Goal: Task Accomplishment & Management: Manage account settings

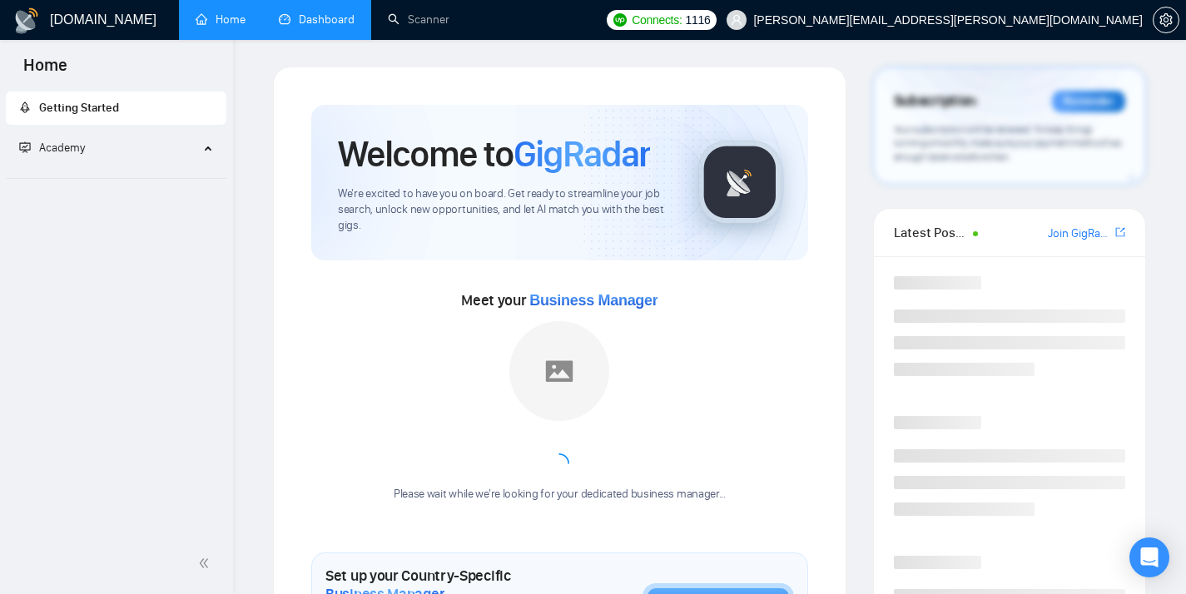
click at [314, 24] on link "Dashboard" at bounding box center [317, 19] width 76 height 14
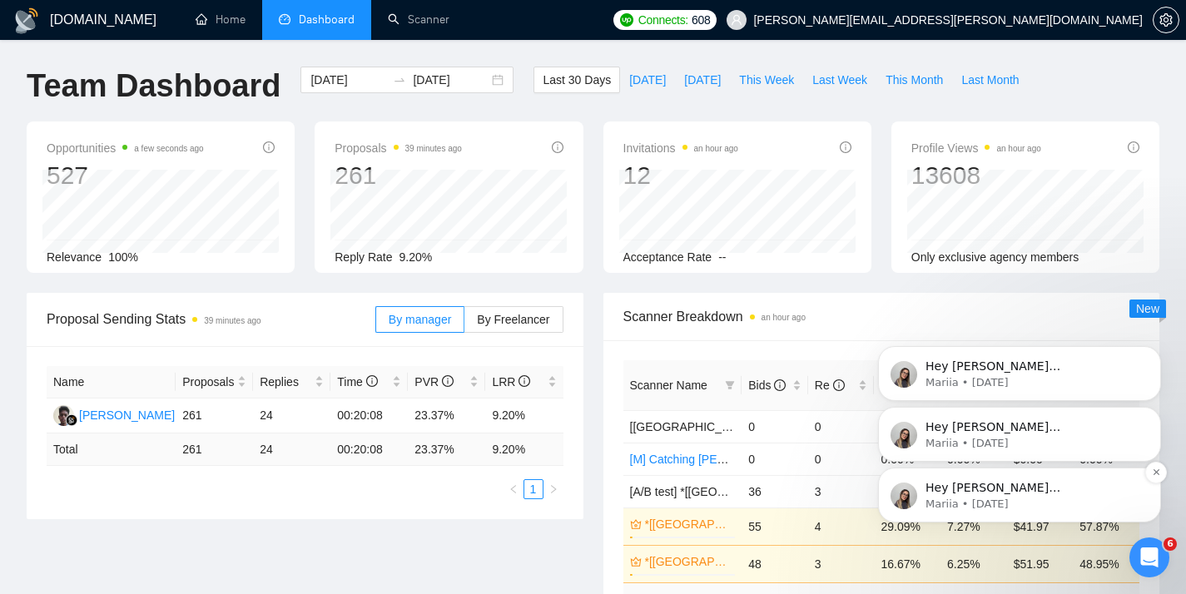
click at [1017, 480] on p "Hey [PERSON_NAME][EMAIL_ADDRESS][PERSON_NAME][DOMAIN_NAME], Looks like your Upw…" at bounding box center [1032, 488] width 215 height 17
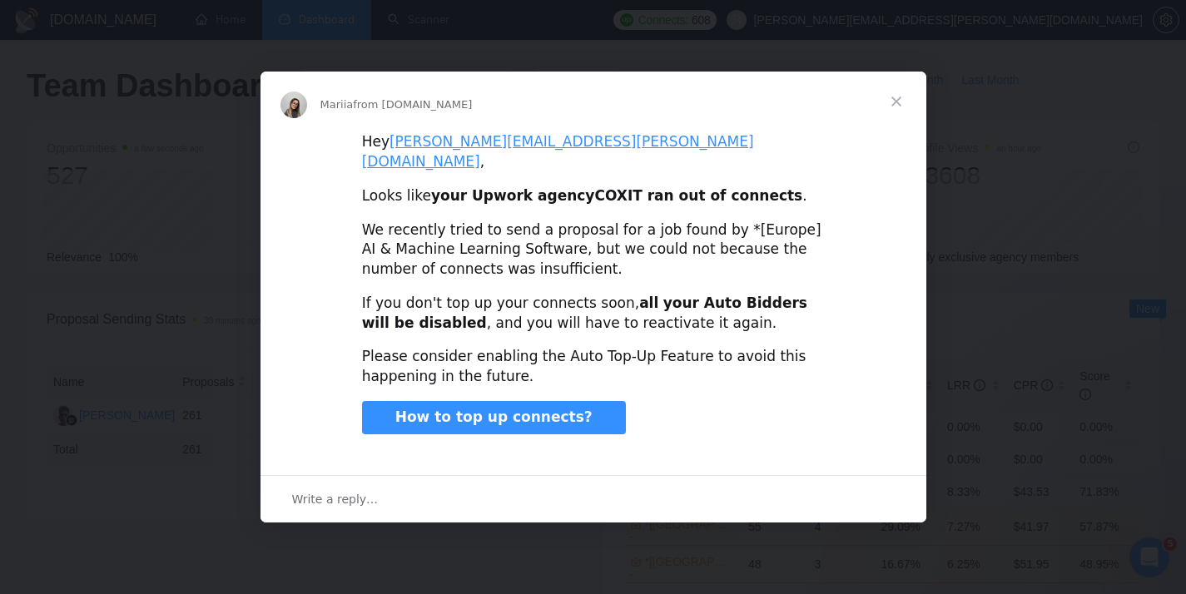
click at [888, 112] on span "Close" at bounding box center [896, 102] width 60 height 60
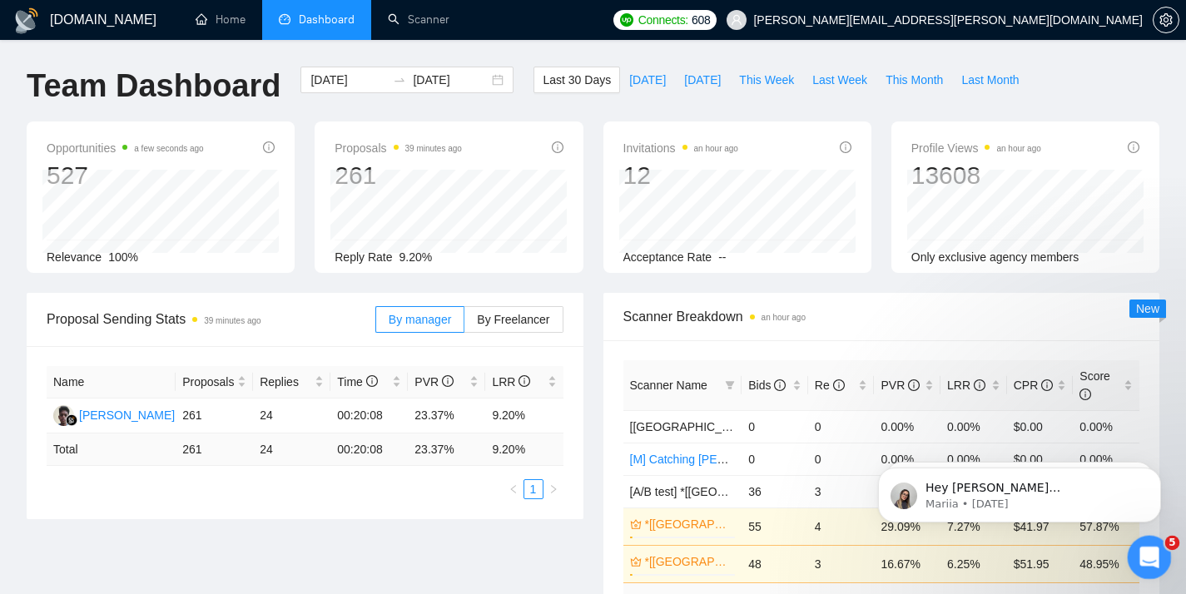
click at [1144, 561] on icon "Open Intercom Messenger" at bounding box center [1146, 555] width 27 height 27
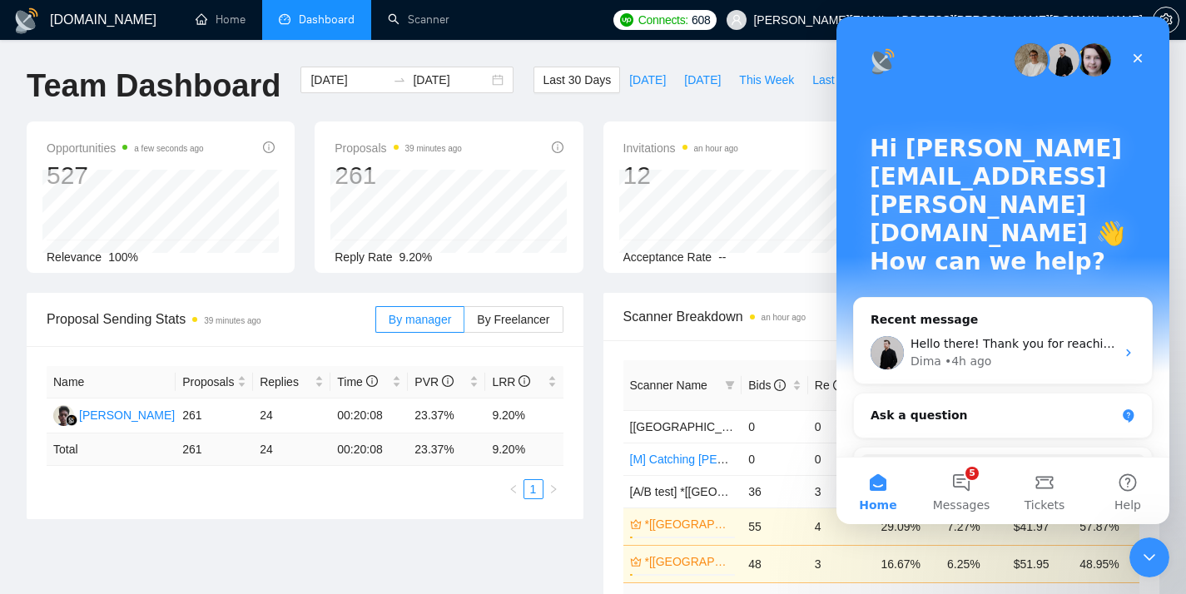
click at [957, 549] on td "6.25%" at bounding box center [973, 563] width 67 height 37
click at [957, 516] on button "5 Messages" at bounding box center [960, 491] width 83 height 67
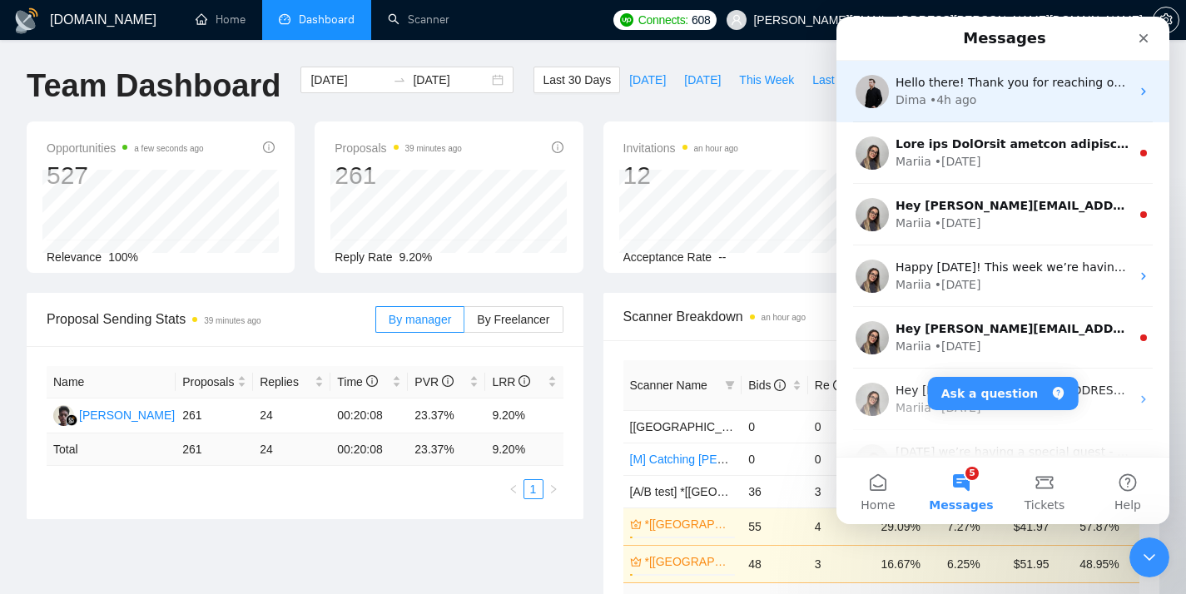
click at [975, 108] on div "Dima • 4h ago" at bounding box center [1012, 100] width 235 height 17
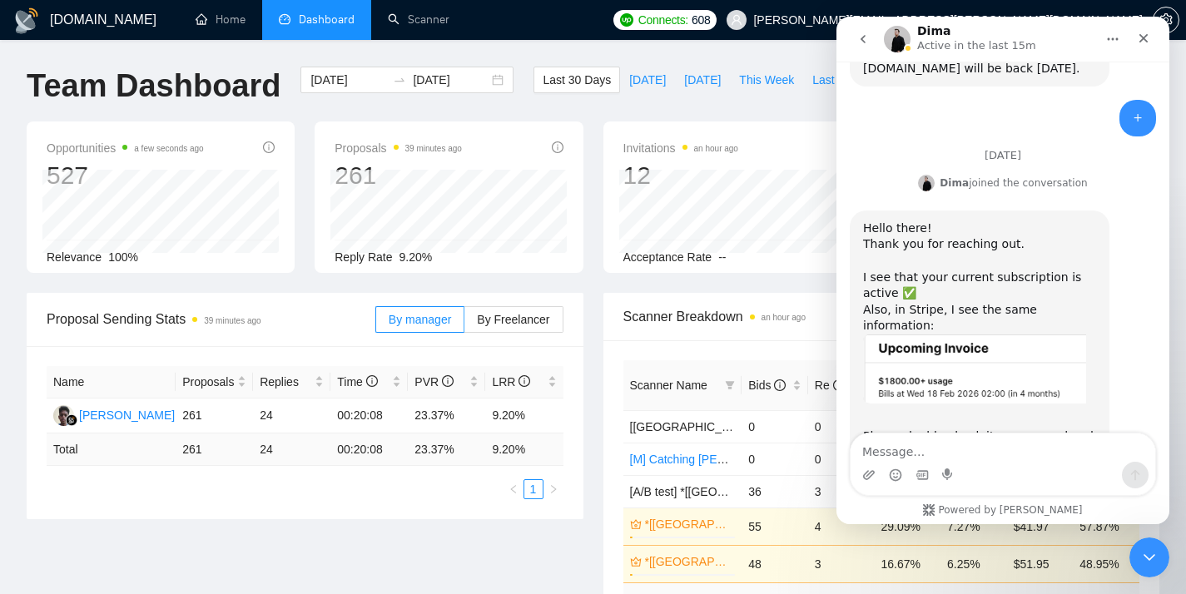
scroll to position [1828, 0]
click at [1156, 560] on icon "Close Intercom Messenger" at bounding box center [1147, 555] width 20 height 20
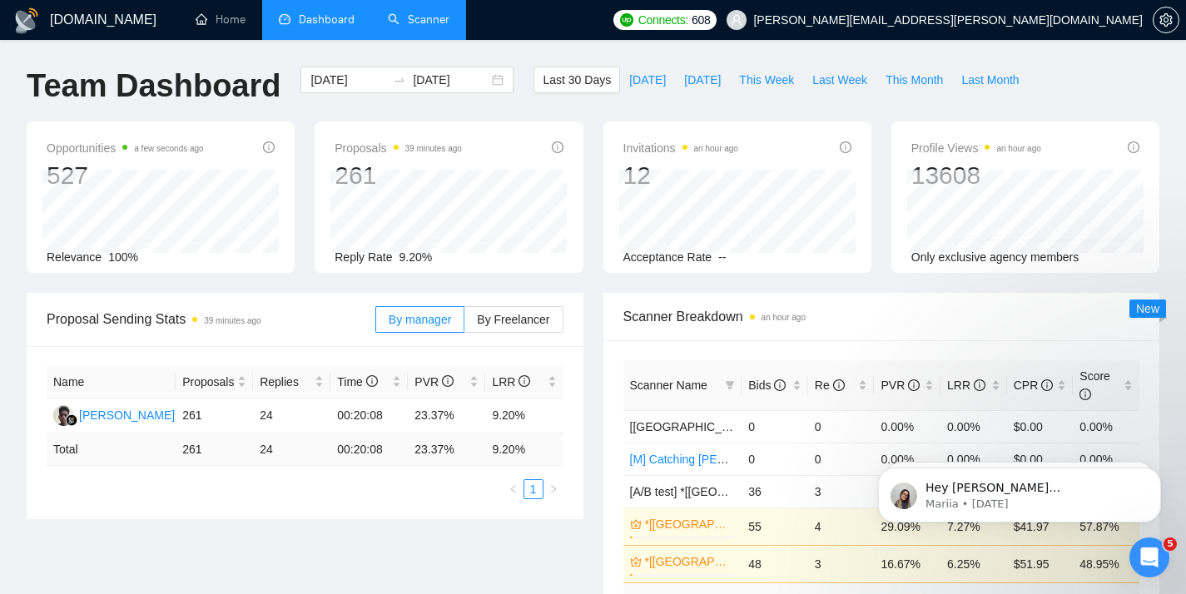
click at [439, 27] on link "Scanner" at bounding box center [419, 19] width 62 height 14
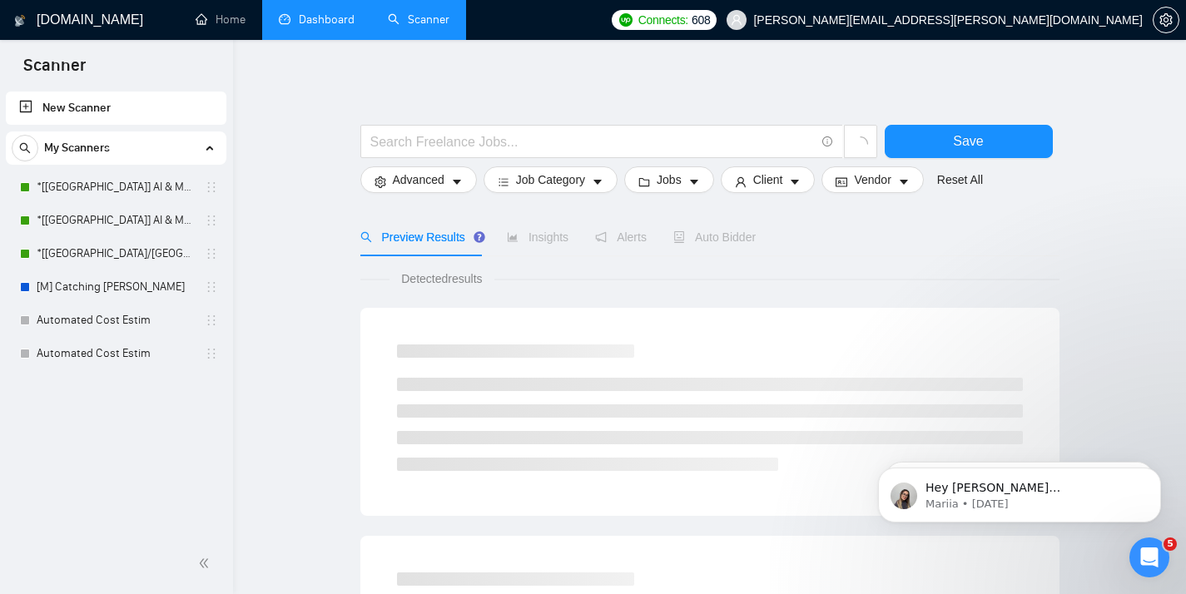
click at [332, 27] on link "Dashboard" at bounding box center [317, 19] width 76 height 14
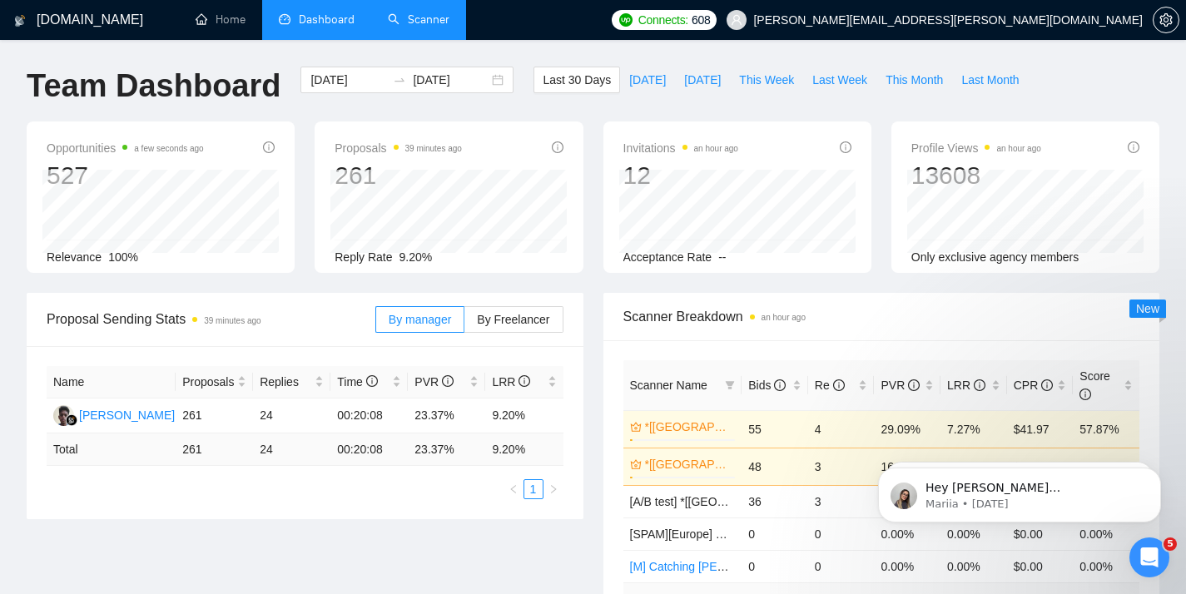
click at [449, 17] on link "Scanner" at bounding box center [419, 19] width 62 height 14
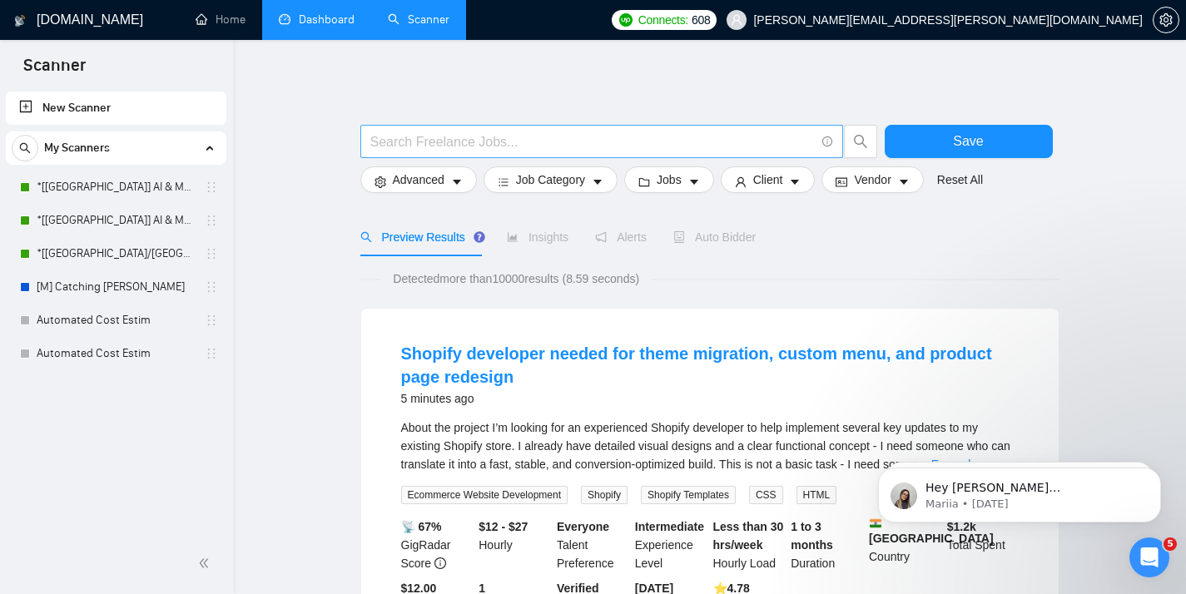
click at [436, 143] on input "text" at bounding box center [592, 141] width 444 height 21
type input "full stack python developer"
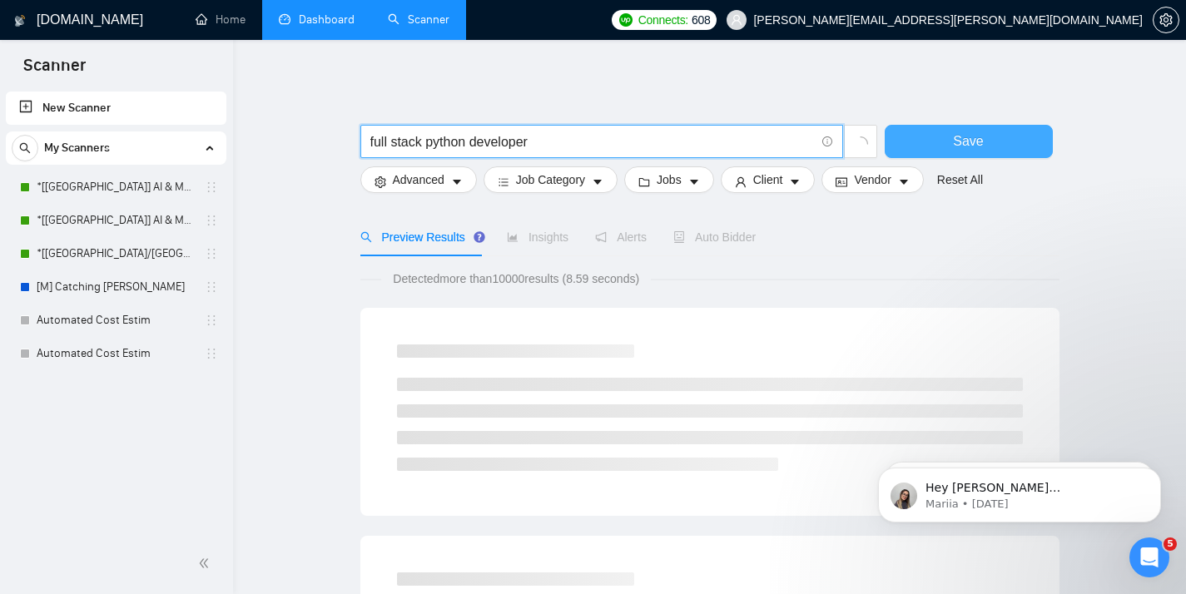
click at [932, 146] on button "Save" at bounding box center [968, 141] width 168 height 33
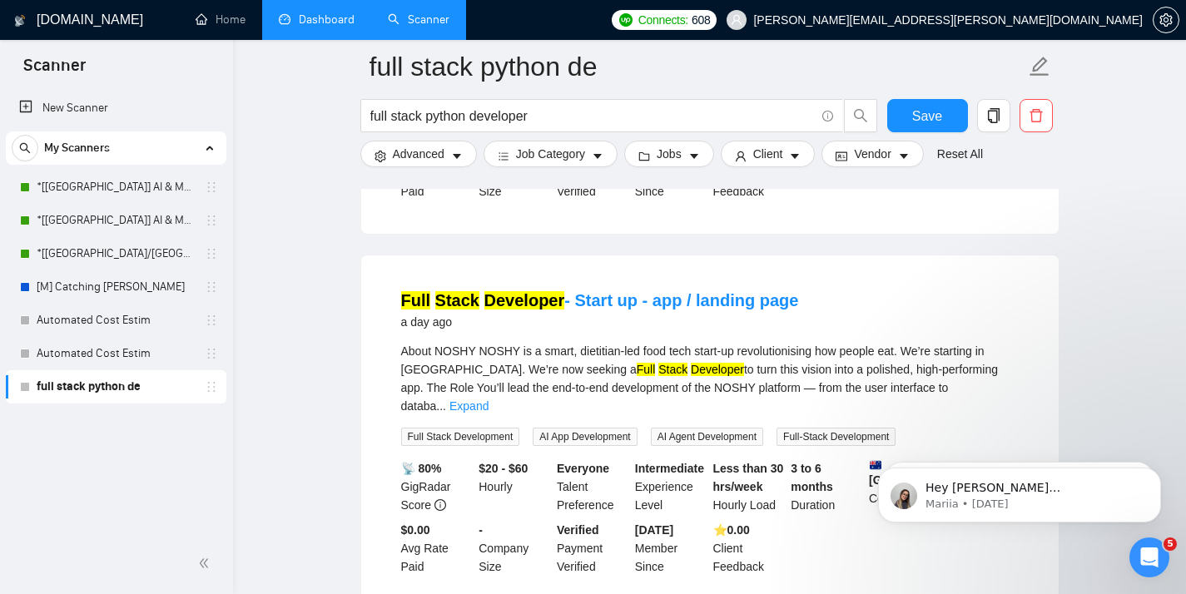
scroll to position [1570, 0]
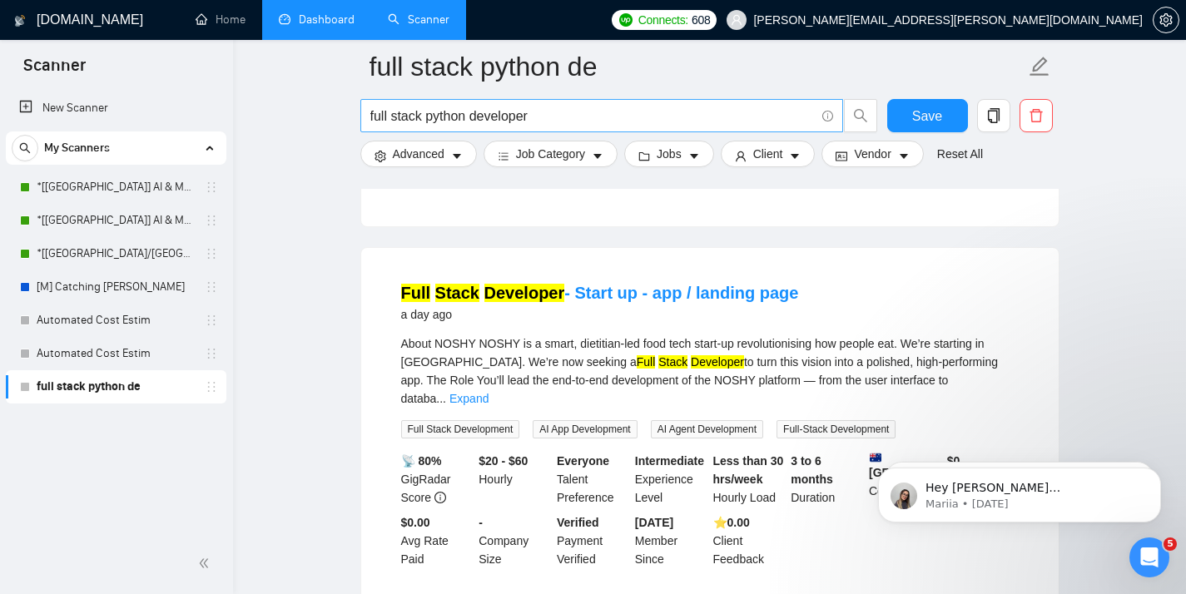
click at [576, 123] on input "full stack python developer" at bounding box center [592, 116] width 444 height 21
type input "full stack python developer for construction"
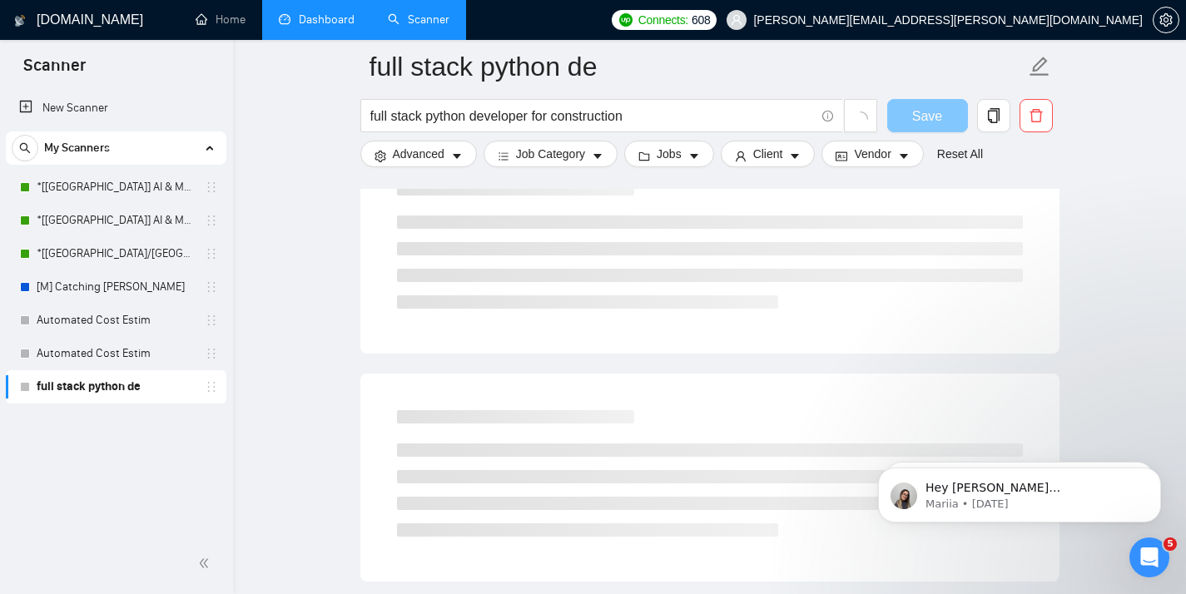
click at [929, 112] on span "Save" at bounding box center [927, 116] width 30 height 21
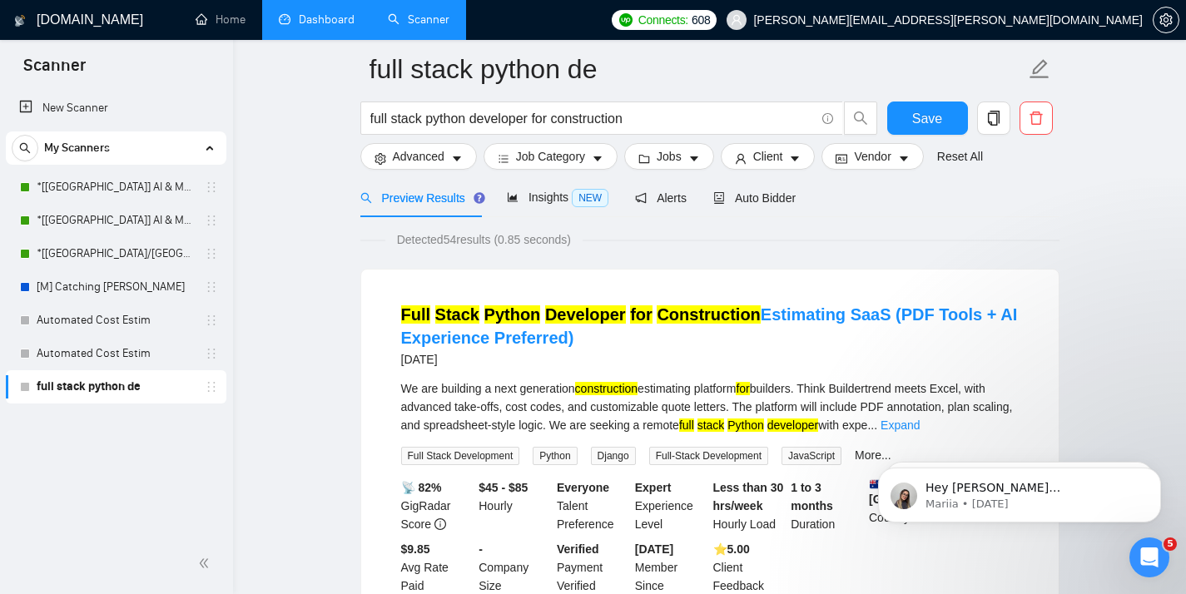
scroll to position [56, 0]
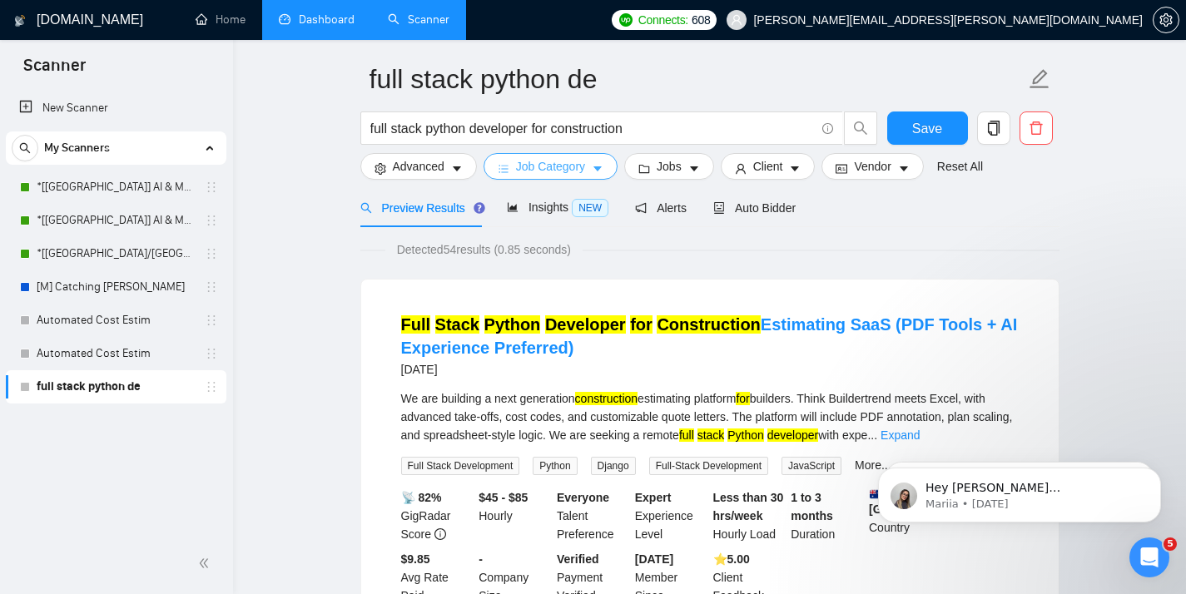
click at [537, 159] on span "Job Category" at bounding box center [550, 166] width 69 height 18
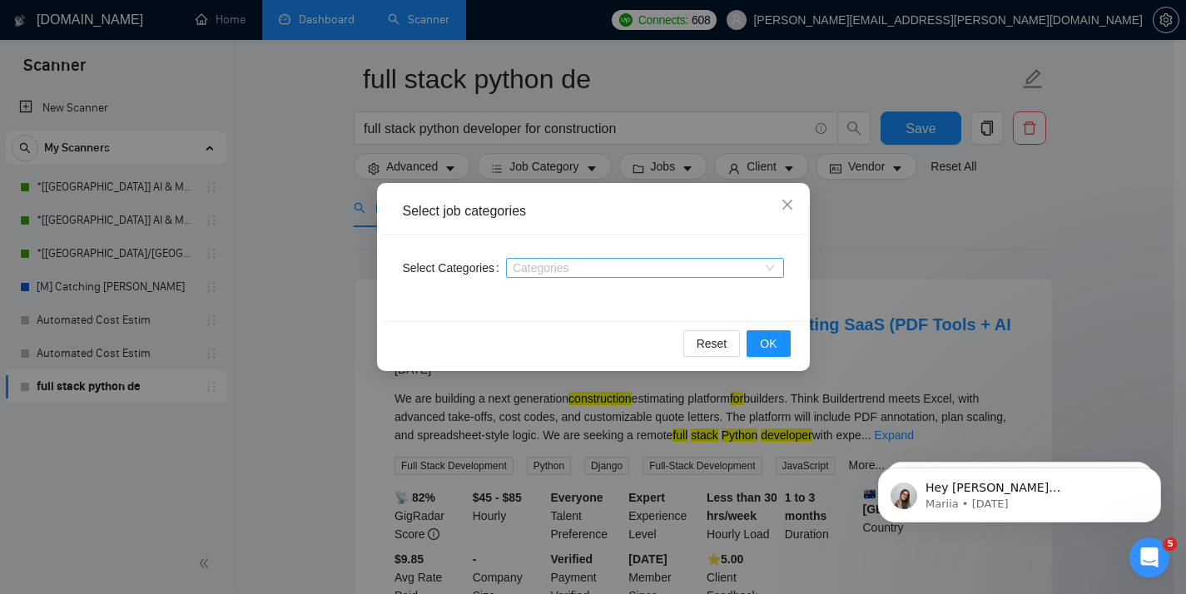
click at [540, 258] on div "Categories" at bounding box center [645, 268] width 278 height 20
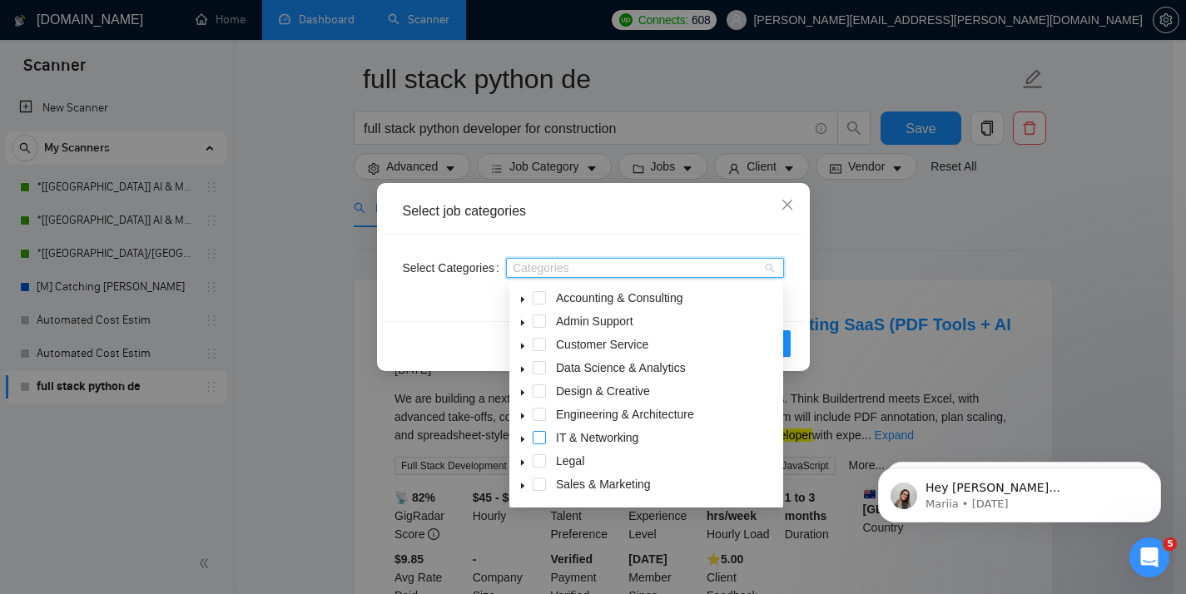
click at [538, 436] on span at bounding box center [538, 437] width 13 height 13
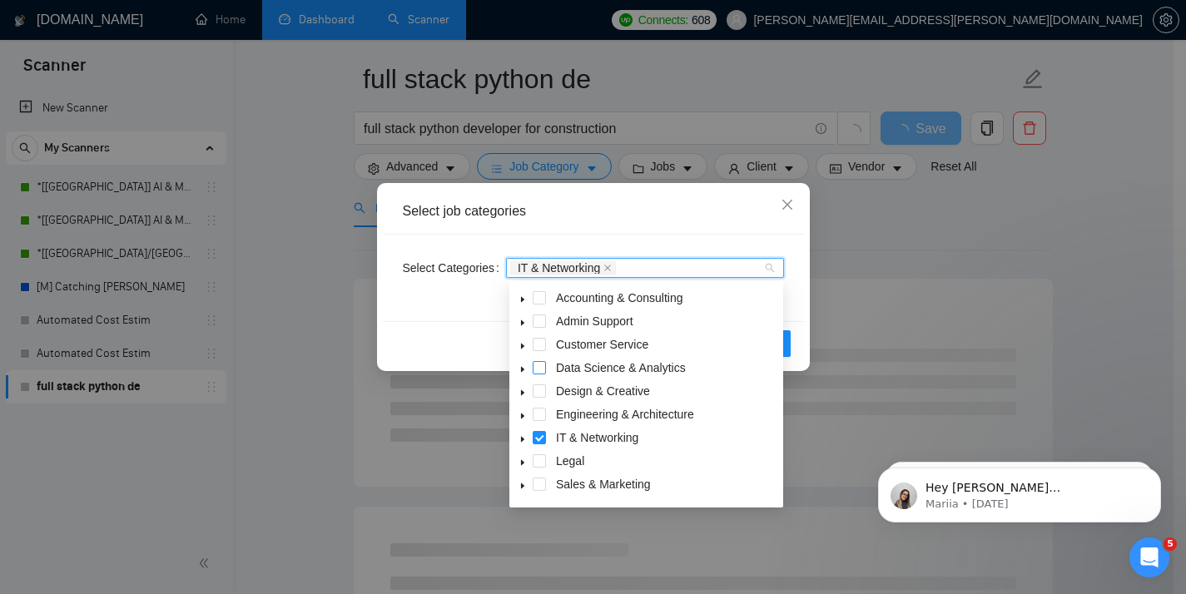
click at [540, 368] on span at bounding box center [538, 367] width 13 height 13
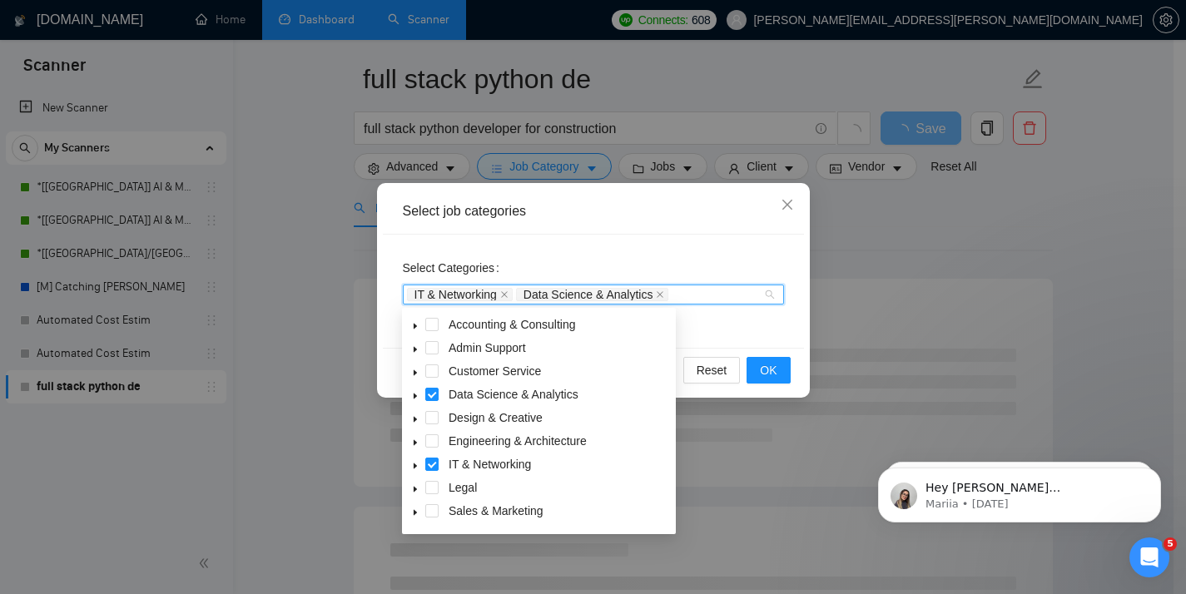
click at [305, 300] on div "Select job categories Select Categories IT & Networking Data Science & Analytic…" at bounding box center [593, 297] width 1186 height 594
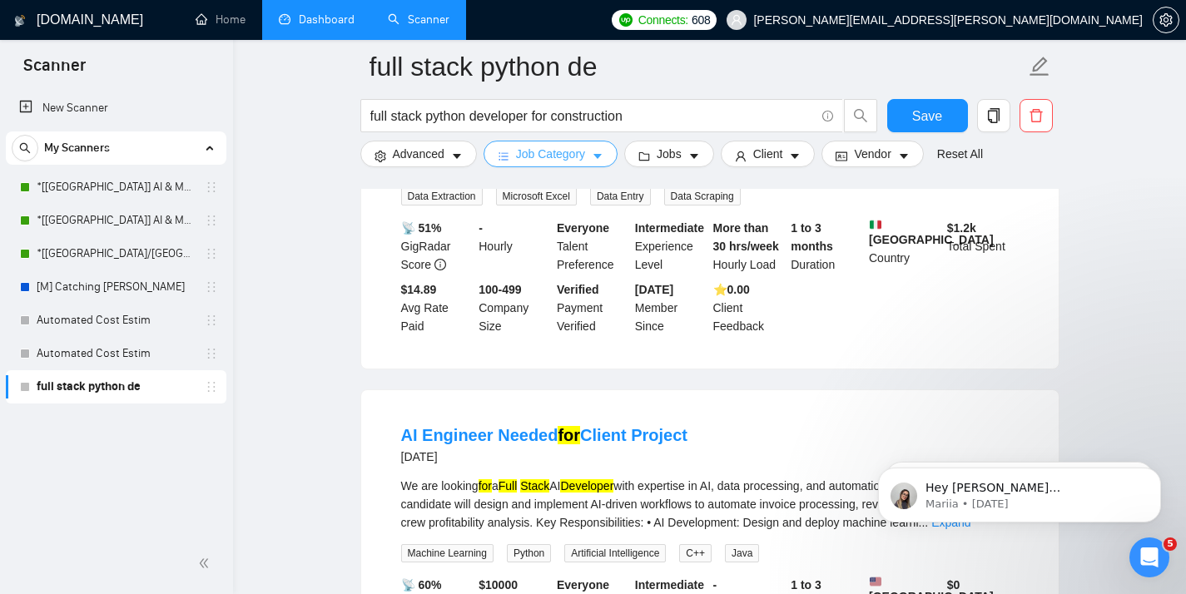
scroll to position [0, 0]
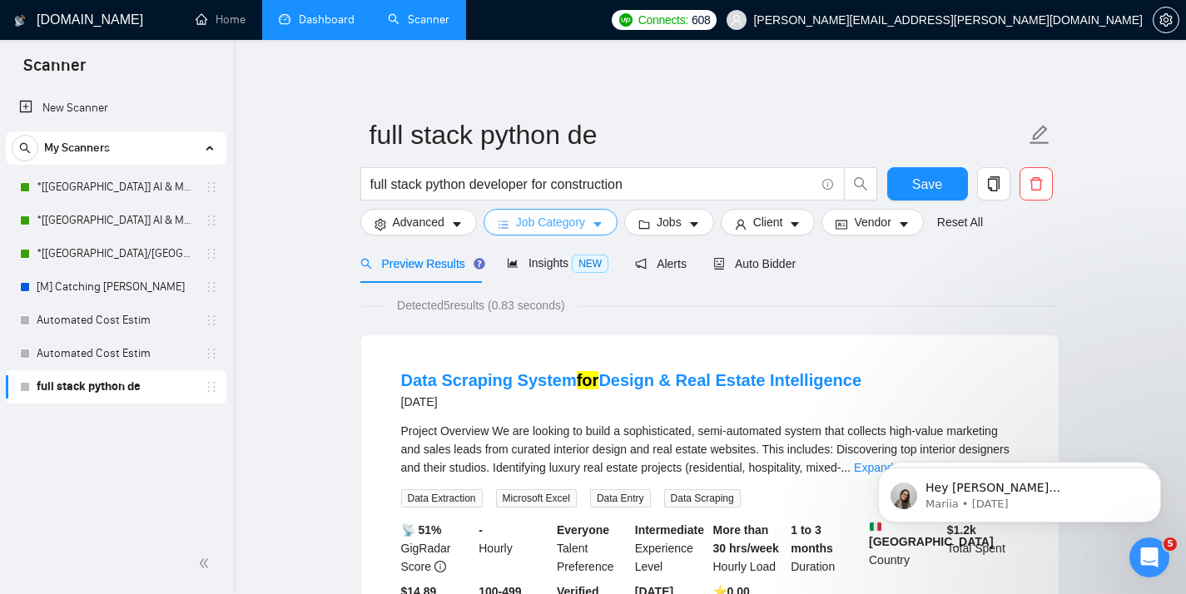
click at [574, 213] on span "Job Category" at bounding box center [550, 222] width 69 height 18
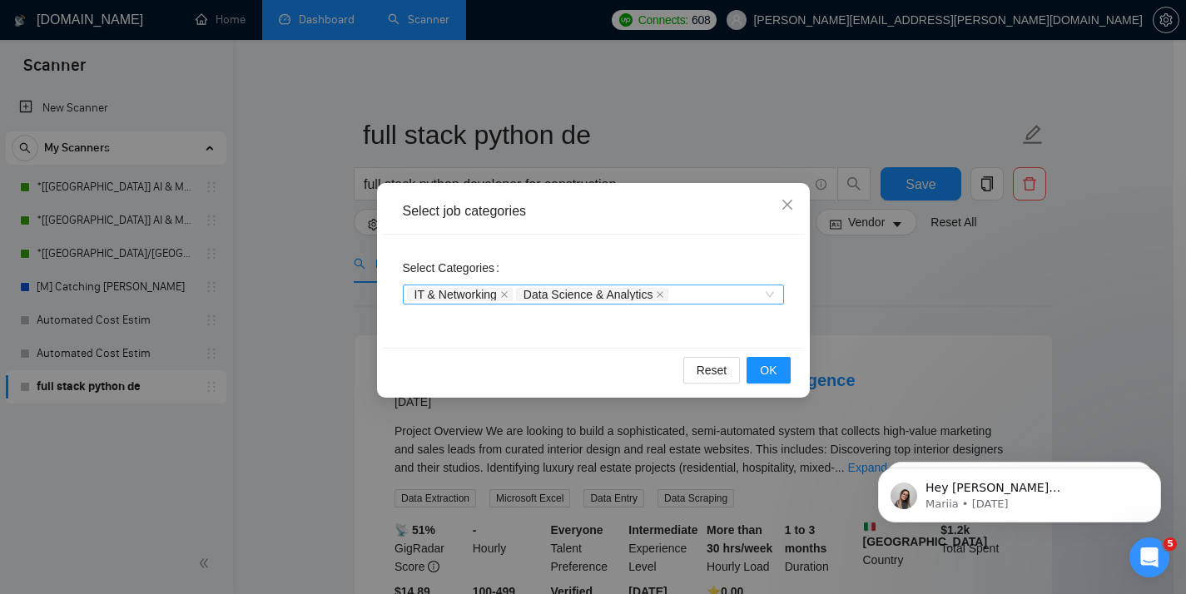
click at [689, 295] on div "IT & Networking Data Science & Analytics" at bounding box center [585, 294] width 356 height 17
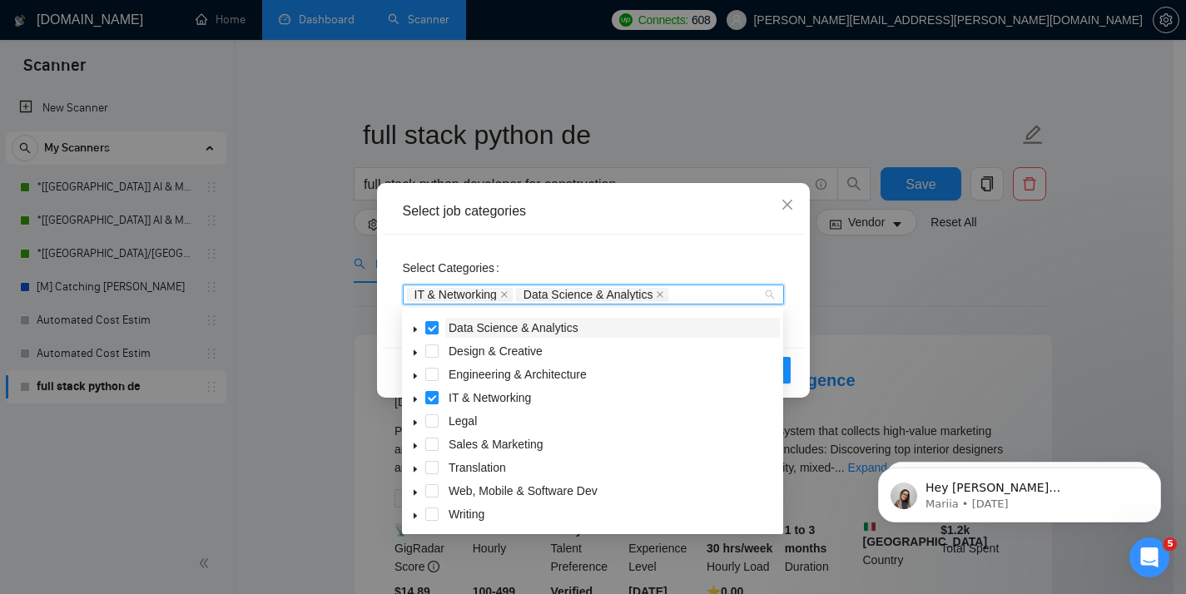
scroll to position [62, 0]
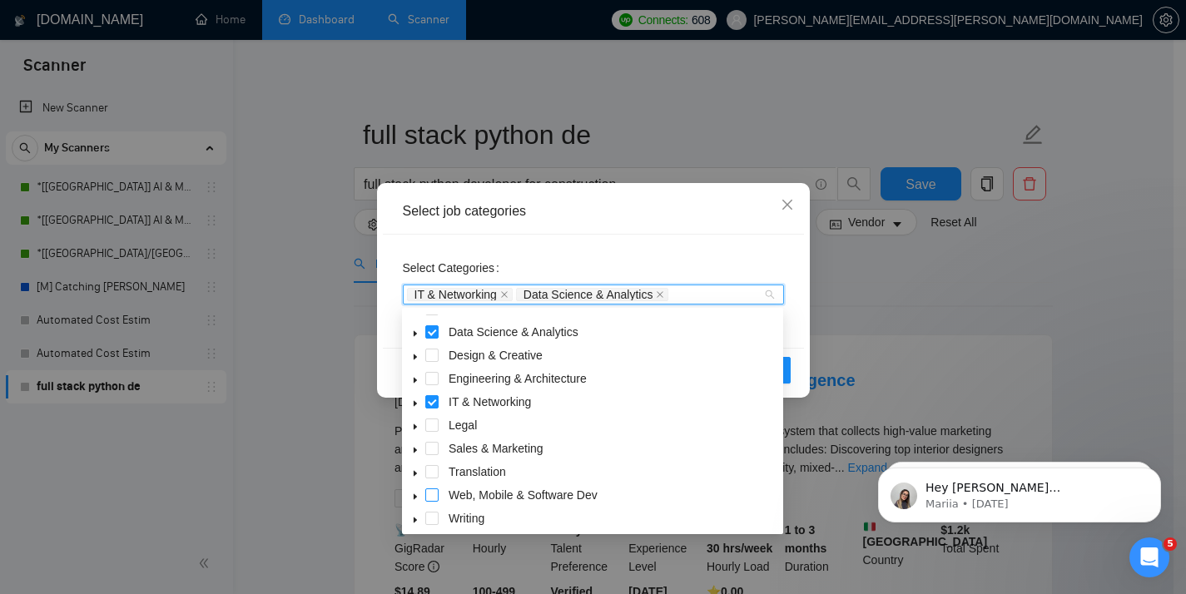
click at [430, 495] on span at bounding box center [431, 494] width 13 height 13
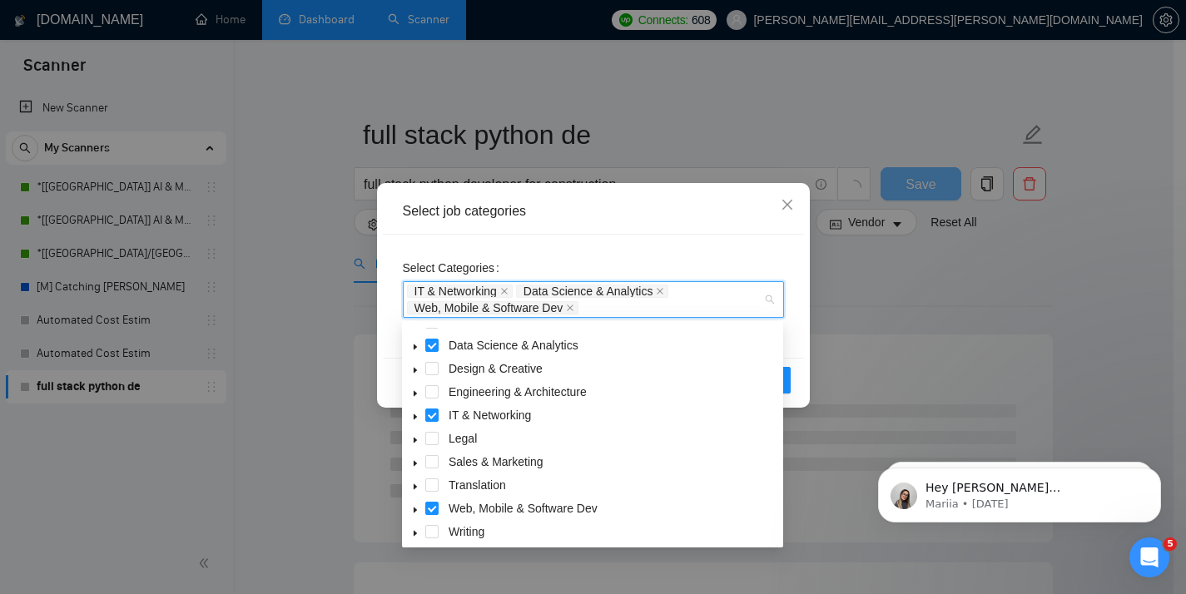
click at [661, 206] on div "Select job categories" at bounding box center [593, 211] width 381 height 18
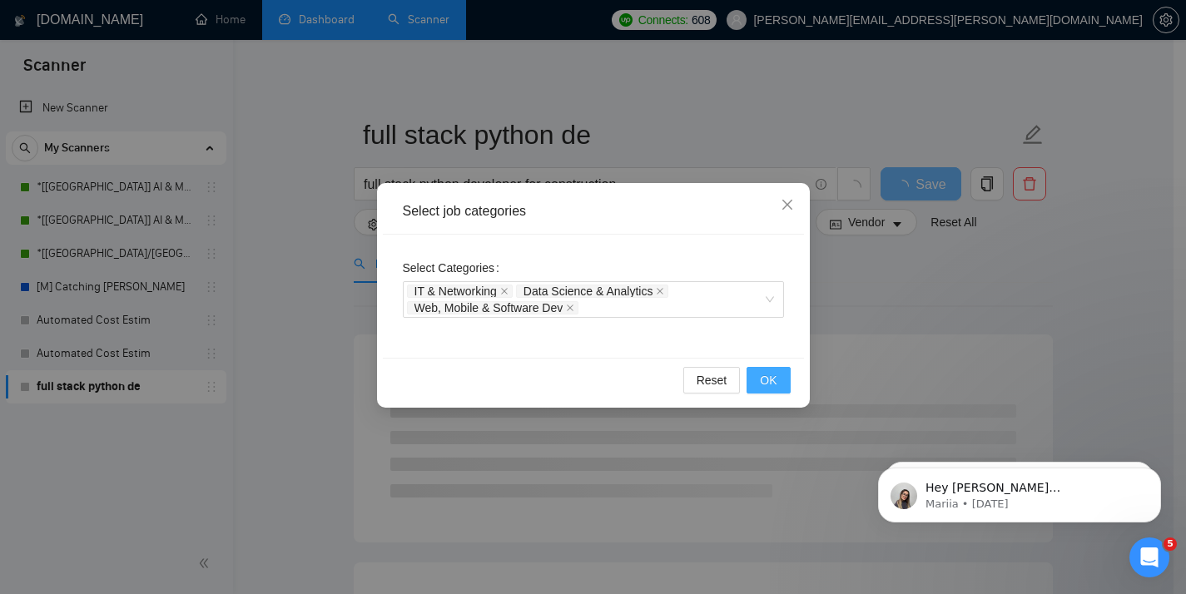
click at [760, 385] on span "OK" at bounding box center [768, 380] width 17 height 18
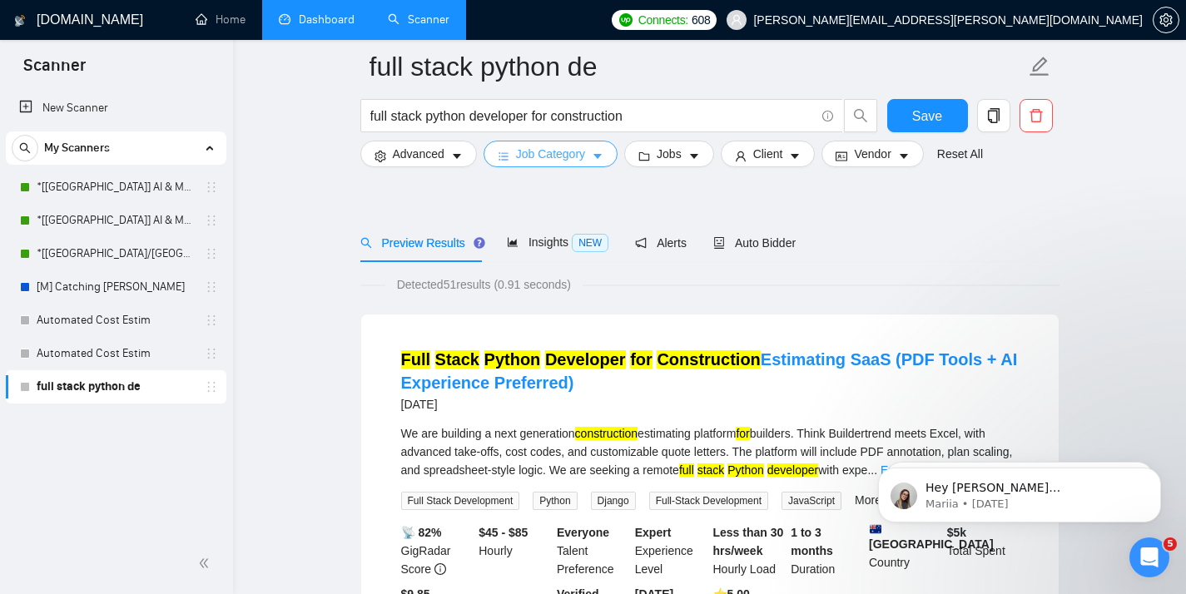
scroll to position [125, 0]
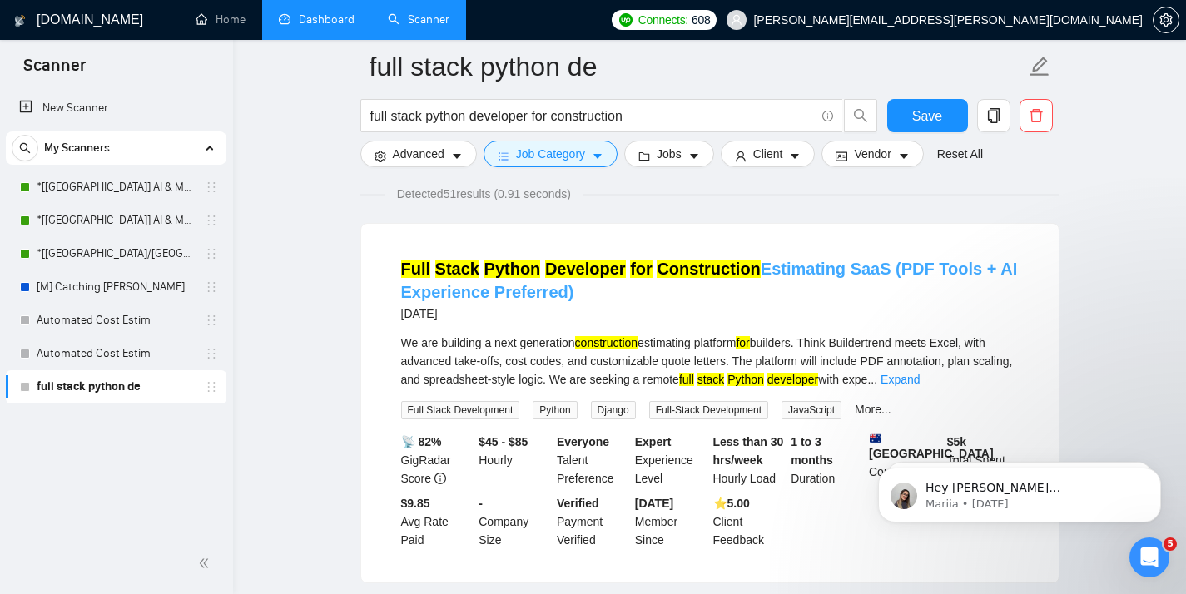
click at [573, 275] on mark "Developer" at bounding box center [585, 269] width 81 height 18
click at [570, 148] on span "Job Category" at bounding box center [550, 154] width 69 height 18
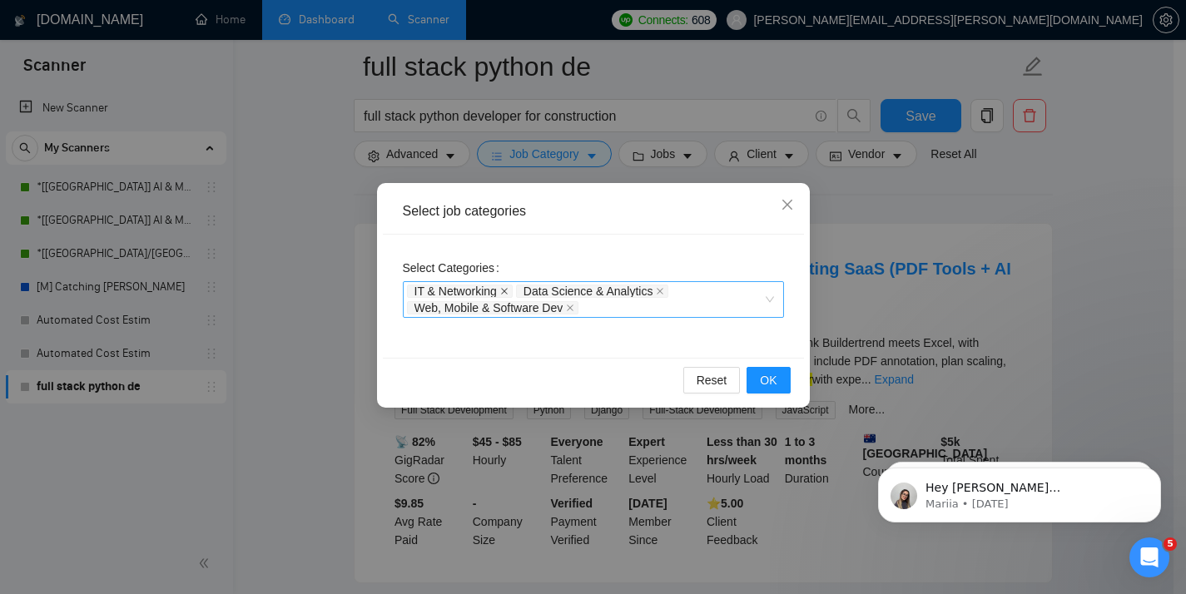
click at [507, 287] on icon "close" at bounding box center [504, 291] width 8 height 8
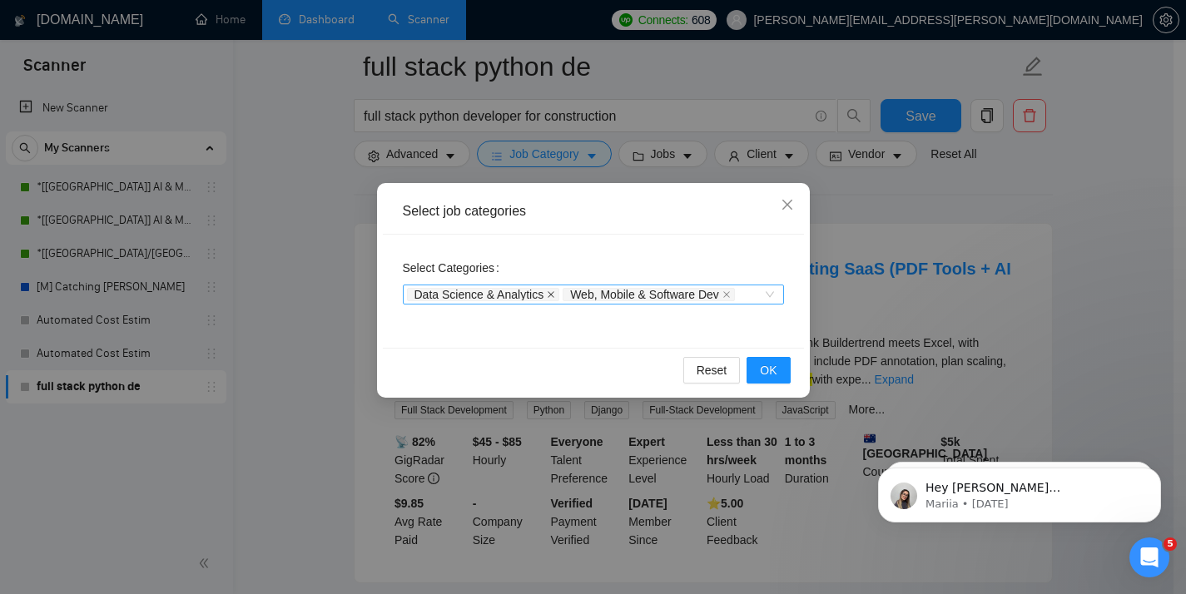
click at [554, 294] on icon "close" at bounding box center [550, 294] width 7 height 7
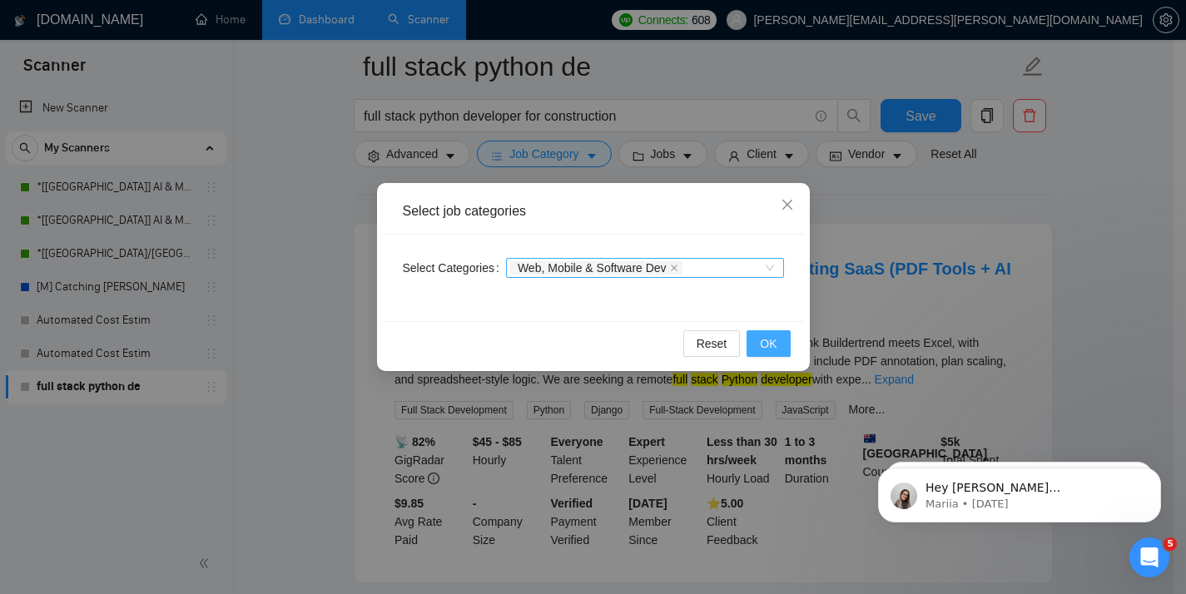
click at [770, 351] on span "OK" at bounding box center [768, 343] width 17 height 18
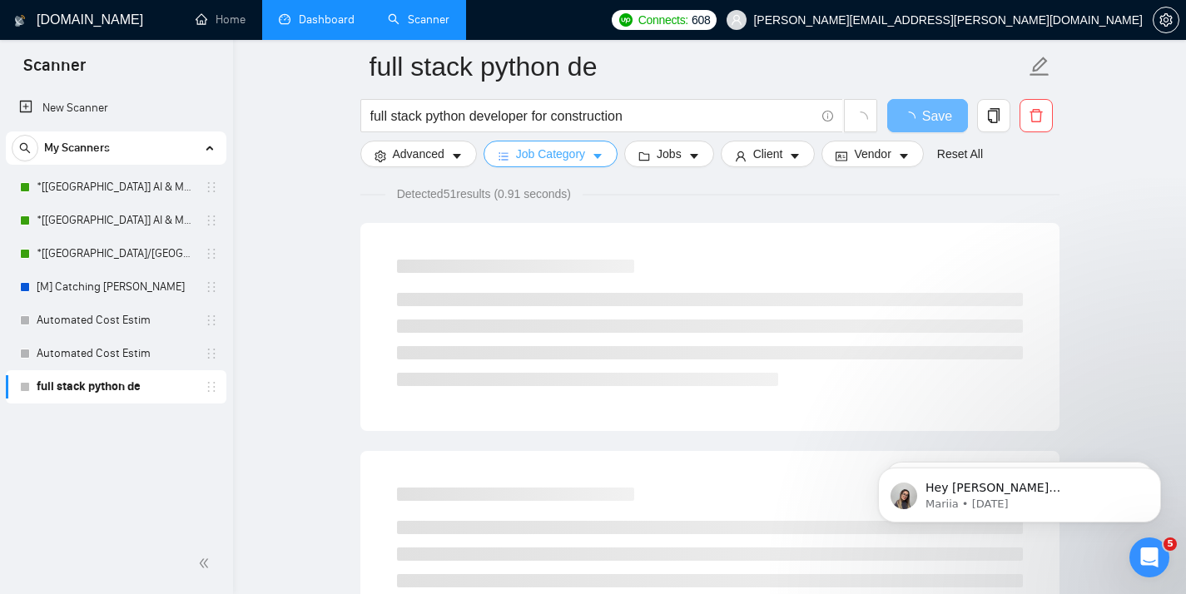
click at [544, 159] on span "Job Category" at bounding box center [550, 154] width 69 height 18
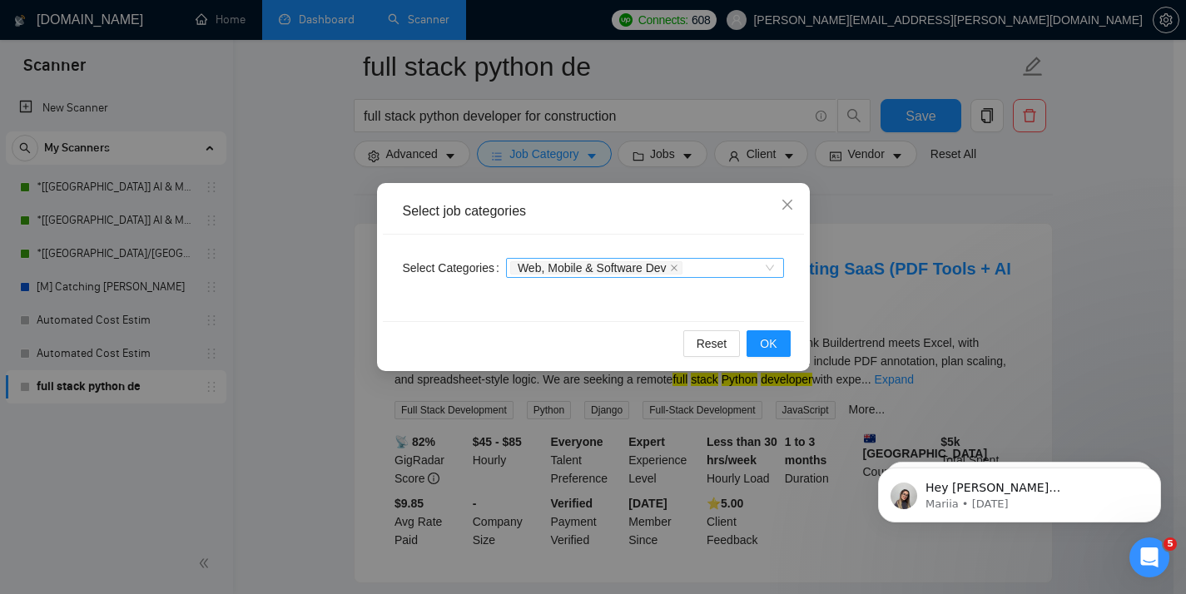
click at [280, 288] on div "Select job categories Select Categories Web, Mobile & Software Dev Reset OK" at bounding box center [593, 297] width 1186 height 594
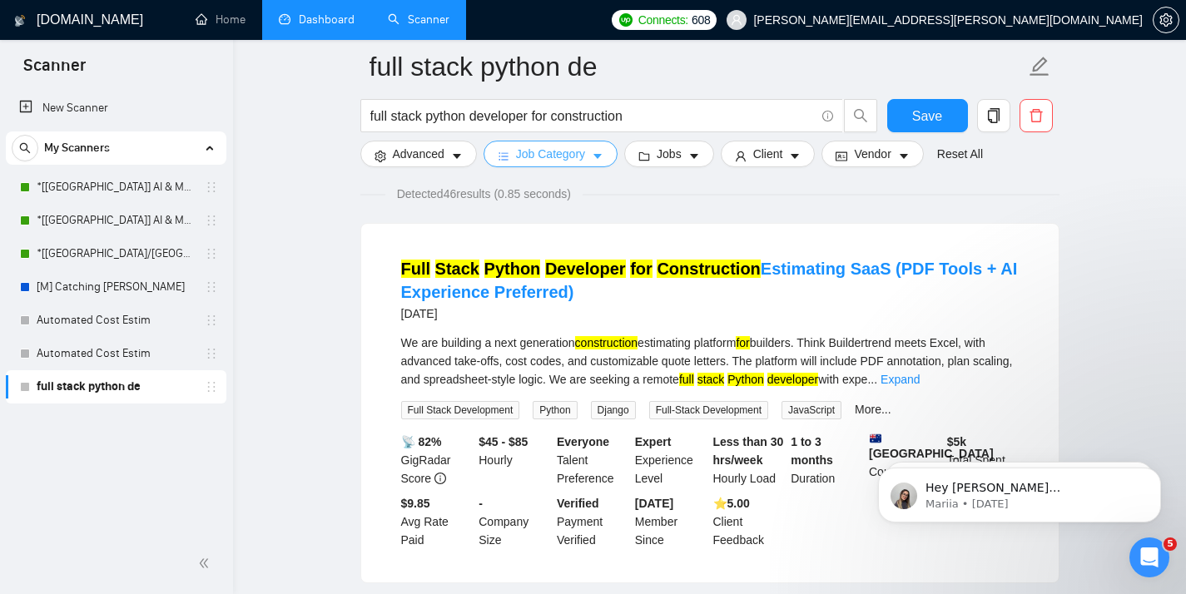
click at [572, 156] on span "Job Category" at bounding box center [550, 154] width 69 height 18
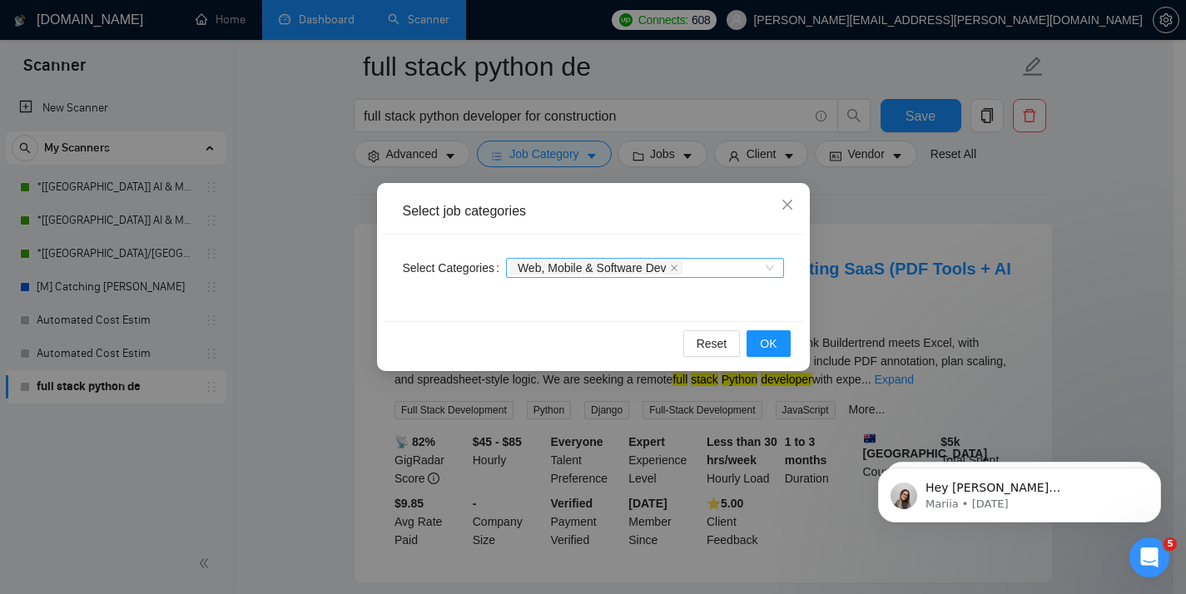
click at [333, 181] on div "Select job categories Select Categories Web, Mobile & Software Dev Reset OK" at bounding box center [593, 297] width 1186 height 594
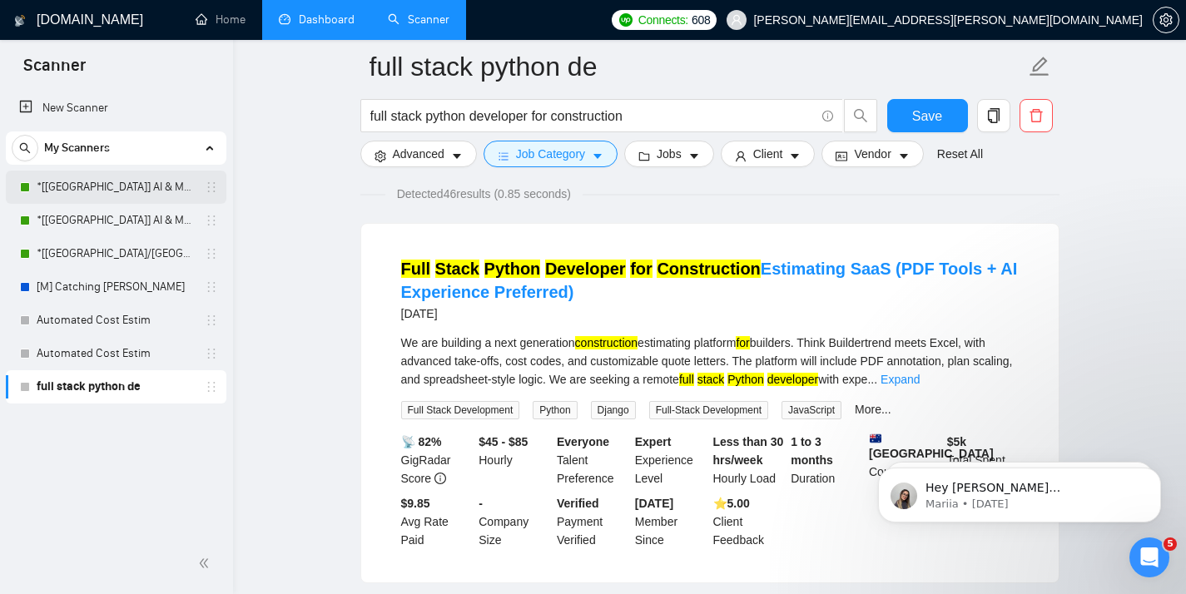
click at [144, 172] on link "*[[GEOGRAPHIC_DATA]] AI & Machine Learning Software" at bounding box center [116, 187] width 158 height 33
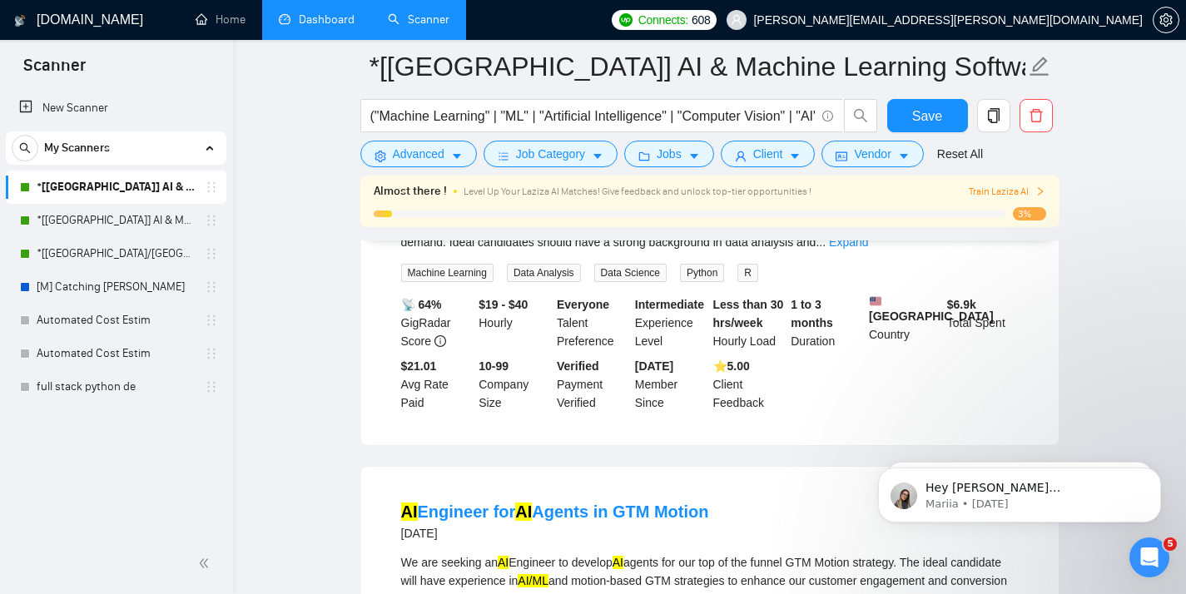
scroll to position [3593, 0]
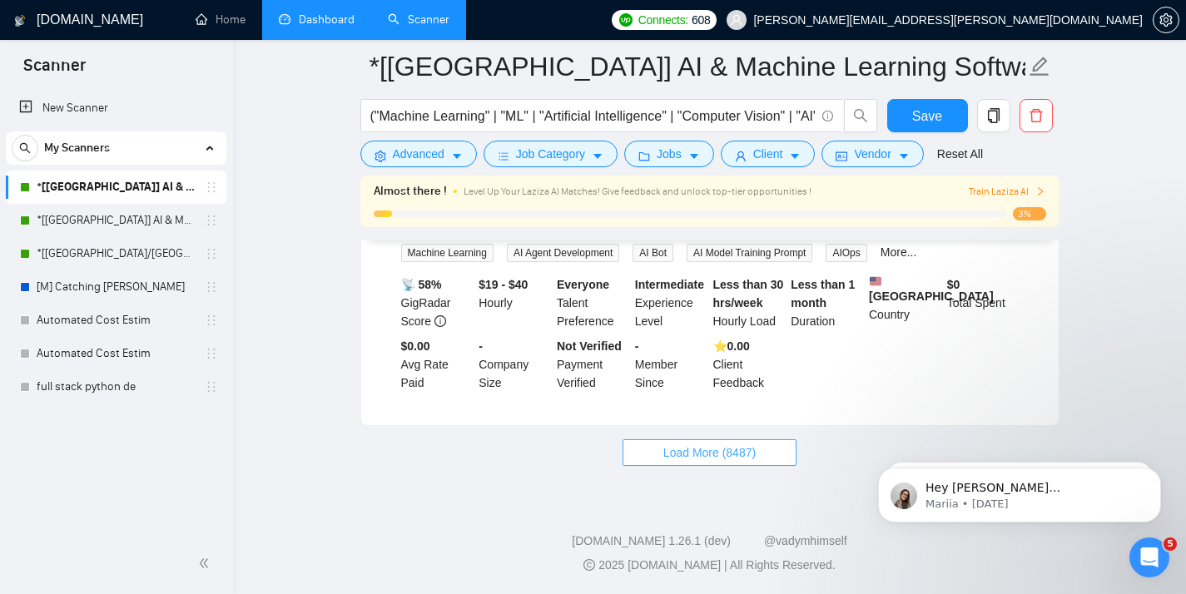
click at [721, 456] on span "Load More (8487)" at bounding box center [709, 452] width 92 height 18
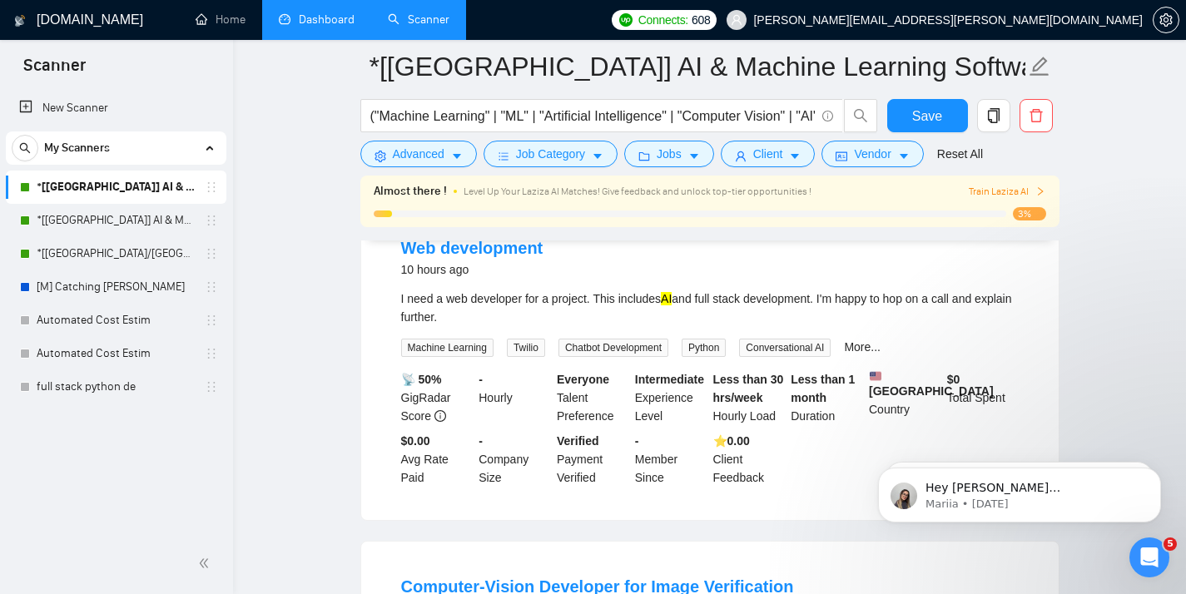
scroll to position [0, 0]
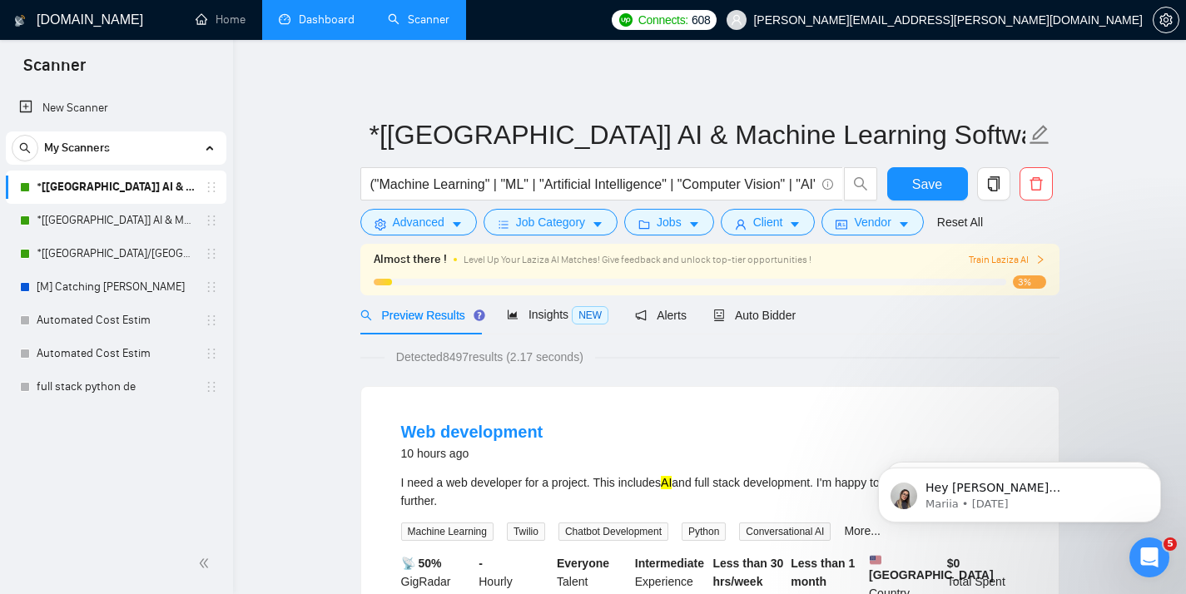
click at [672, 237] on form "*[[GEOGRAPHIC_DATA]] AI & Machine Learning Software ("Machine Learning" | "ML" …" at bounding box center [709, 176] width 699 height 136
click at [671, 221] on span "Jobs" at bounding box center [668, 222] width 25 height 18
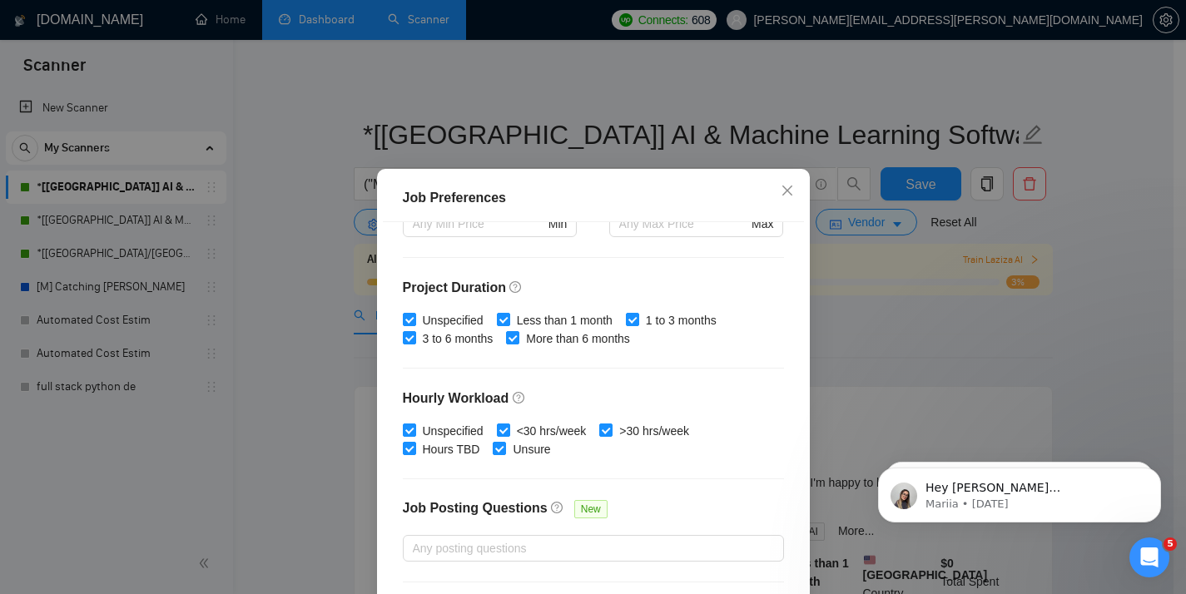
scroll to position [522, 0]
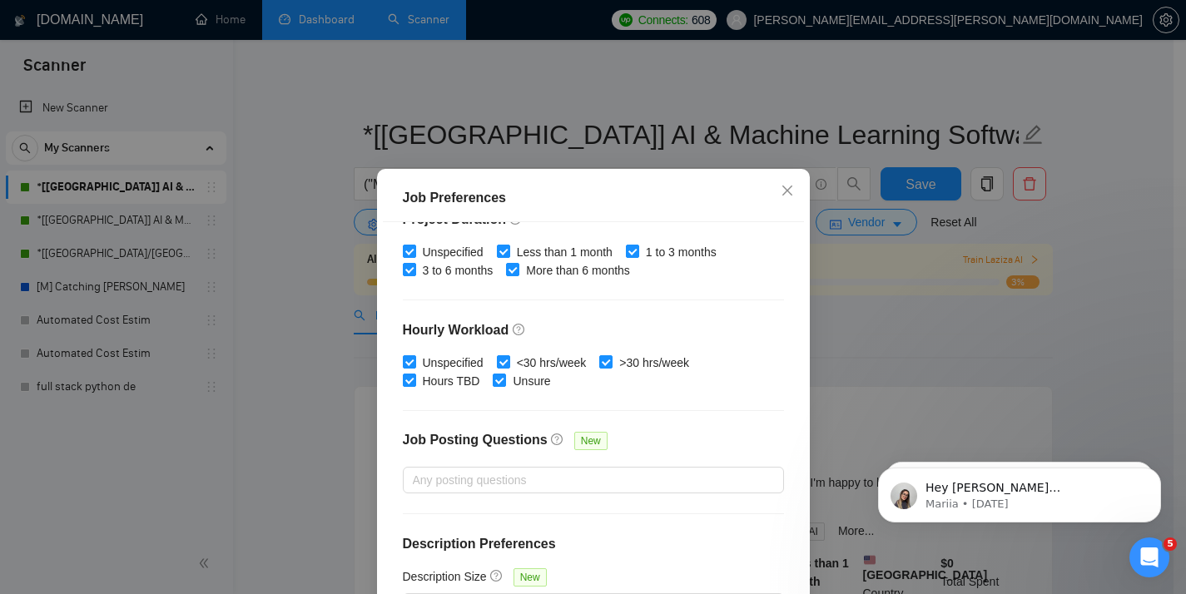
click at [884, 342] on div "Job Preferences Budget Project Type All Fixed Price Hourly Rate Fixed Price Bud…" at bounding box center [593, 297] width 1186 height 594
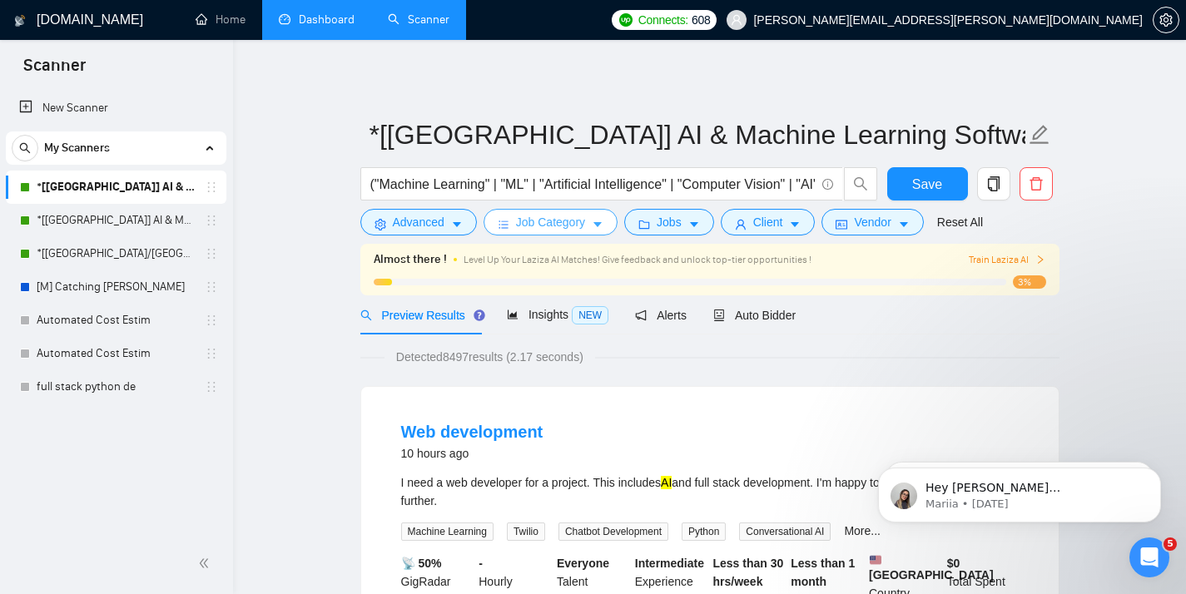
click at [590, 215] on button "Job Category" at bounding box center [550, 222] width 134 height 27
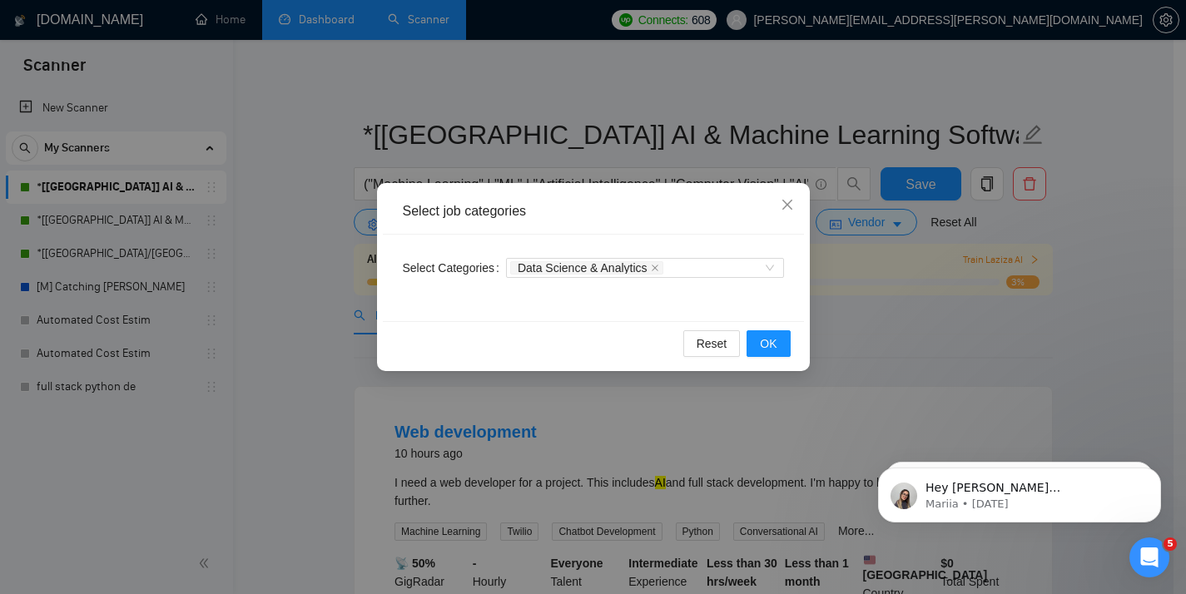
click at [833, 296] on div "Select job categories Select Categories Data Science & Analytics Reset OK" at bounding box center [593, 297] width 1186 height 594
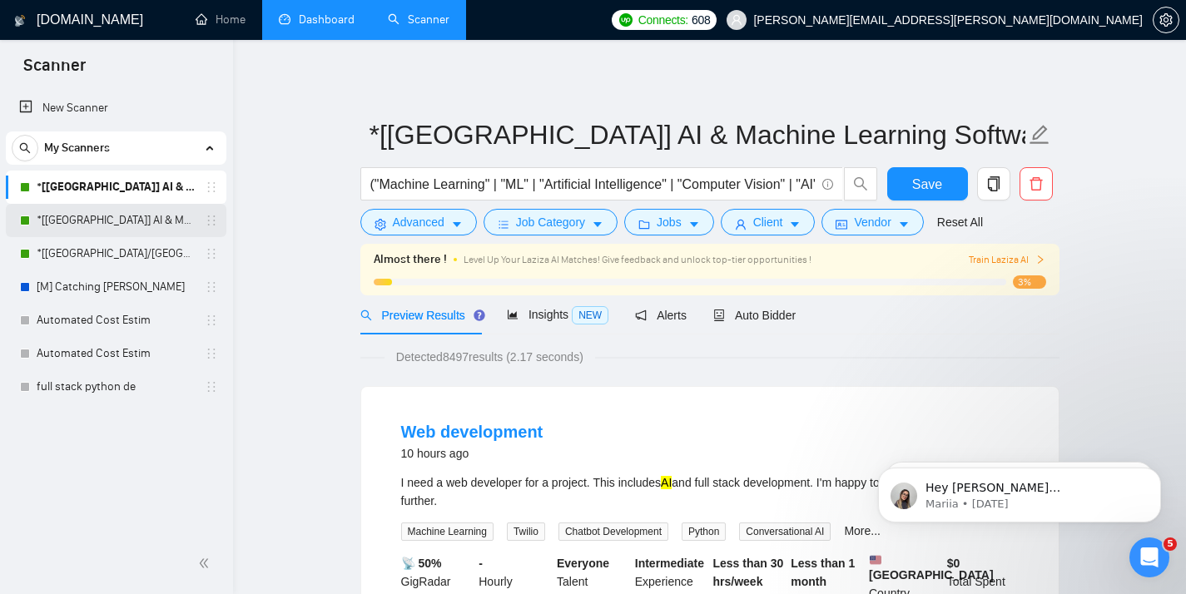
click at [157, 225] on link "*[[GEOGRAPHIC_DATA]] AI & Machine Learning Software" at bounding box center [116, 220] width 158 height 33
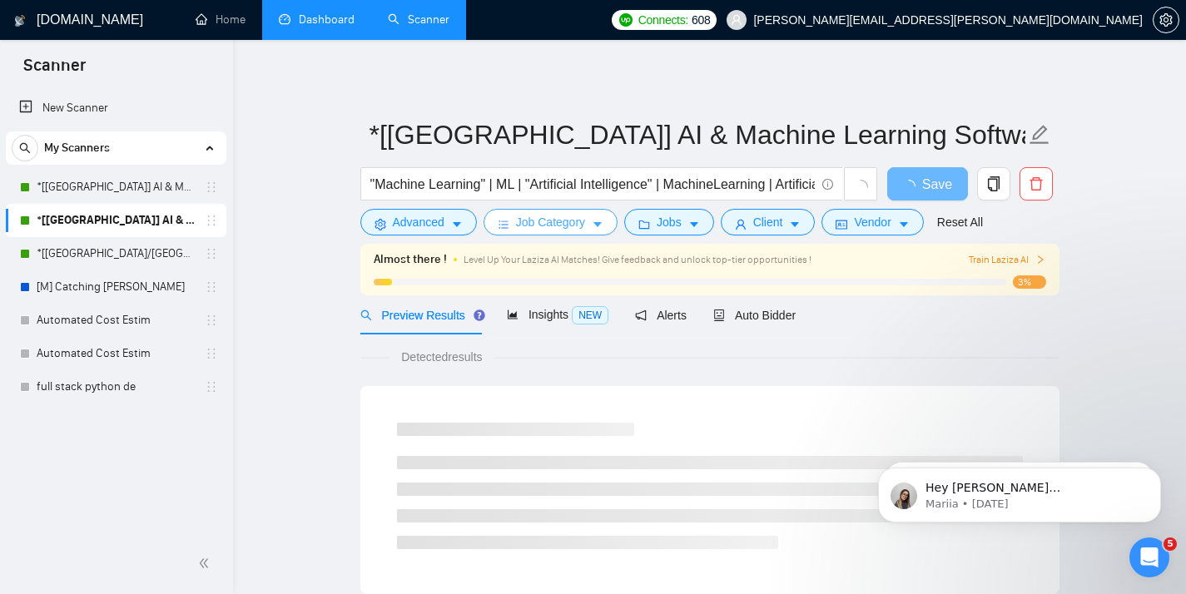
click at [562, 228] on span "Job Category" at bounding box center [550, 222] width 69 height 18
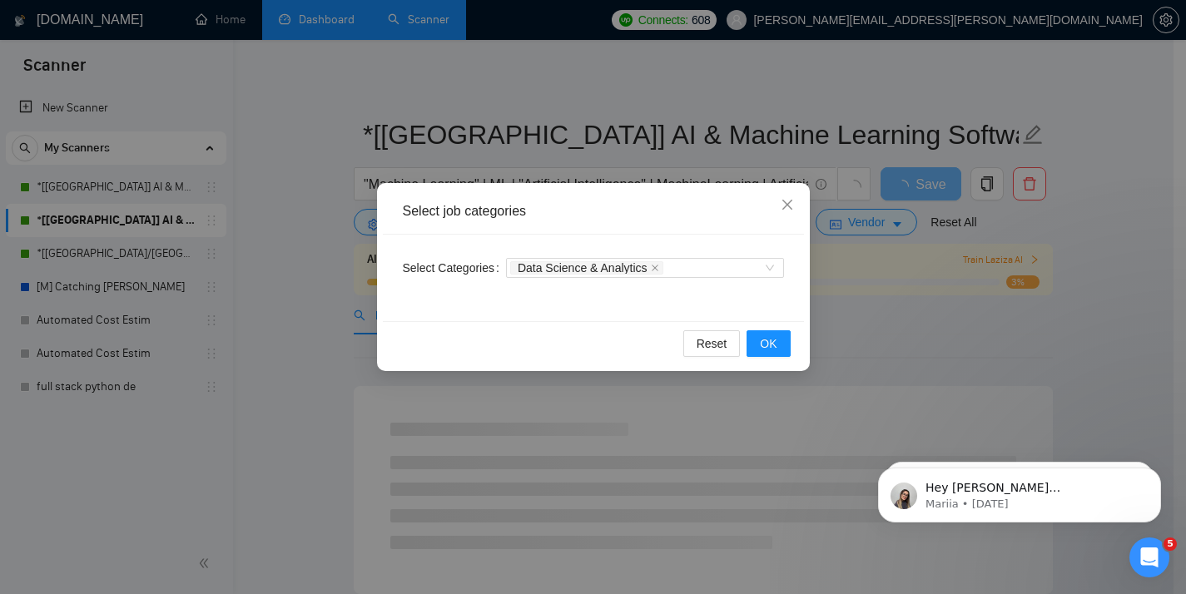
click at [300, 229] on div "Select job categories Select Categories Data Science & Analytics Reset OK" at bounding box center [593, 297] width 1186 height 594
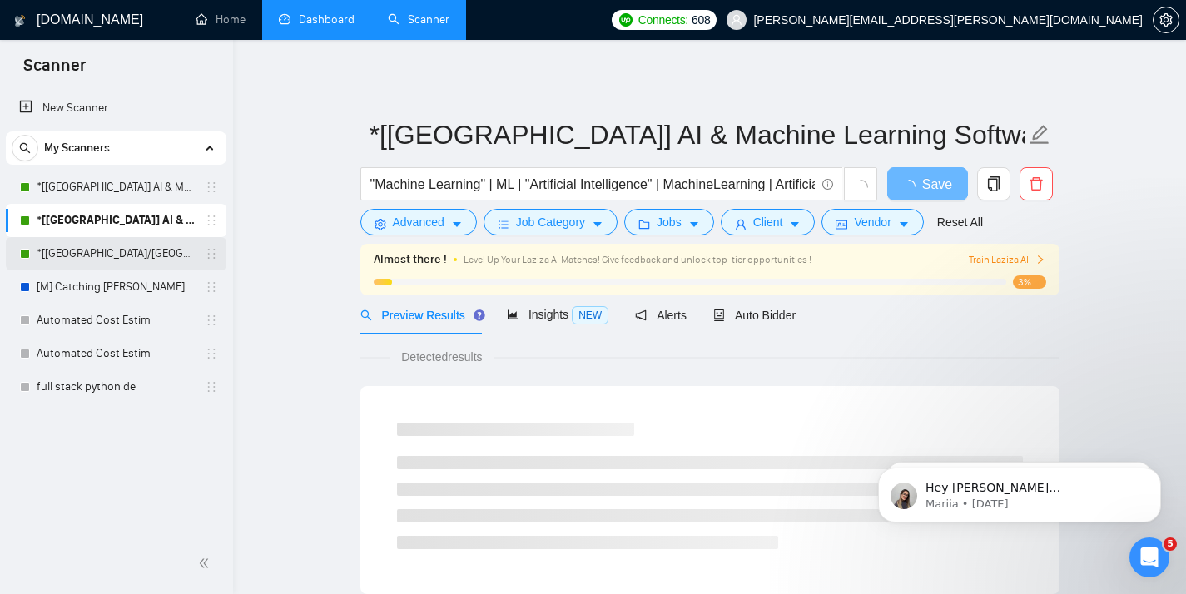
click at [134, 249] on link "*[[GEOGRAPHIC_DATA]/[GEOGRAPHIC_DATA]] AI Agent Development" at bounding box center [116, 253] width 158 height 33
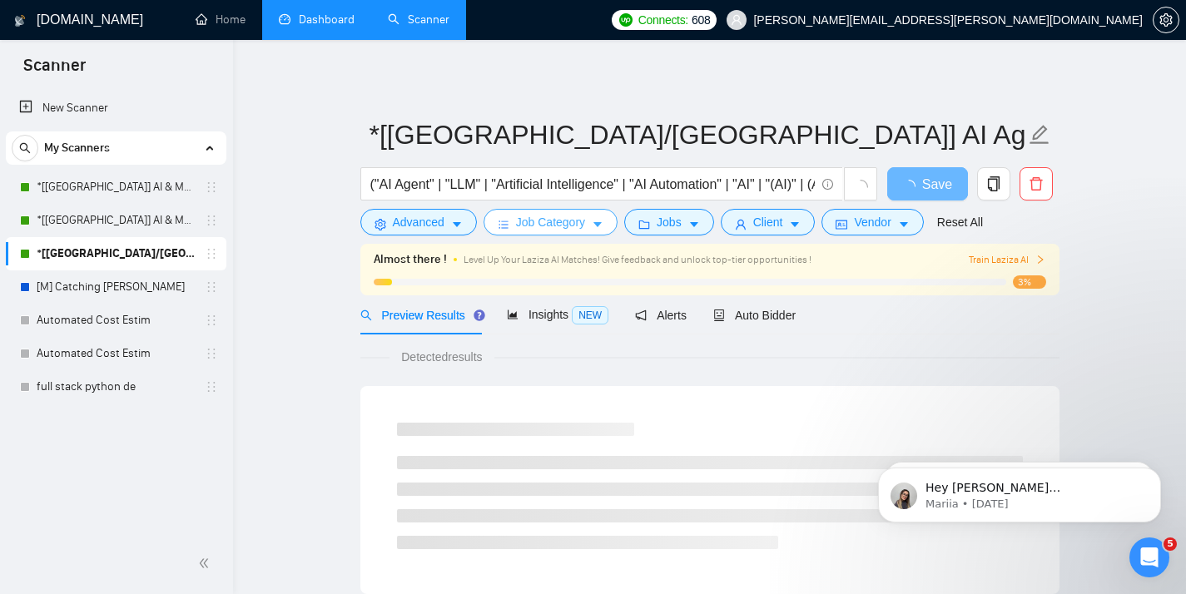
click at [577, 225] on span "Job Category" at bounding box center [550, 222] width 69 height 18
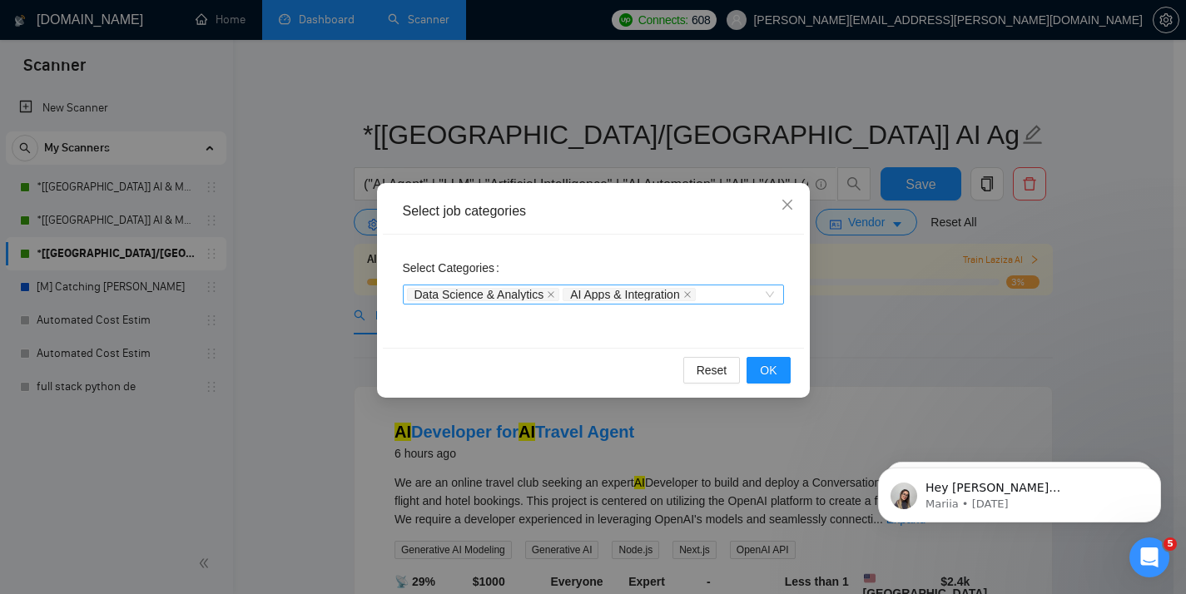
scroll to position [53, 0]
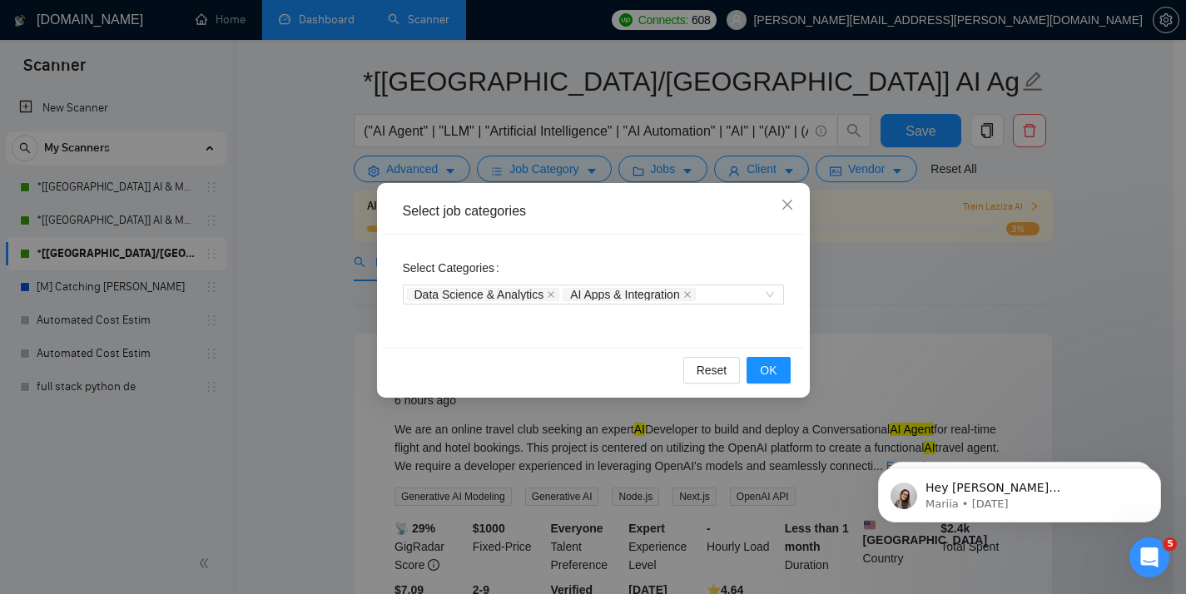
click at [258, 176] on div "Select job categories Select Categories Data Science & Analytics AI Apps & Inte…" at bounding box center [593, 297] width 1186 height 594
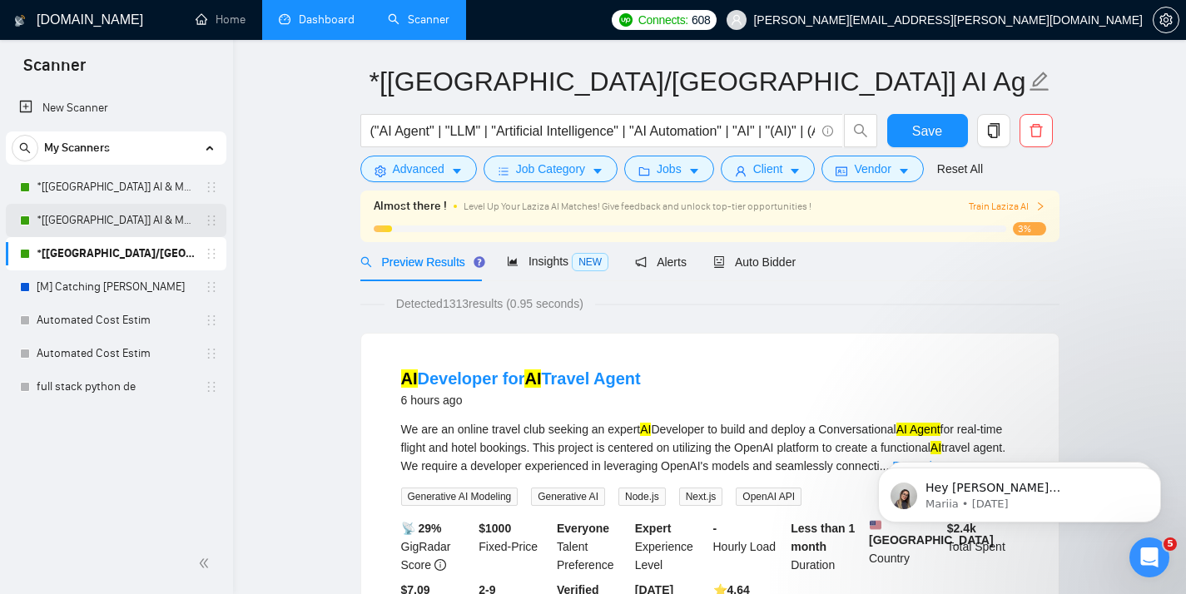
click at [102, 217] on link "*[[GEOGRAPHIC_DATA]] AI & Machine Learning Software" at bounding box center [116, 220] width 158 height 33
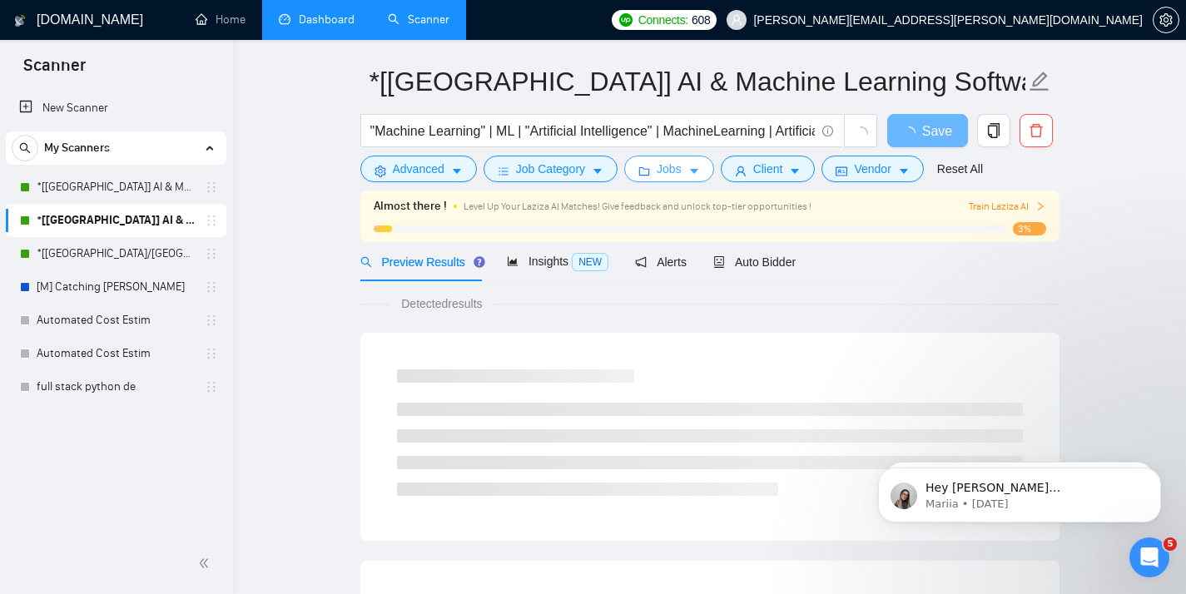
click at [647, 178] on button "Jobs" at bounding box center [669, 169] width 90 height 27
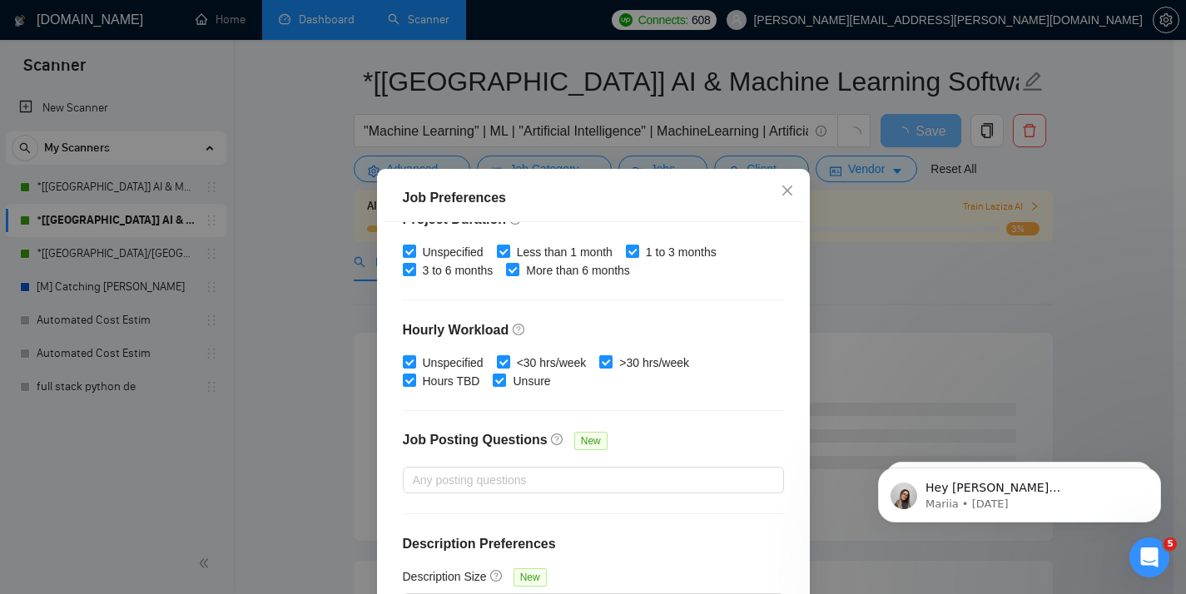
click at [545, 139] on div "Job Preferences Budget Project Type All Fixed Price Hourly Rate Fixed Price Bud…" at bounding box center [593, 297] width 1186 height 594
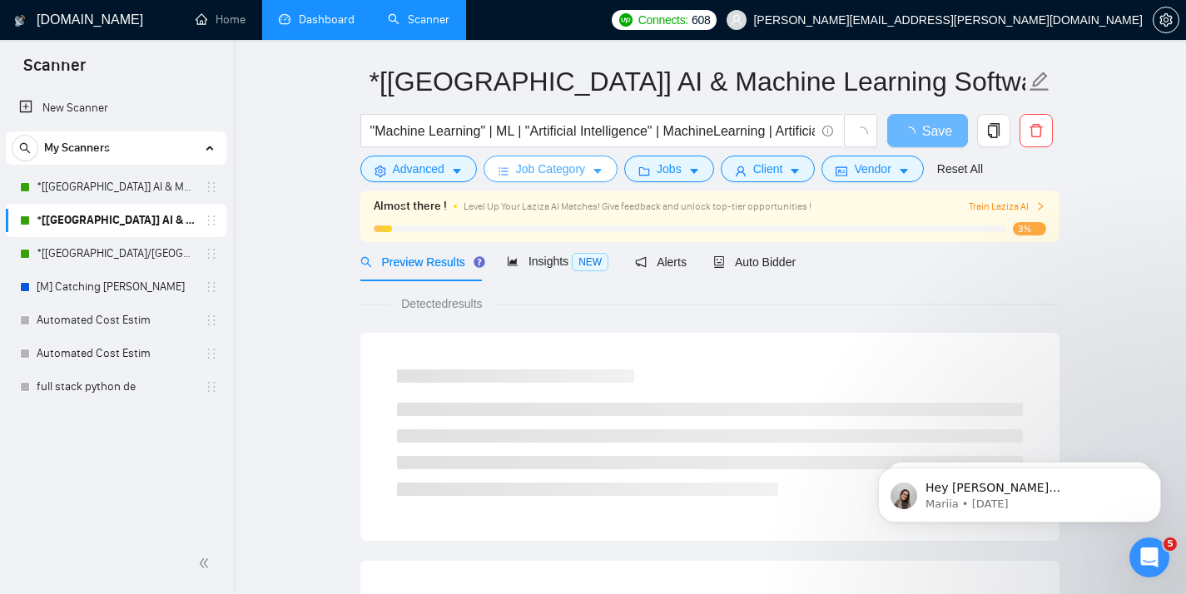
click at [547, 162] on span "Job Category" at bounding box center [550, 169] width 69 height 18
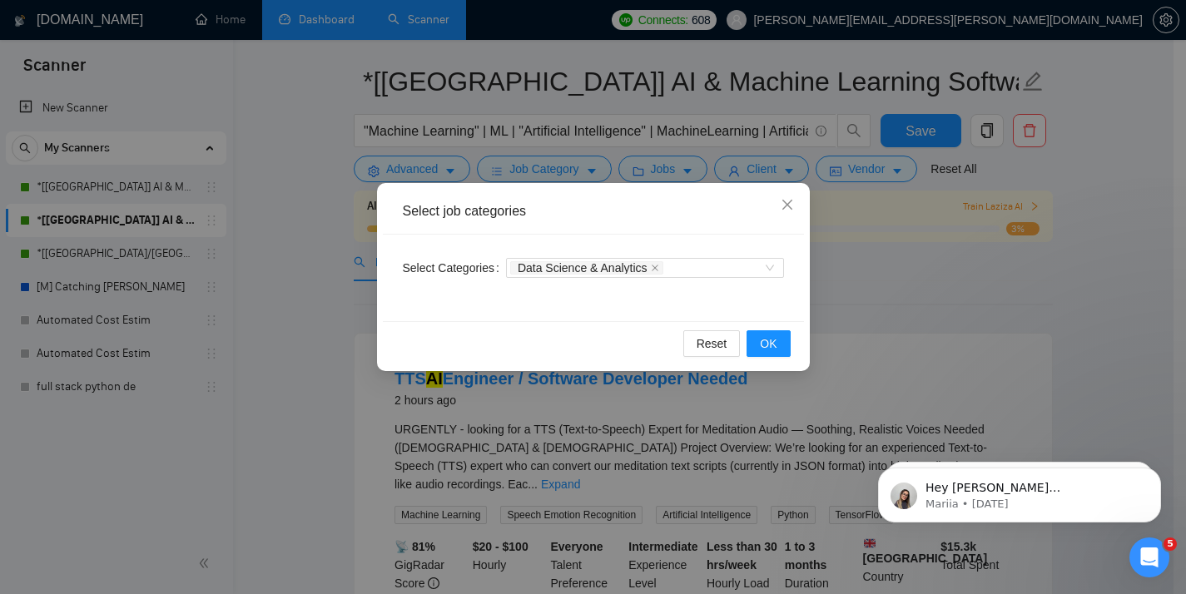
click at [327, 164] on div "Select job categories Select Categories Data Science & Analytics Reset OK" at bounding box center [593, 297] width 1186 height 594
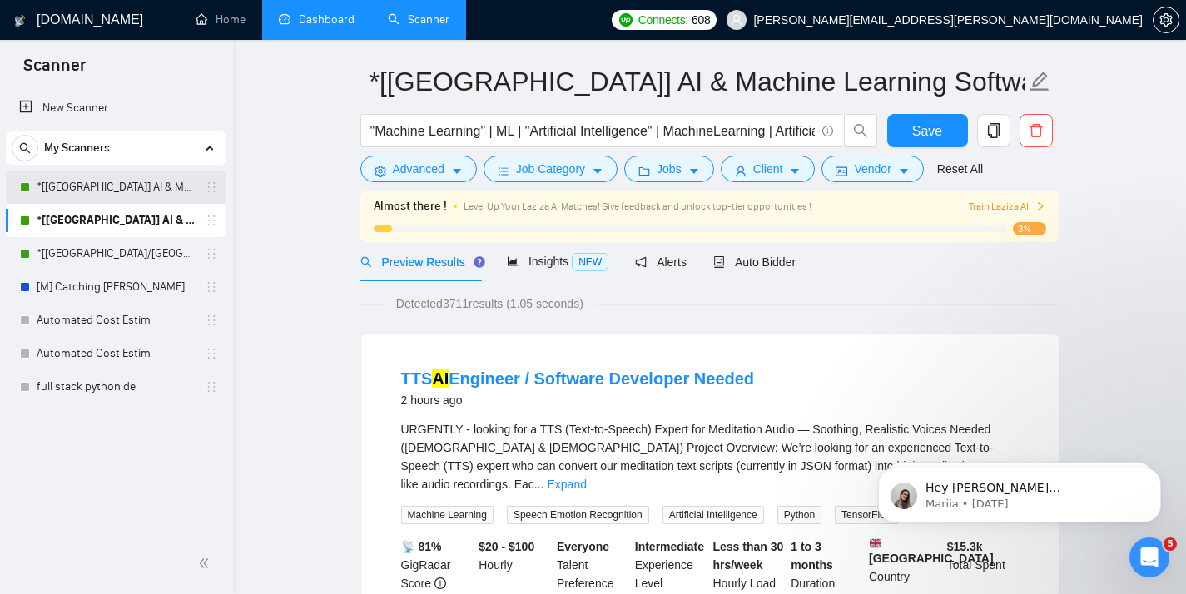
click at [144, 181] on link "*[[GEOGRAPHIC_DATA]] AI & Machine Learning Software" at bounding box center [116, 187] width 158 height 33
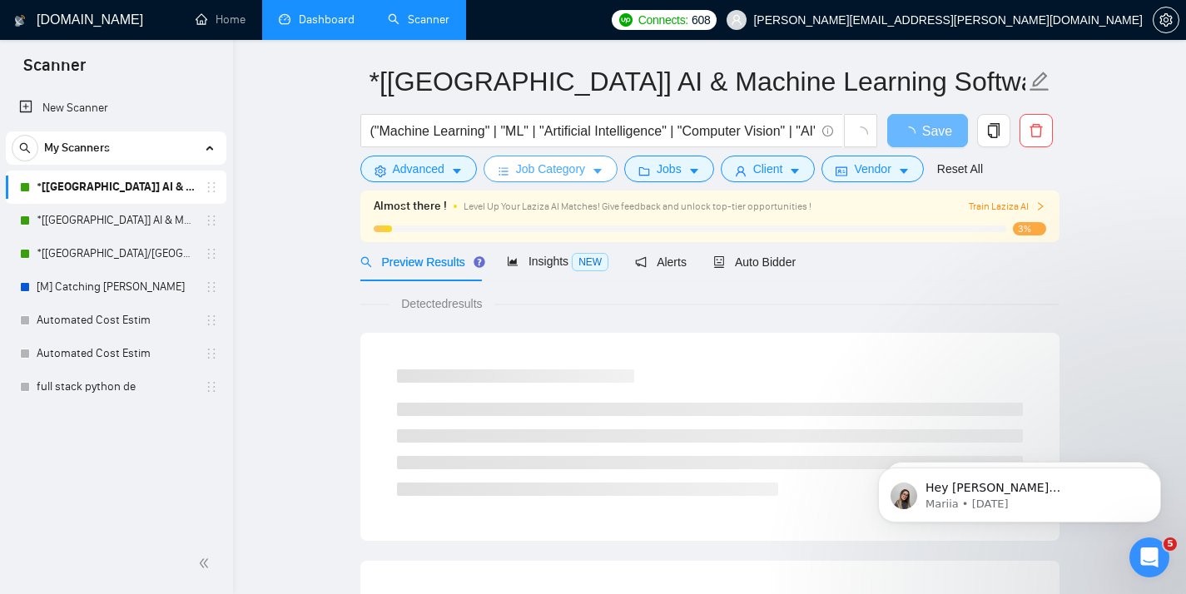
click at [570, 169] on span "Job Category" at bounding box center [550, 169] width 69 height 18
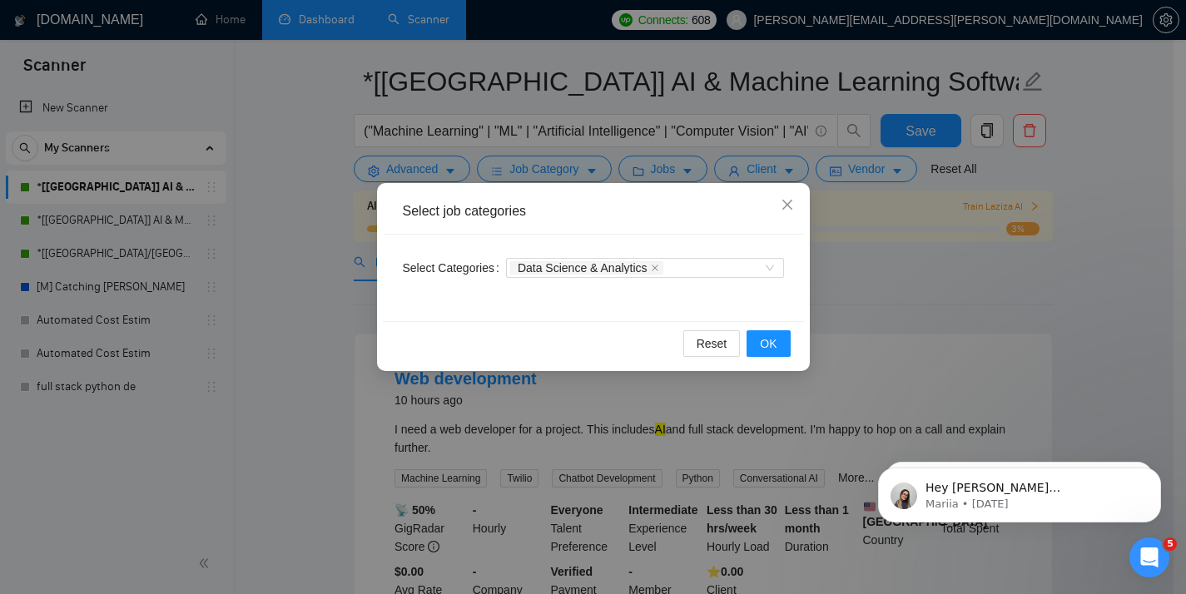
click at [414, 163] on div "Select job categories Select Categories Data Science & Analytics Reset OK" at bounding box center [593, 297] width 1186 height 594
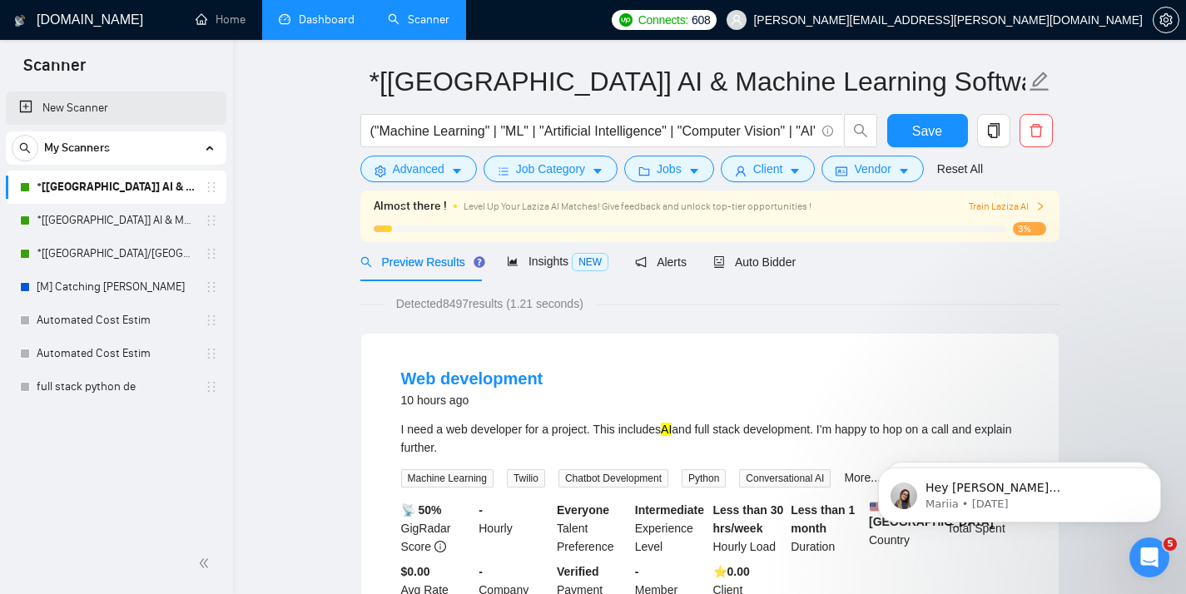
click at [182, 115] on link "New Scanner" at bounding box center [116, 108] width 194 height 33
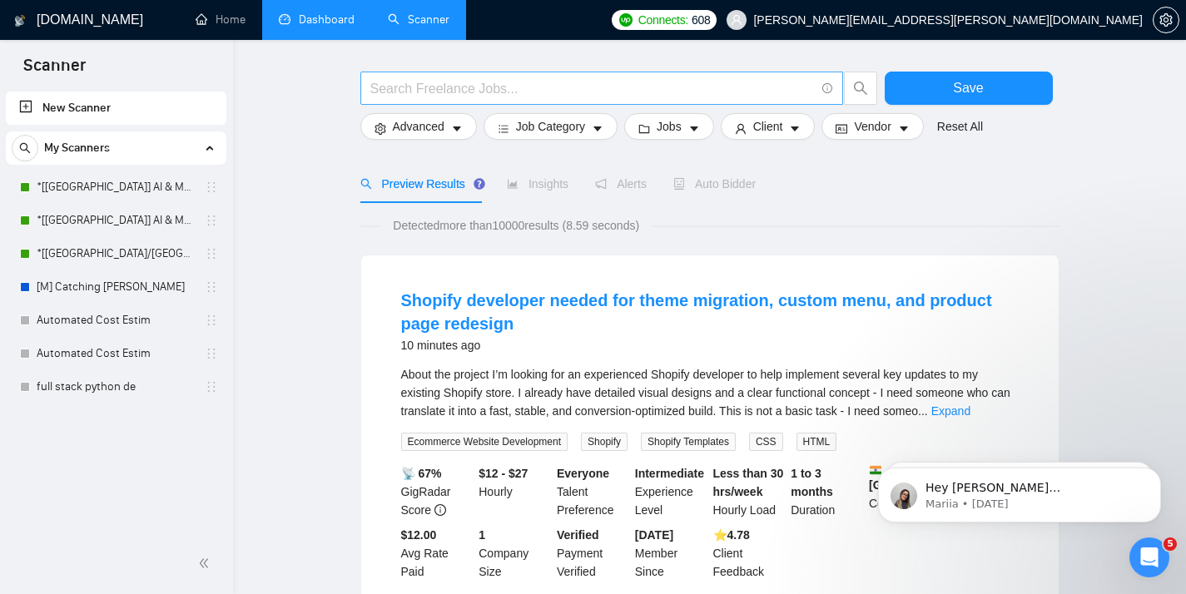
click at [516, 84] on input "text" at bounding box center [592, 88] width 444 height 21
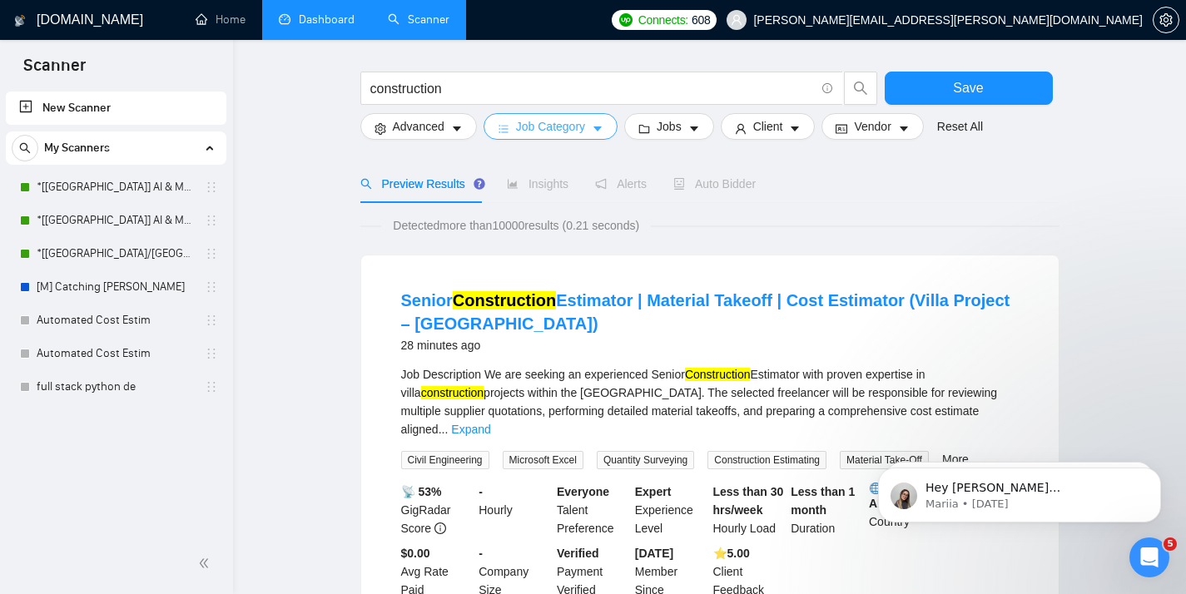
click at [557, 116] on button "Job Category" at bounding box center [550, 126] width 134 height 27
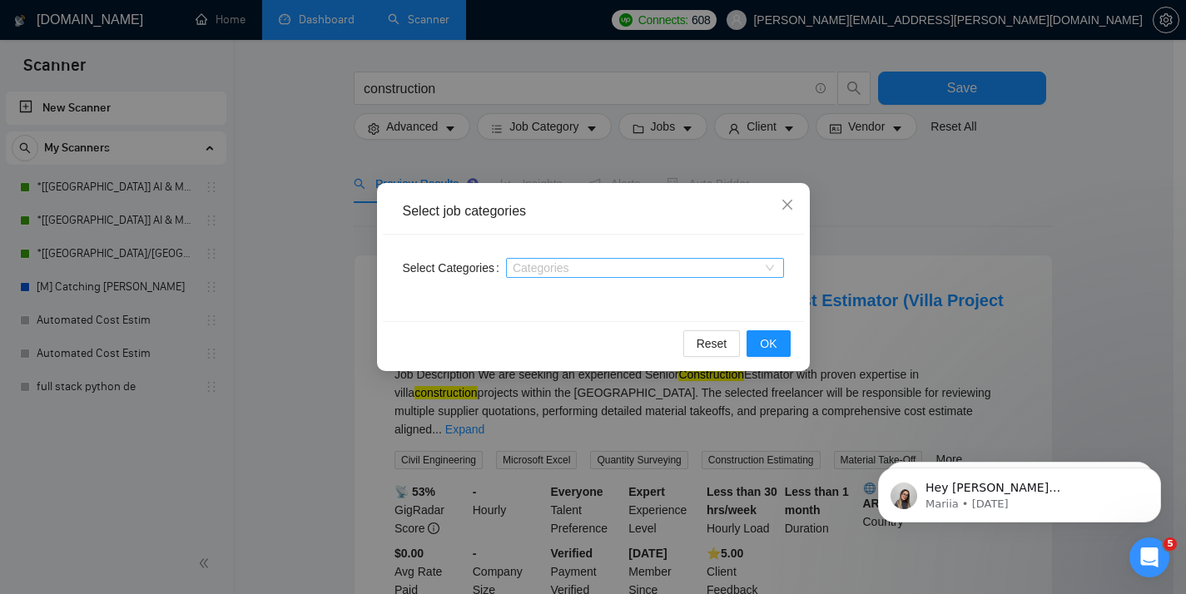
click at [556, 260] on div "Categories" at bounding box center [645, 268] width 278 height 20
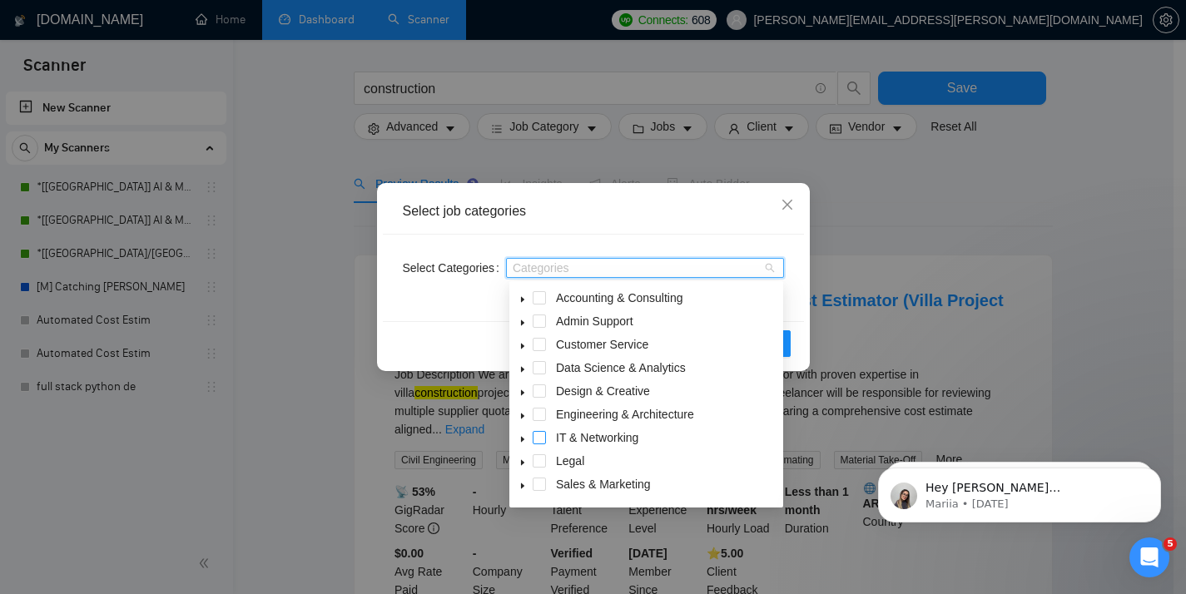
scroll to position [67, 0]
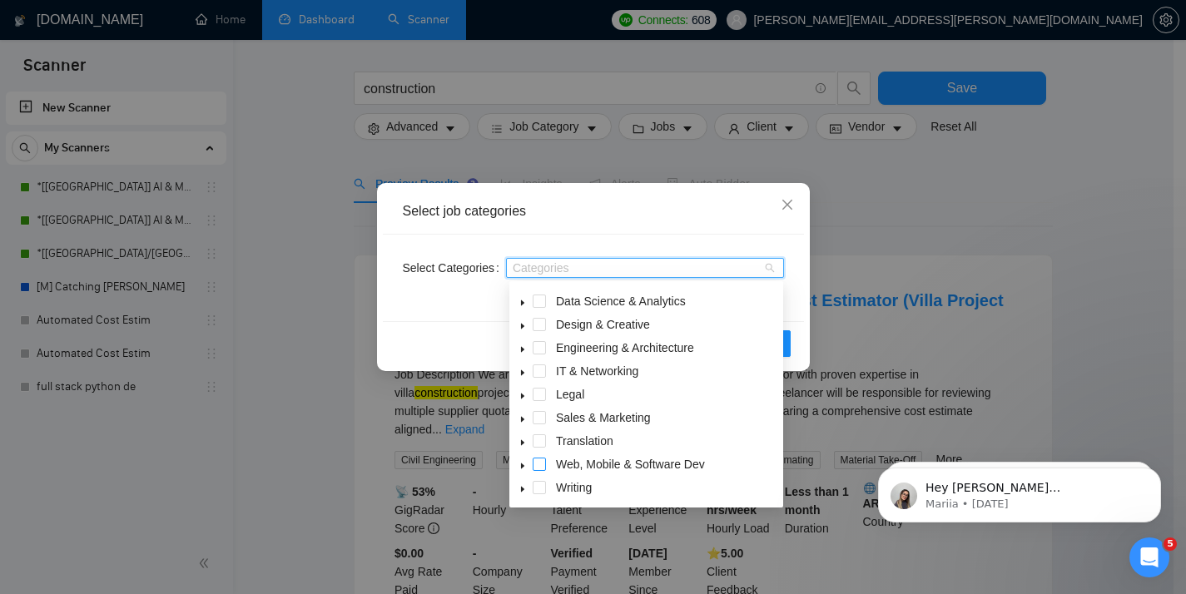
click at [540, 464] on span at bounding box center [538, 464] width 13 height 13
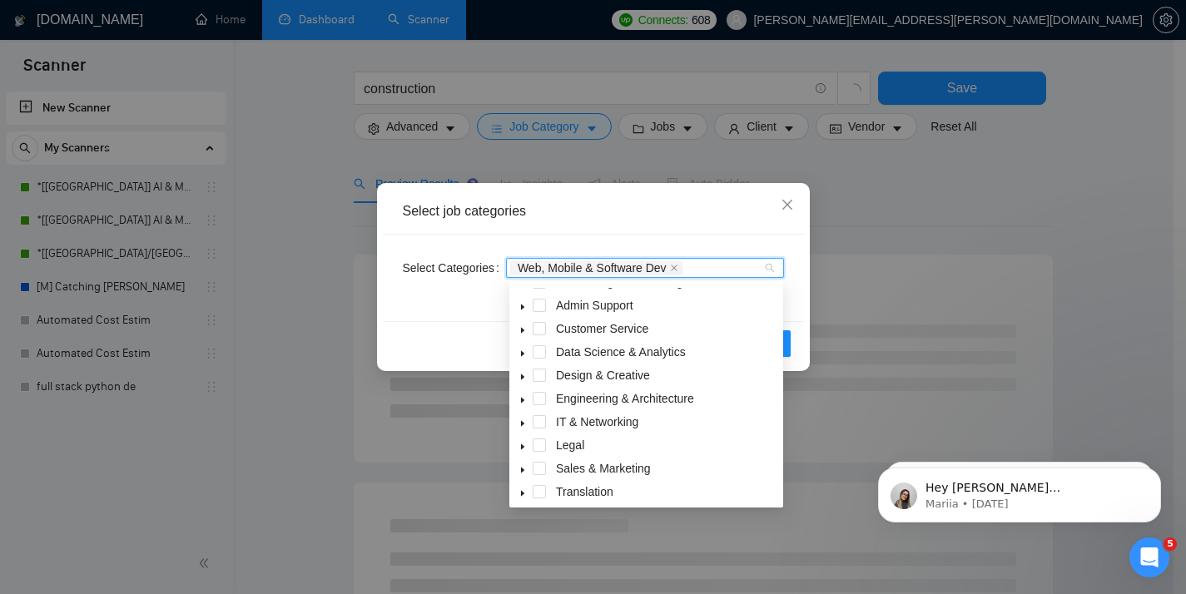
scroll to position [0, 0]
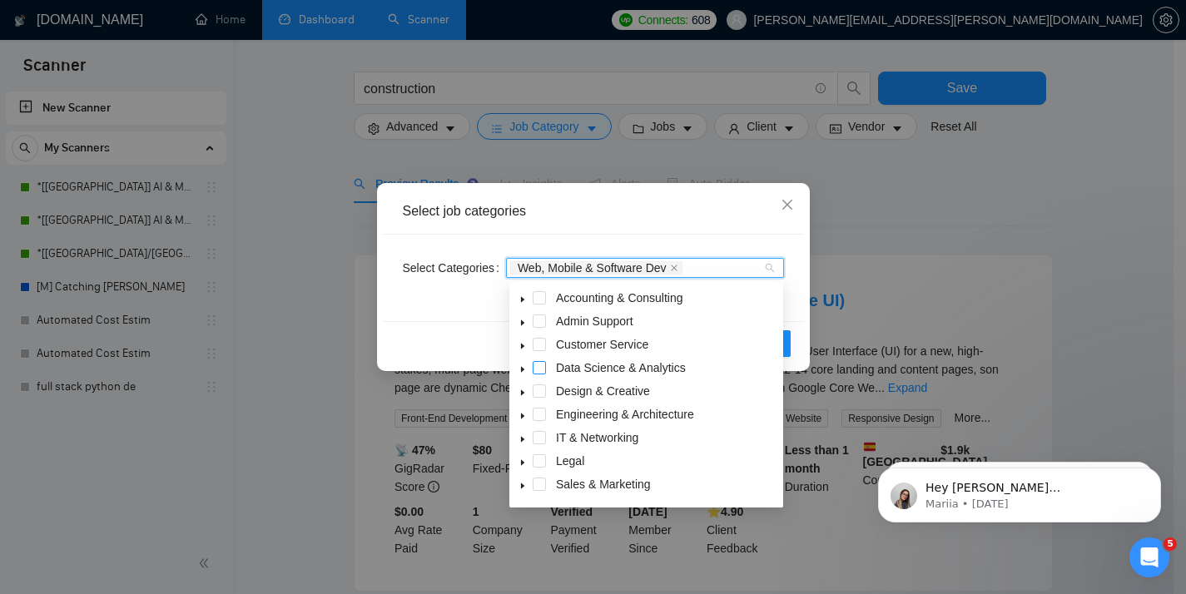
click at [540, 364] on span at bounding box center [538, 367] width 13 height 13
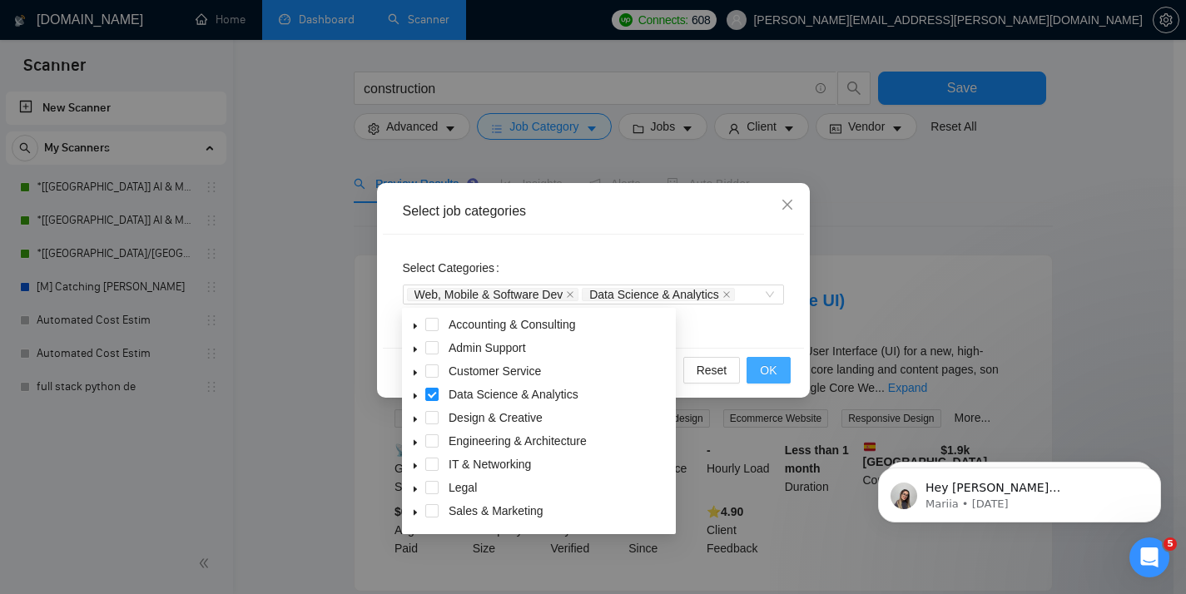
click at [760, 373] on button "OK" at bounding box center [767, 370] width 43 height 27
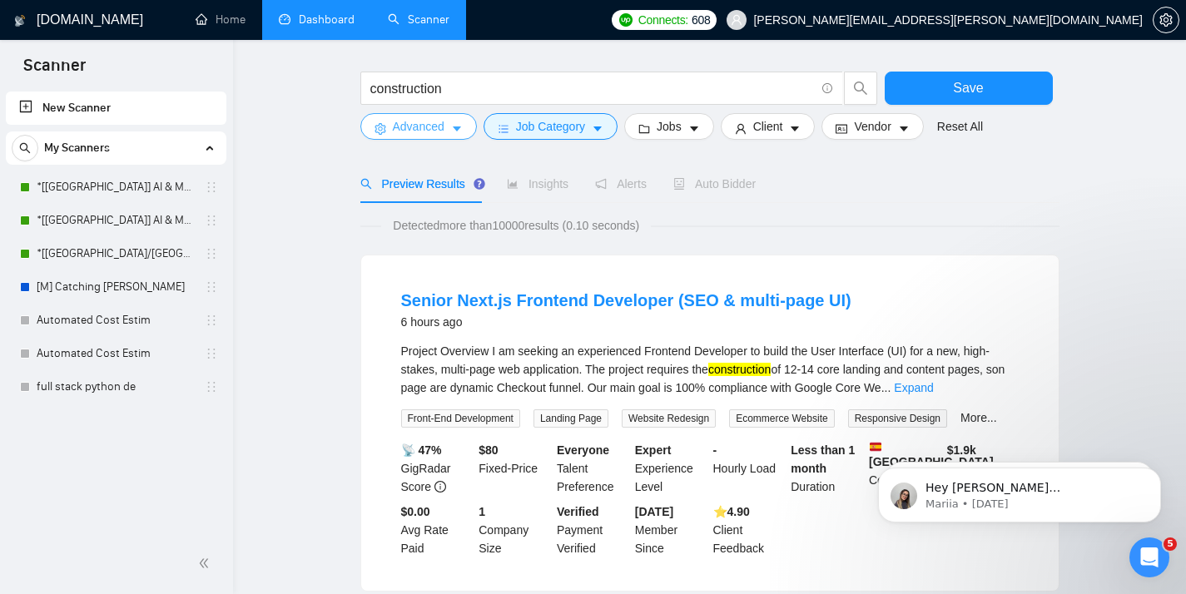
click at [457, 125] on icon "caret-down" at bounding box center [457, 129] width 12 height 12
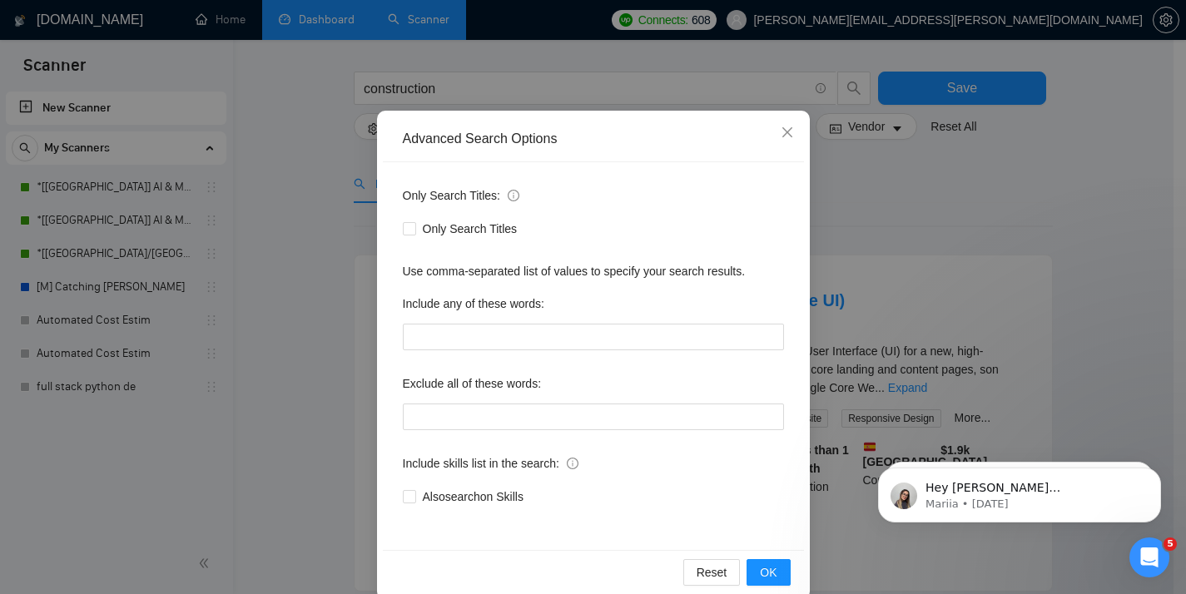
scroll to position [98, 0]
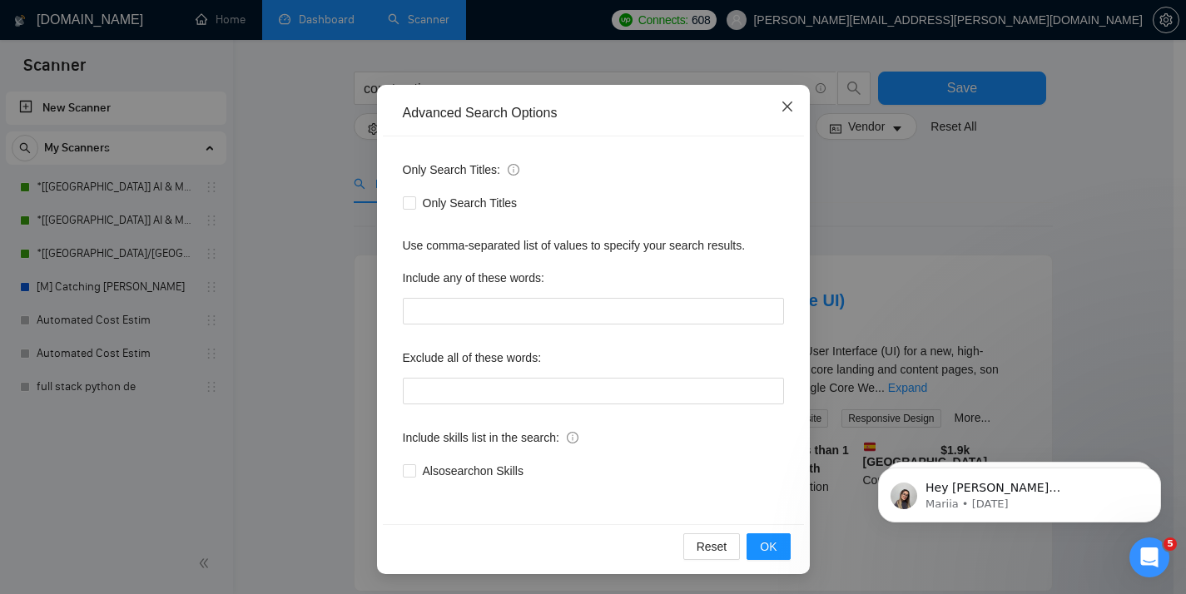
click at [780, 106] on icon "close" at bounding box center [786, 106] width 13 height 13
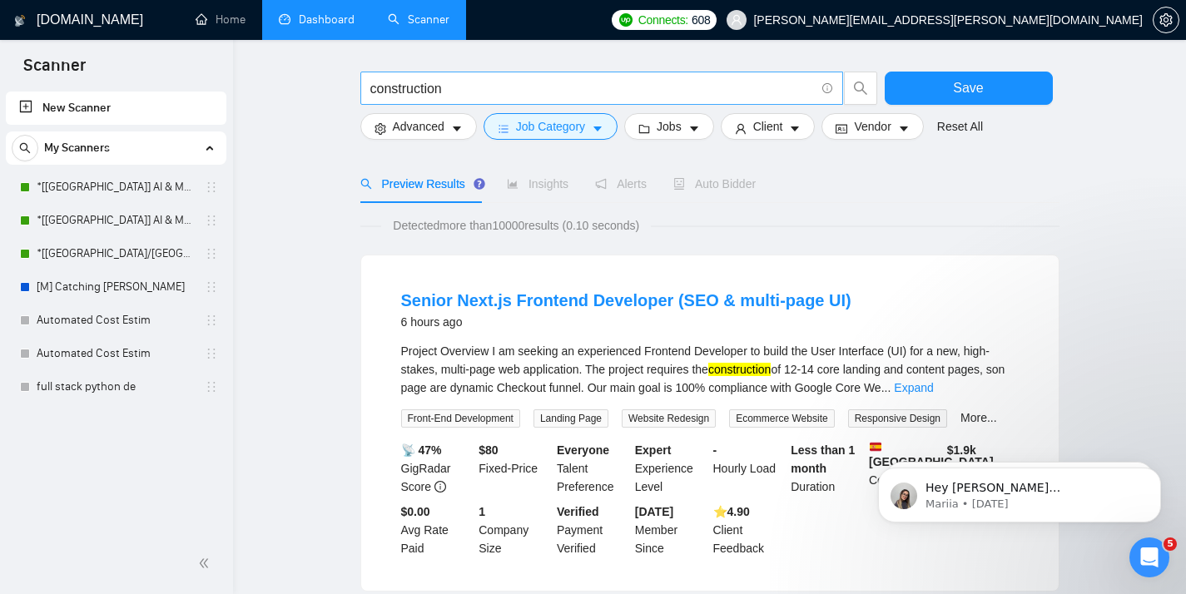
click at [623, 92] on input "construction" at bounding box center [592, 88] width 444 height 21
type input "construction | manufacturing"
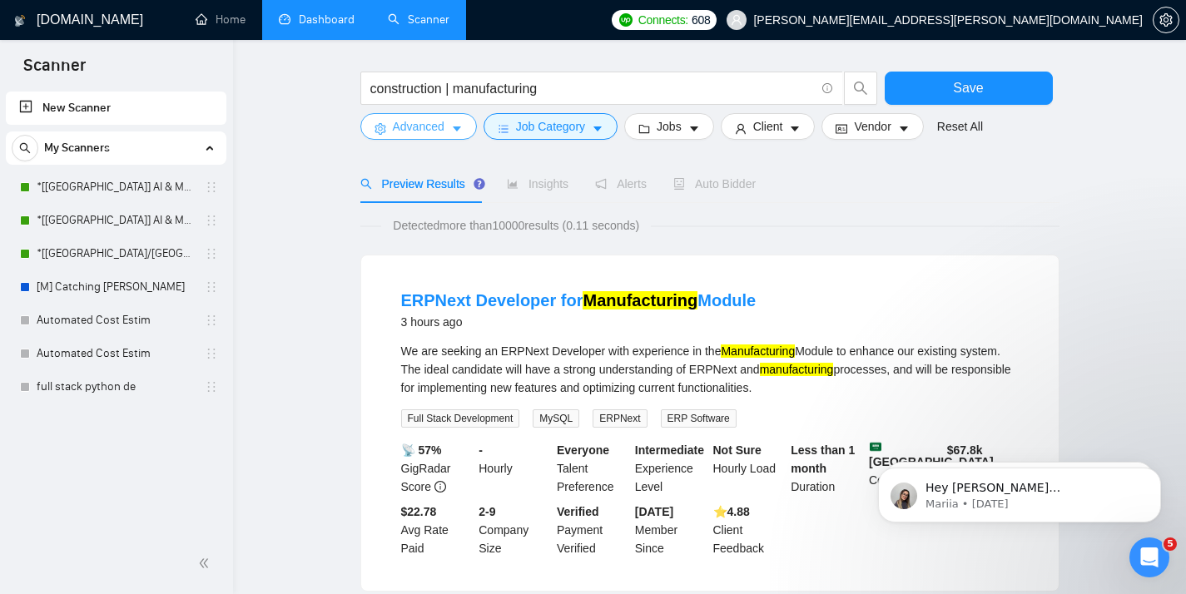
click at [419, 128] on span "Advanced" at bounding box center [419, 126] width 52 height 18
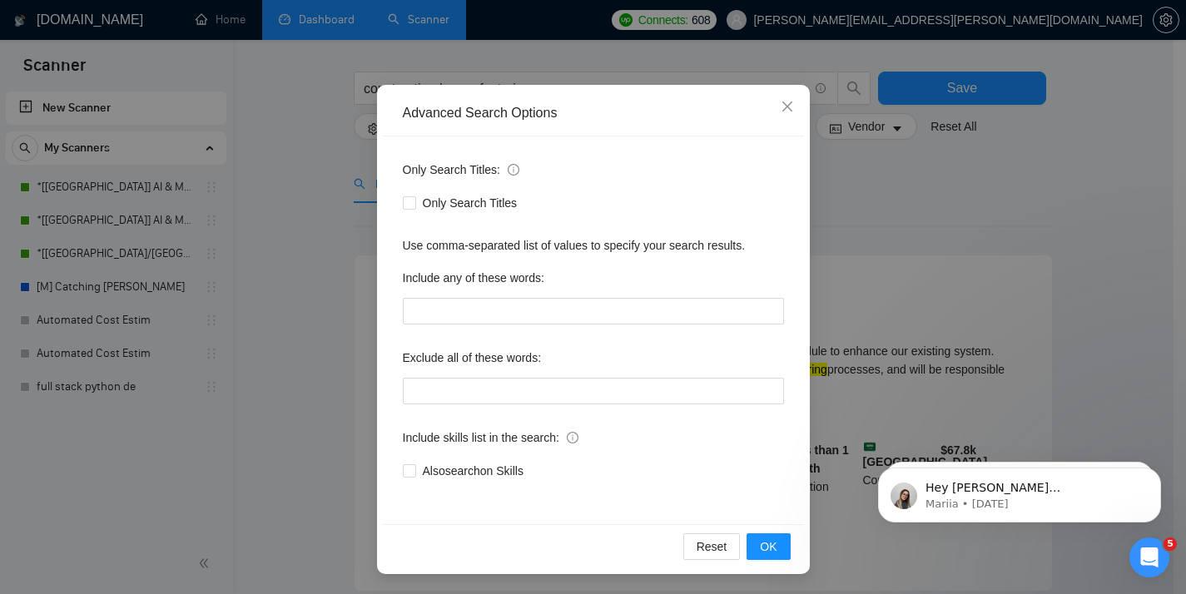
drag, startPoint x: 311, startPoint y: 349, endPoint x: 324, endPoint y: 332, distance: 22.0
click at [310, 349] on div "Advanced Search Options Only Search Titles: Only Search Titles Use comma-separa…" at bounding box center [593, 297] width 1186 height 594
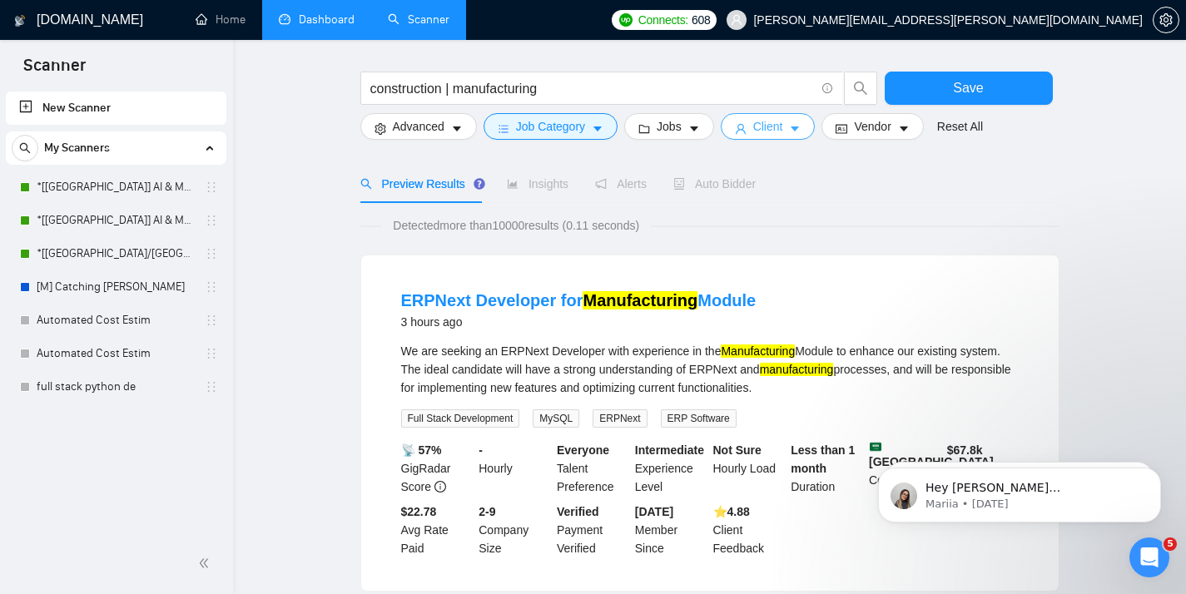
click at [769, 128] on span "Client" at bounding box center [768, 126] width 30 height 18
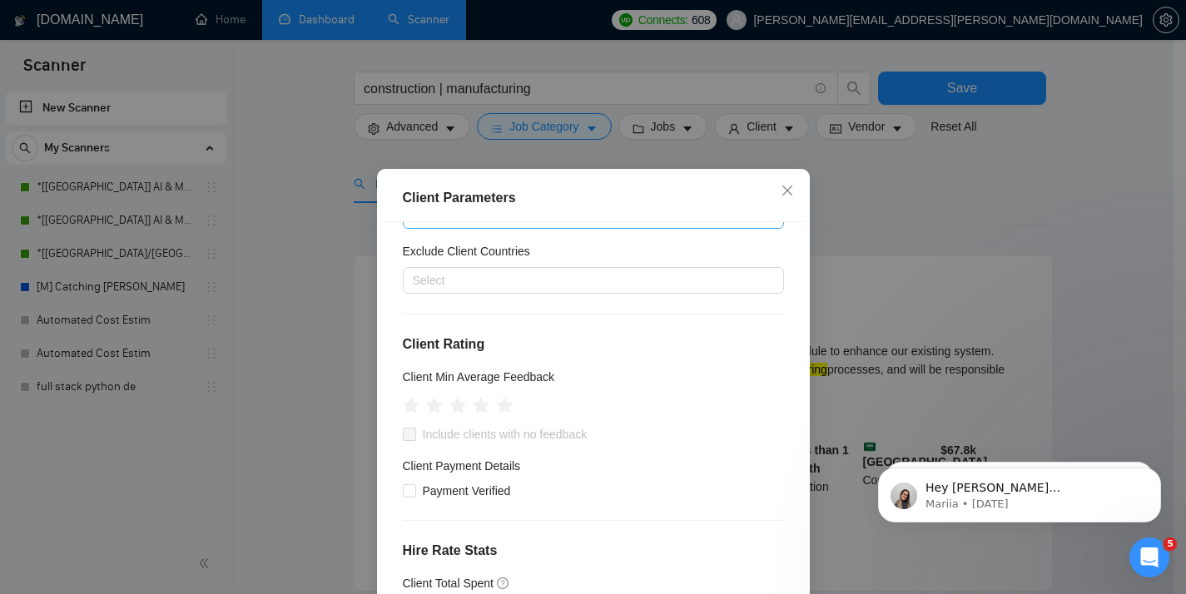
scroll to position [0, 0]
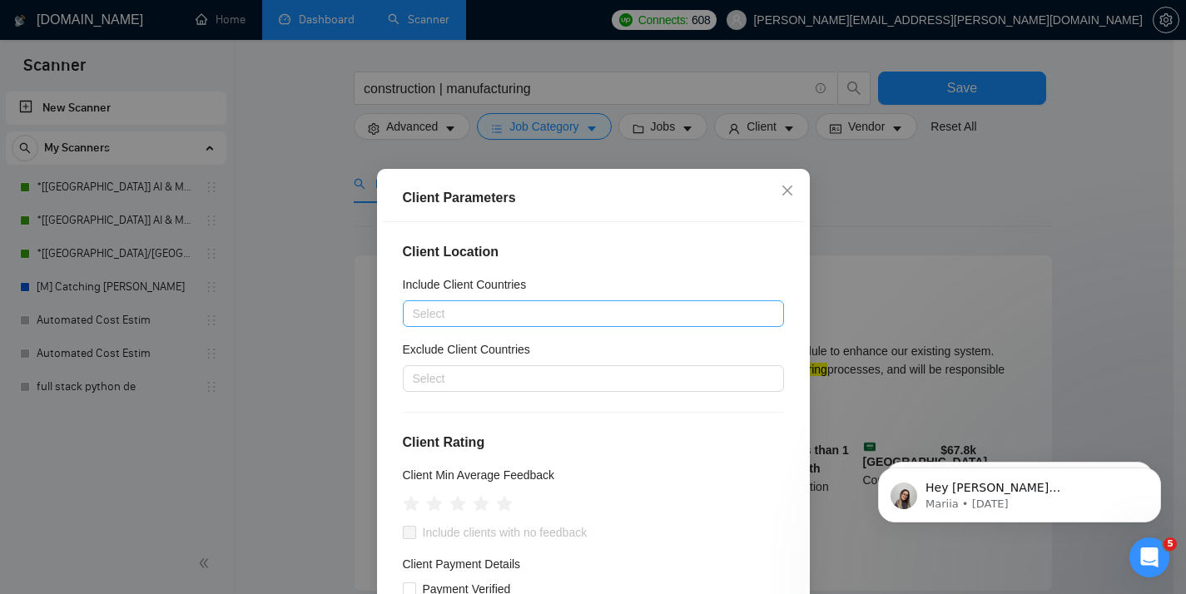
click at [489, 319] on div at bounding box center [585, 314] width 356 height 20
type input "un"
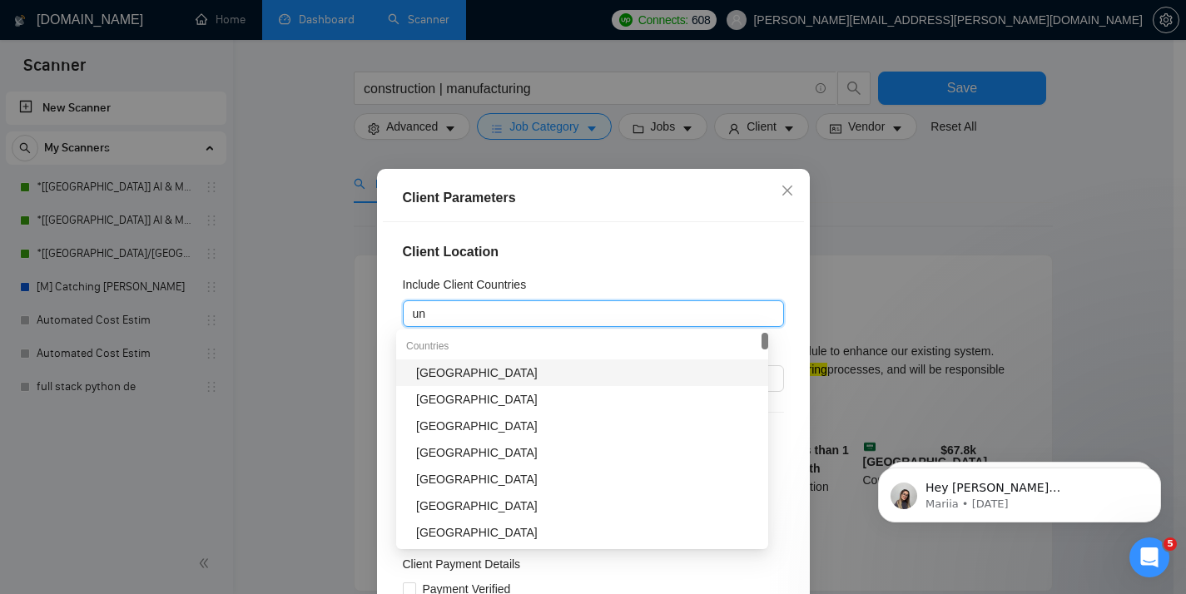
click at [488, 364] on div "[GEOGRAPHIC_DATA]" at bounding box center [587, 373] width 342 height 18
type input "can"
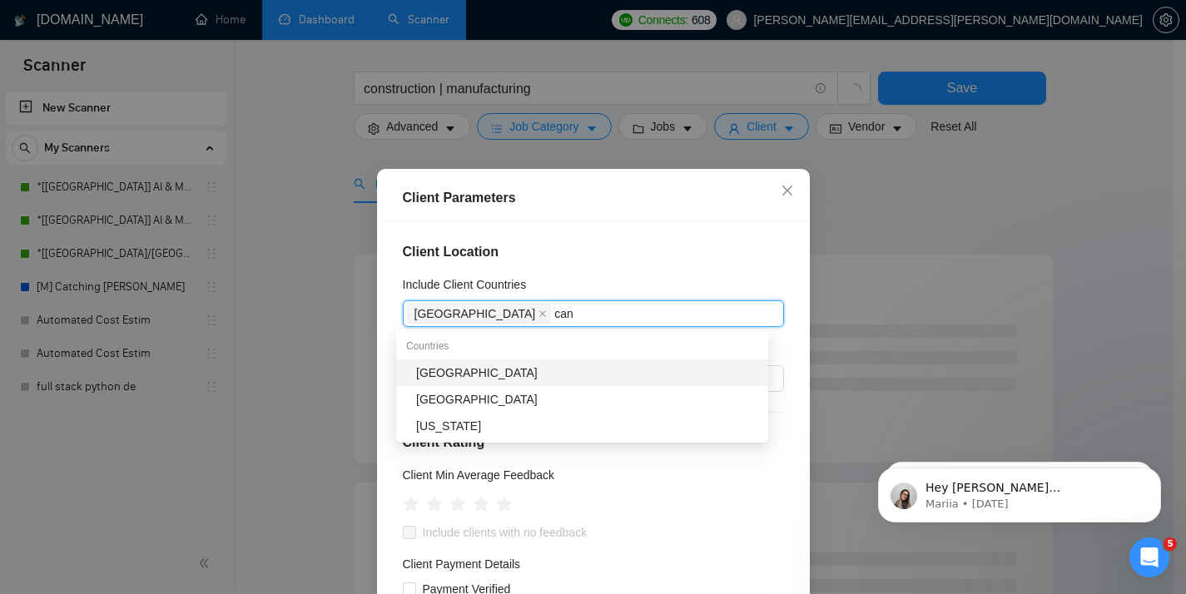
click at [479, 372] on div "[GEOGRAPHIC_DATA]" at bounding box center [587, 373] width 342 height 18
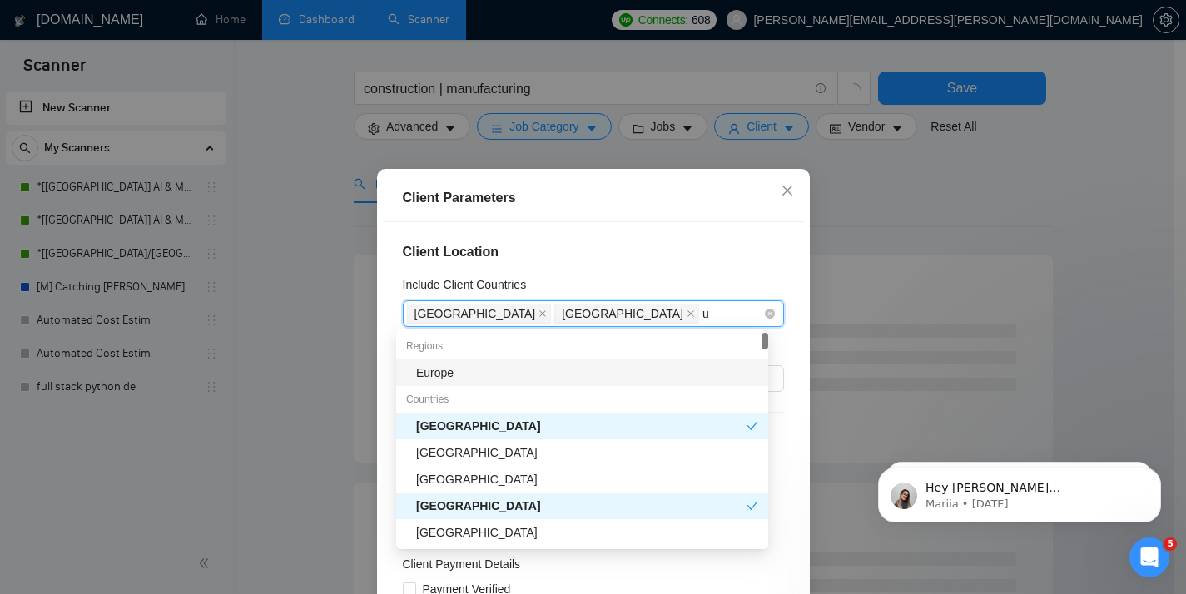
type input "un"
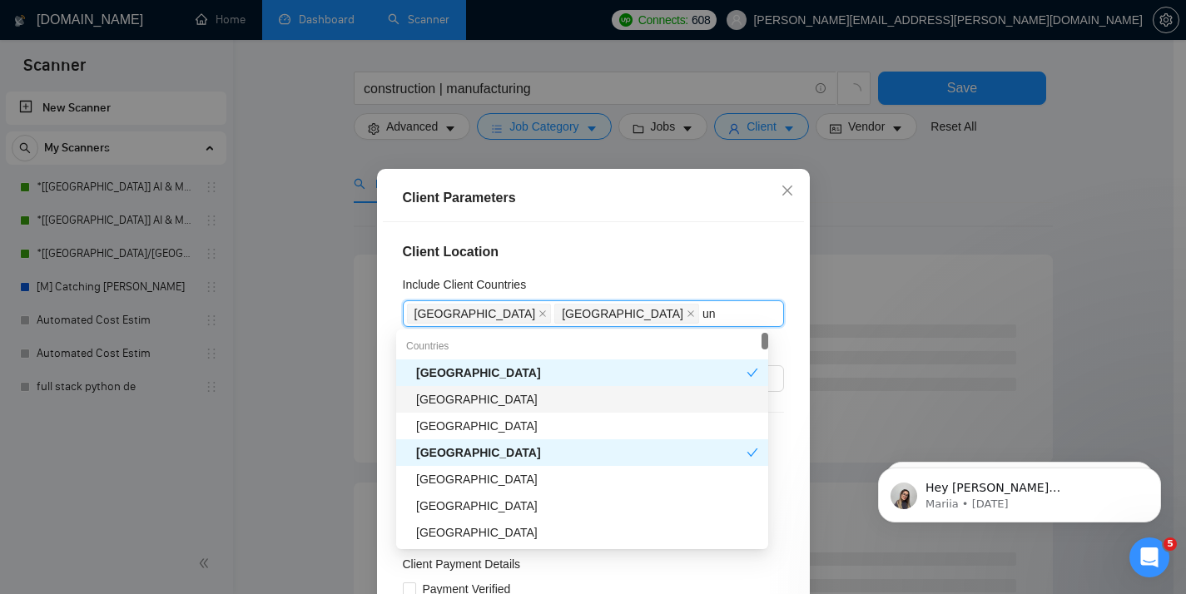
click at [533, 395] on div "[GEOGRAPHIC_DATA]" at bounding box center [587, 399] width 342 height 18
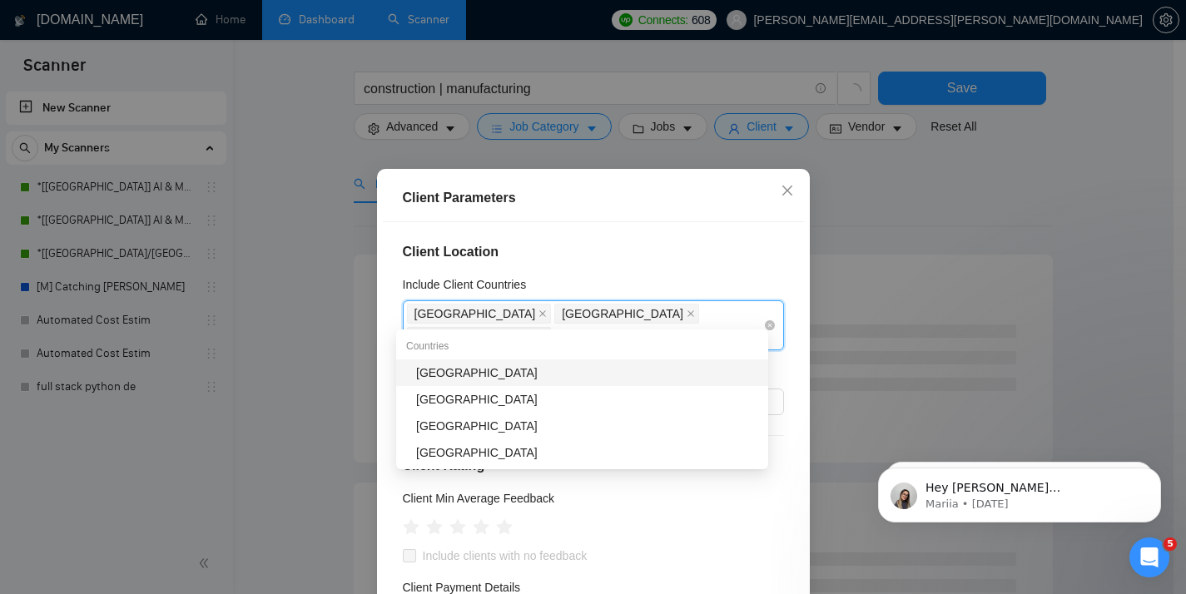
type input "swi"
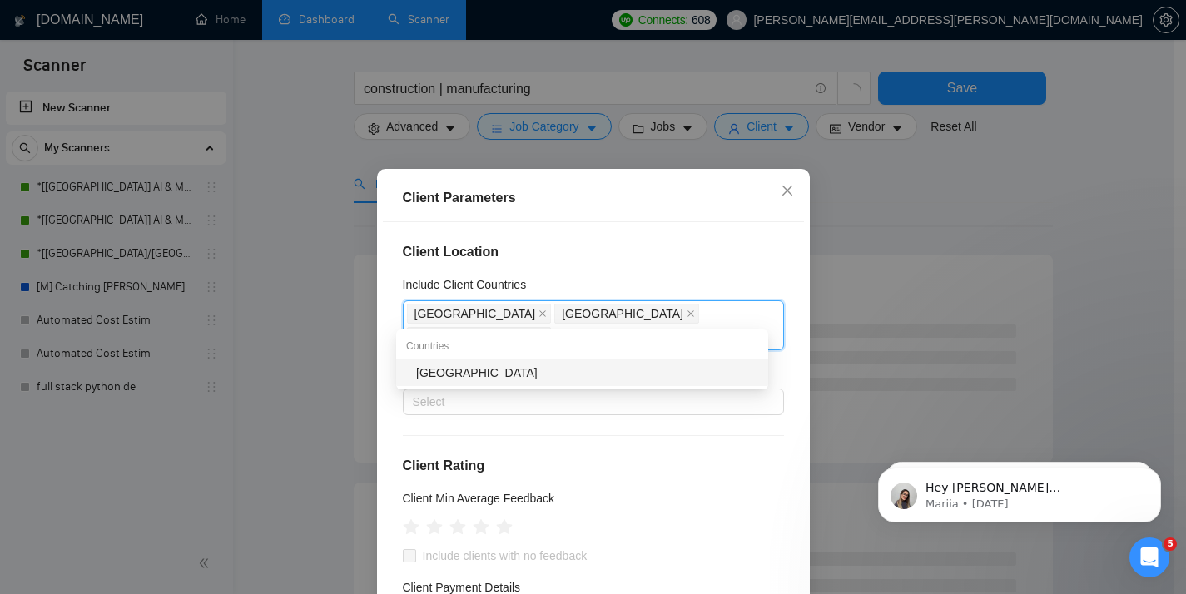
click at [547, 366] on div "[GEOGRAPHIC_DATA]" at bounding box center [587, 373] width 342 height 18
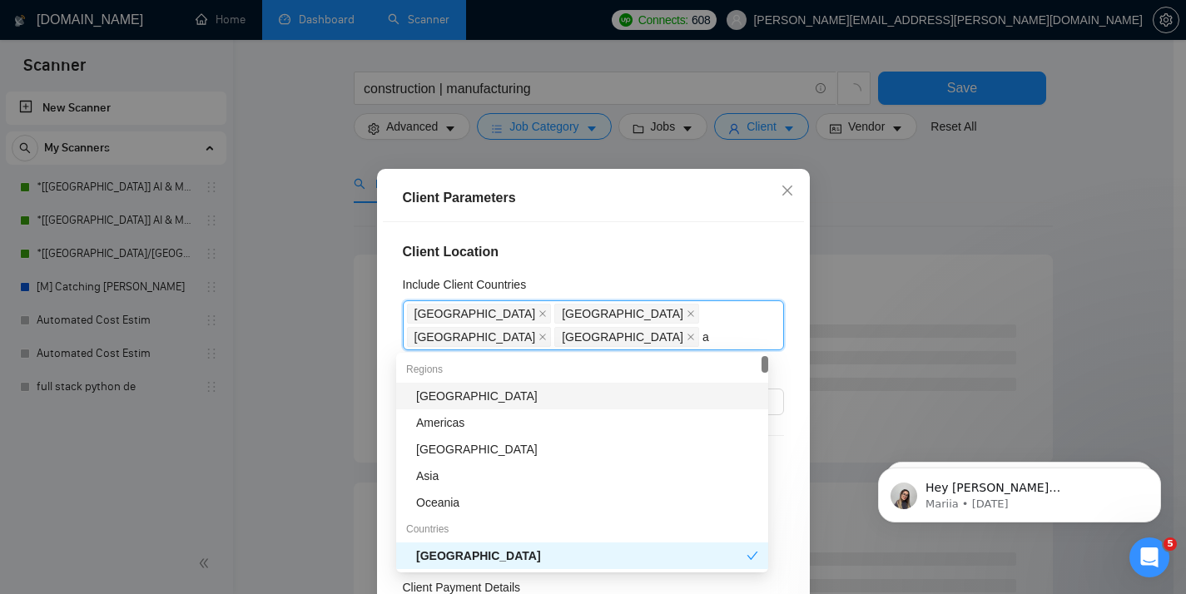
type input "au"
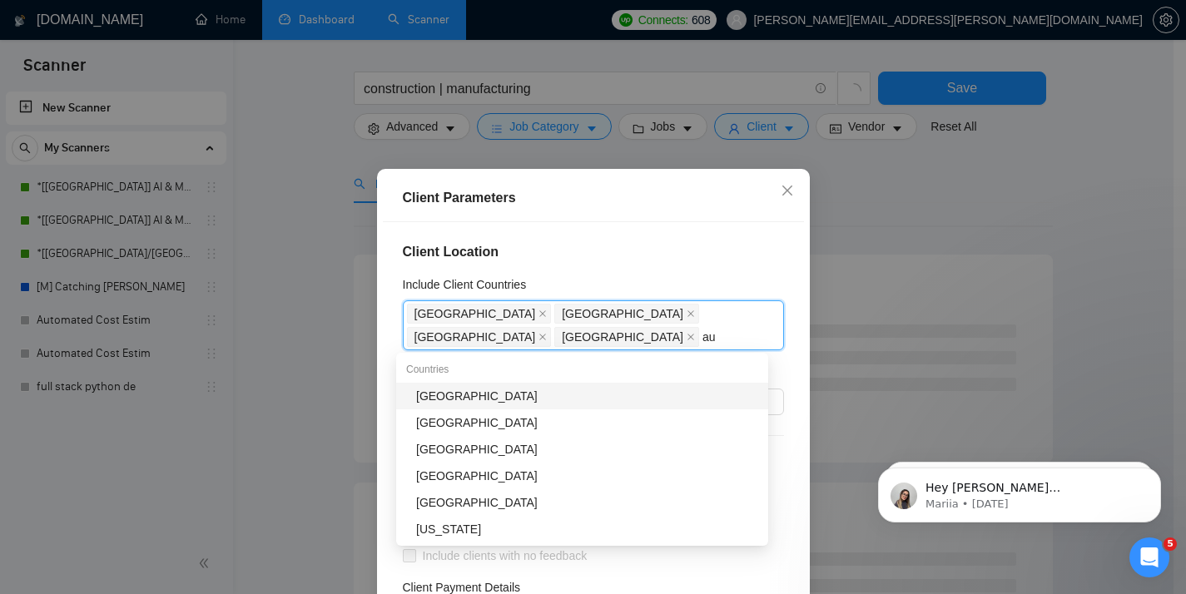
click at [514, 403] on div "[GEOGRAPHIC_DATA]" at bounding box center [587, 396] width 342 height 18
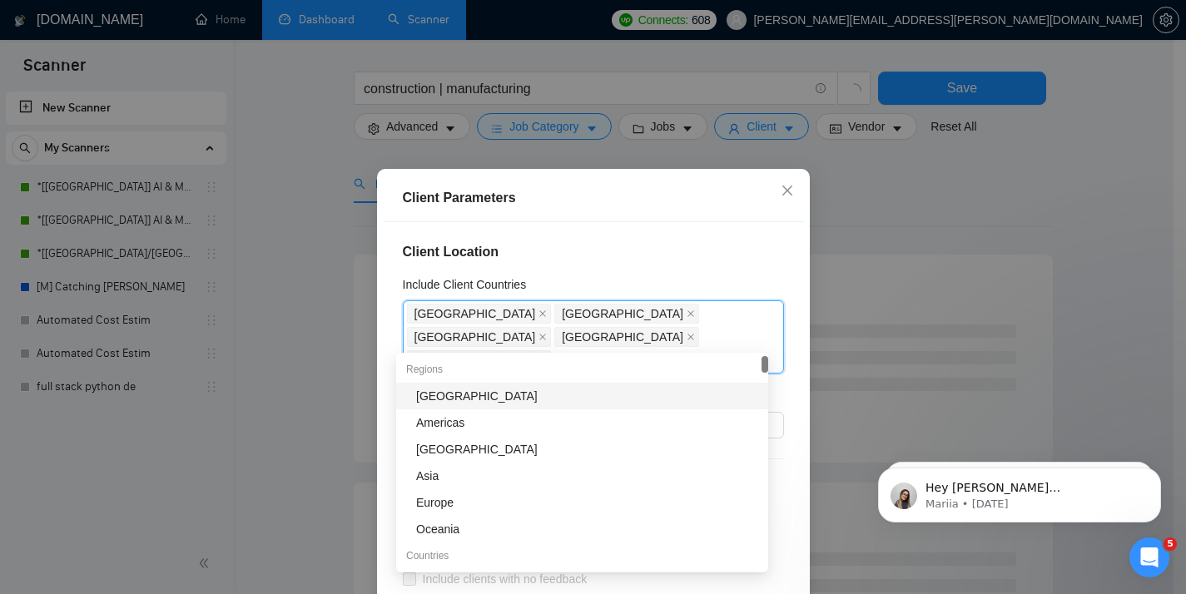
click at [589, 279] on div "Include Client Countries" at bounding box center [593, 287] width 381 height 25
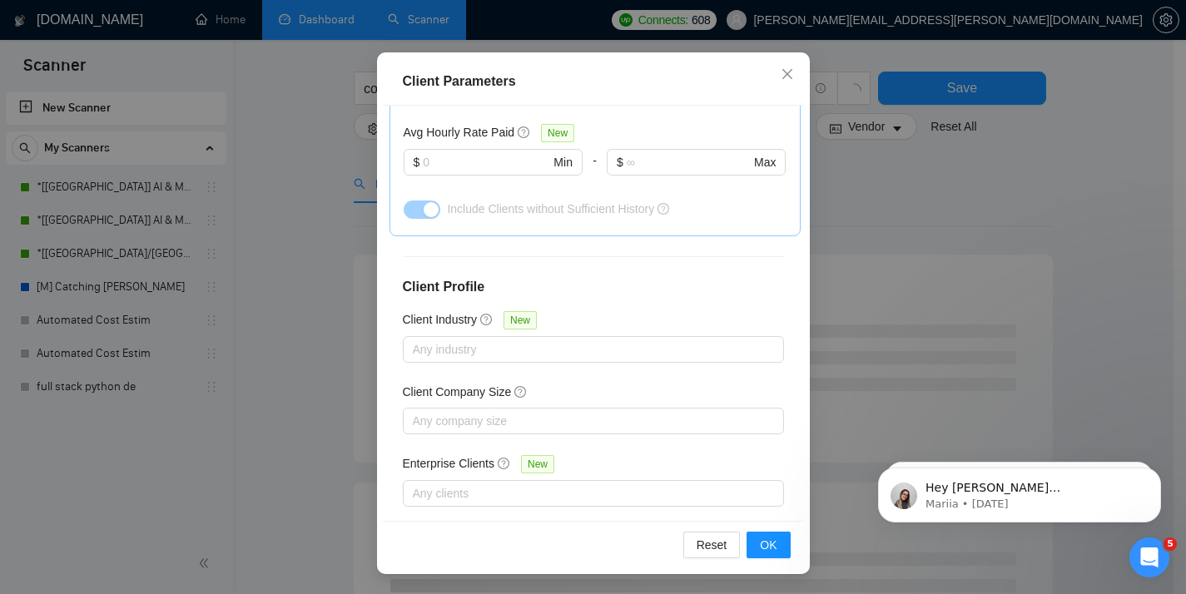
scroll to position [67, 0]
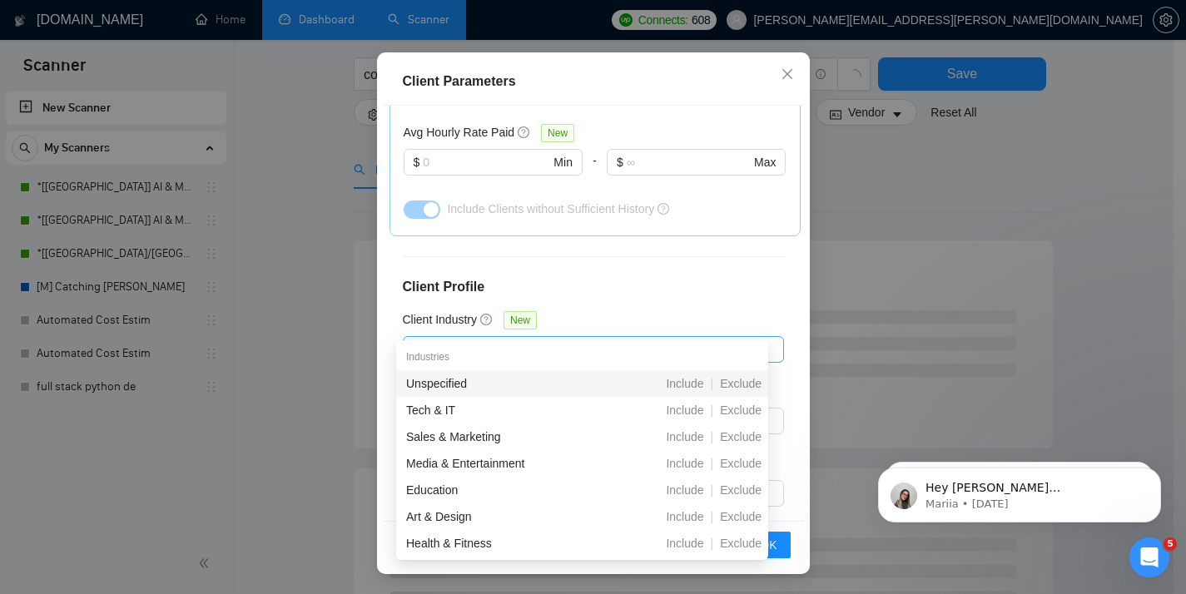
click at [574, 339] on div at bounding box center [585, 349] width 356 height 20
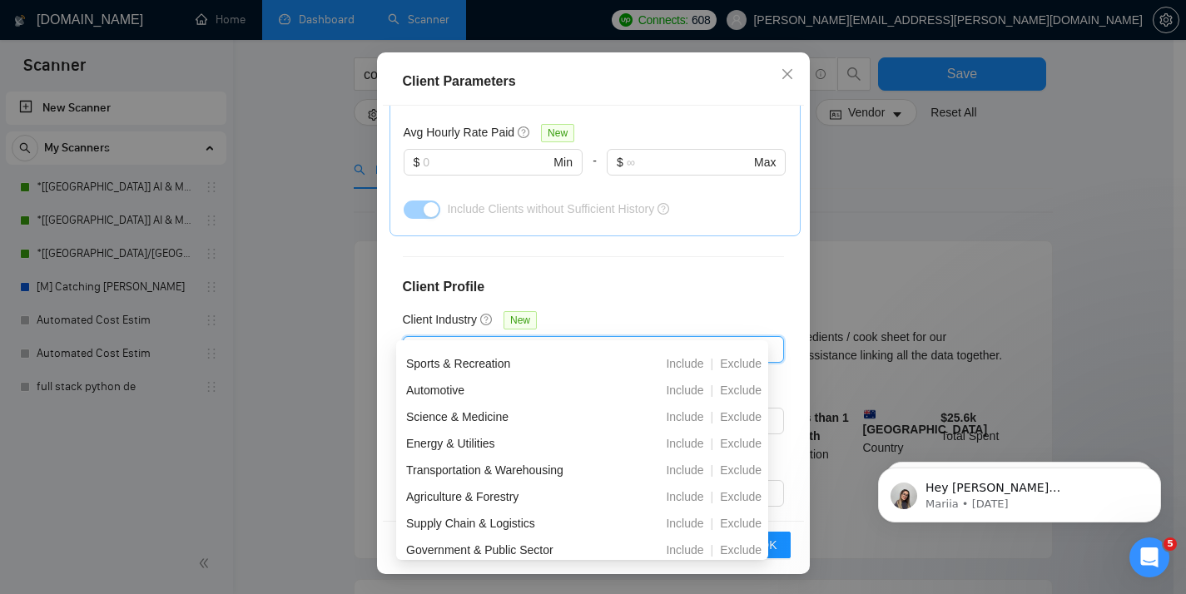
scroll to position [448, 0]
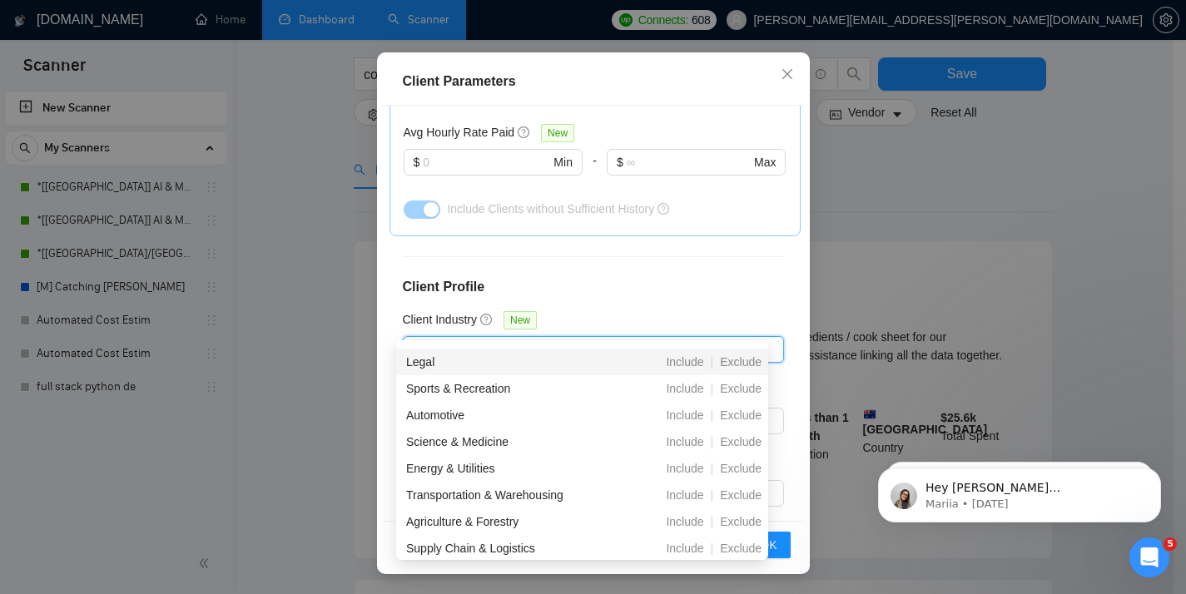
click at [697, 240] on div "Client Location Include Client Countries [GEOGRAPHIC_DATA] [GEOGRAPHIC_DATA] [G…" at bounding box center [593, 314] width 421 height 416
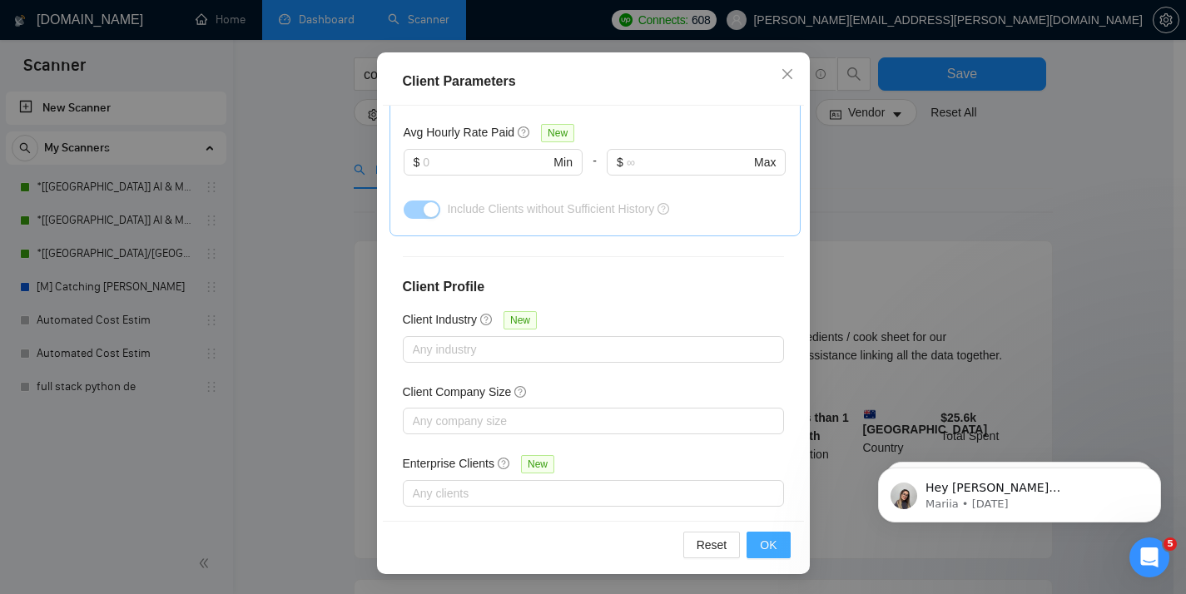
click at [760, 546] on span "OK" at bounding box center [768, 545] width 17 height 18
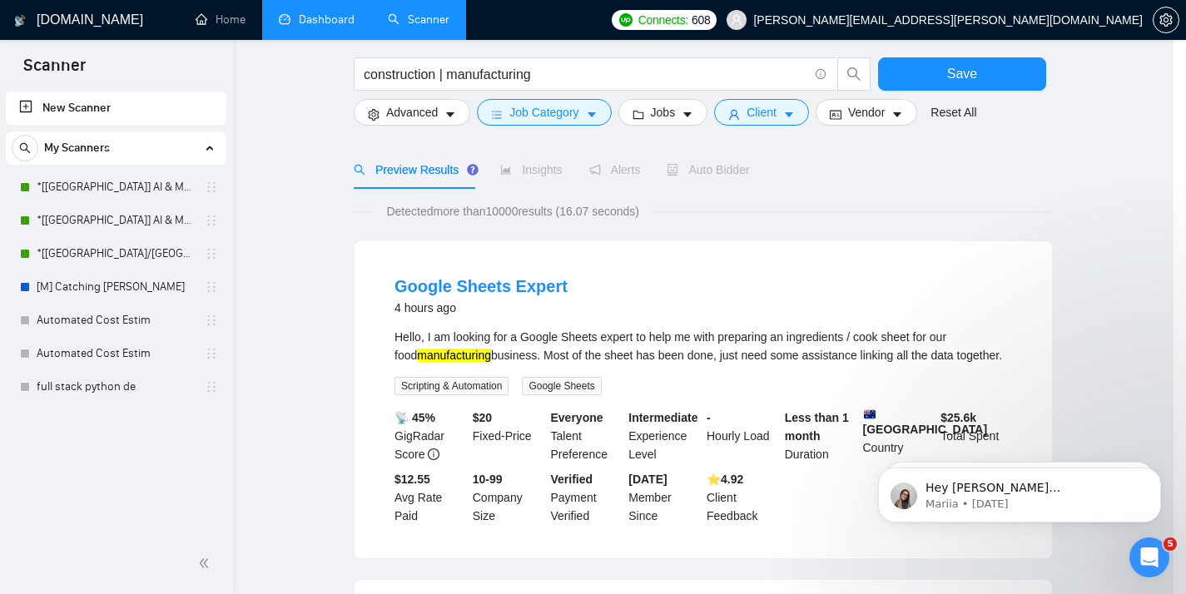
scroll to position [48, 0]
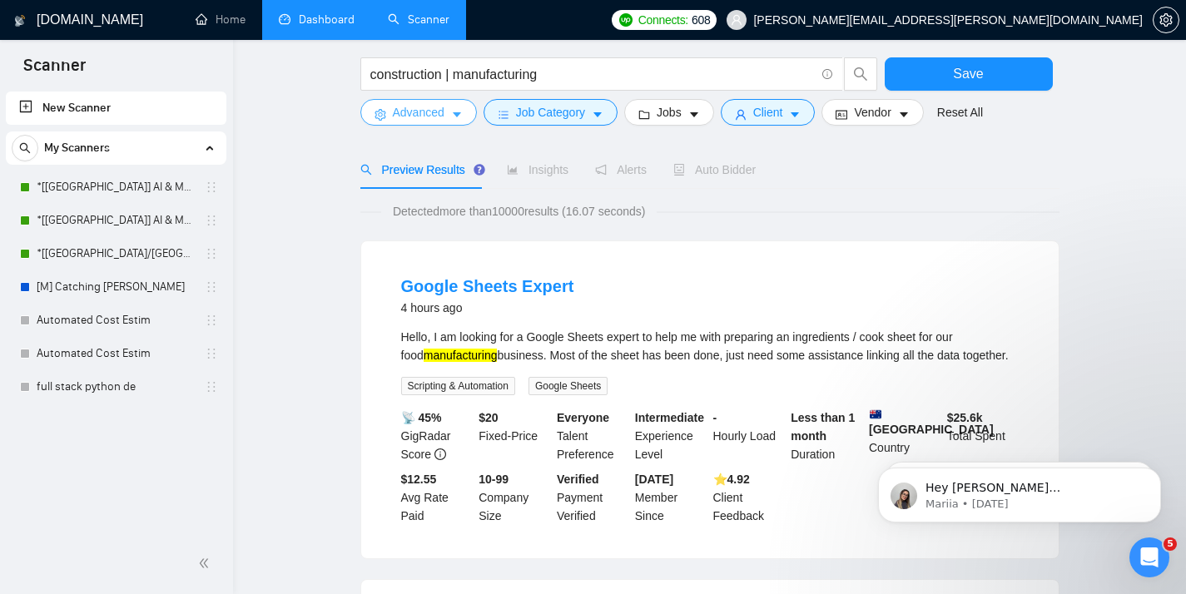
click at [400, 111] on span "Advanced" at bounding box center [419, 112] width 52 height 18
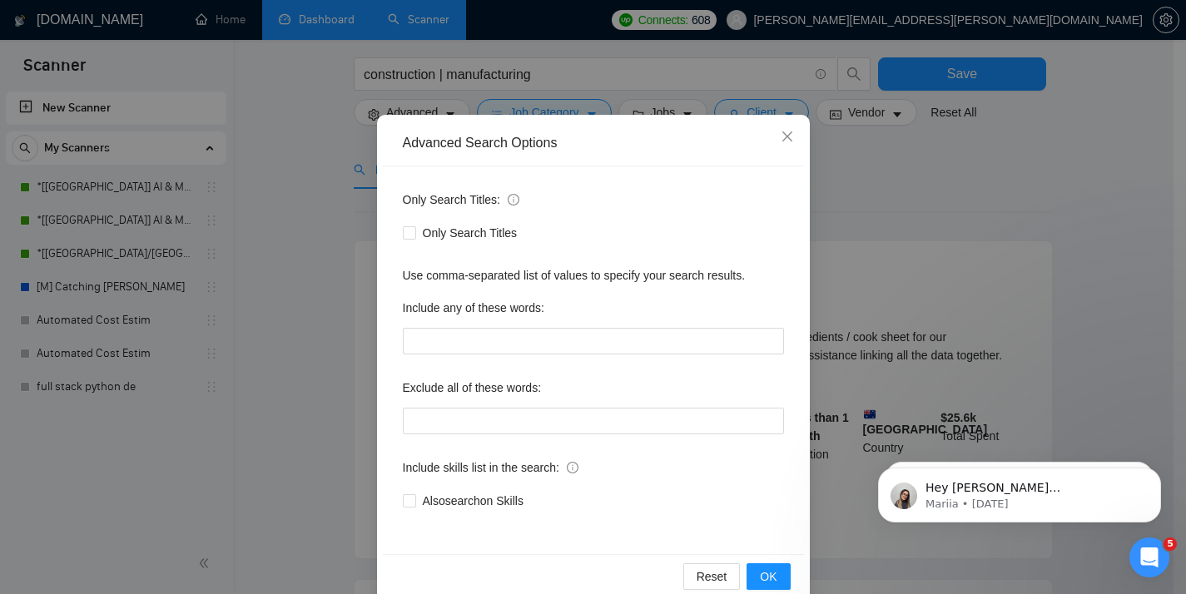
scroll to position [53, 0]
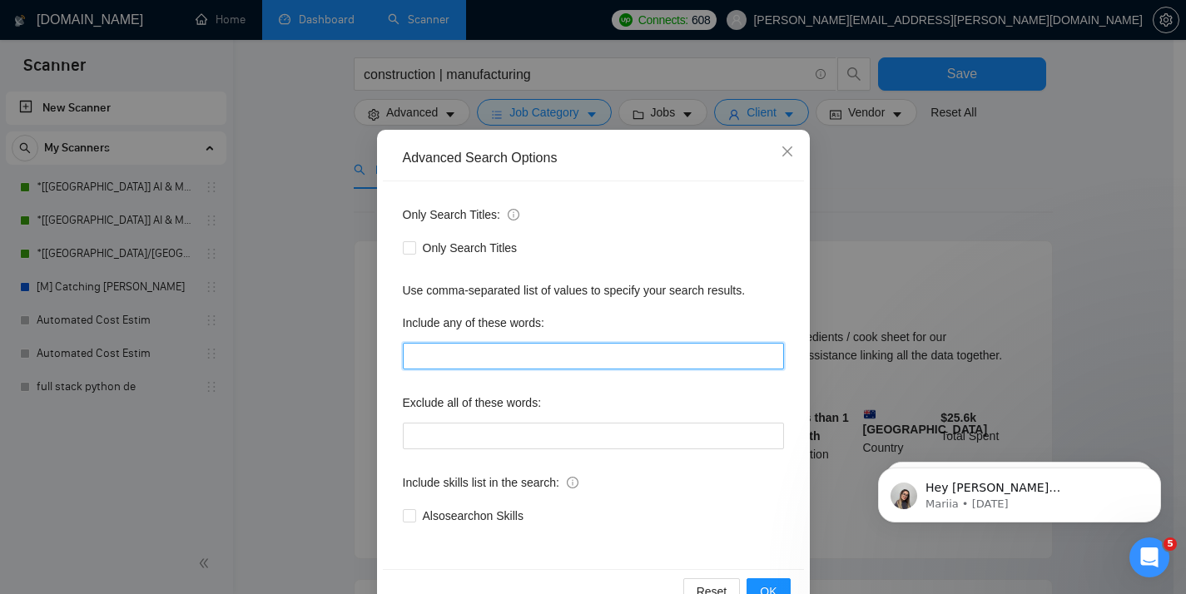
click at [478, 356] on input "text" at bounding box center [593, 356] width 381 height 27
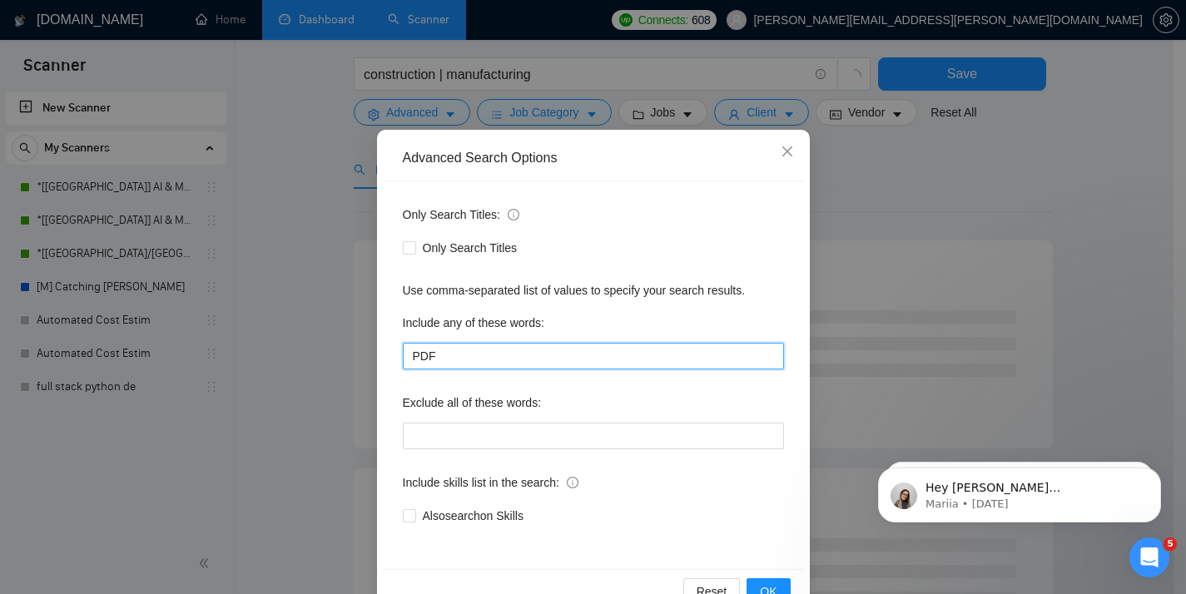
click at [478, 356] on input "PDF" at bounding box center [593, 356] width 381 height 27
type input "PDF, AI, Machine Learning"
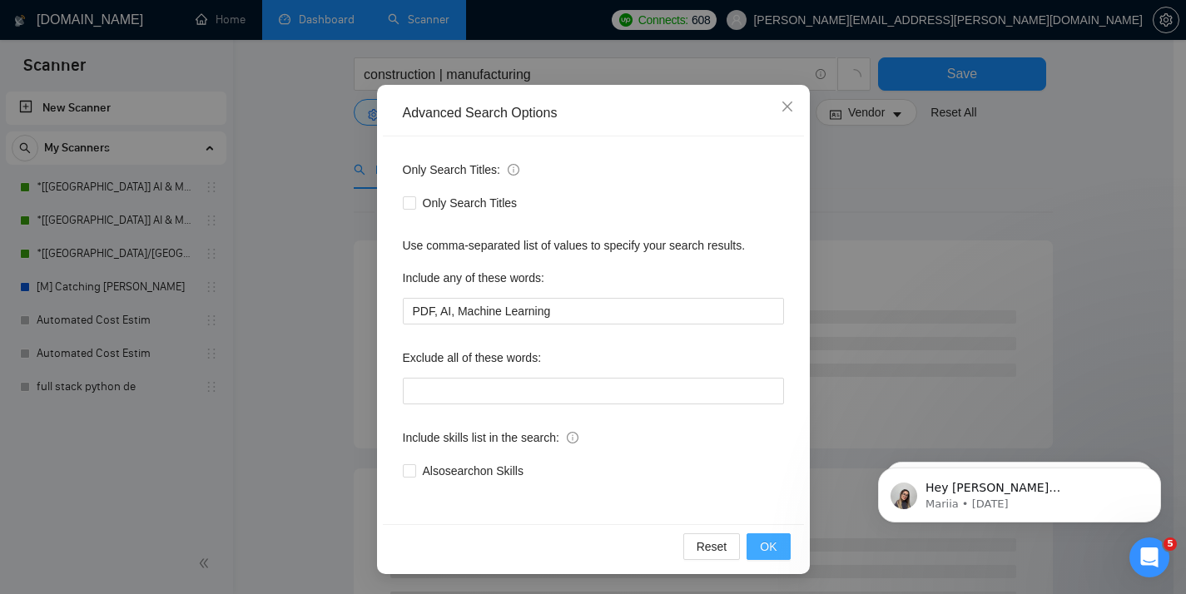
click at [751, 552] on button "OK" at bounding box center [767, 546] width 43 height 27
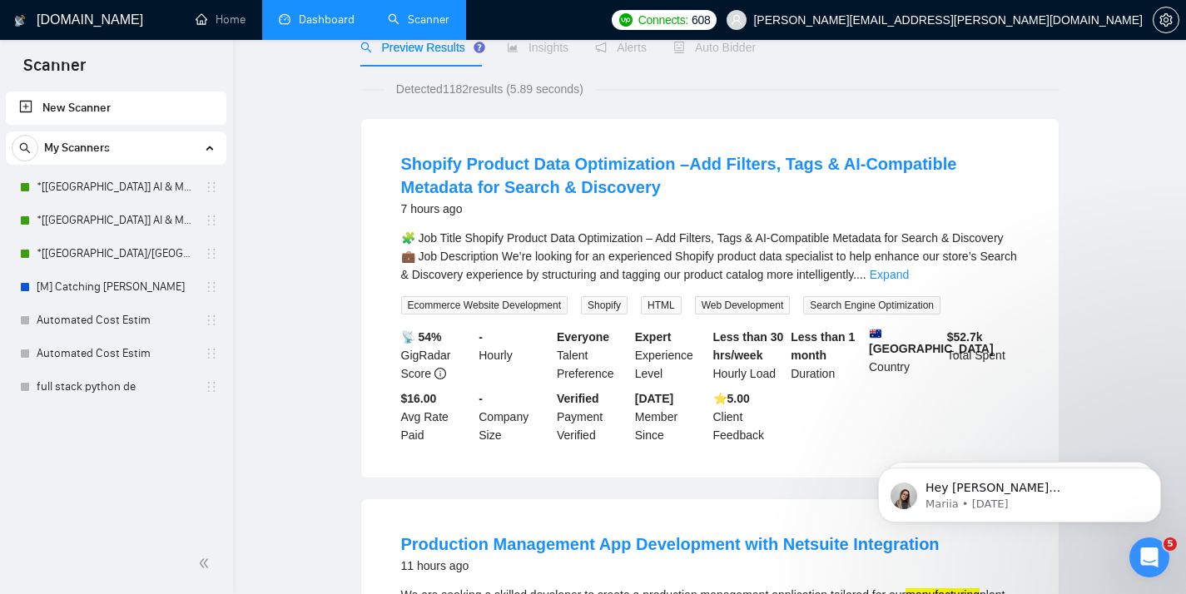
scroll to position [0, 0]
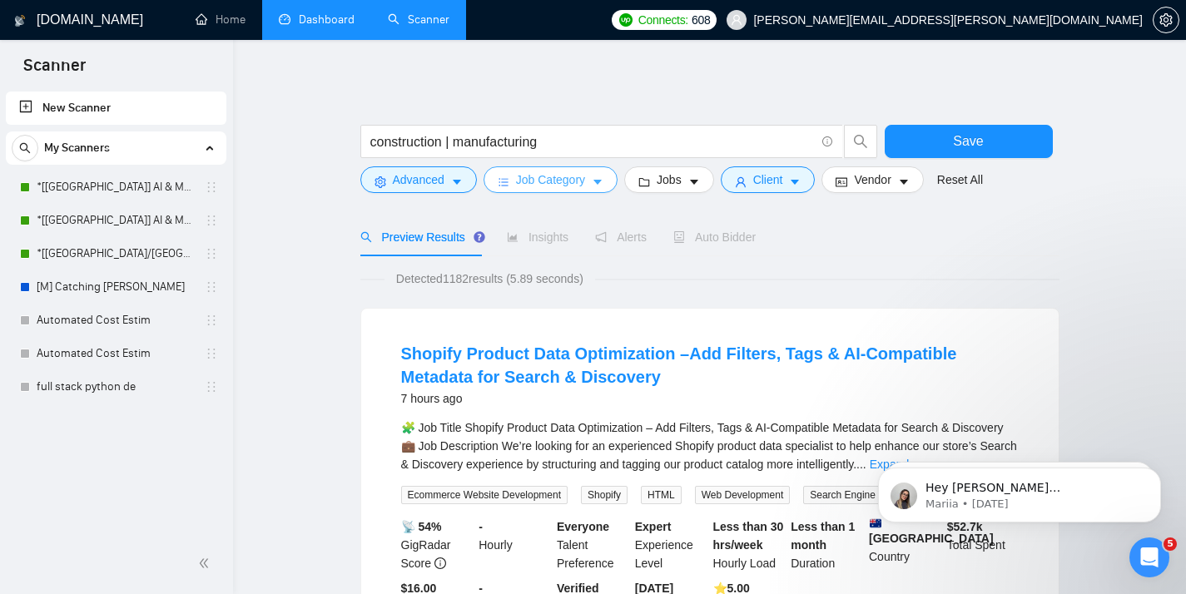
click at [592, 181] on button "Job Category" at bounding box center [550, 179] width 134 height 27
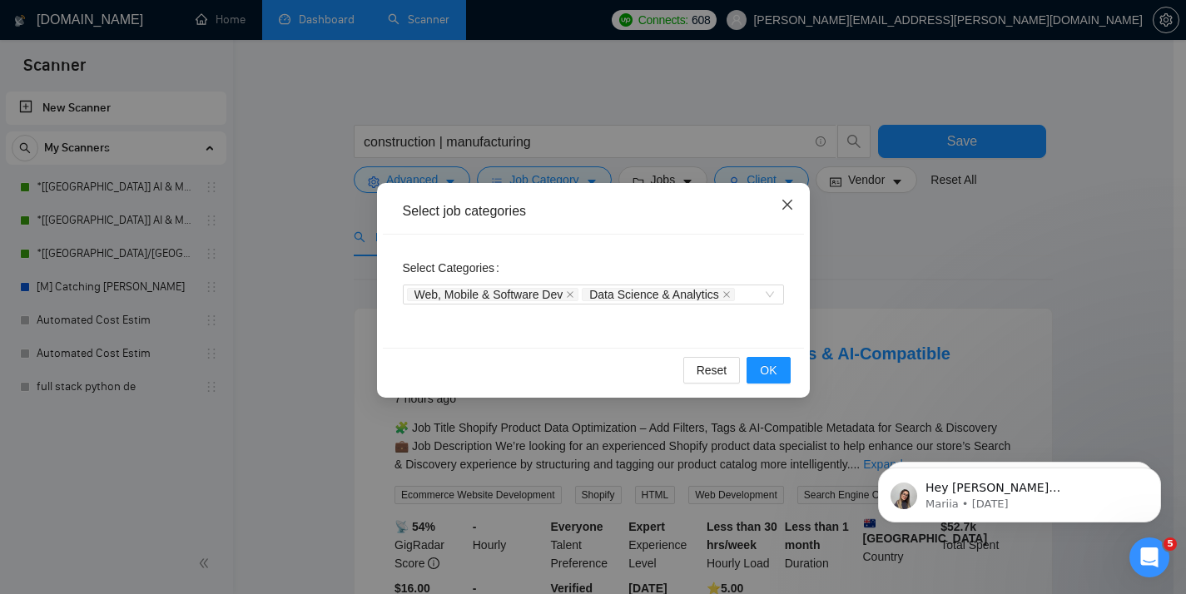
click at [790, 206] on icon "close" at bounding box center [786, 204] width 13 height 13
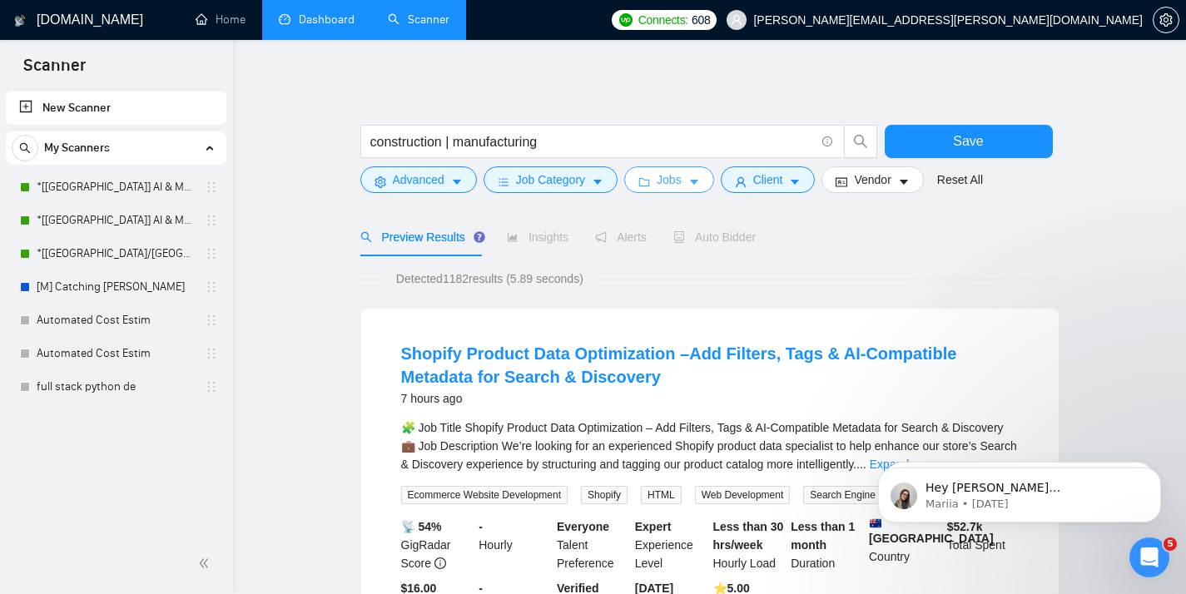
click at [698, 181] on icon "caret-down" at bounding box center [694, 182] width 8 height 5
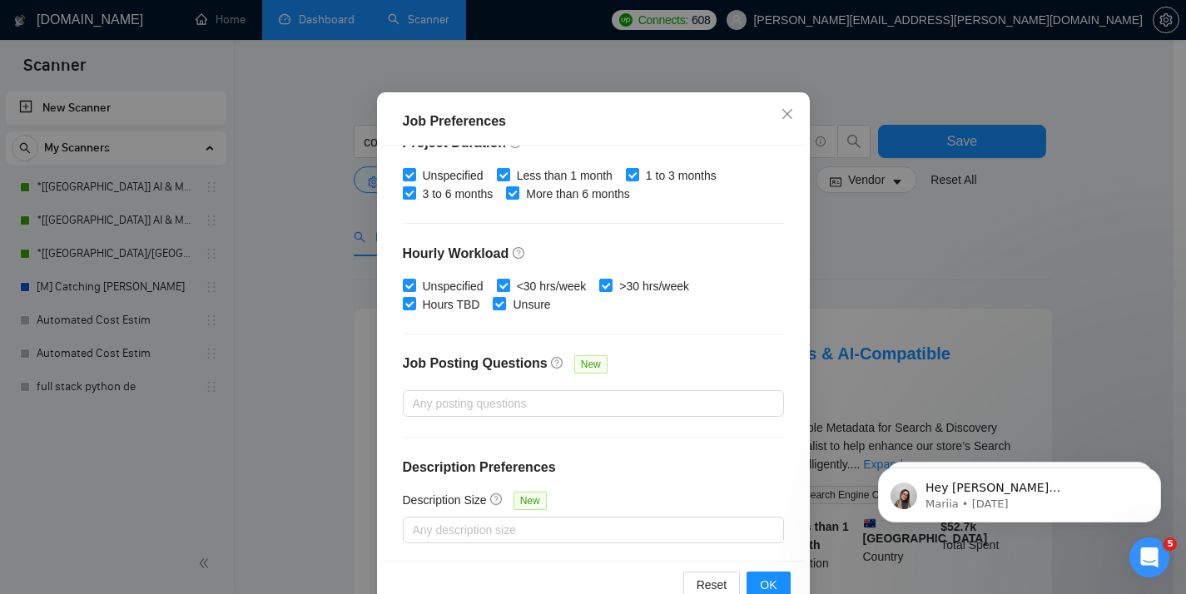
scroll to position [116, 0]
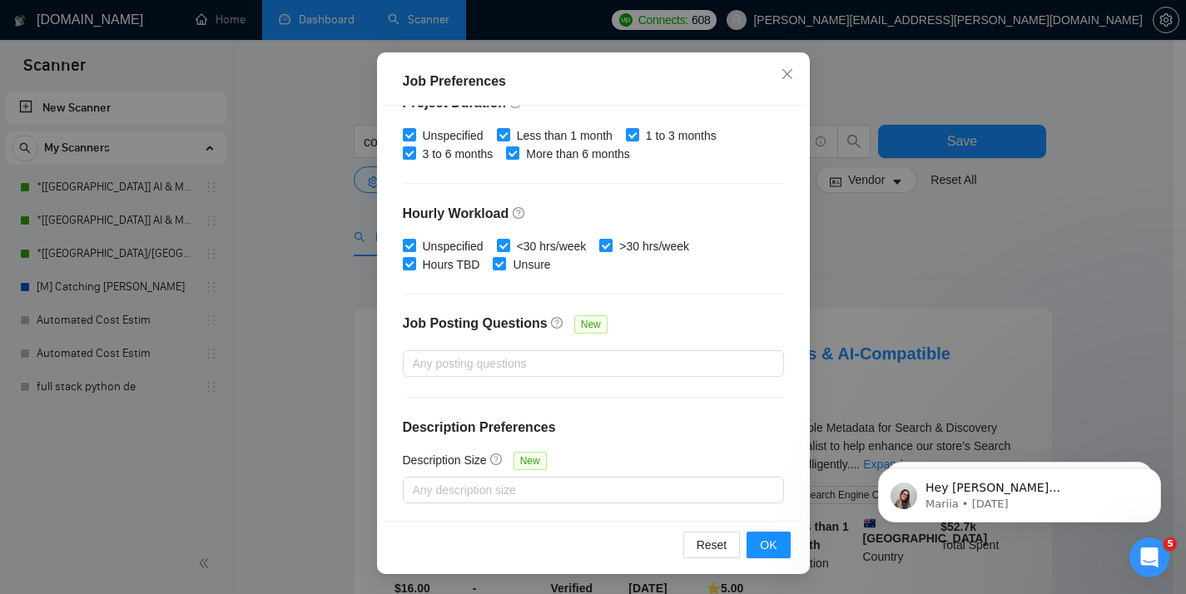
click at [840, 201] on div "Job Preferences Budget Project Type All Fixed Price Hourly Rate Fixed Price Bud…" at bounding box center [593, 297] width 1186 height 594
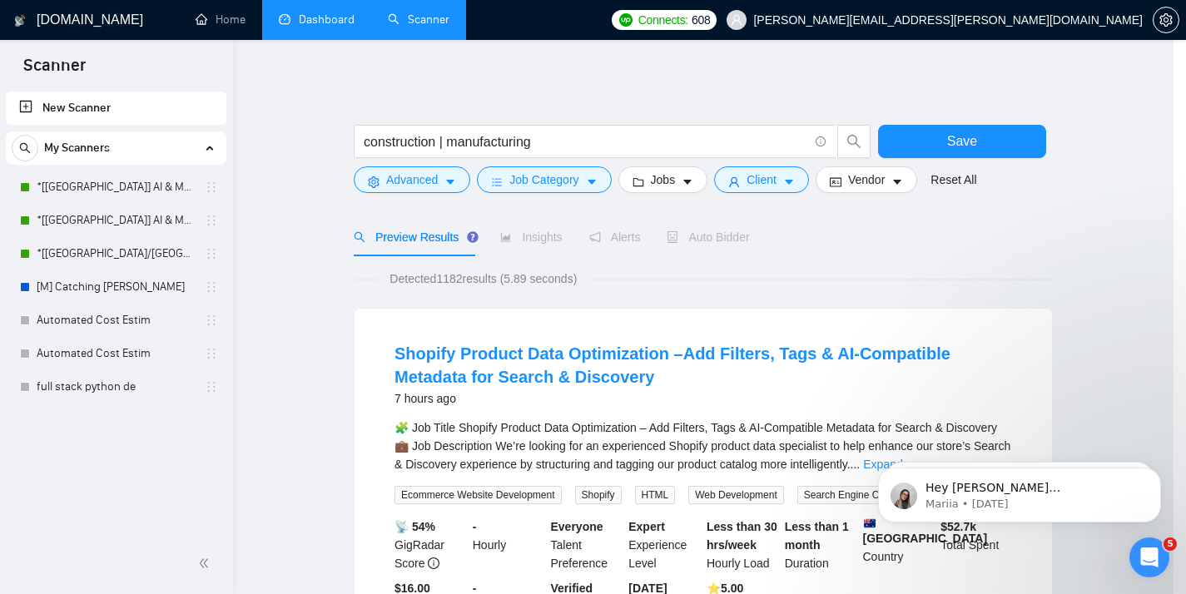
scroll to position [48, 0]
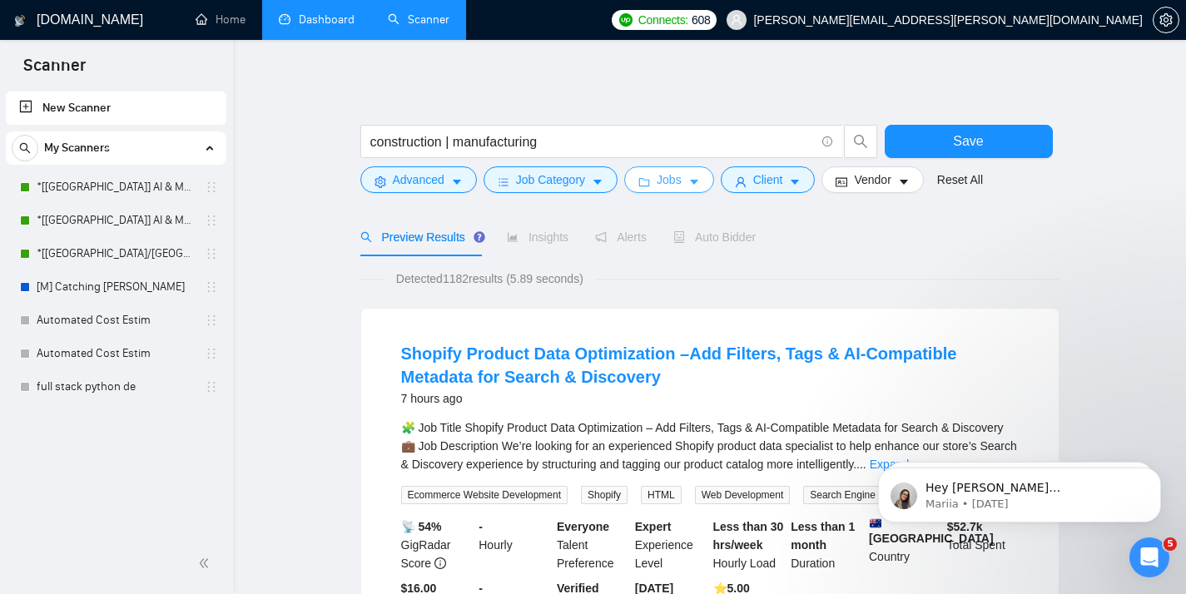
click at [680, 178] on span "Jobs" at bounding box center [668, 180] width 25 height 18
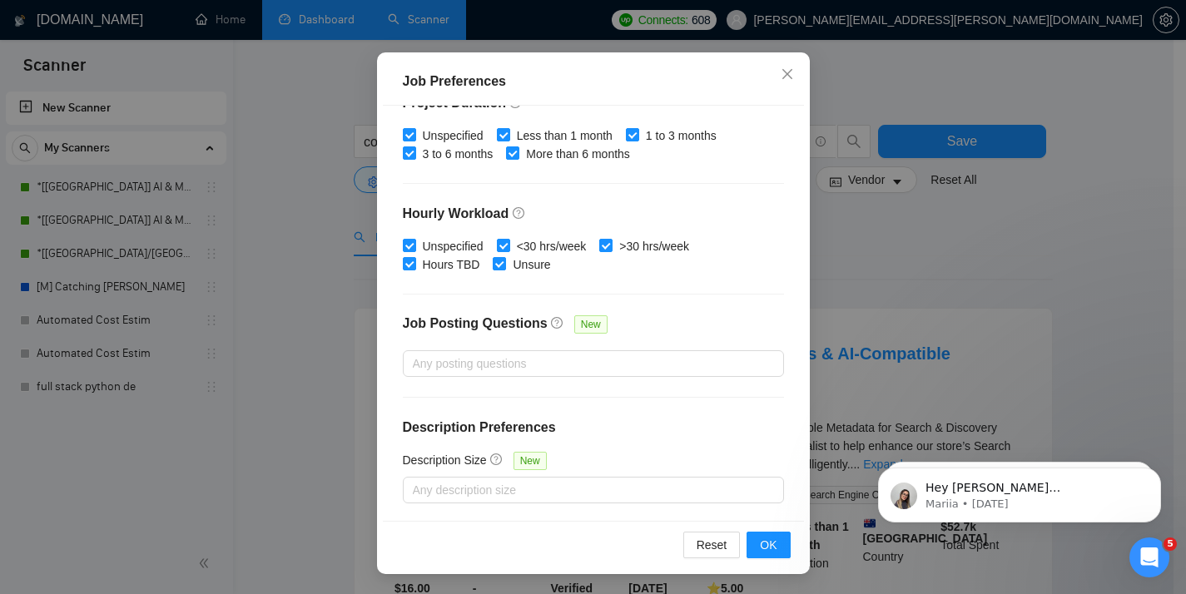
scroll to position [56, 0]
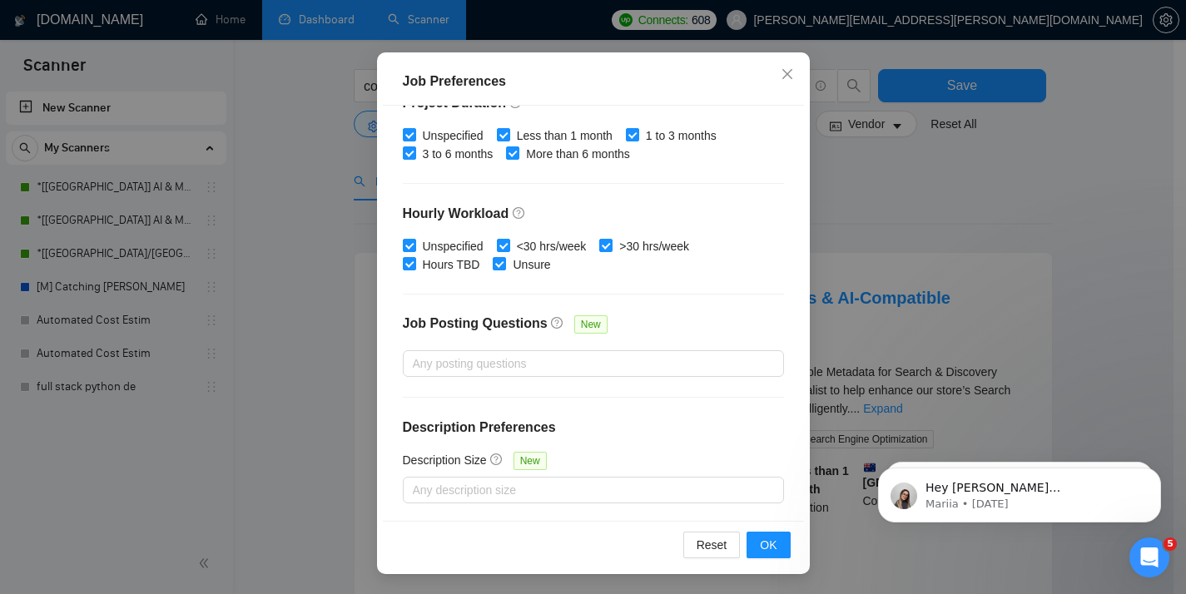
click at [851, 303] on div "Job Preferences Budget Project Type All Fixed Price Hourly Rate Fixed Price Bud…" at bounding box center [593, 297] width 1186 height 594
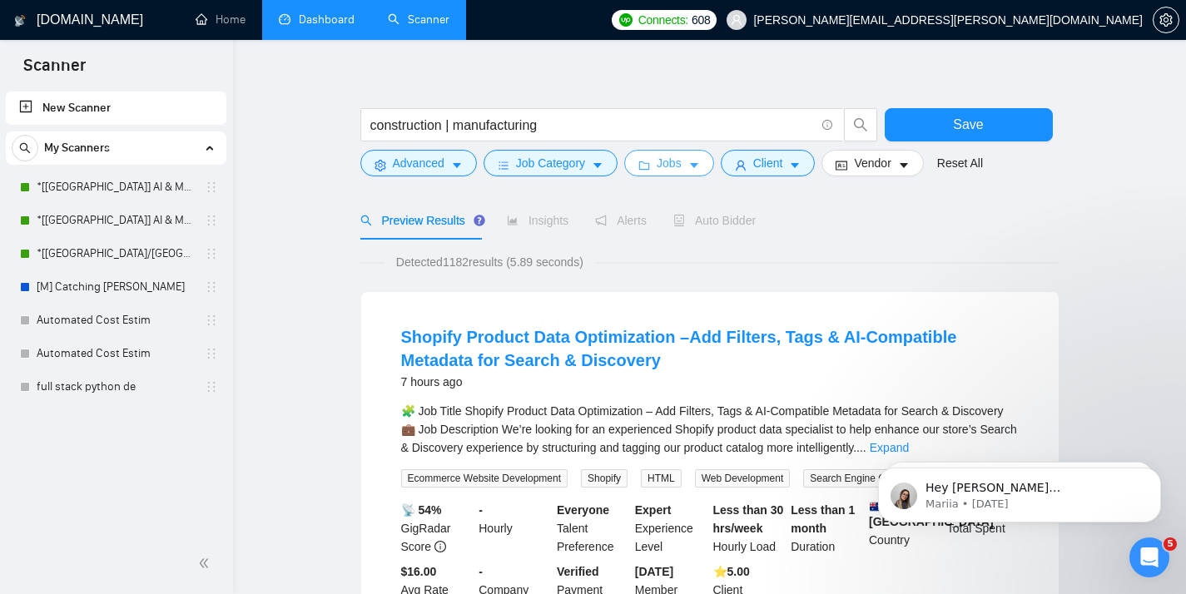
scroll to position [0, 0]
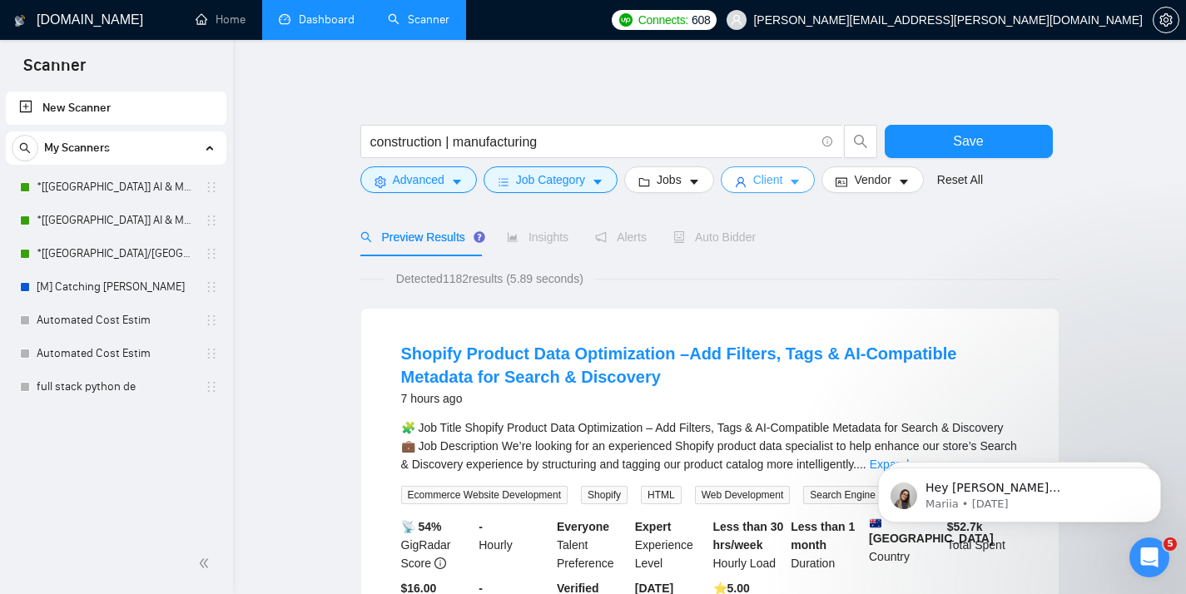
click at [750, 173] on button "Client" at bounding box center [768, 179] width 95 height 27
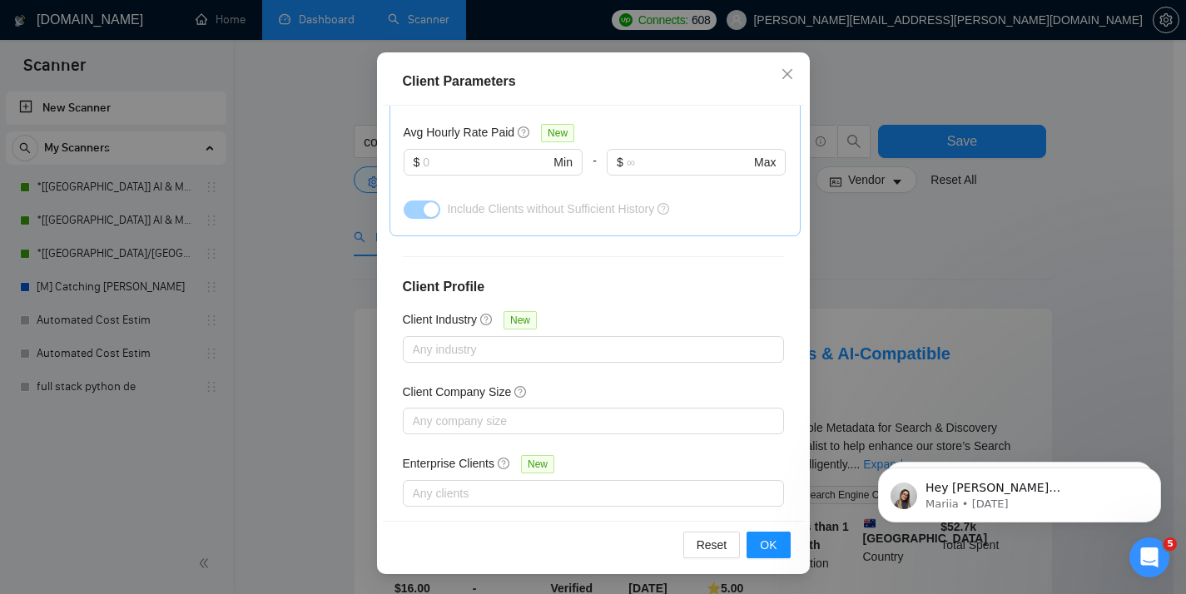
scroll to position [21, 0]
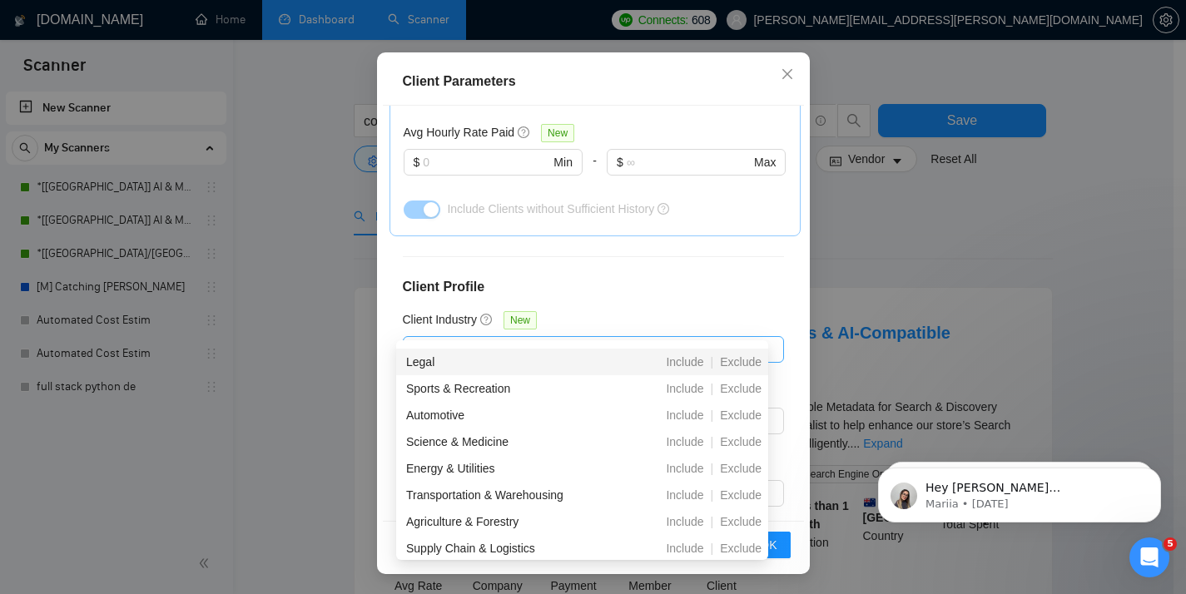
click at [516, 339] on div at bounding box center [585, 349] width 356 height 20
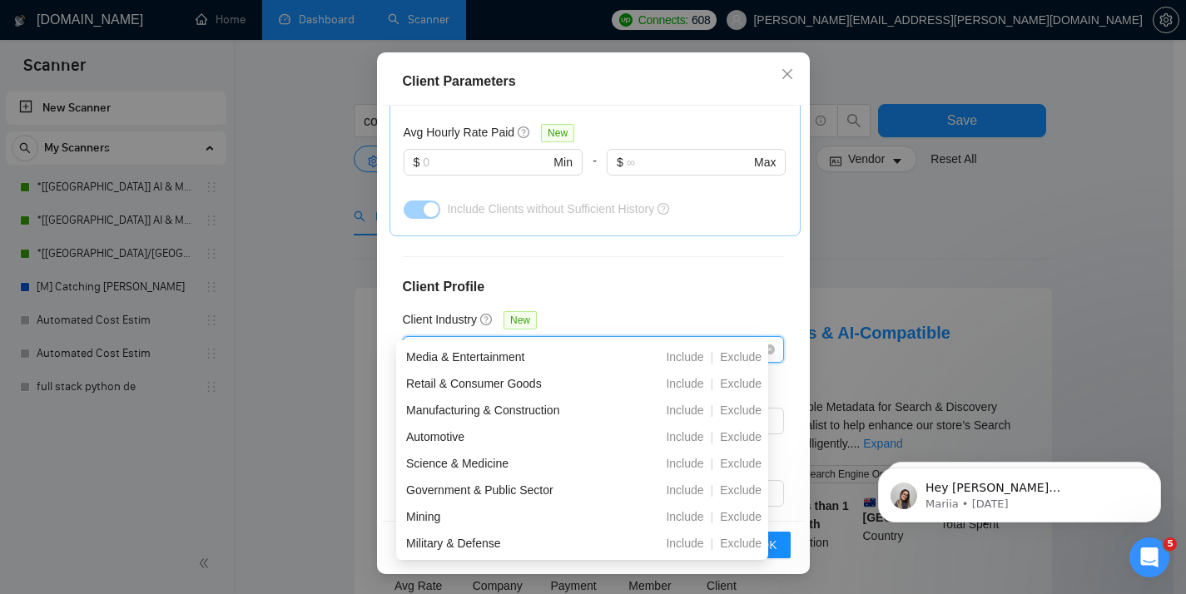
scroll to position [0, 0]
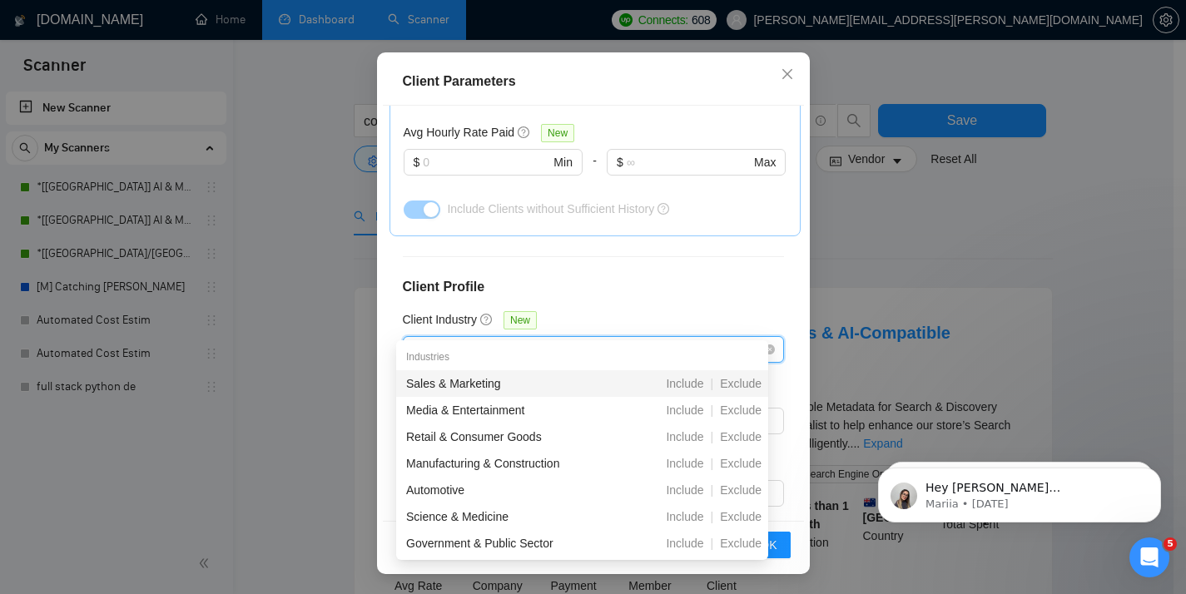
type input "man"
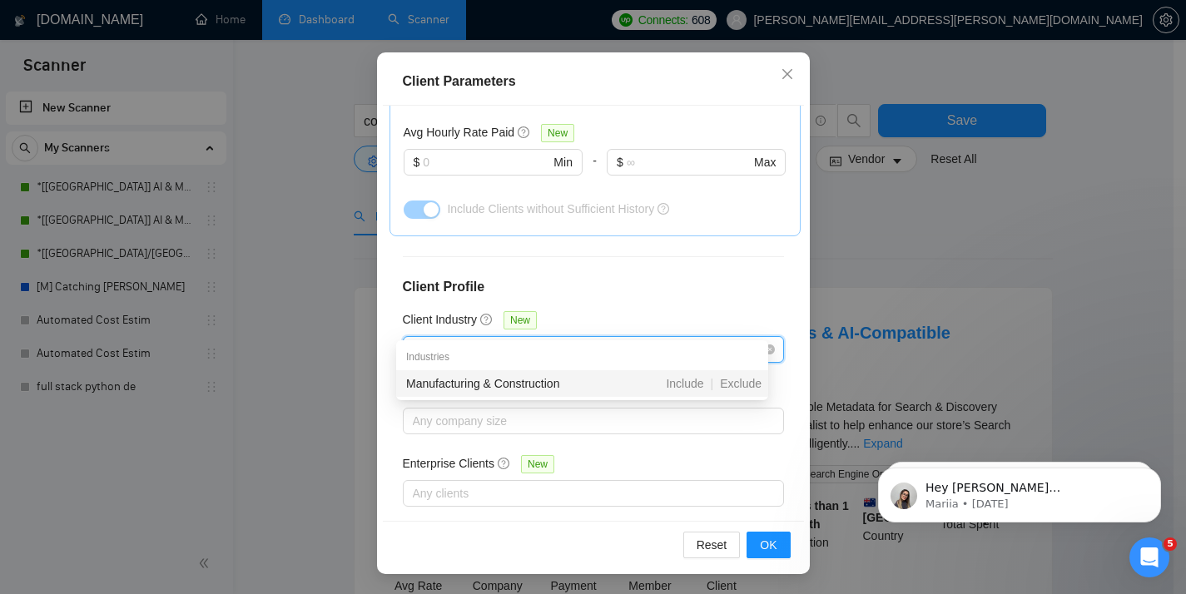
click at [530, 390] on div "Manufacturing & Construction" at bounding box center [496, 383] width 181 height 18
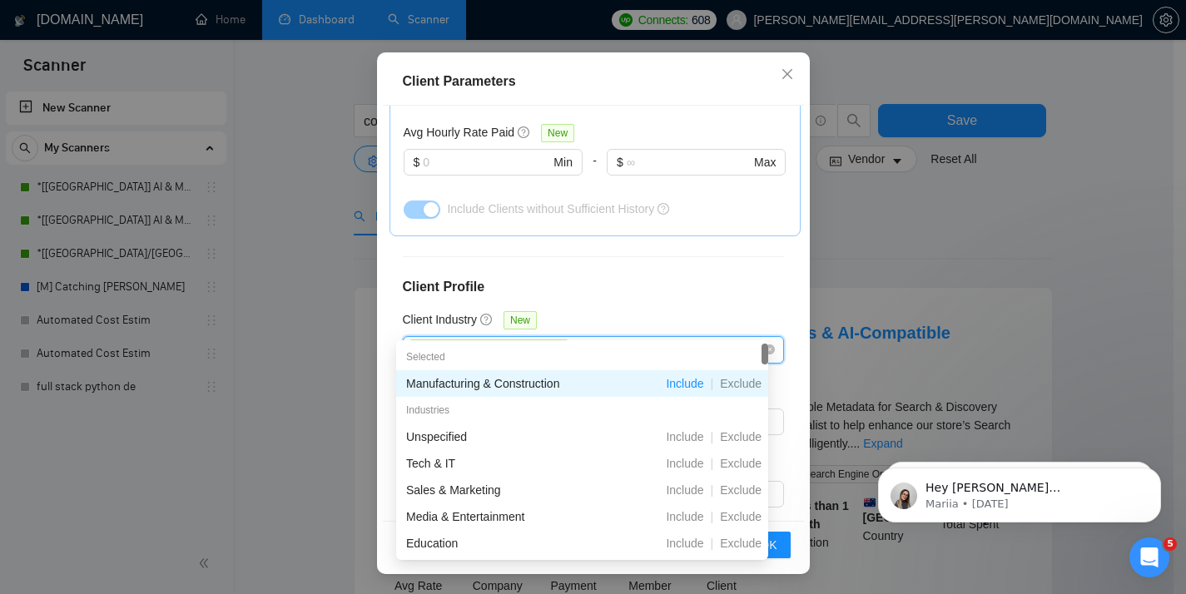
click at [676, 295] on div "Client Location Include Client Countries [GEOGRAPHIC_DATA] [GEOGRAPHIC_DATA] [G…" at bounding box center [593, 314] width 421 height 416
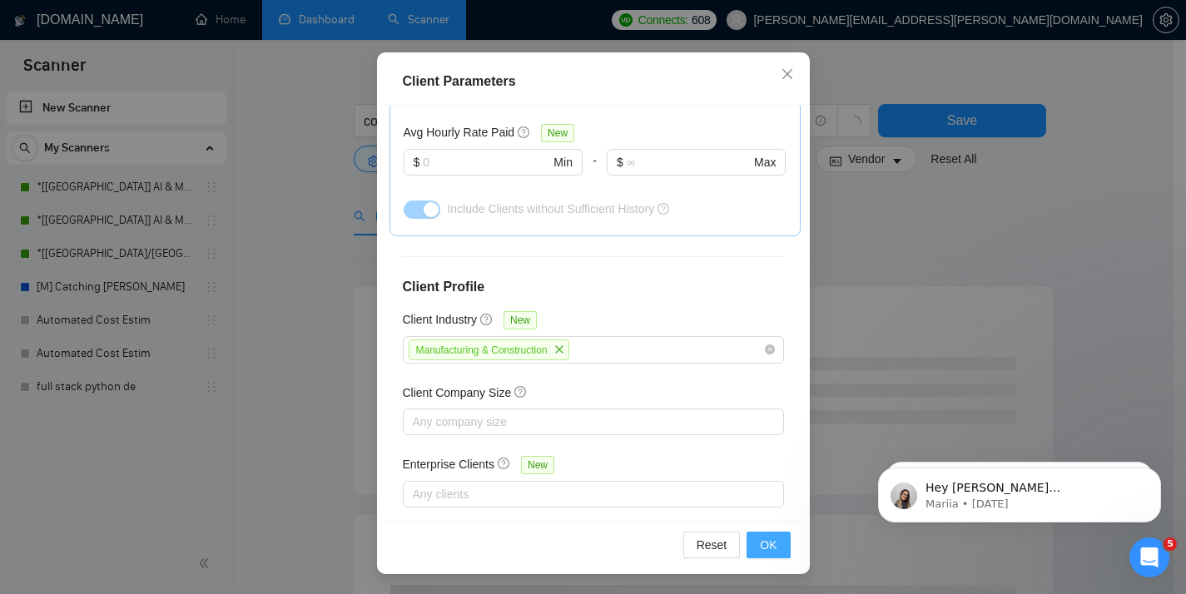
click at [765, 544] on span "OK" at bounding box center [768, 545] width 17 height 18
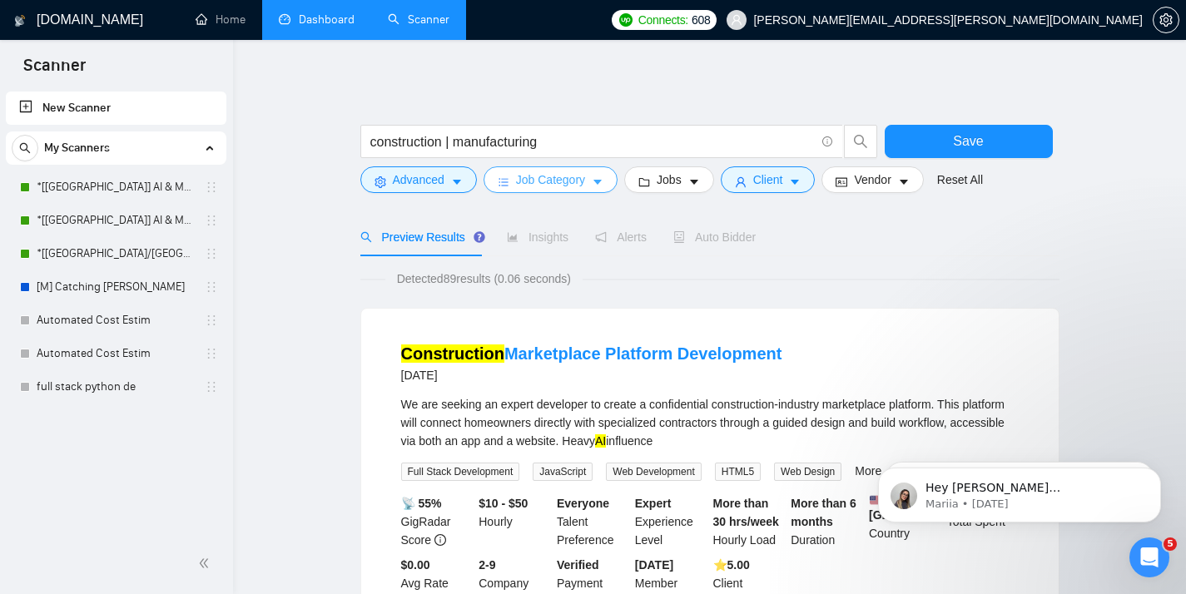
click at [570, 172] on span "Job Category" at bounding box center [550, 180] width 69 height 18
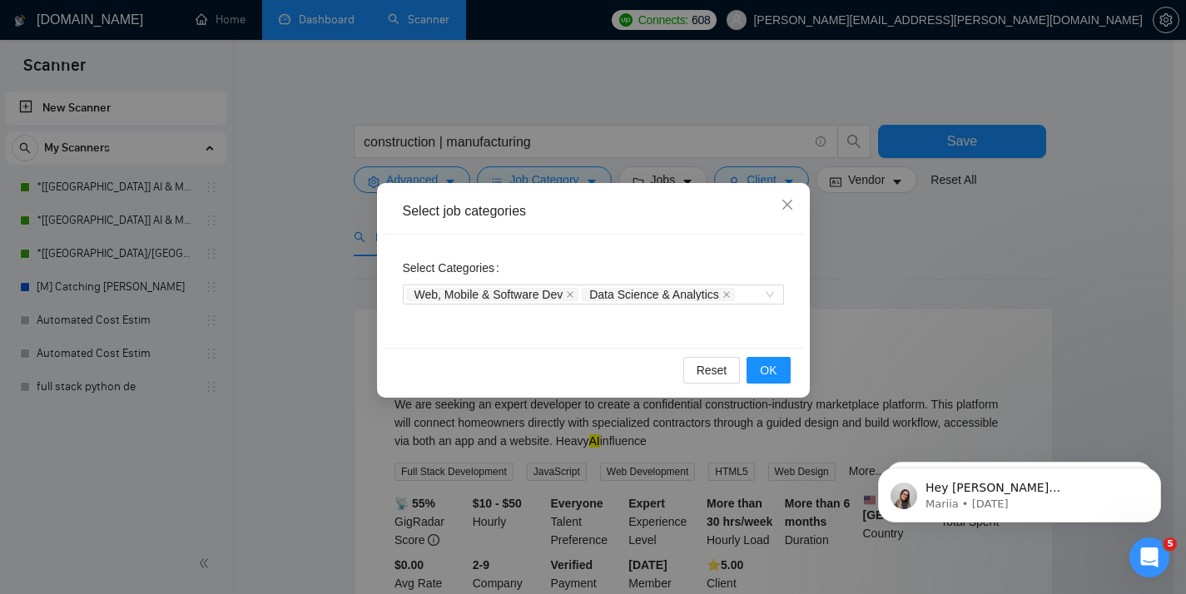
click at [835, 260] on div "Select job categories Select Categories Web, Mobile & Software Dev Data Science…" at bounding box center [593, 297] width 1186 height 594
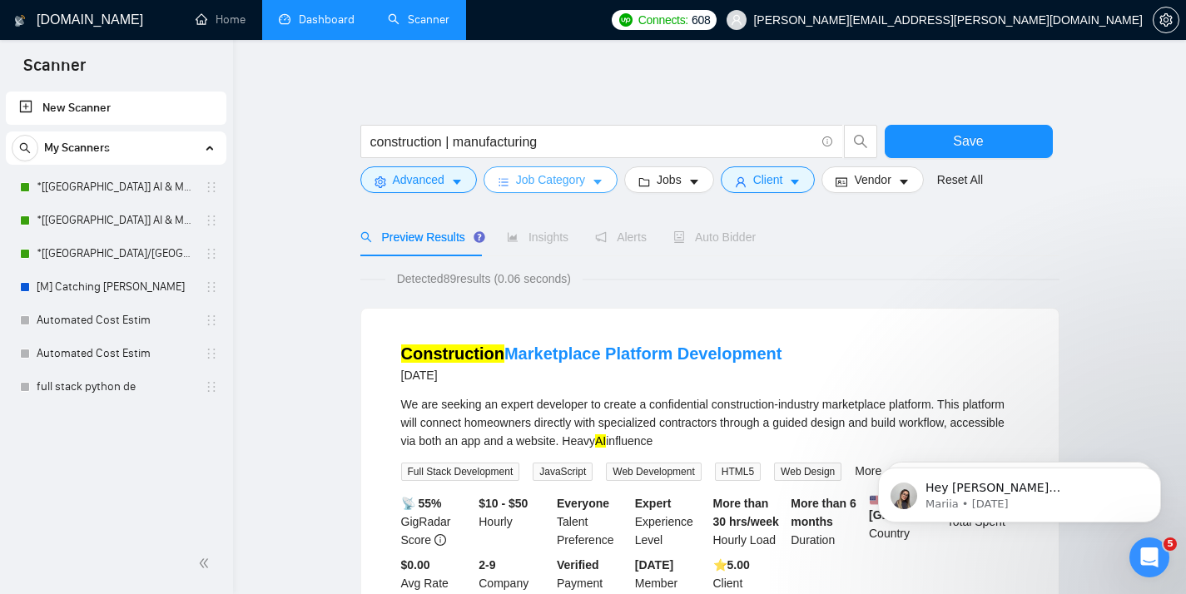
click at [539, 186] on span "Job Category" at bounding box center [550, 180] width 69 height 18
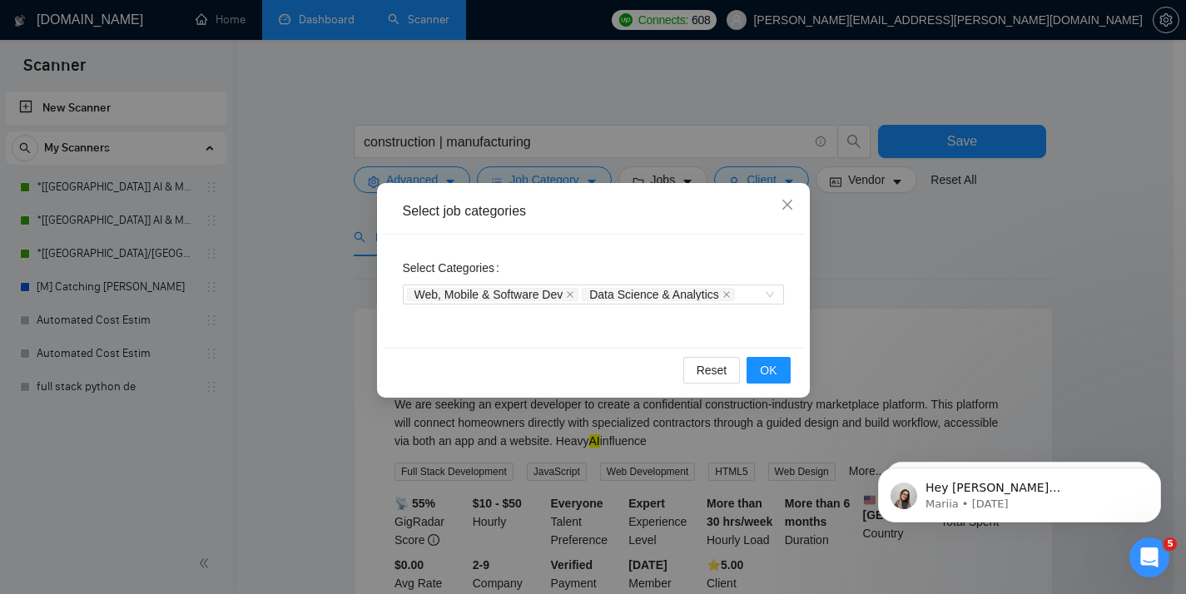
click at [879, 248] on div "Select job categories Select Categories Web, Mobile & Software Dev Data Science…" at bounding box center [593, 297] width 1186 height 594
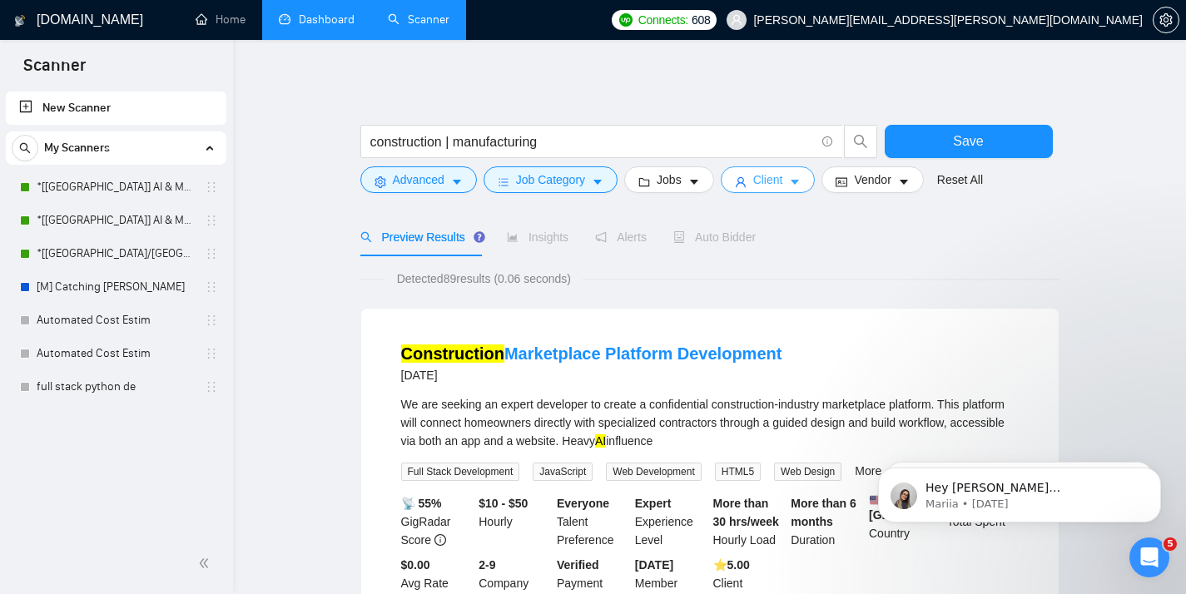
click at [746, 180] on icon "user" at bounding box center [741, 182] width 12 height 12
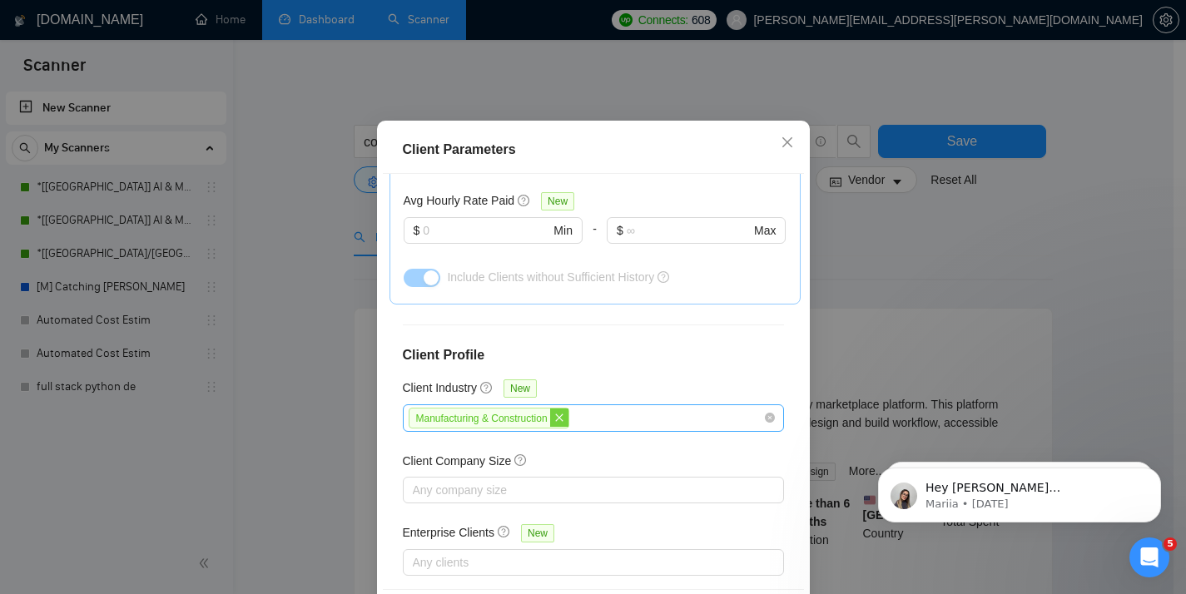
click at [558, 427] on span "close" at bounding box center [559, 418] width 18 height 18
click at [980, 310] on div "Client Parameters Client Location Include Client Countries [GEOGRAPHIC_DATA] [G…" at bounding box center [593, 297] width 1186 height 594
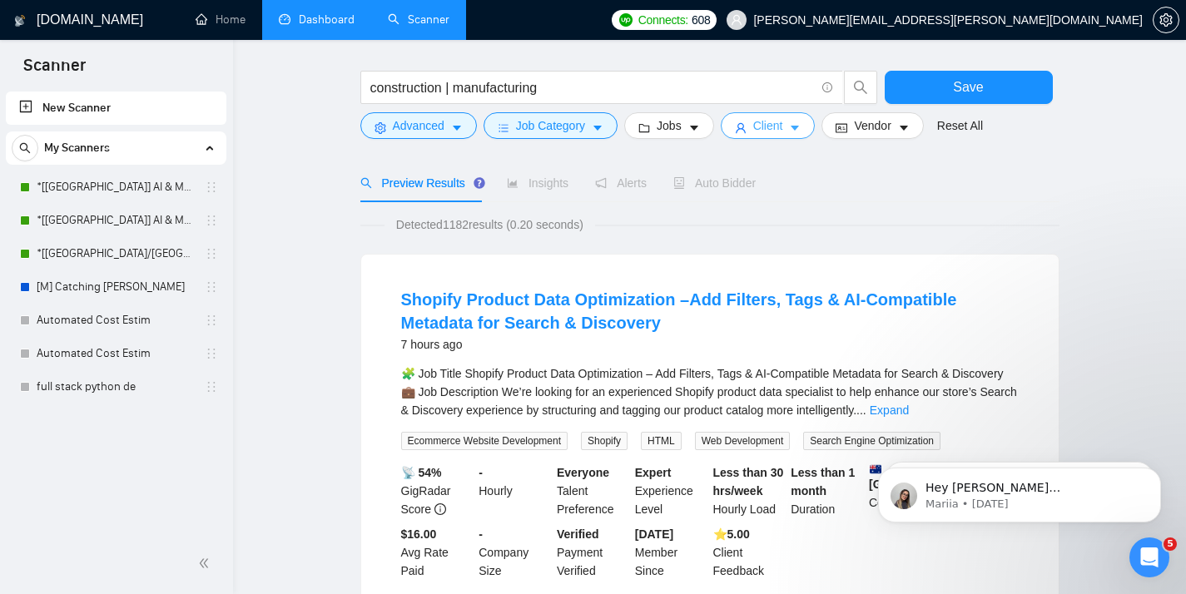
scroll to position [57, 0]
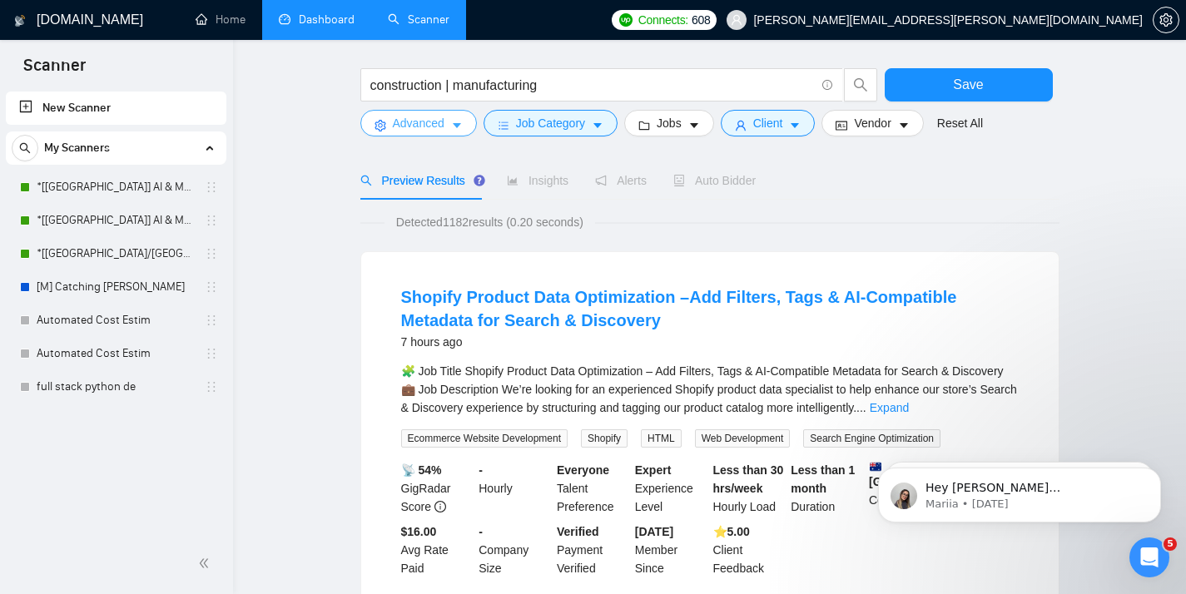
click at [414, 133] on button "Advanced" at bounding box center [418, 123] width 116 height 27
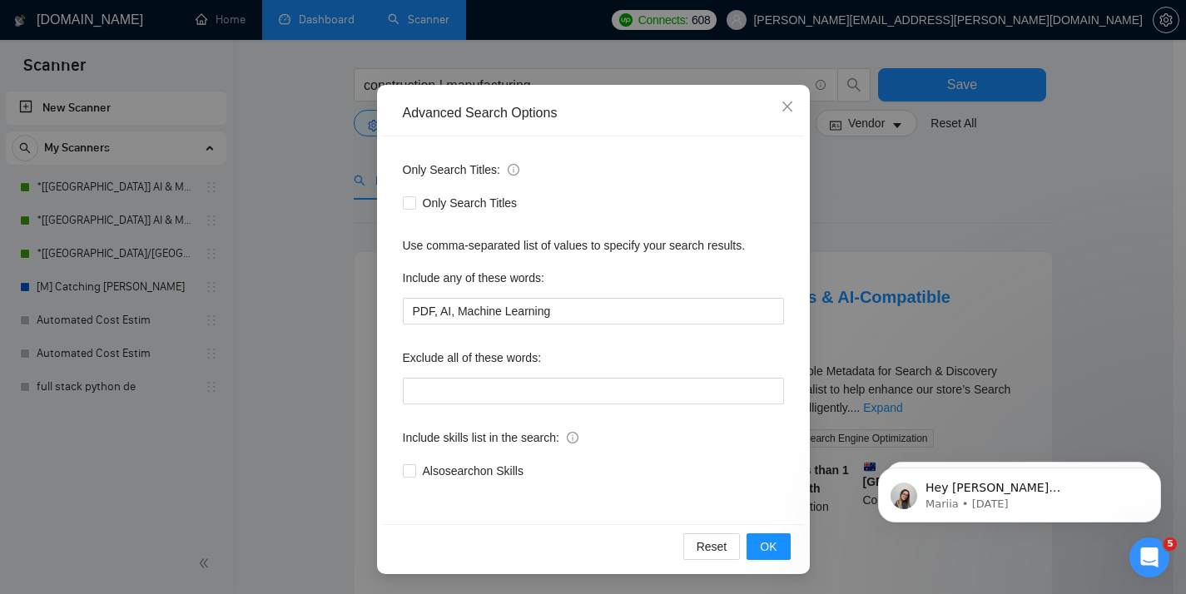
scroll to position [115, 0]
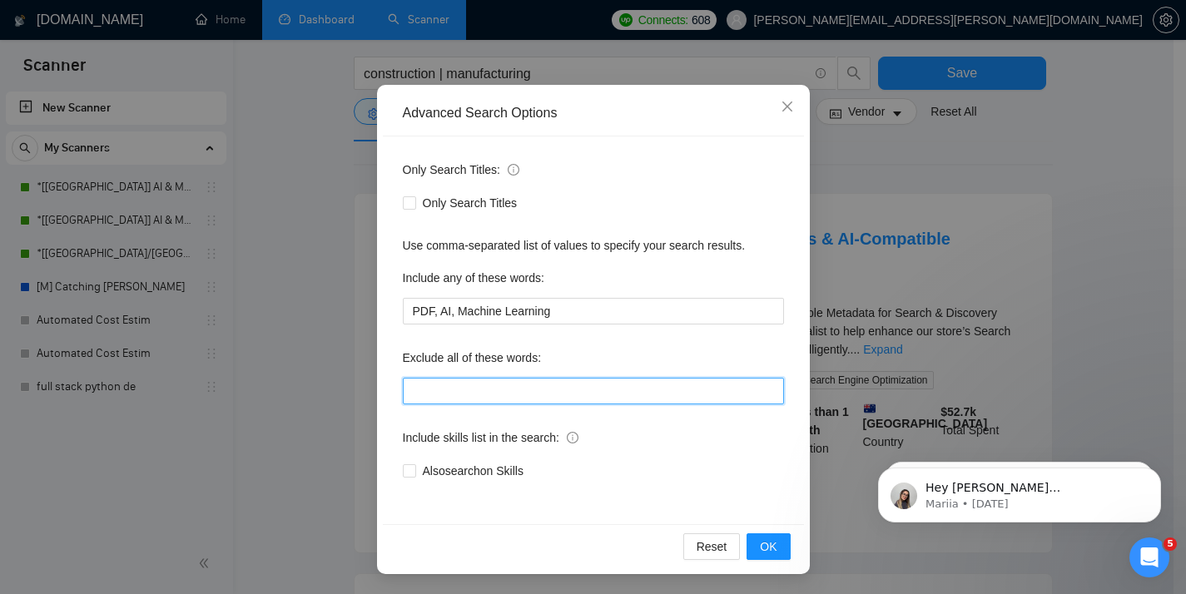
click at [443, 392] on input "text" at bounding box center [593, 391] width 381 height 27
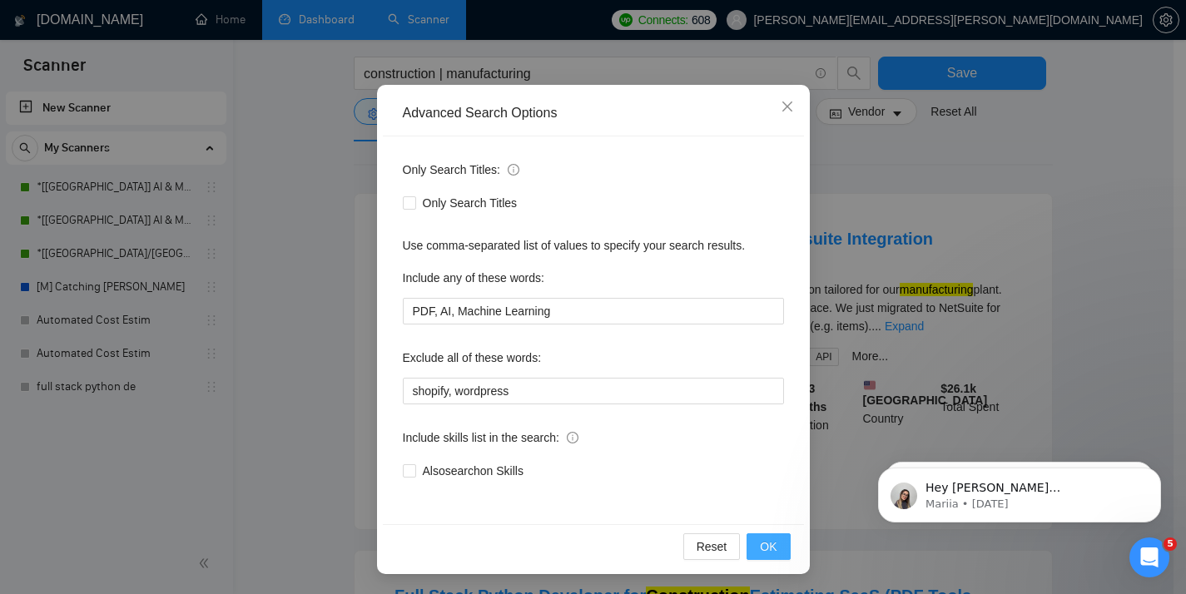
click at [760, 552] on span "OK" at bounding box center [768, 546] width 17 height 18
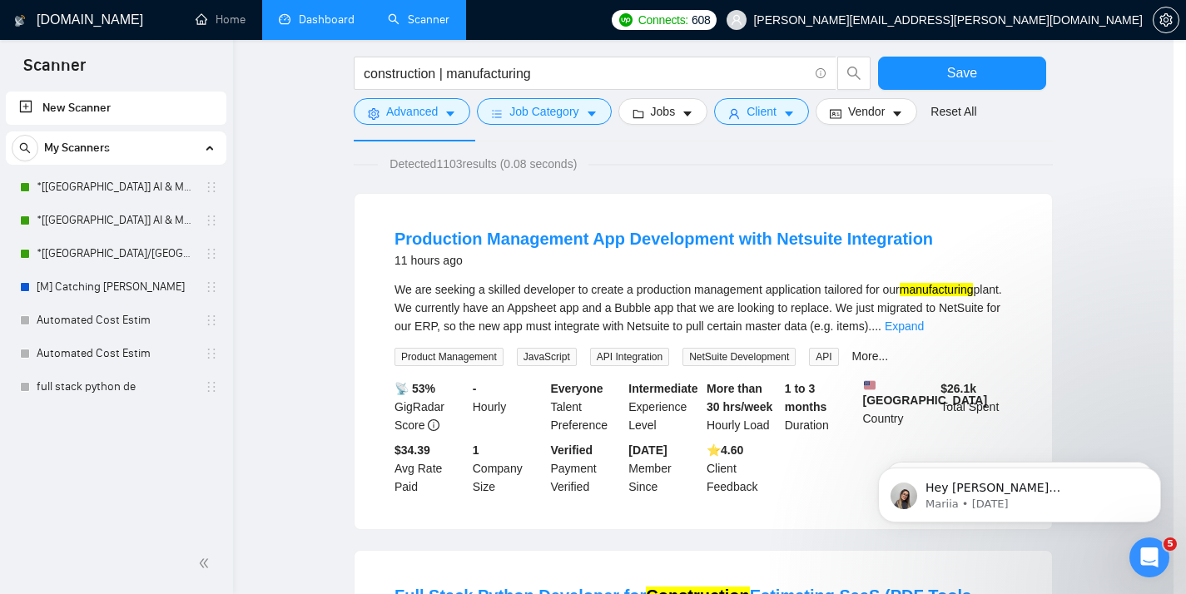
scroll to position [15, 0]
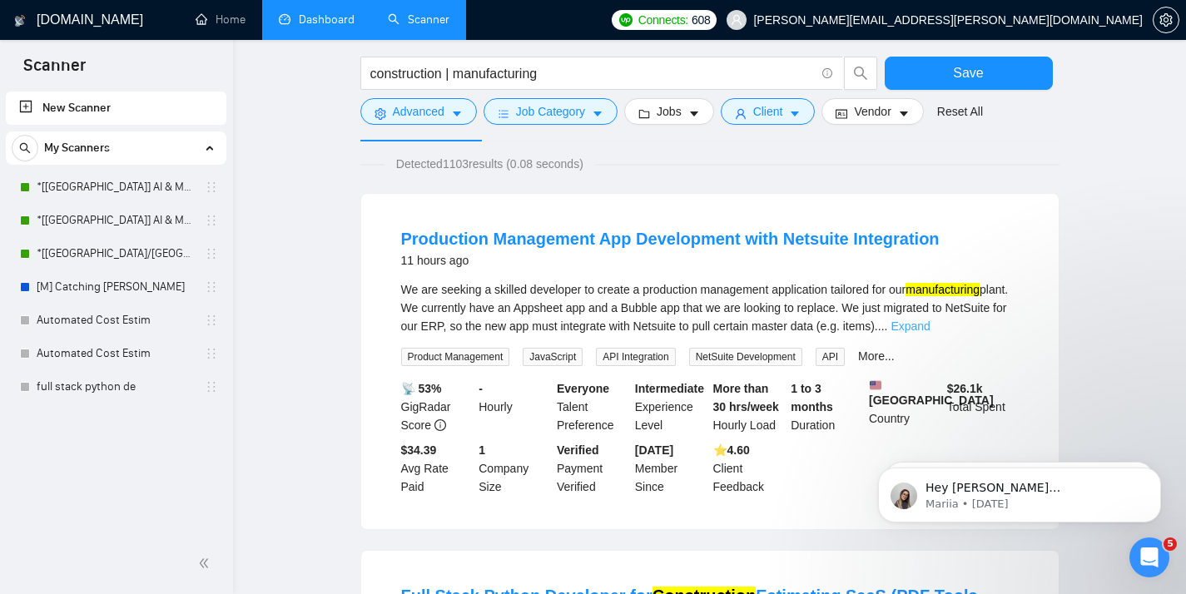
click at [929, 325] on link "Expand" at bounding box center [909, 325] width 39 height 13
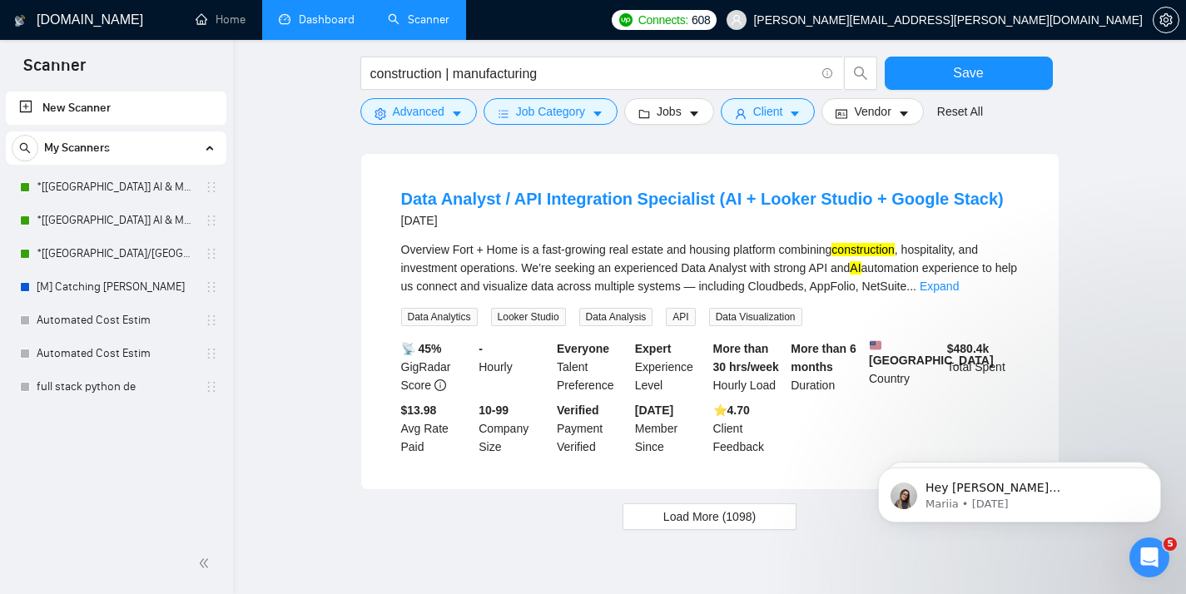
scroll to position [2019, 0]
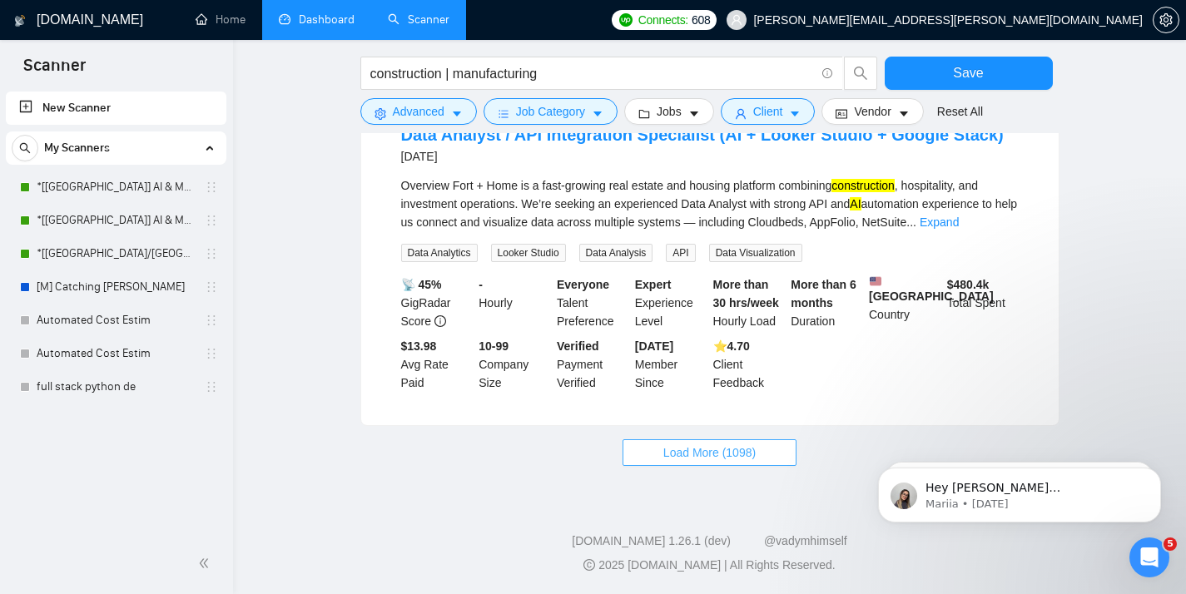
click at [758, 455] on button "Load More (1098)" at bounding box center [709, 452] width 174 height 27
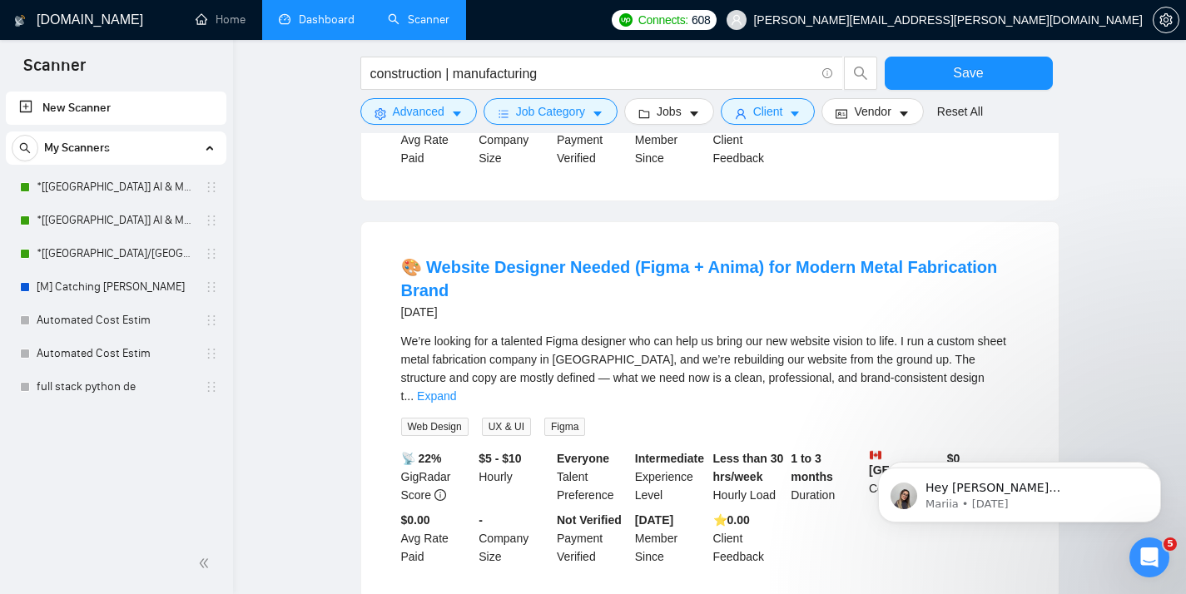
scroll to position [2573, 0]
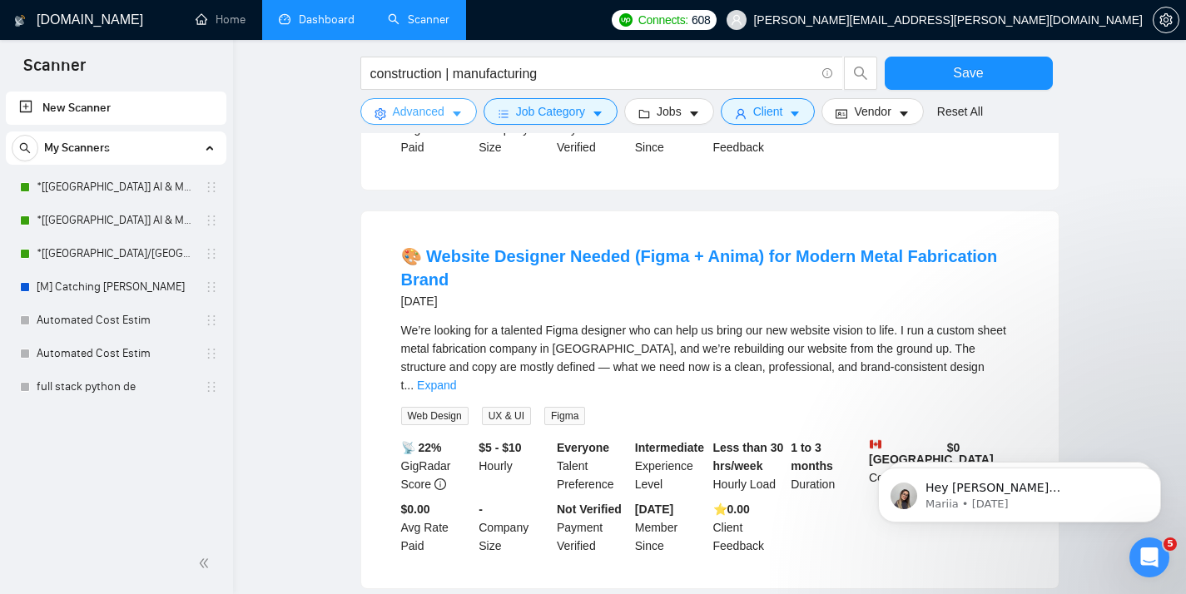
click at [402, 112] on span "Advanced" at bounding box center [419, 111] width 52 height 18
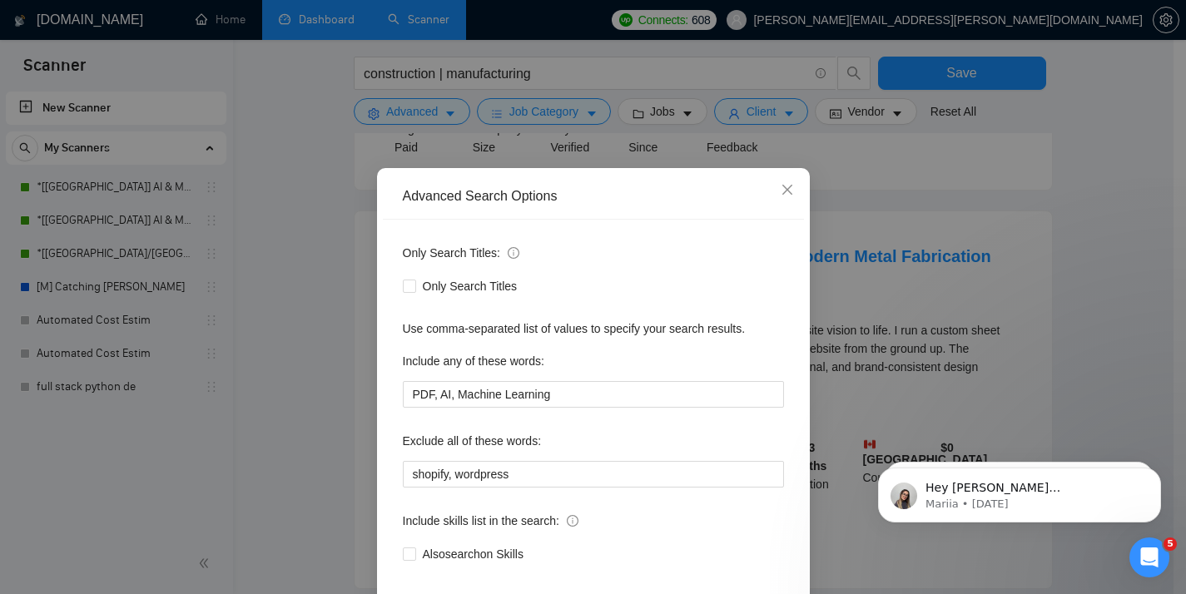
scroll to position [76, 0]
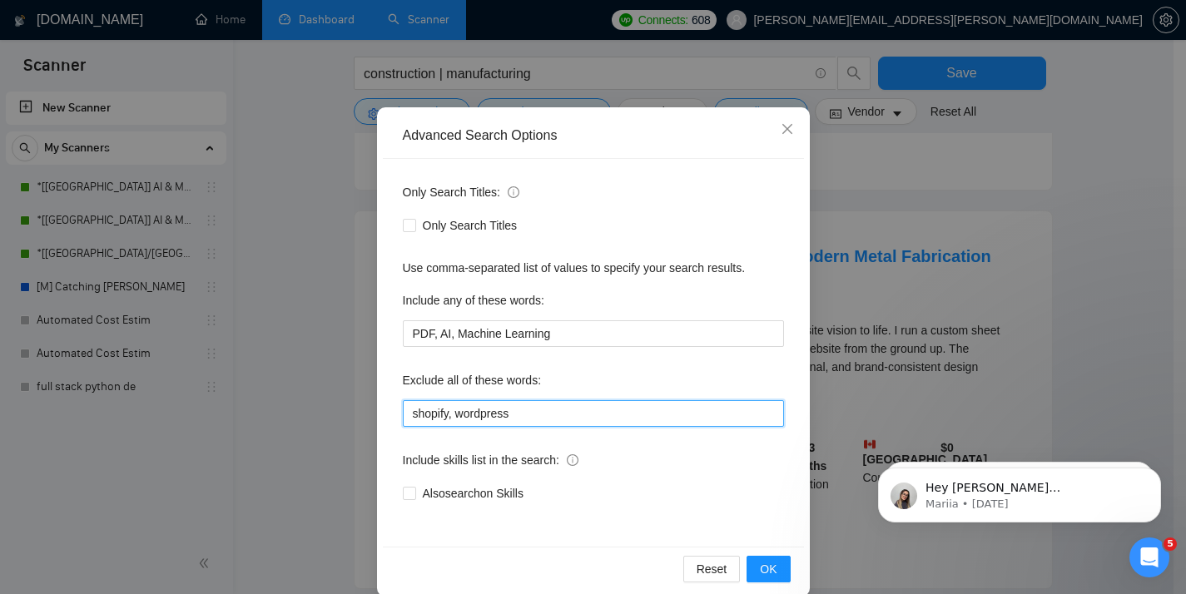
click at [562, 418] on input "shopify, wordpress" at bounding box center [593, 413] width 381 height 27
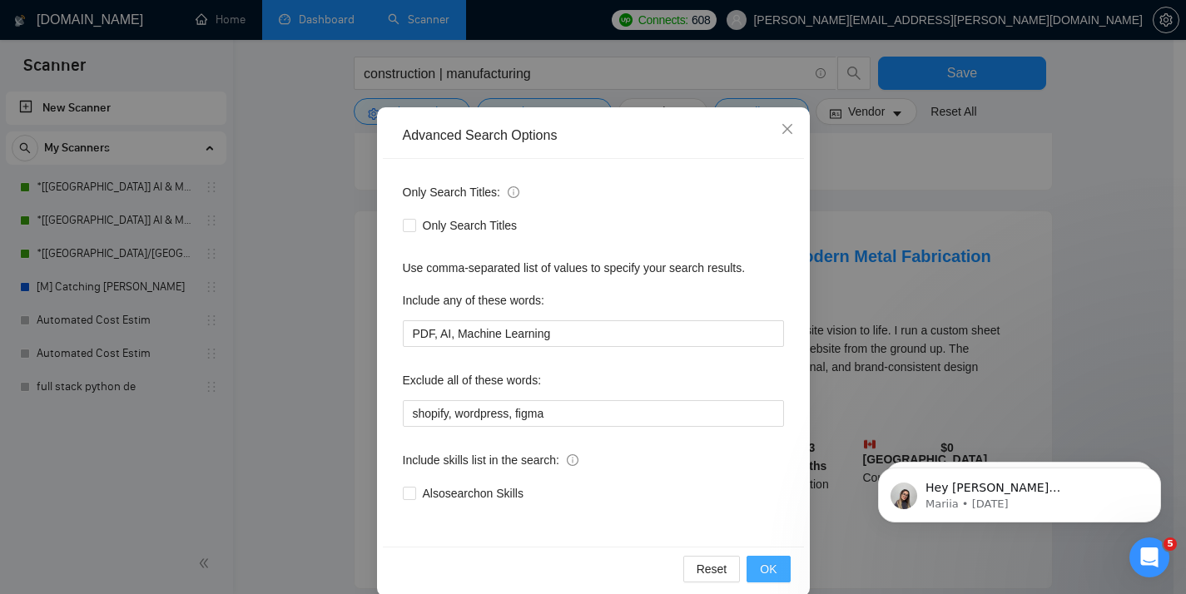
click at [760, 567] on span "OK" at bounding box center [768, 569] width 17 height 18
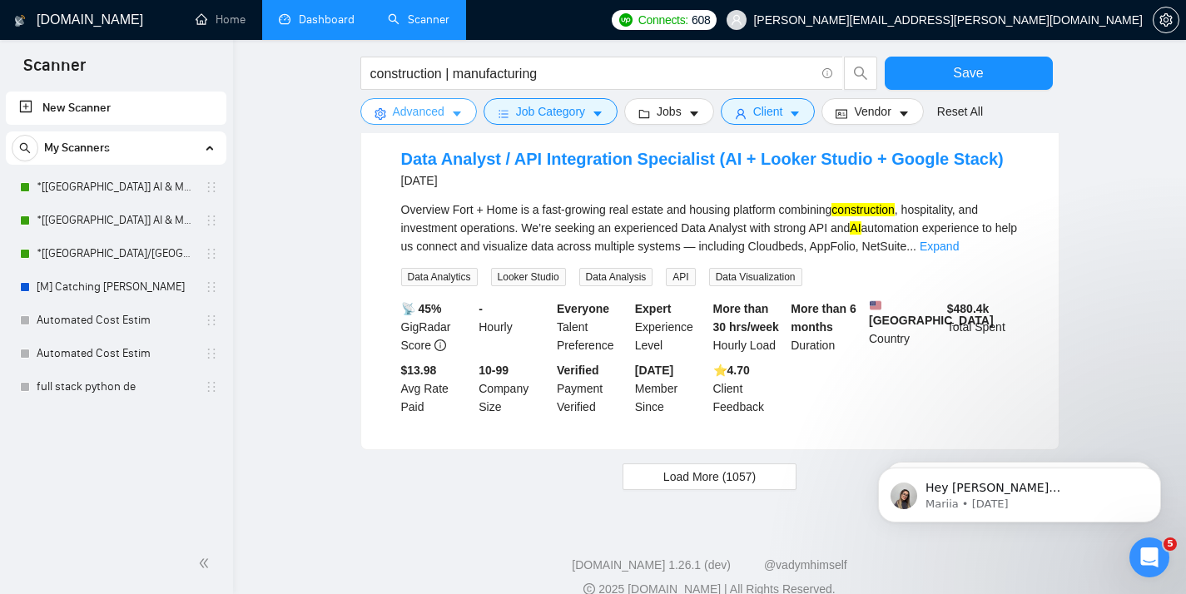
scroll to position [1742, 0]
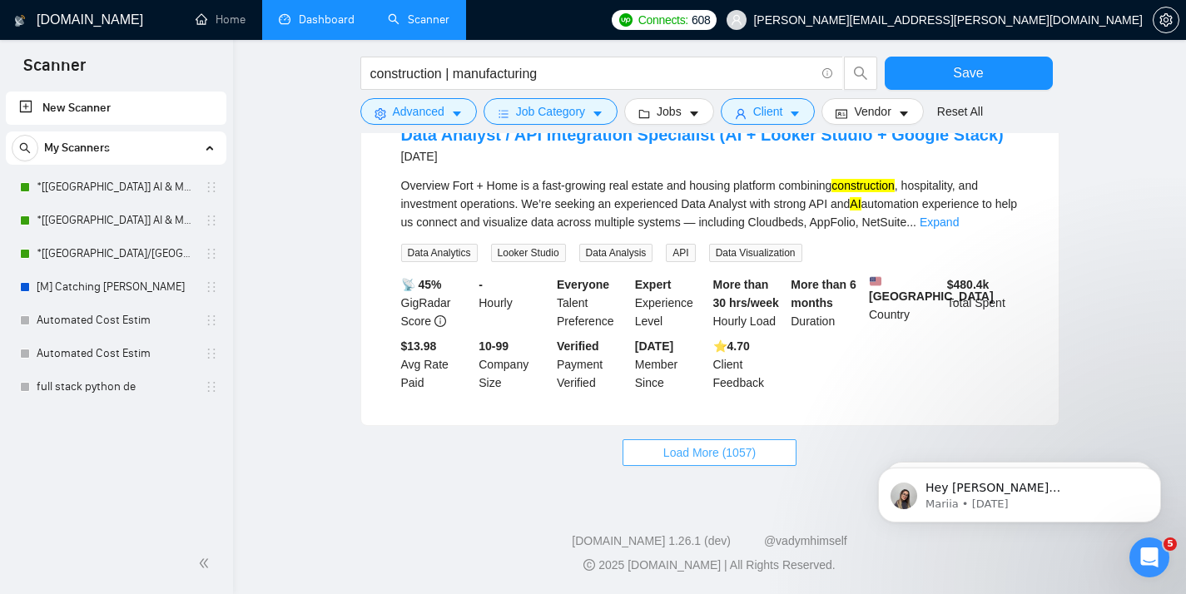
click at [655, 466] on button "Load More (1057)" at bounding box center [709, 452] width 174 height 27
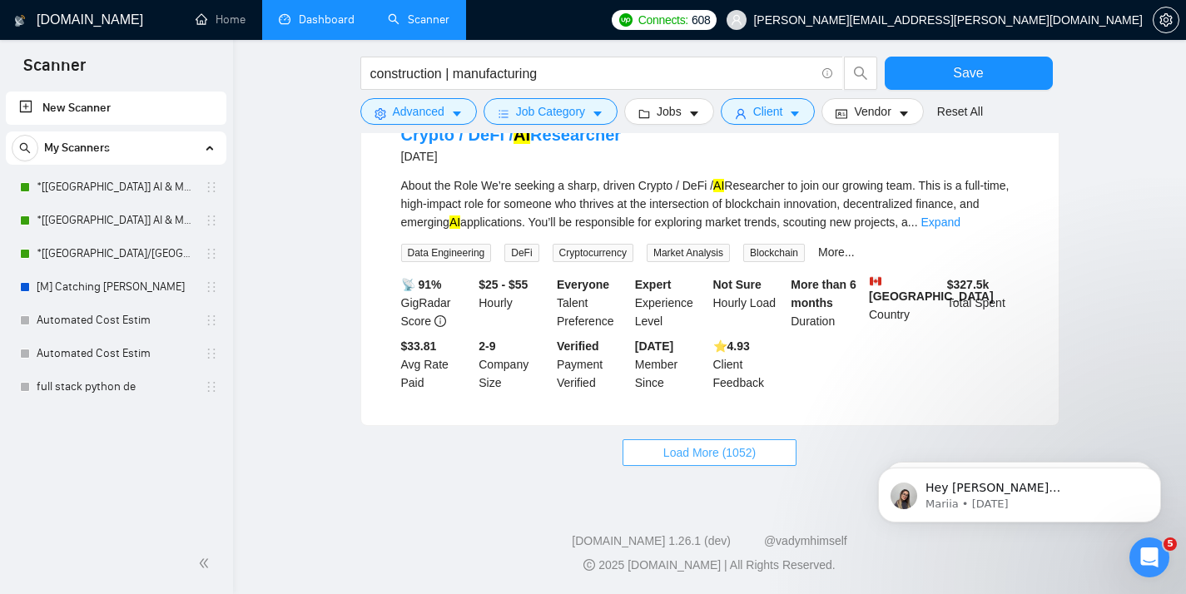
scroll to position [3531, 0]
click at [404, 96] on div "construction | manufacturing" at bounding box center [619, 78] width 524 height 42
click at [404, 100] on button "Advanced" at bounding box center [418, 111] width 116 height 27
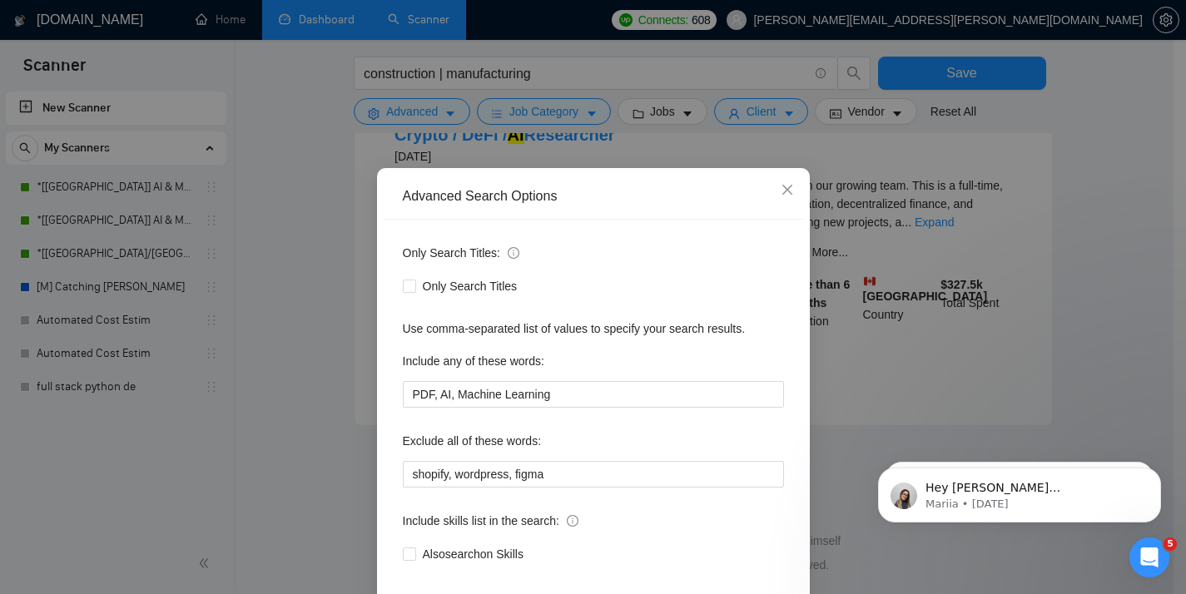
scroll to position [88, 0]
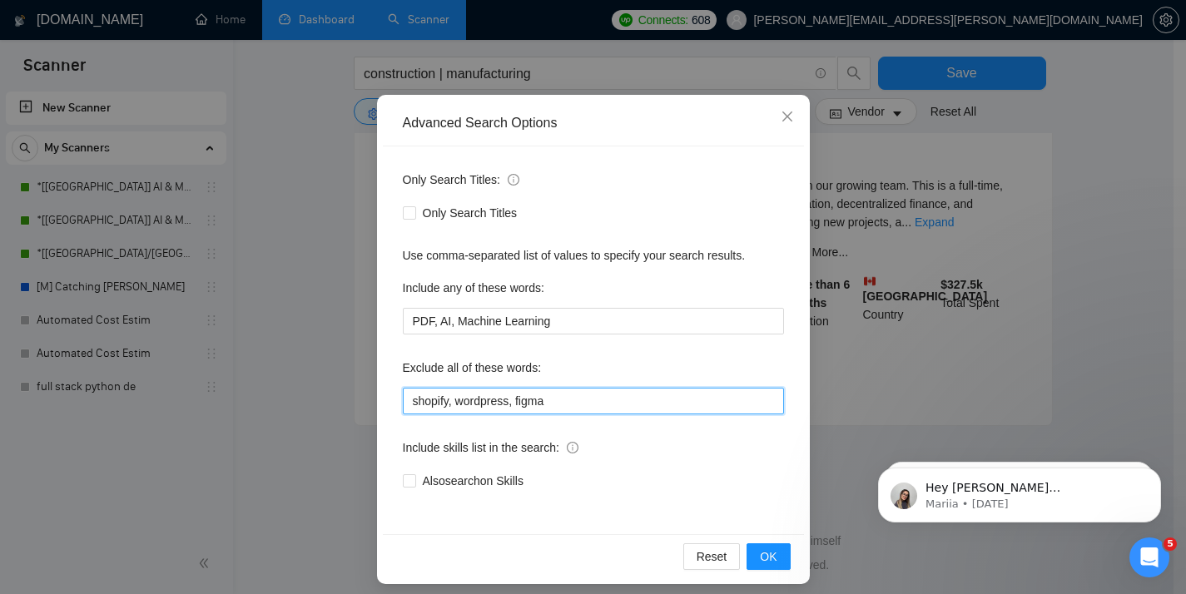
click at [569, 404] on input "shopify, wordpress, figma" at bounding box center [593, 401] width 381 height 27
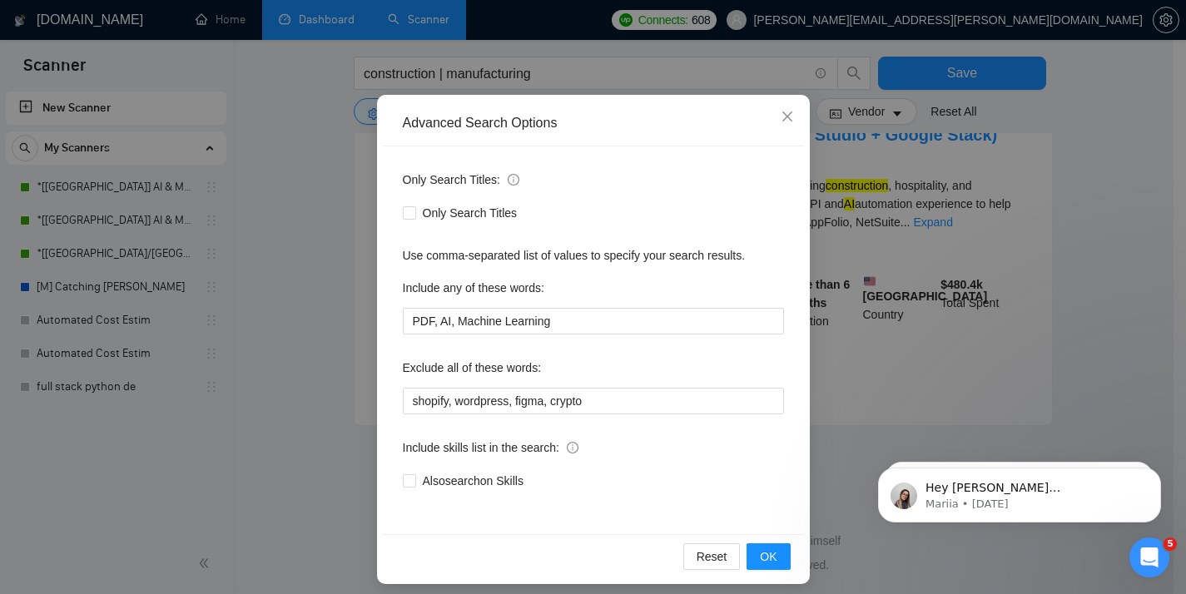
click at [754, 542] on div "Reset OK" at bounding box center [593, 556] width 421 height 44
click at [754, 544] on button "OK" at bounding box center [767, 556] width 43 height 27
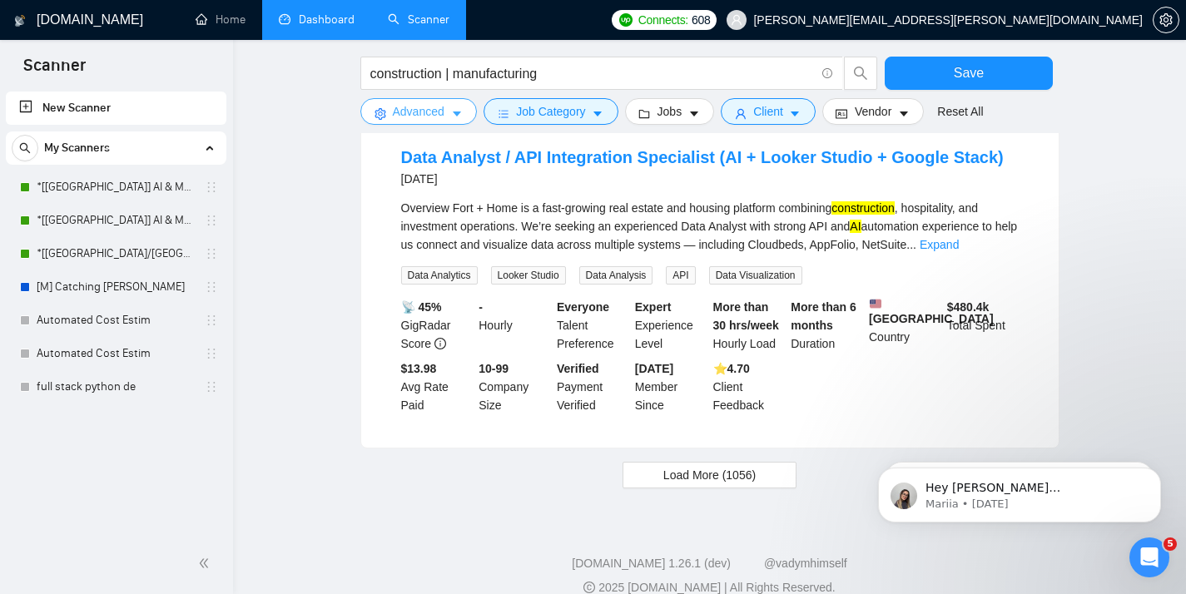
scroll to position [1664, 0]
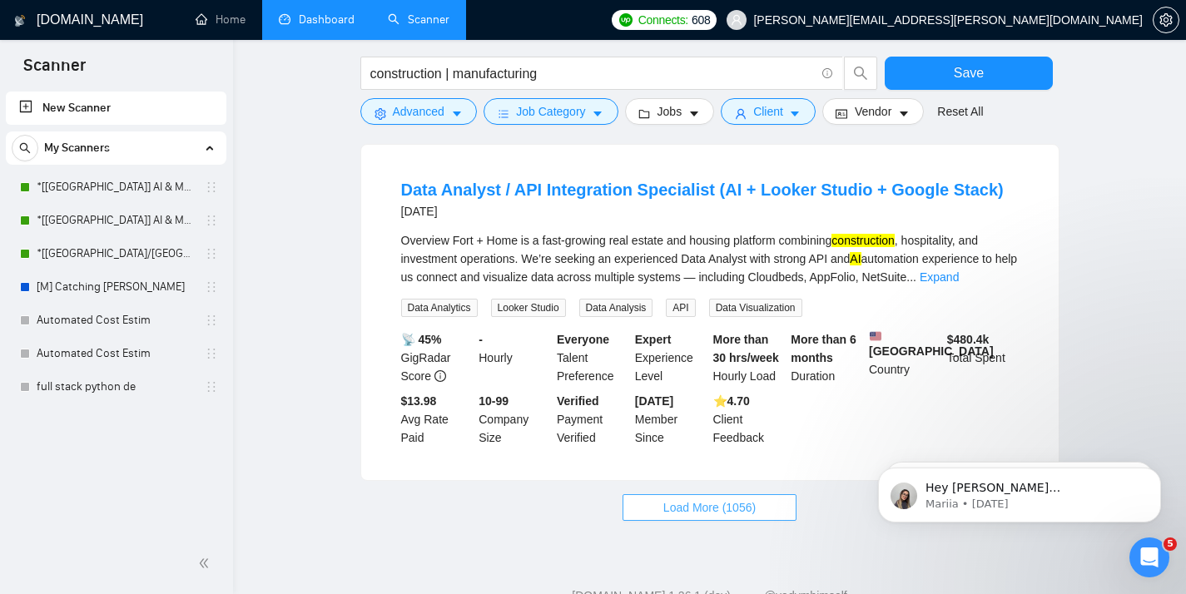
click at [668, 517] on span "Load More (1056)" at bounding box center [709, 507] width 92 height 18
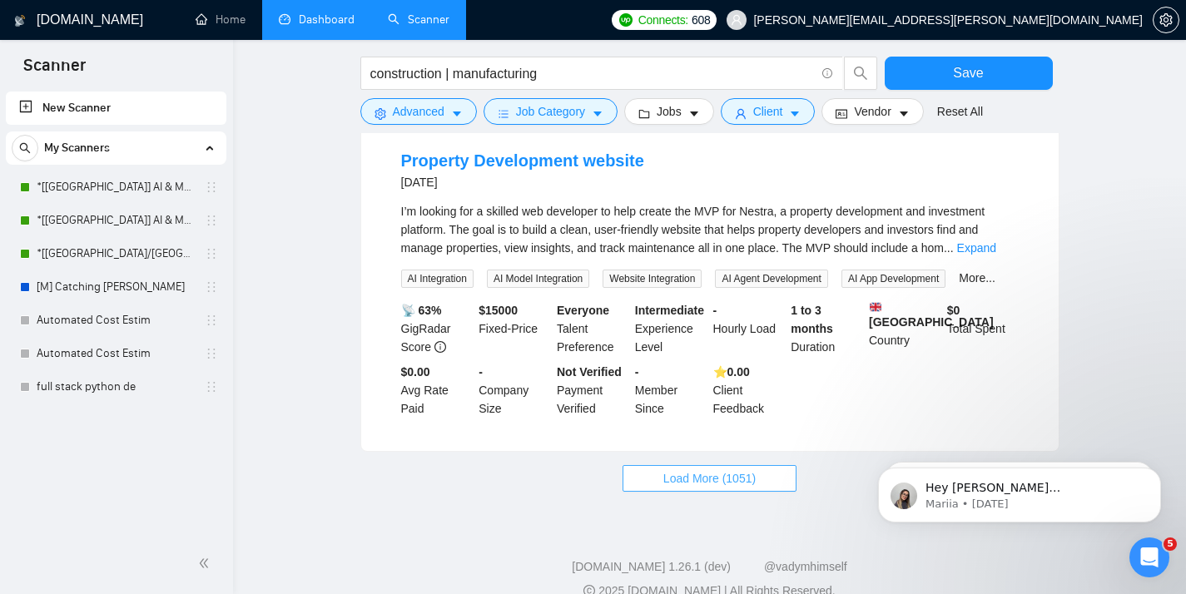
scroll to position [3536, 0]
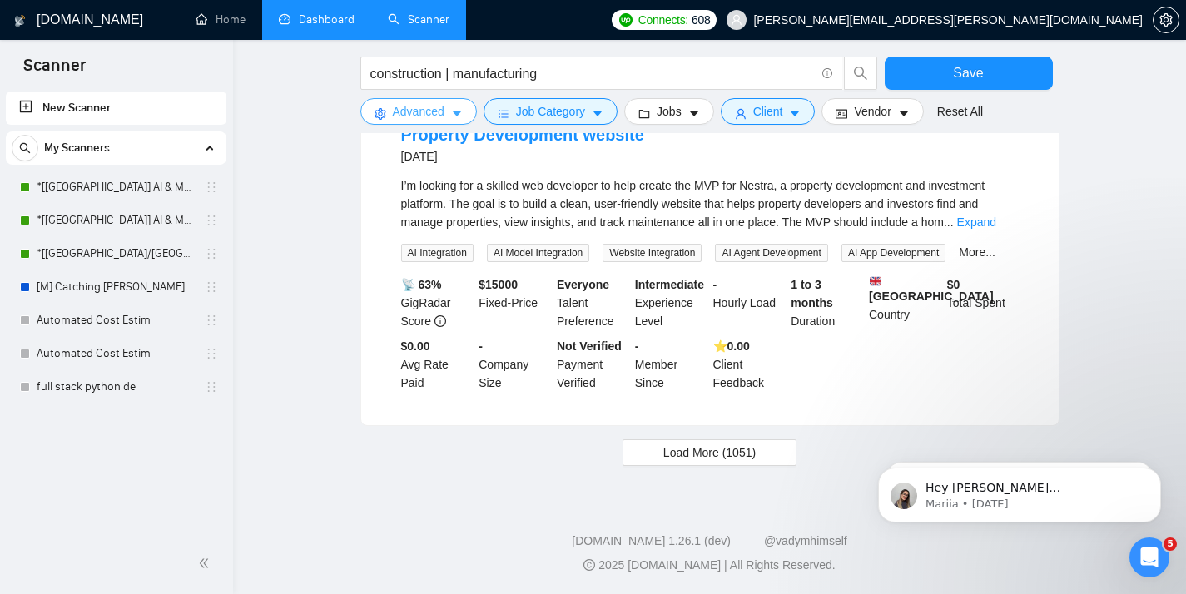
click at [430, 121] on span "Advanced" at bounding box center [419, 111] width 52 height 18
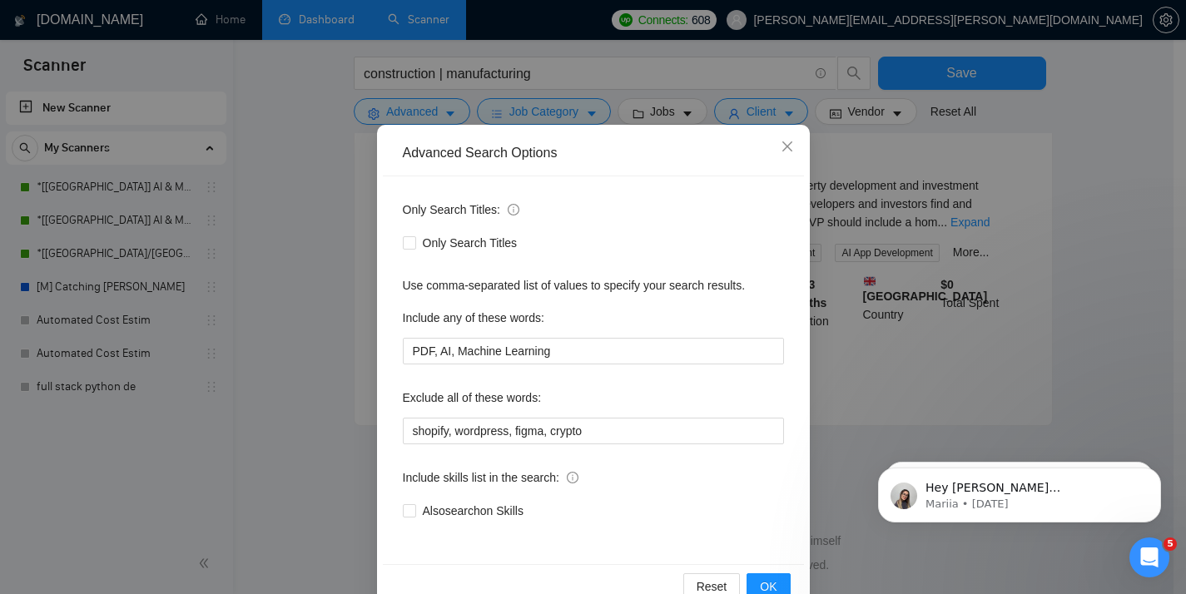
scroll to position [98, 0]
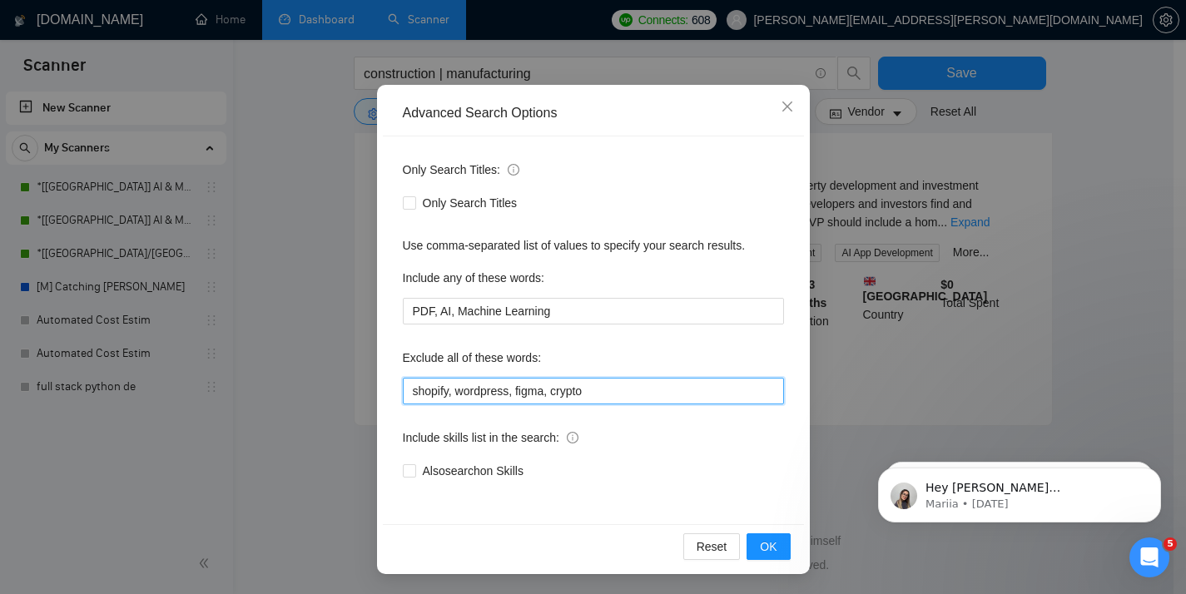
click at [614, 388] on input "shopify, wordpress, figma, crypto" at bounding box center [593, 391] width 381 height 27
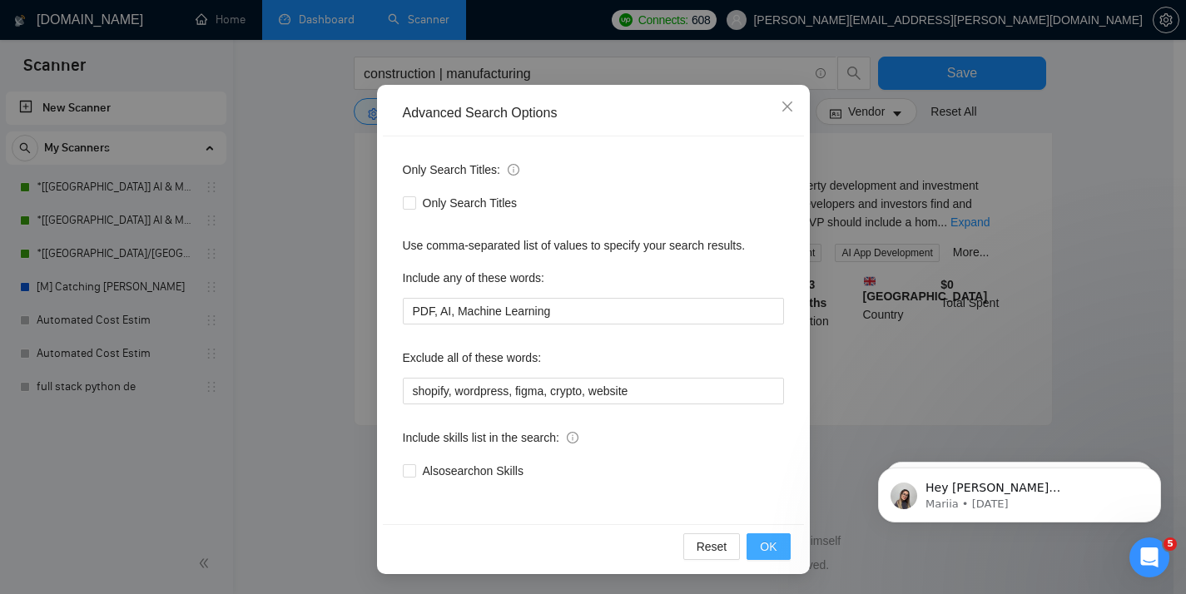
click at [763, 546] on span "OK" at bounding box center [768, 546] width 17 height 18
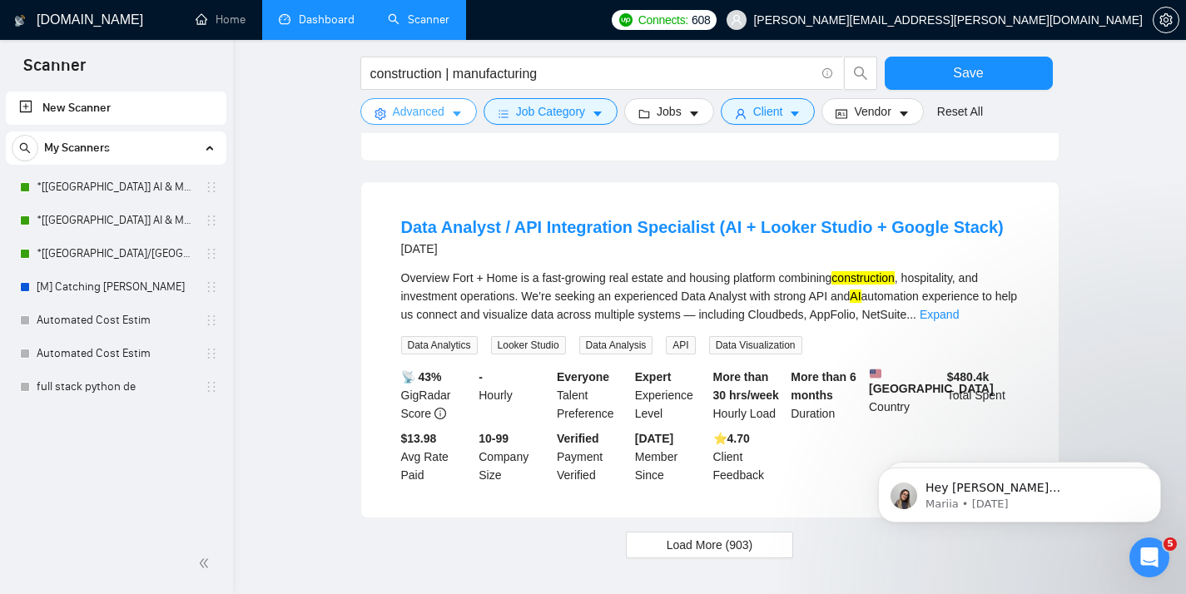
scroll to position [1763, 0]
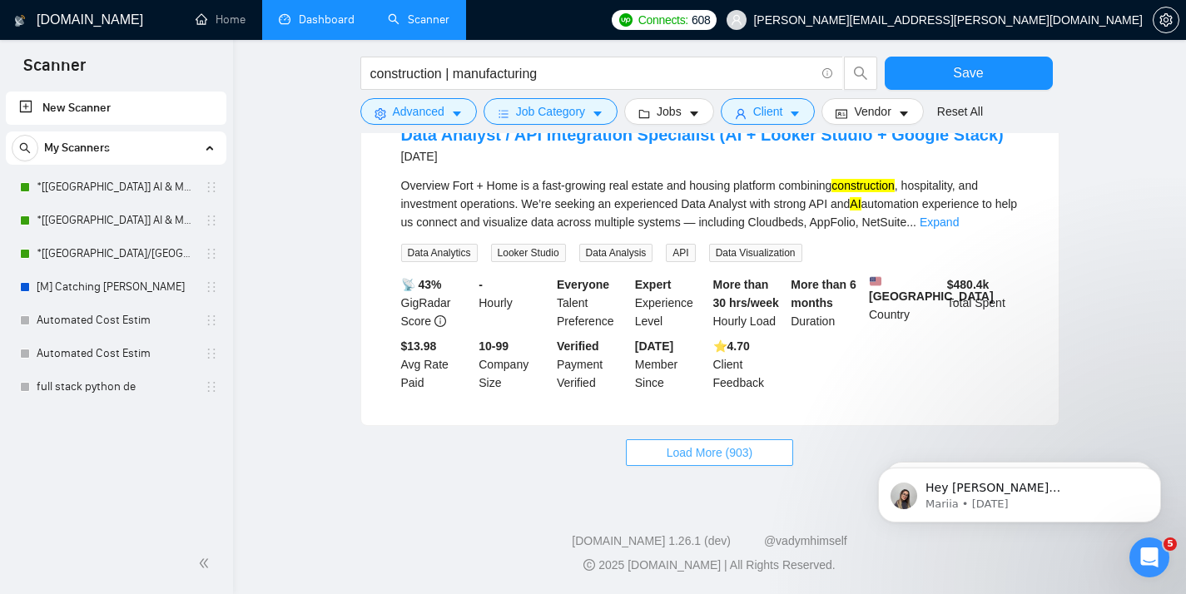
click at [689, 463] on button "Load More (903)" at bounding box center [710, 452] width 168 height 27
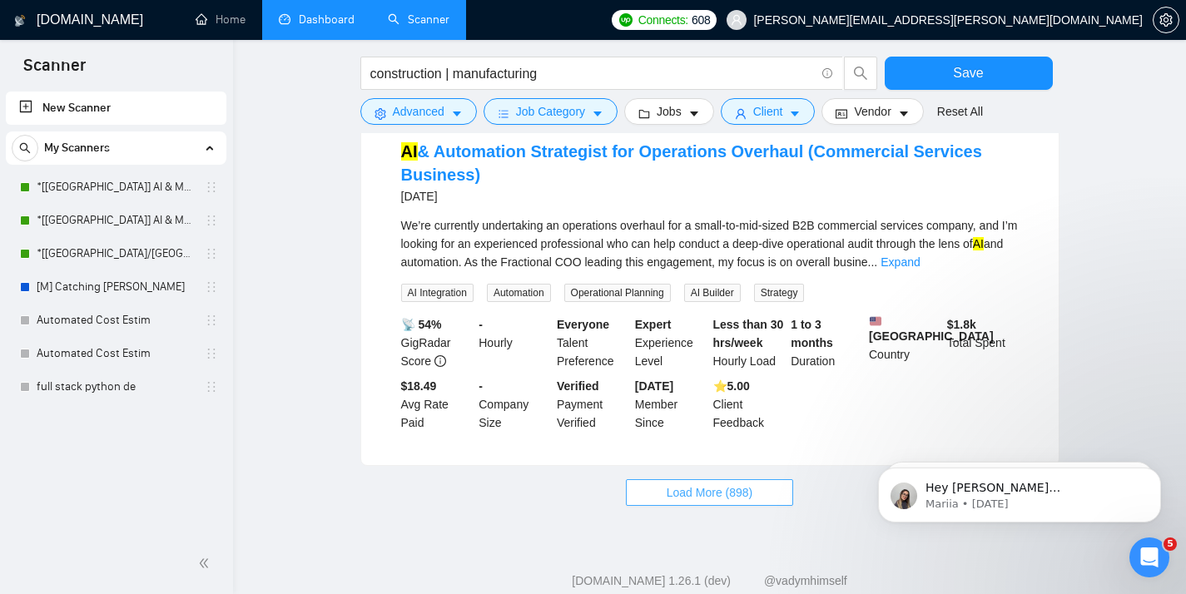
scroll to position [3638, 0]
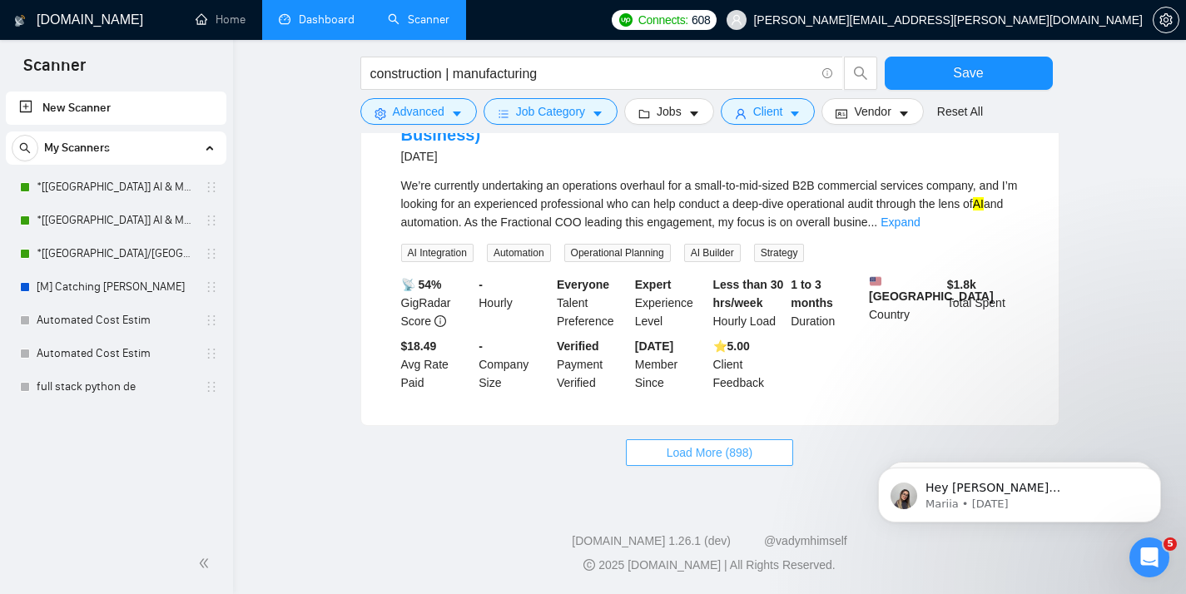
click at [689, 463] on button "Load More (898)" at bounding box center [710, 452] width 168 height 27
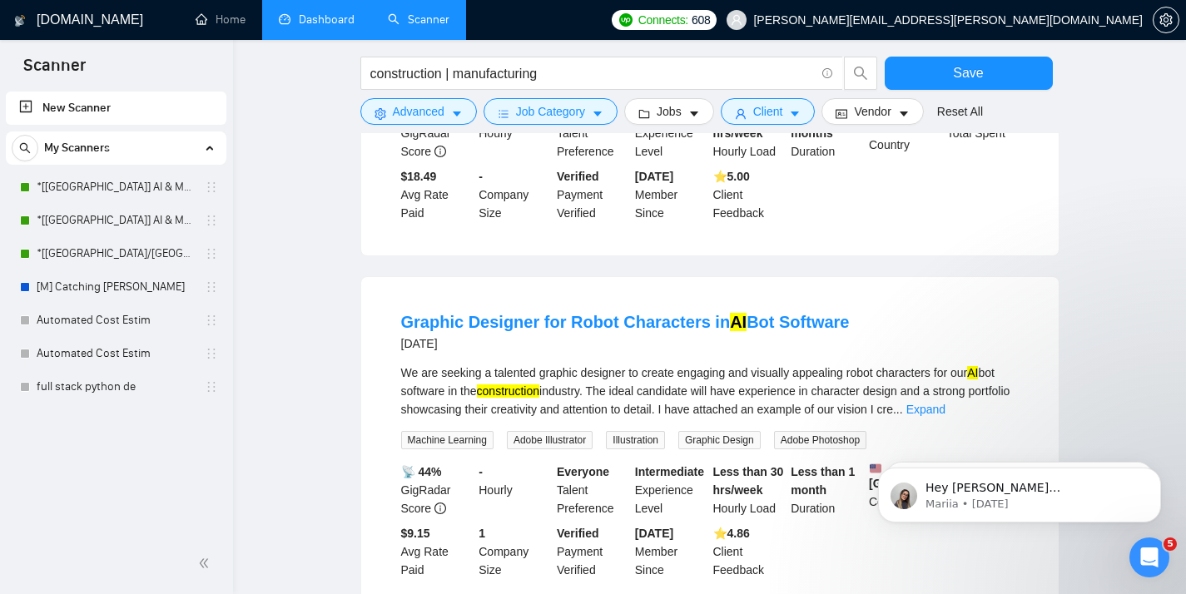
scroll to position [3722, 0]
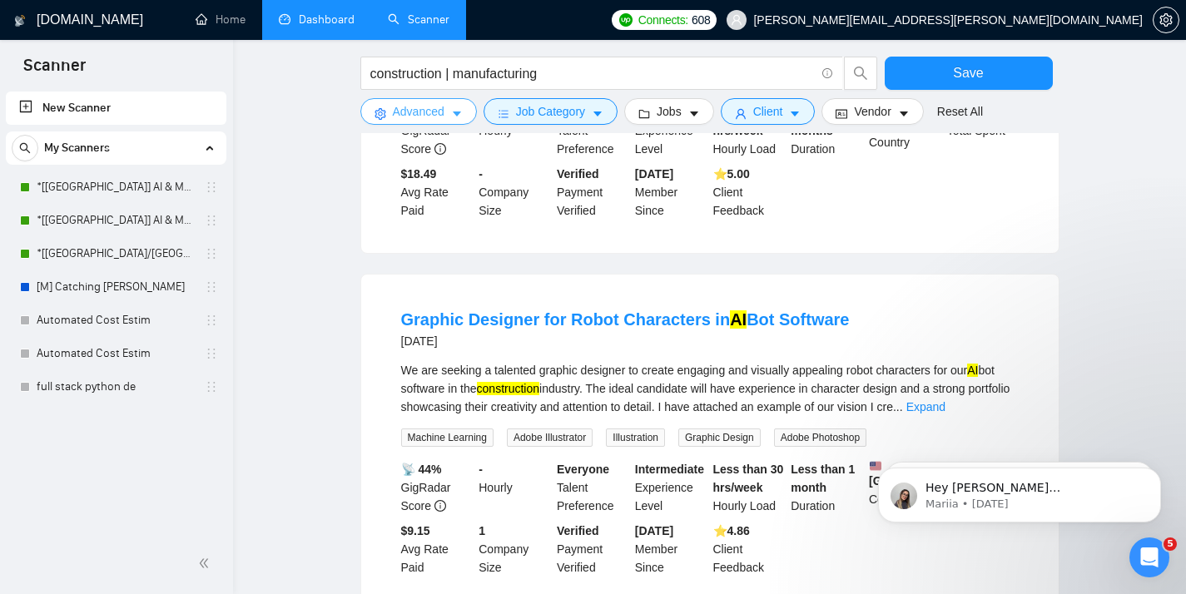
click at [391, 107] on button "Advanced" at bounding box center [418, 111] width 116 height 27
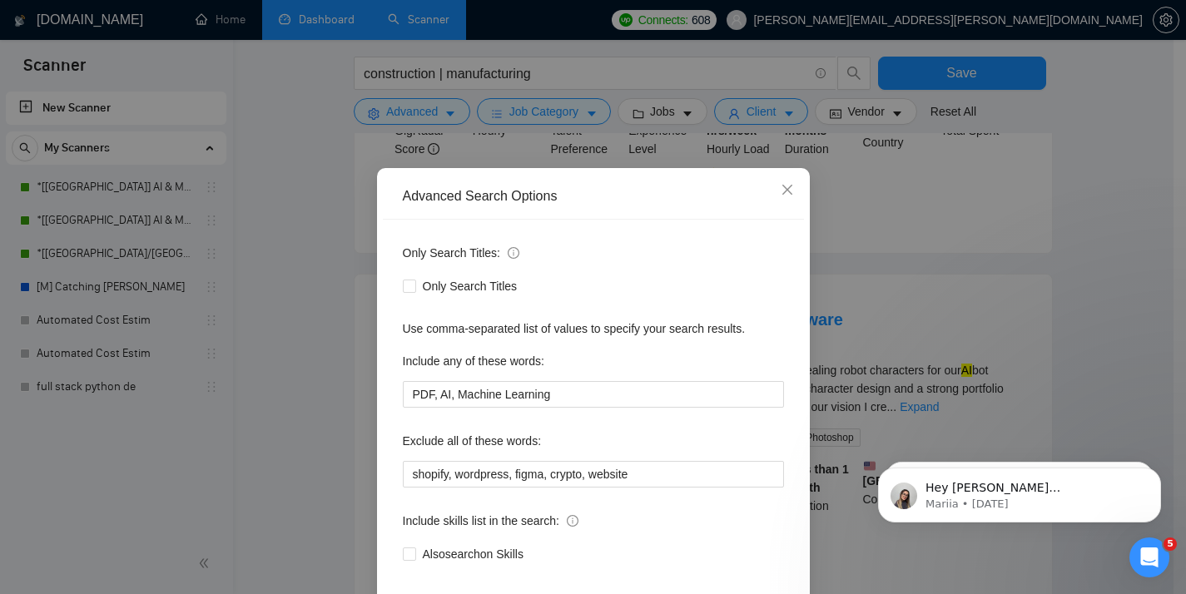
scroll to position [98, 0]
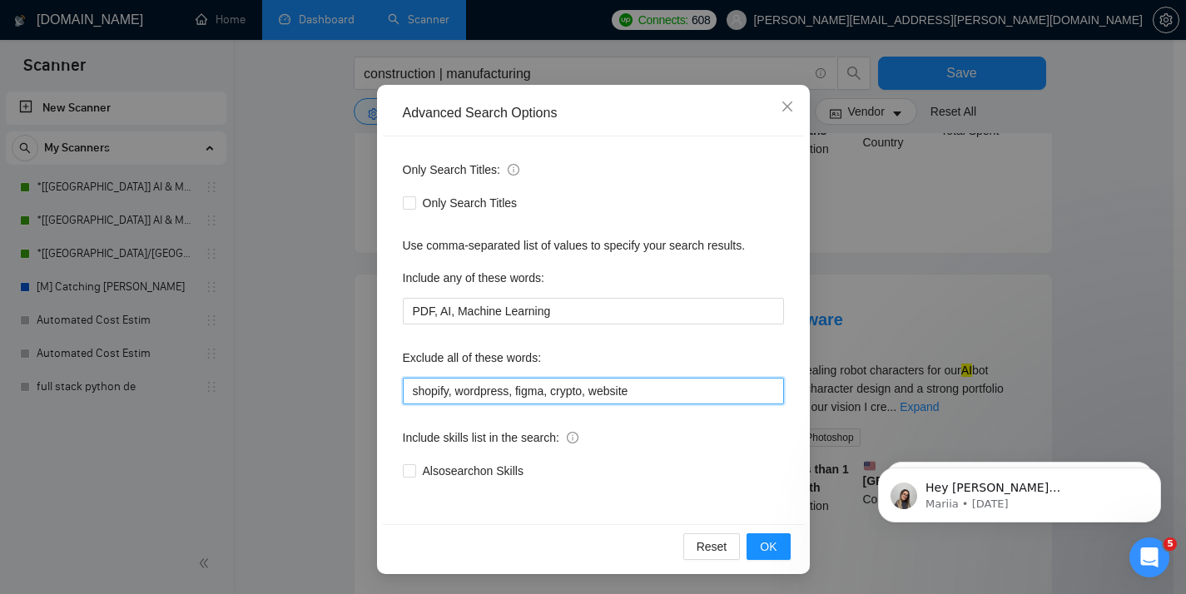
click at [666, 397] on input "shopify, wordpress, figma, crypto, website" at bounding box center [593, 391] width 381 height 27
type input "shopify, wordpress, figma, crypto, website, design, designer"
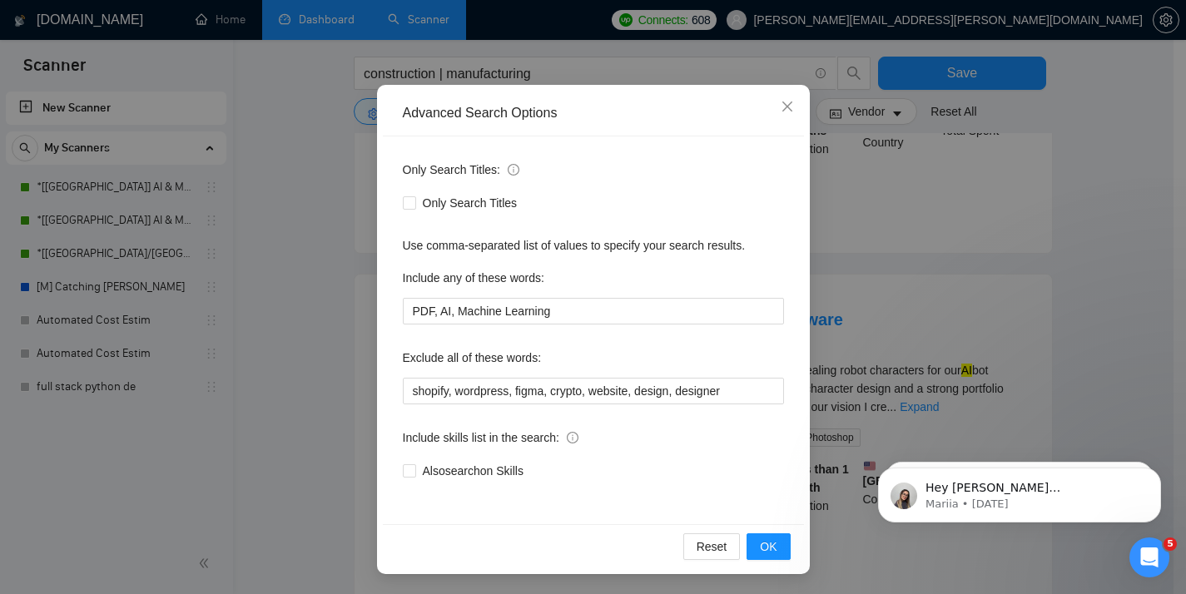
click at [762, 532] on div "Reset OK" at bounding box center [593, 546] width 421 height 44
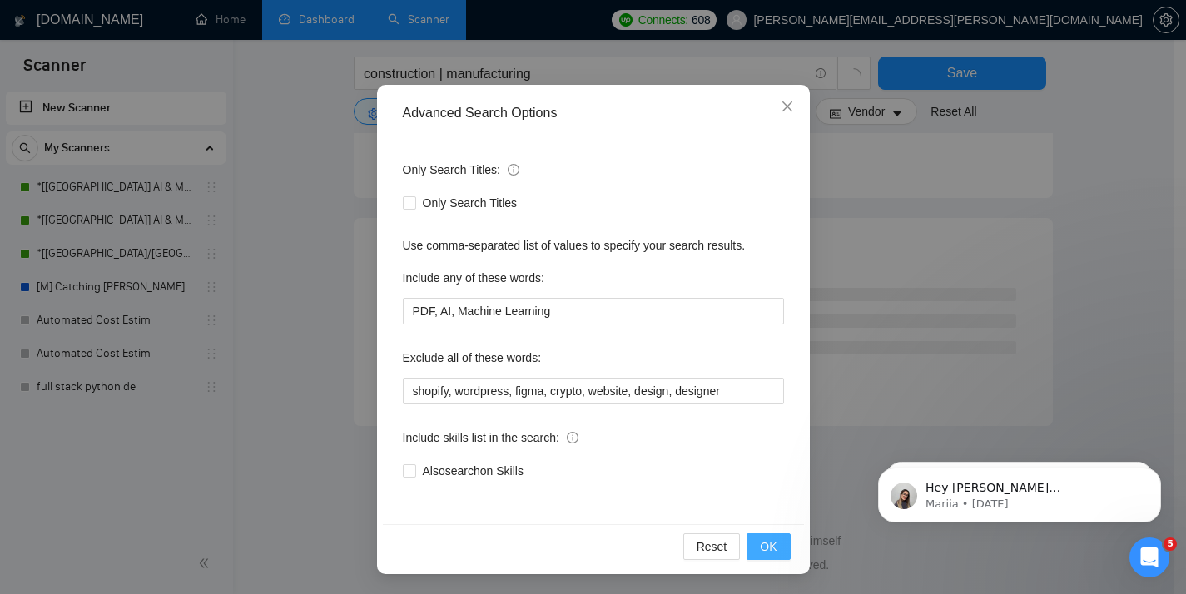
scroll to position [3281, 0]
click at [760, 553] on span "OK" at bounding box center [768, 546] width 17 height 18
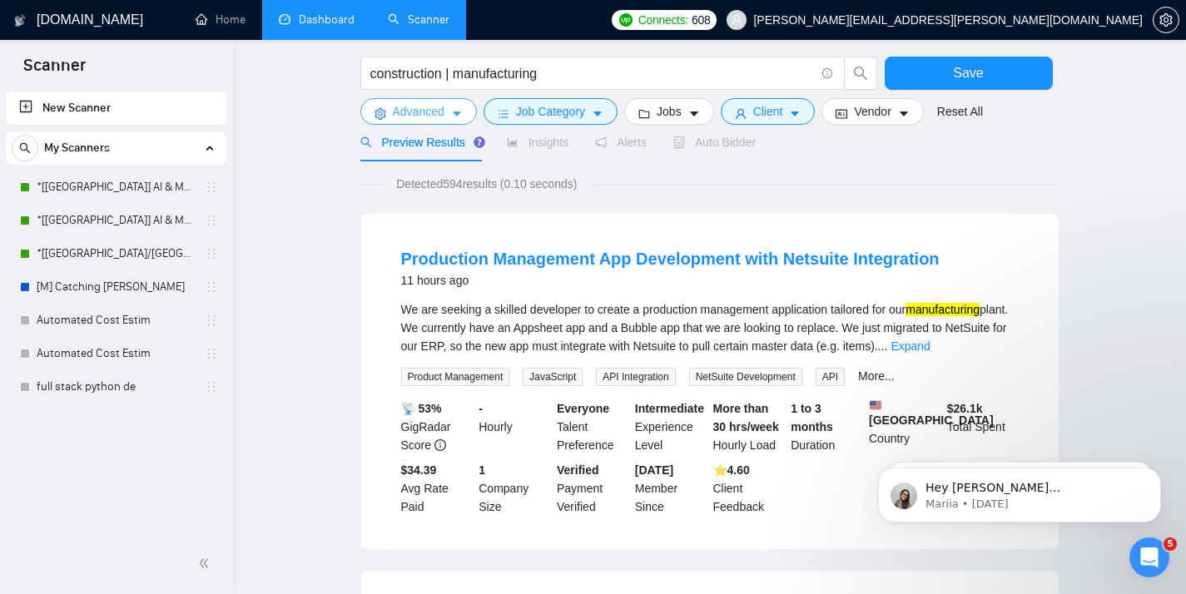
scroll to position [0, 0]
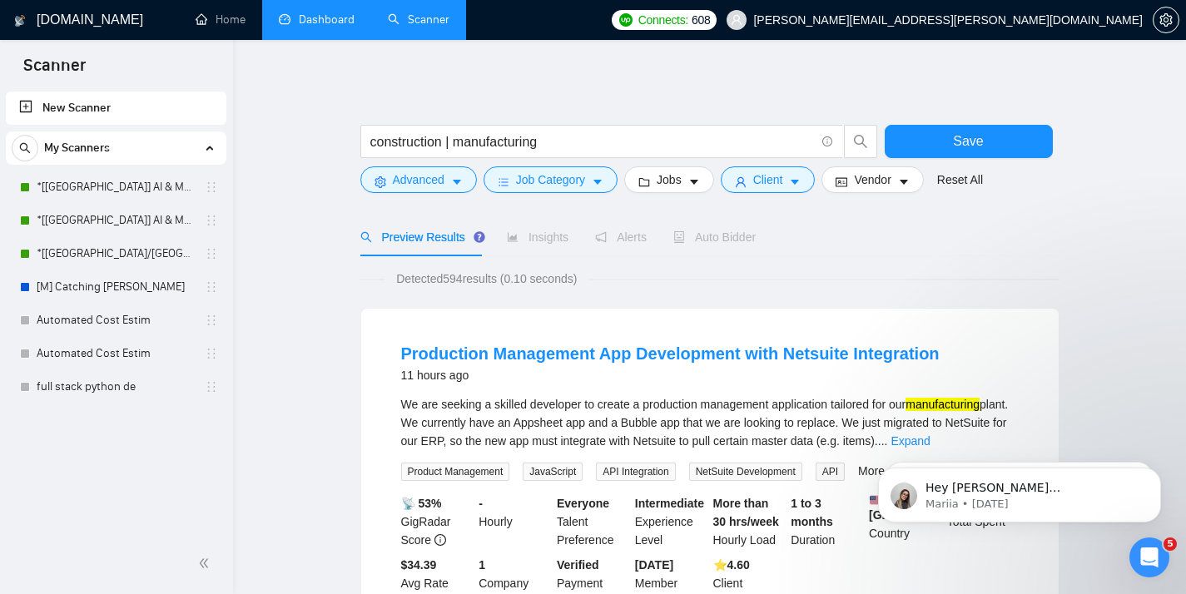
click at [726, 229] on div "Auto Bidder" at bounding box center [714, 237] width 82 height 18
click at [726, 255] on div "Auto Bidder" at bounding box center [714, 237] width 82 height 38
click at [964, 128] on button "Save" at bounding box center [968, 141] width 168 height 33
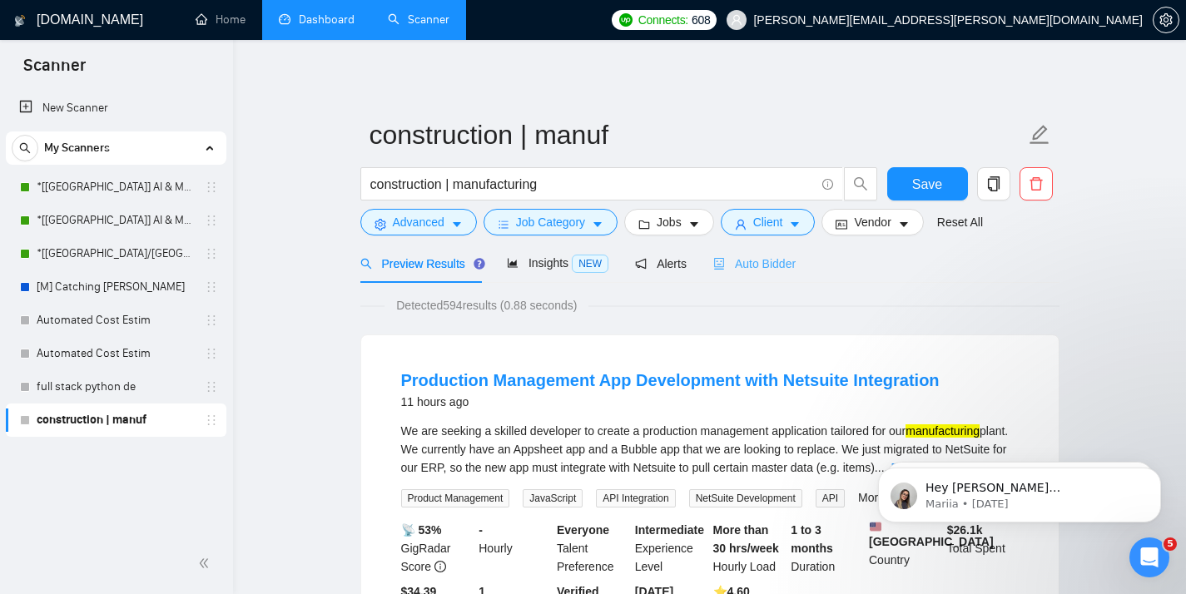
click at [753, 274] on div "Auto Bidder" at bounding box center [754, 263] width 82 height 39
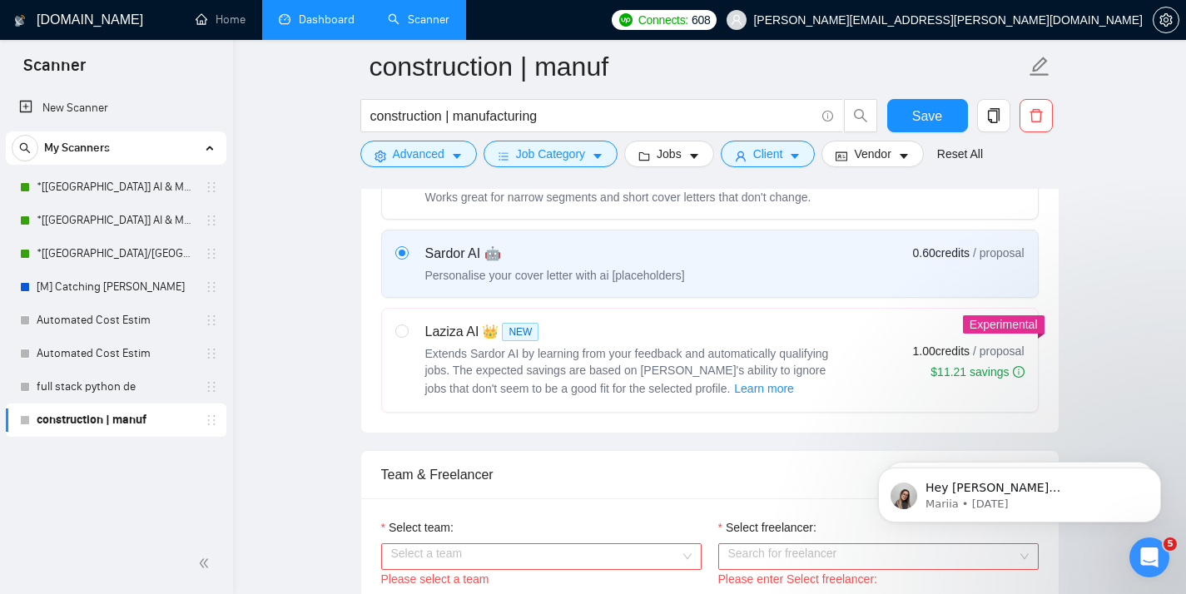
scroll to position [572, 0]
click at [722, 359] on span "Extends Sardor AI by learning from your feedback and automatically qualifying j…" at bounding box center [627, 372] width 404 height 48
click at [407, 337] on input "radio" at bounding box center [401, 331] width 12 height 12
radio input "true"
radio input "false"
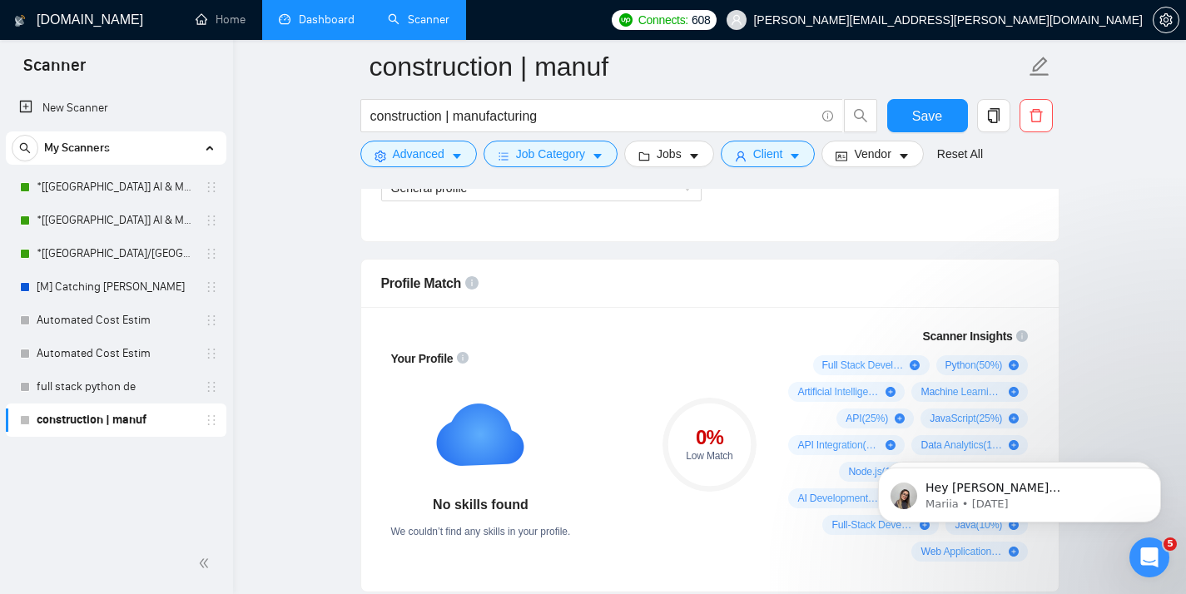
scroll to position [961, 0]
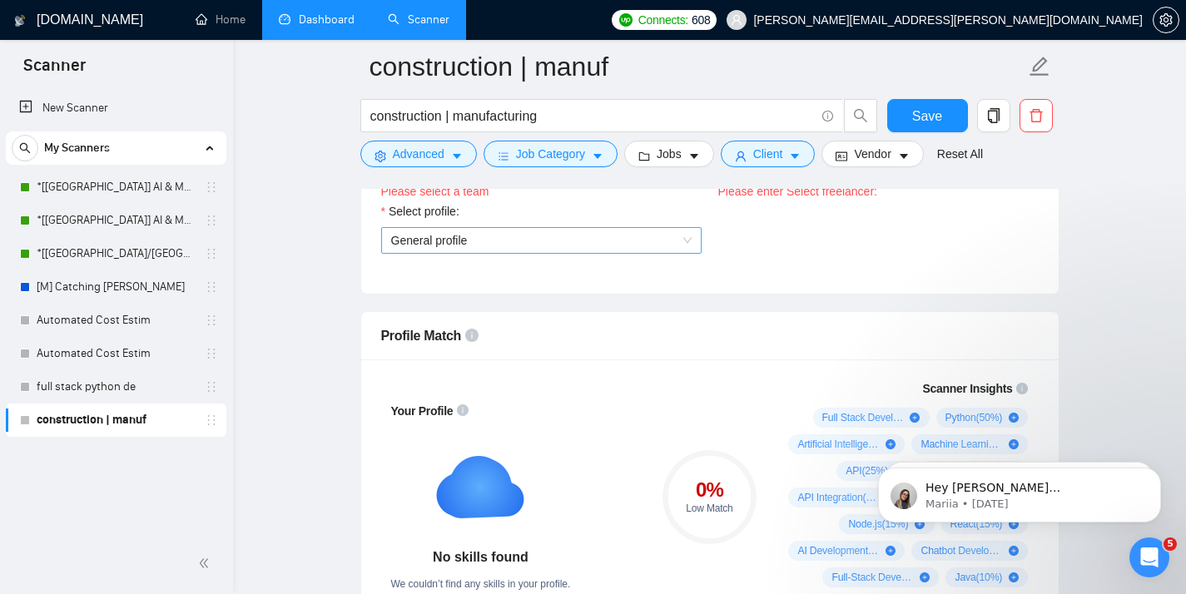
click at [529, 235] on span "General profile" at bounding box center [541, 240] width 300 height 25
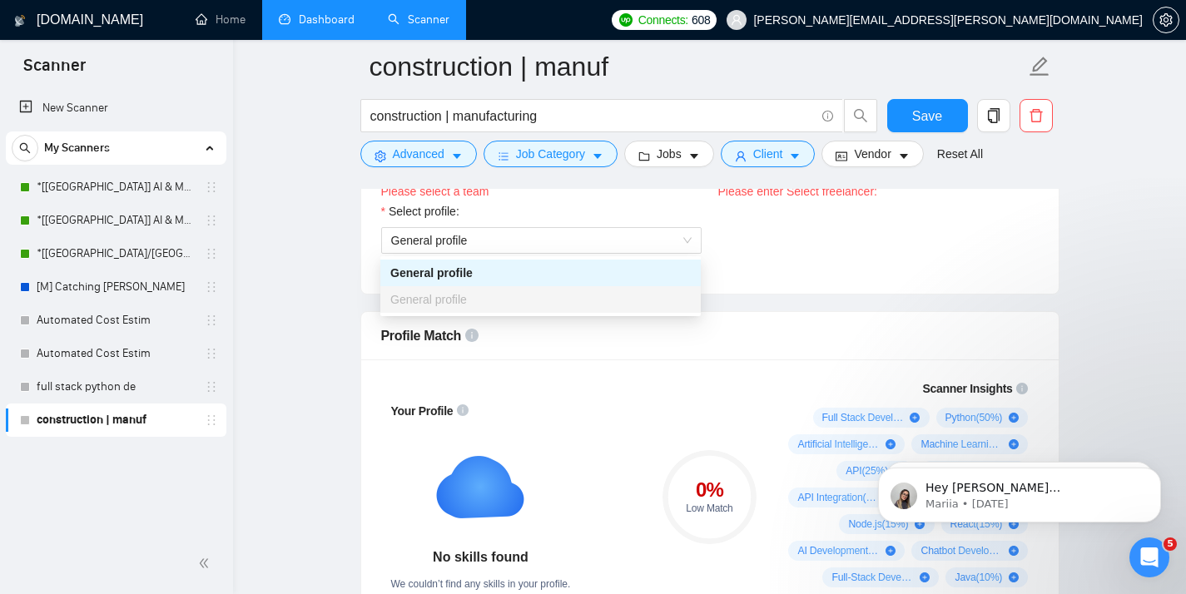
click at [616, 188] on div at bounding box center [709, 182] width 699 height 13
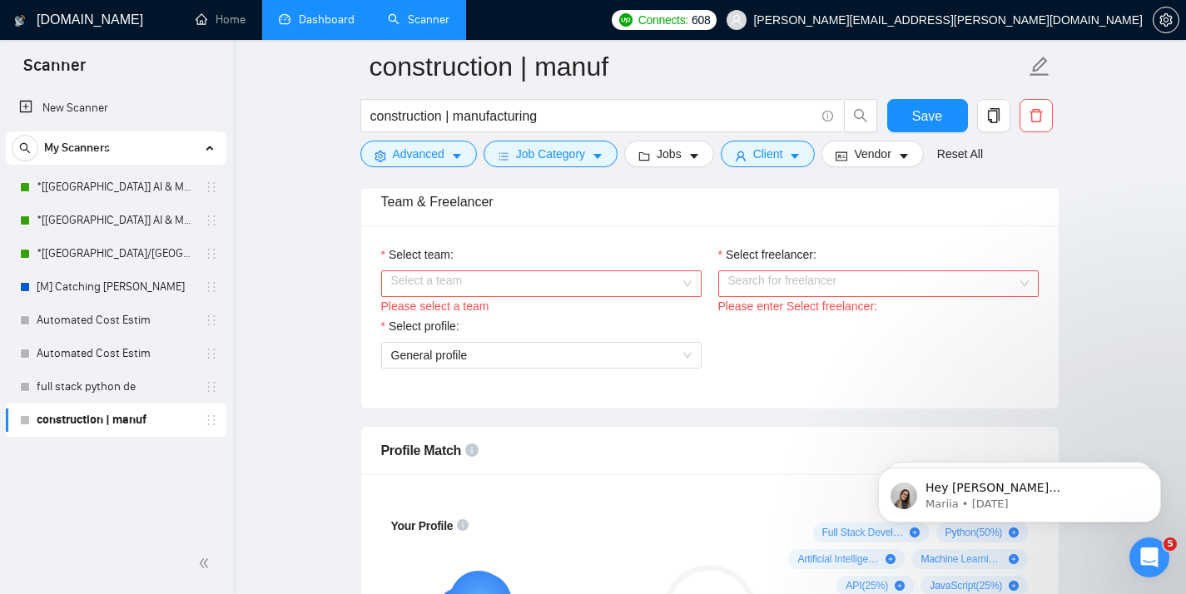
scroll to position [803, 0]
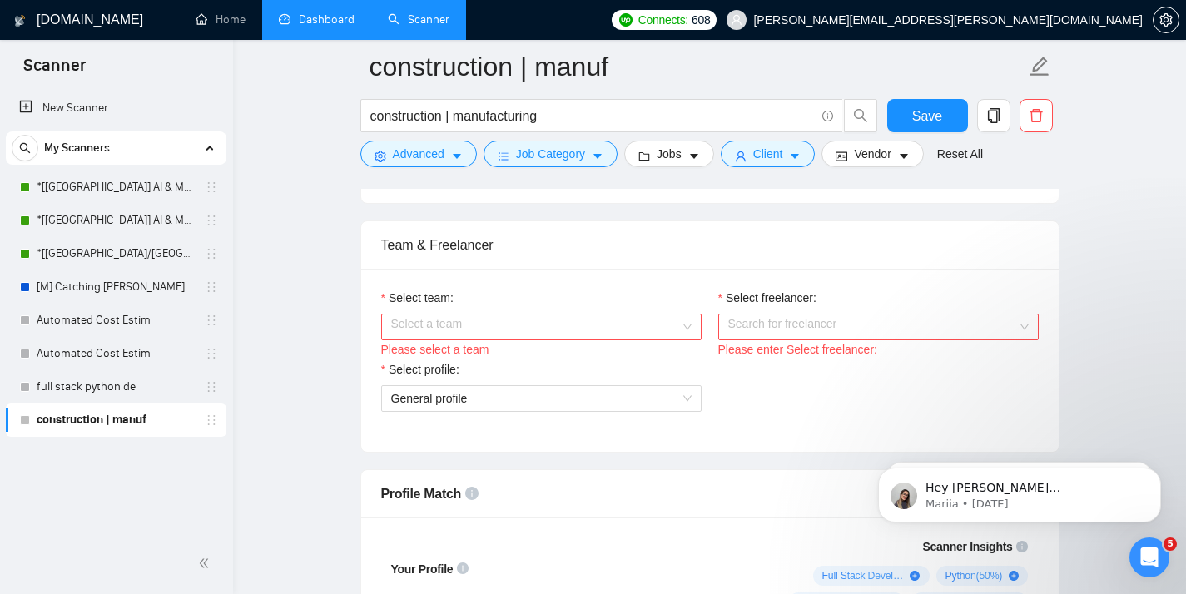
click at [552, 310] on div "Select team:" at bounding box center [541, 301] width 320 height 25
click at [552, 323] on input "Select team:" at bounding box center [535, 326] width 289 height 25
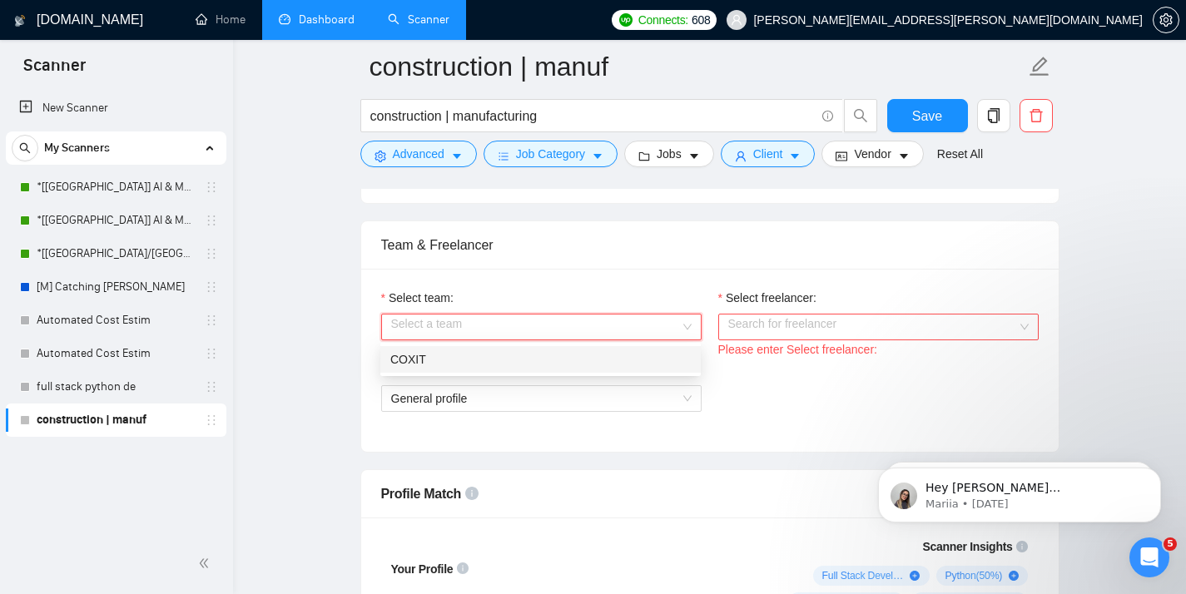
click at [537, 359] on div "COXIT" at bounding box center [540, 359] width 300 height 18
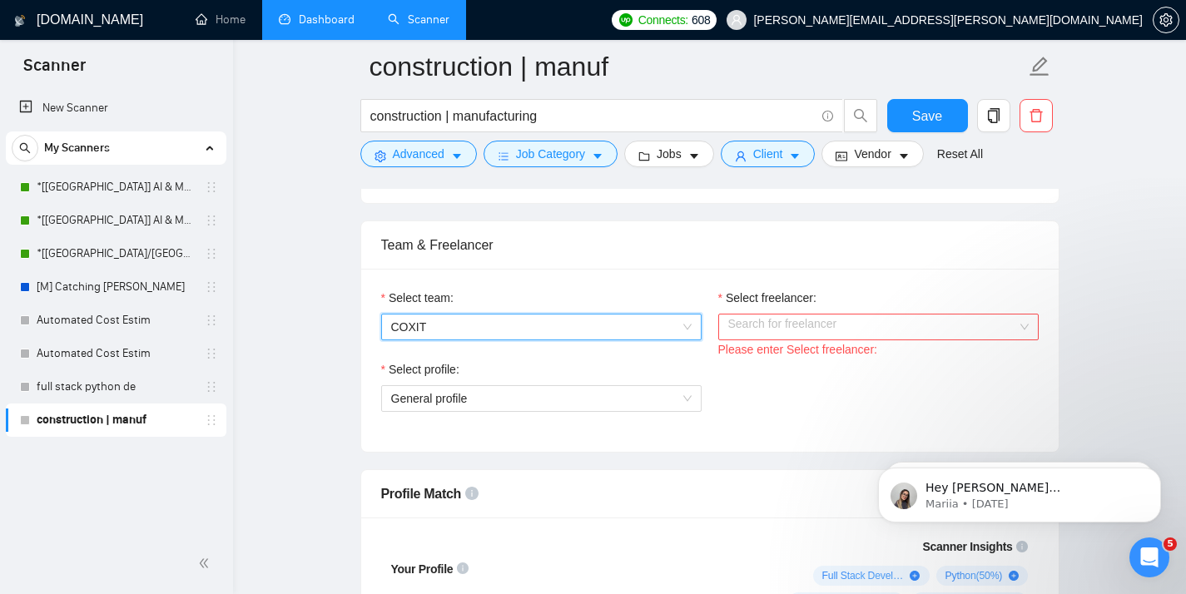
click at [799, 331] on input "Select freelancer:" at bounding box center [872, 326] width 289 height 25
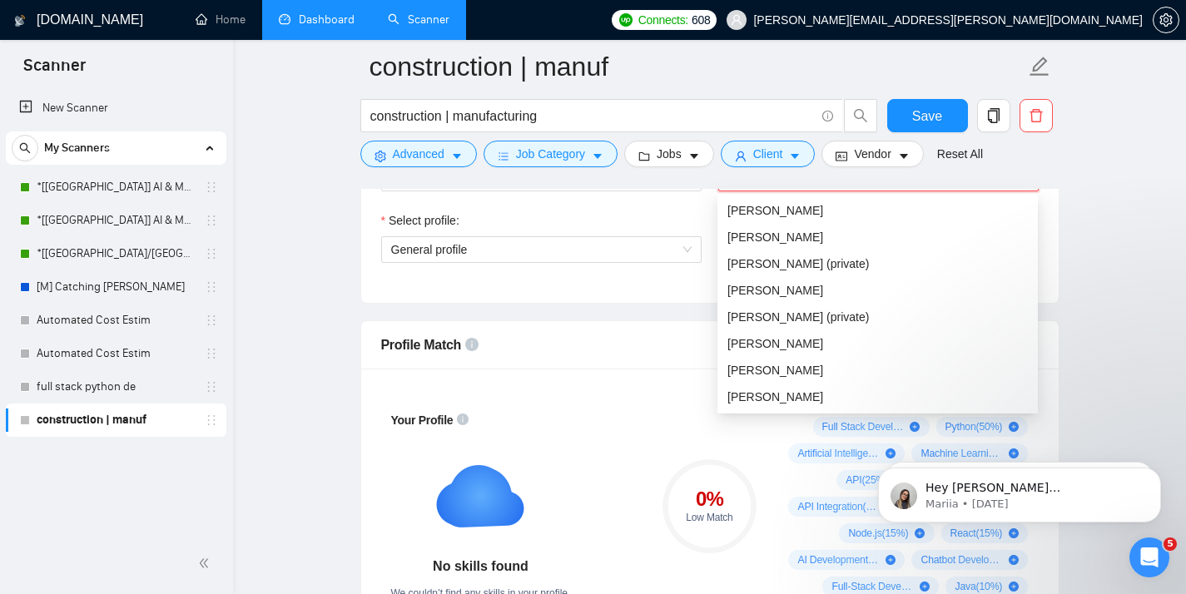
scroll to position [160, 0]
click at [780, 393] on span "[PERSON_NAME]" at bounding box center [775, 396] width 96 height 13
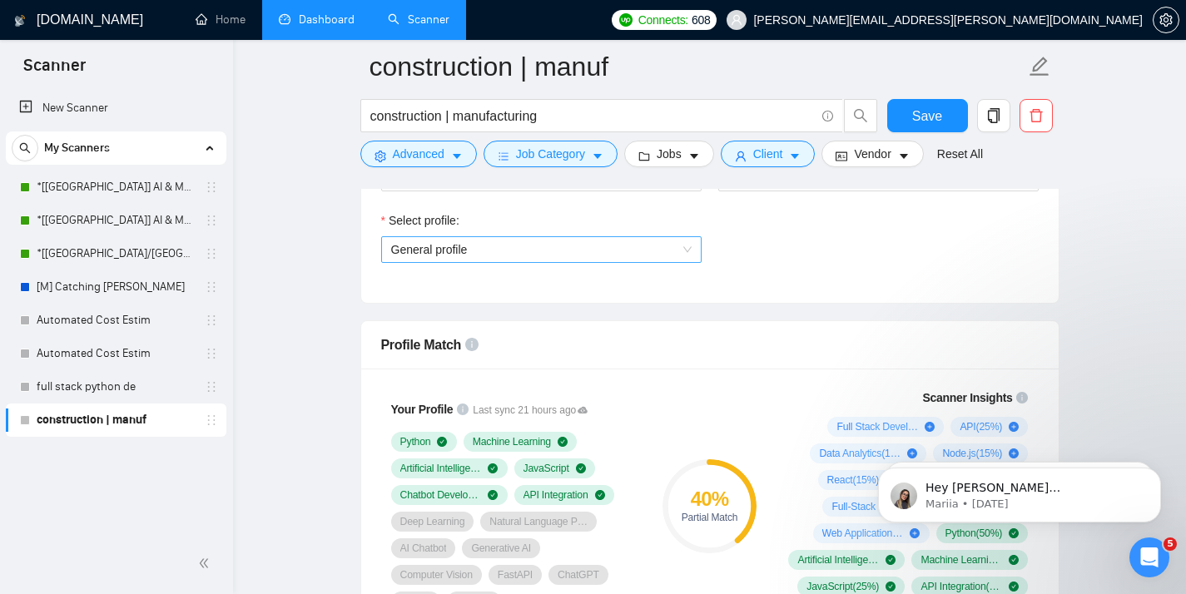
click at [415, 254] on span "General profile" at bounding box center [541, 249] width 300 height 25
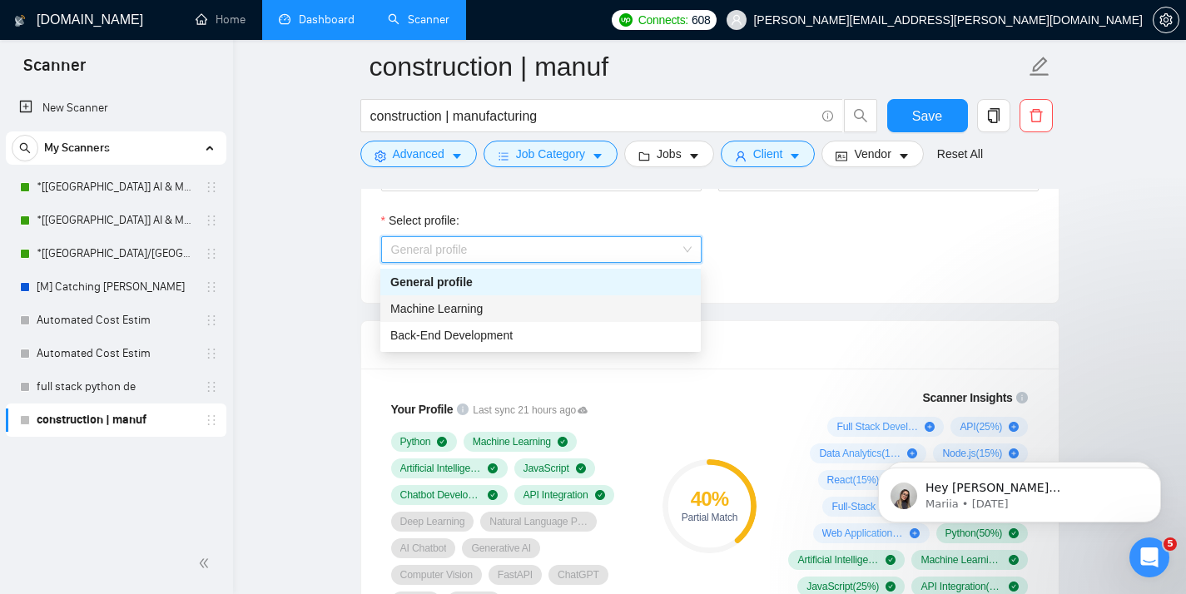
click at [421, 310] on span "Machine Learning" at bounding box center [436, 308] width 92 height 13
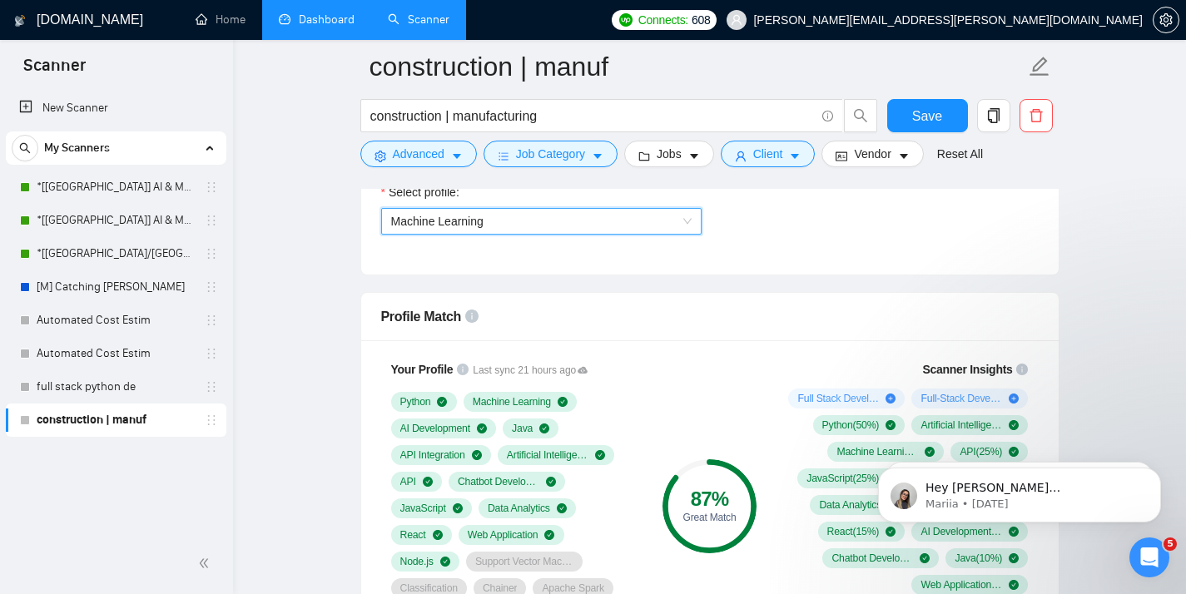
scroll to position [945, 0]
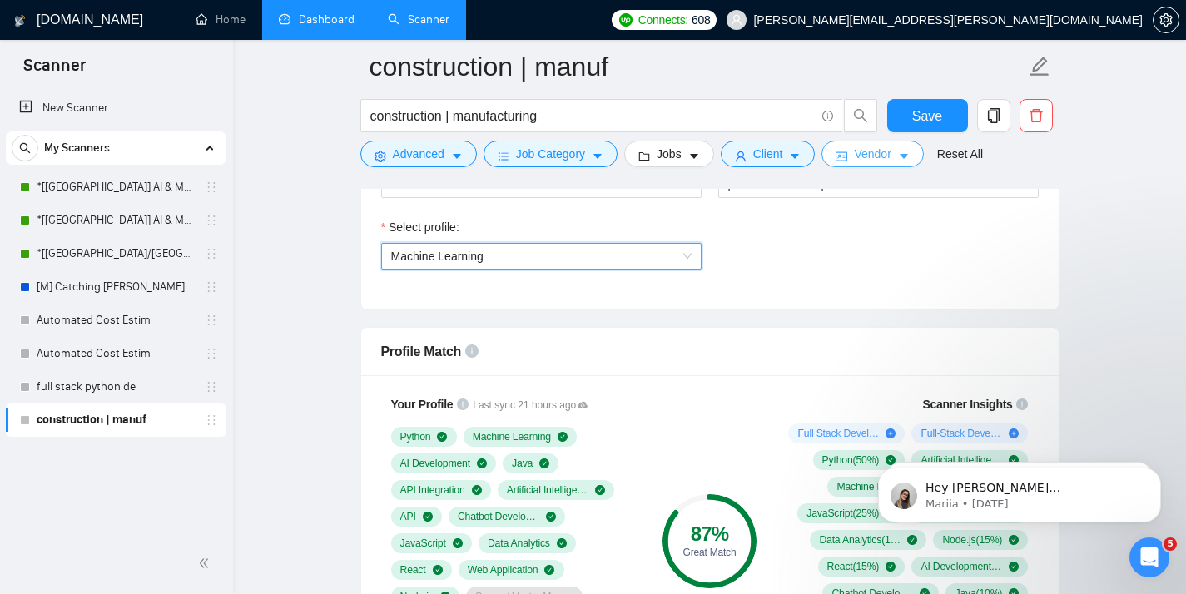
click at [865, 166] on button "Vendor" at bounding box center [872, 154] width 102 height 27
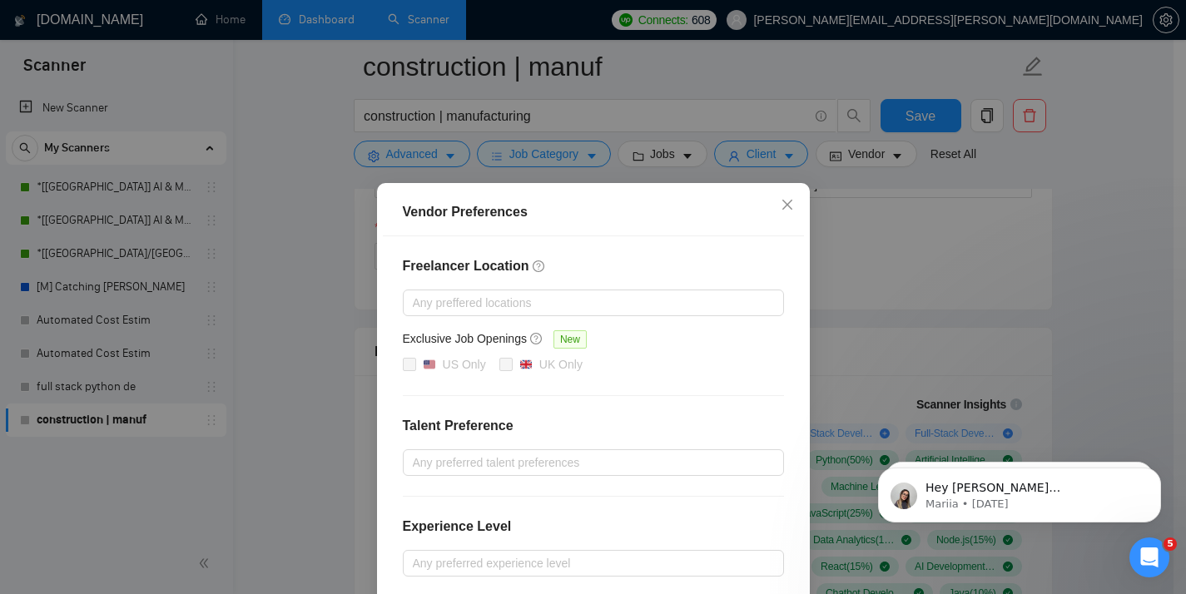
click at [869, 171] on div "Vendor Preferences Freelancer Location Any preffered locations Exclusive Job Op…" at bounding box center [593, 297] width 1186 height 594
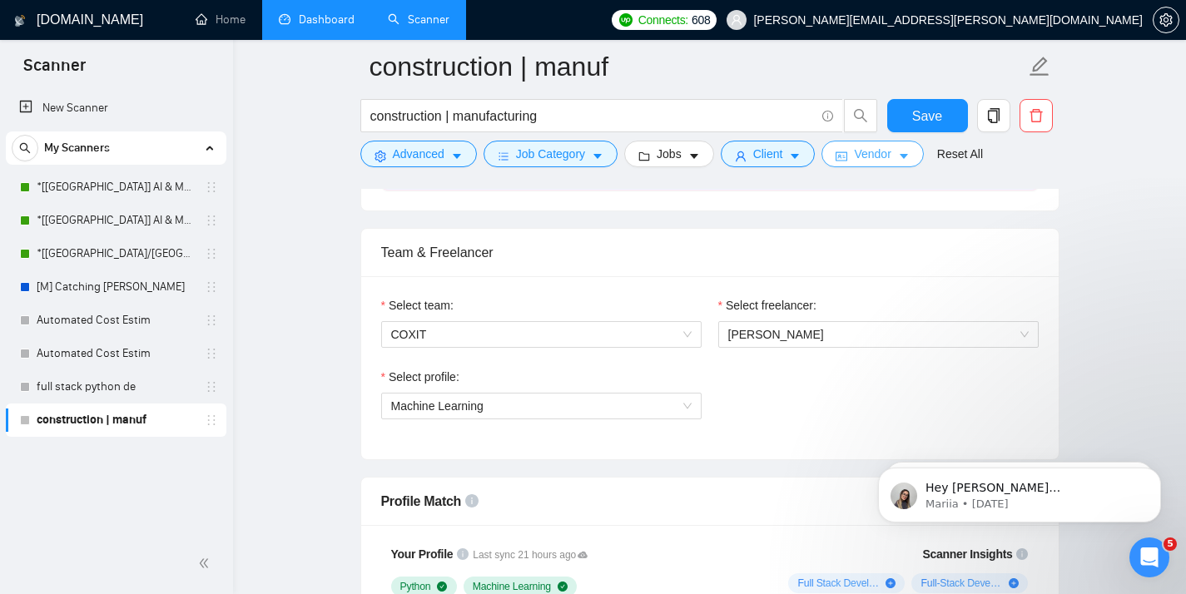
scroll to position [562, 0]
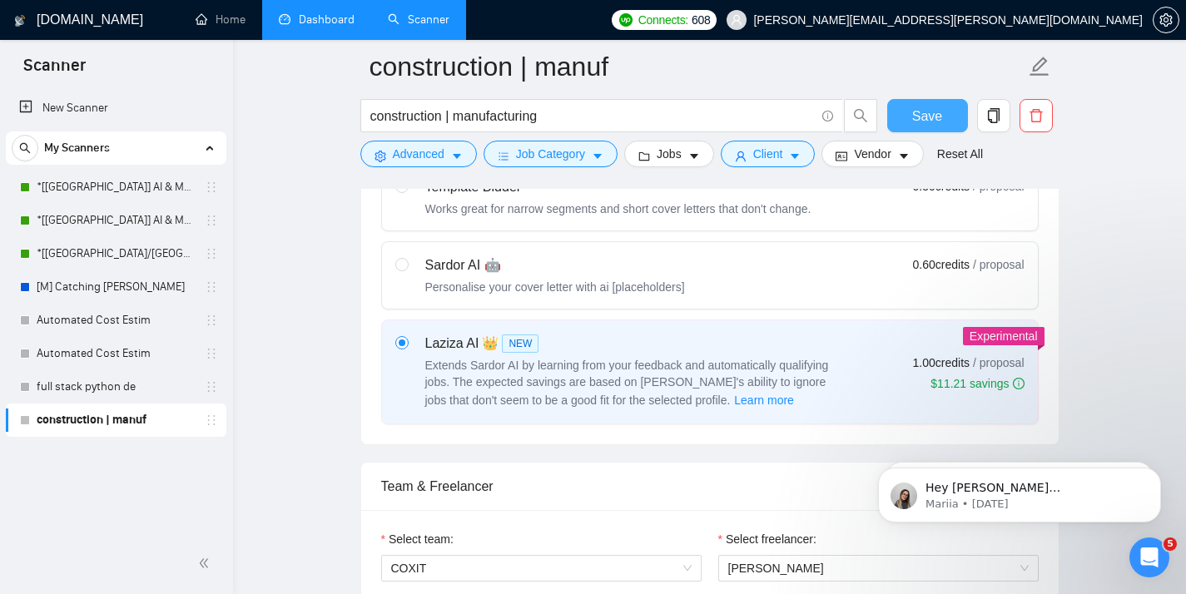
click at [943, 121] on button "Save" at bounding box center [927, 115] width 81 height 33
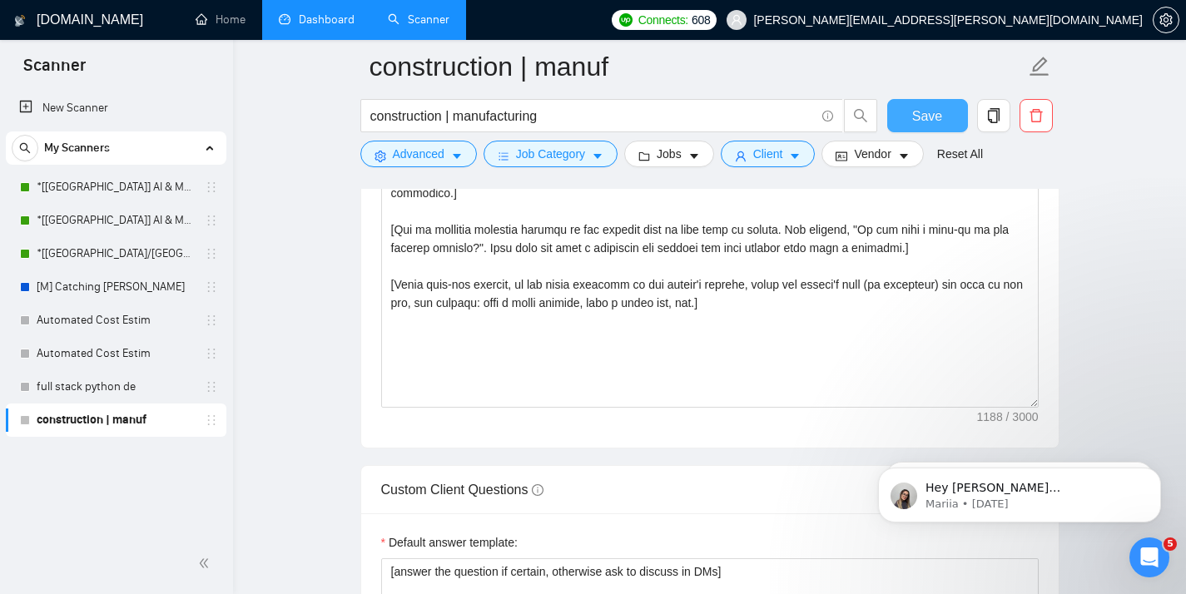
scroll to position [2157, 0]
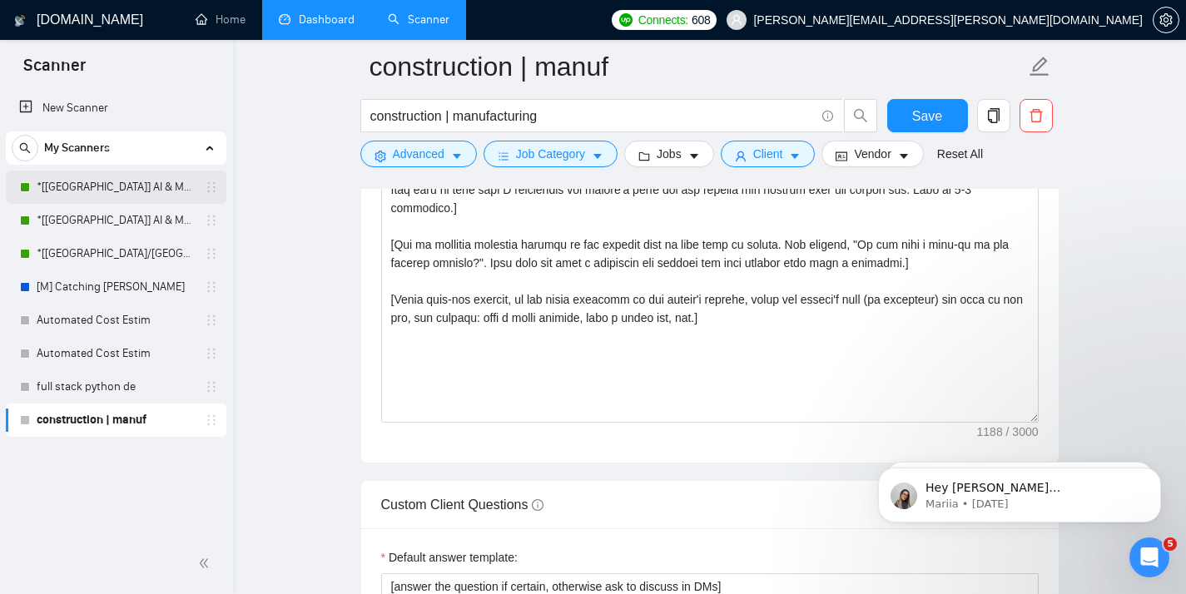
click at [121, 187] on link "*[[GEOGRAPHIC_DATA]] AI & Machine Learning Software" at bounding box center [116, 187] width 158 height 33
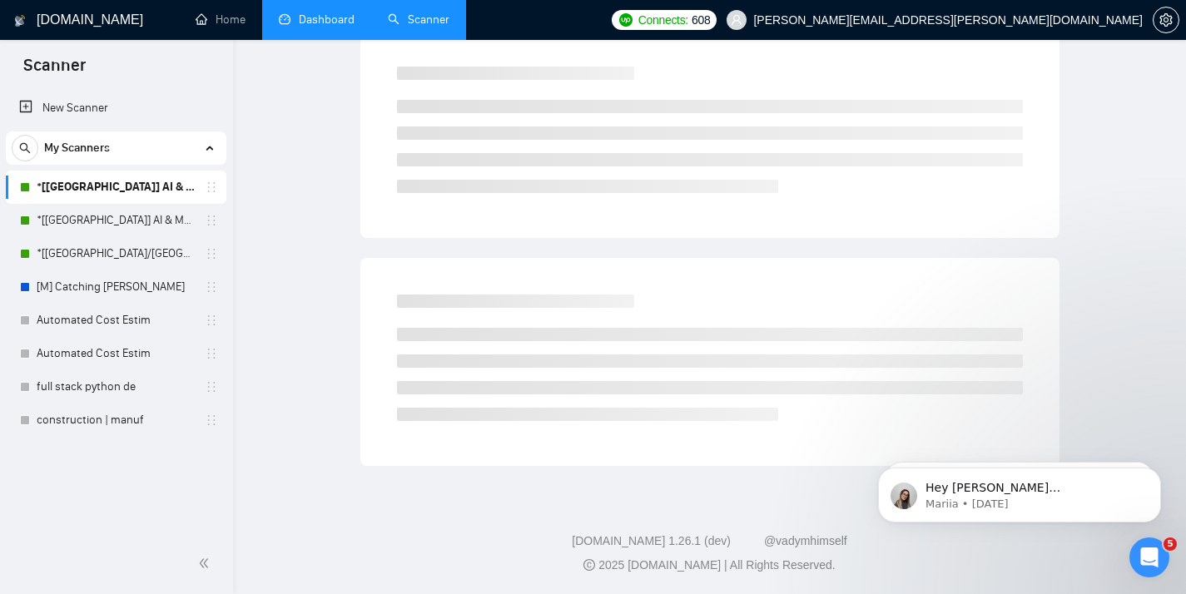
scroll to position [13, 0]
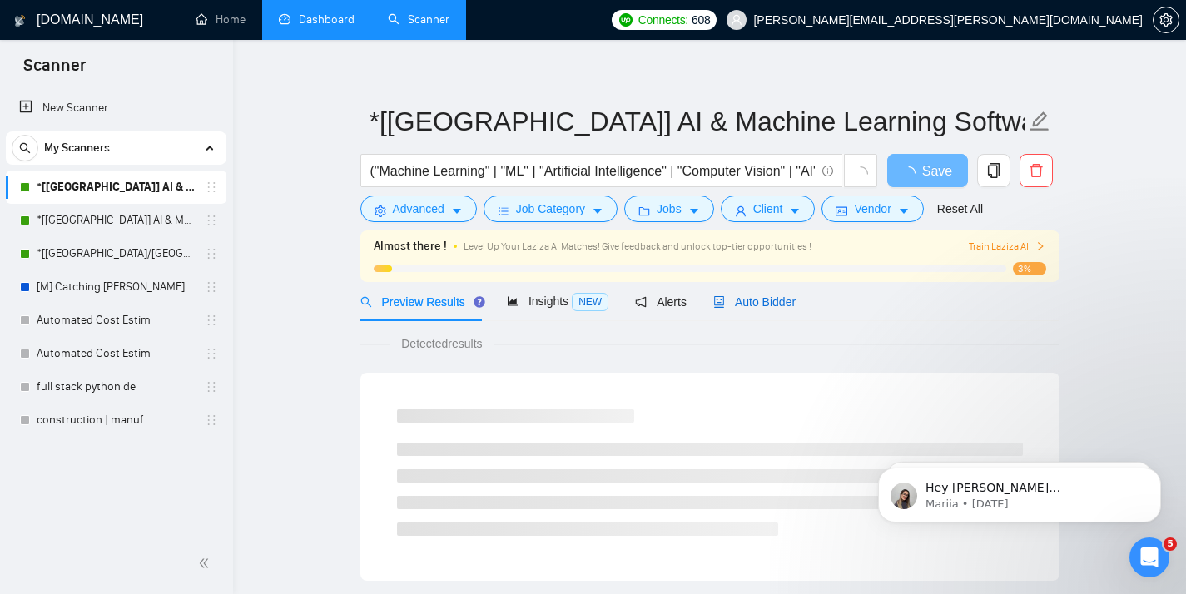
click at [739, 306] on span "Auto Bidder" at bounding box center [754, 301] width 82 height 13
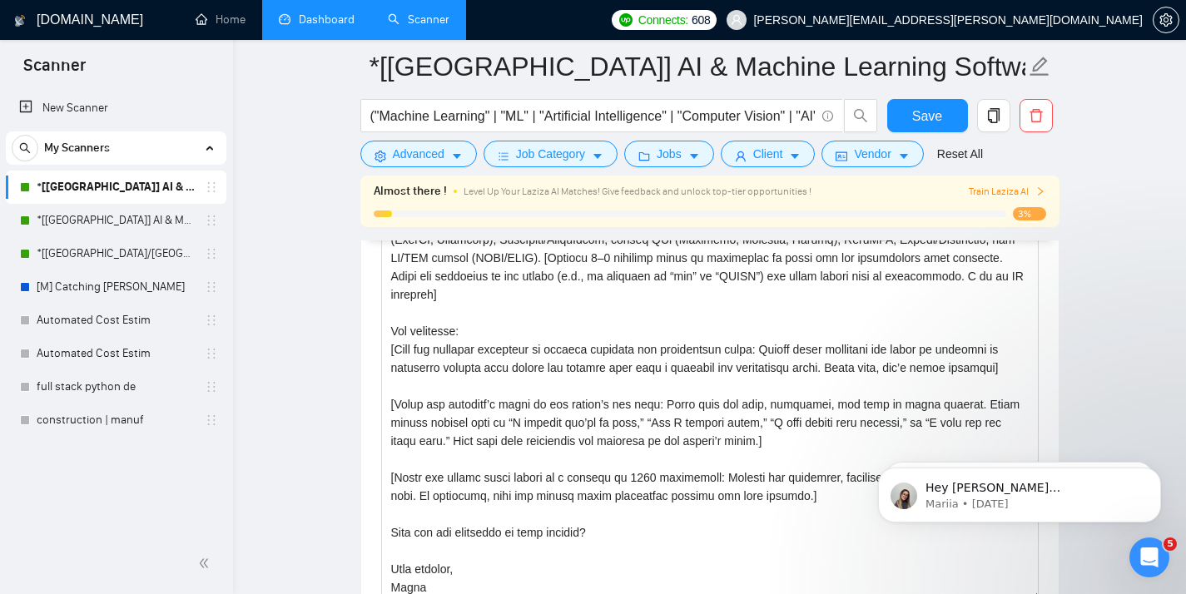
scroll to position [2034, 0]
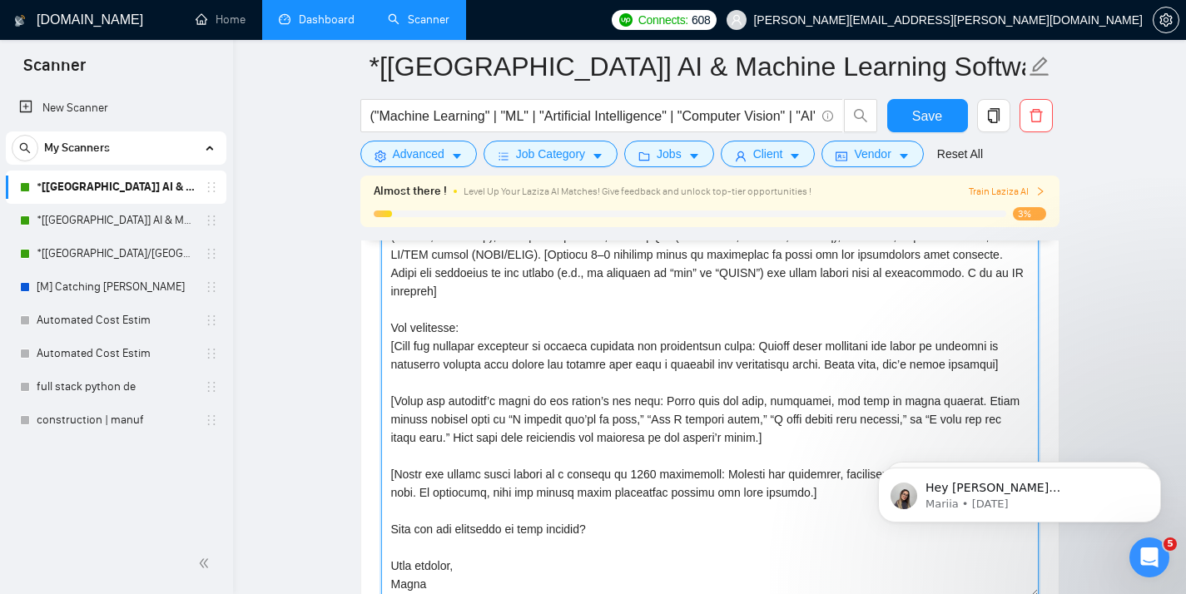
click at [556, 402] on textarea "Cover letter template:" at bounding box center [709, 410] width 657 height 374
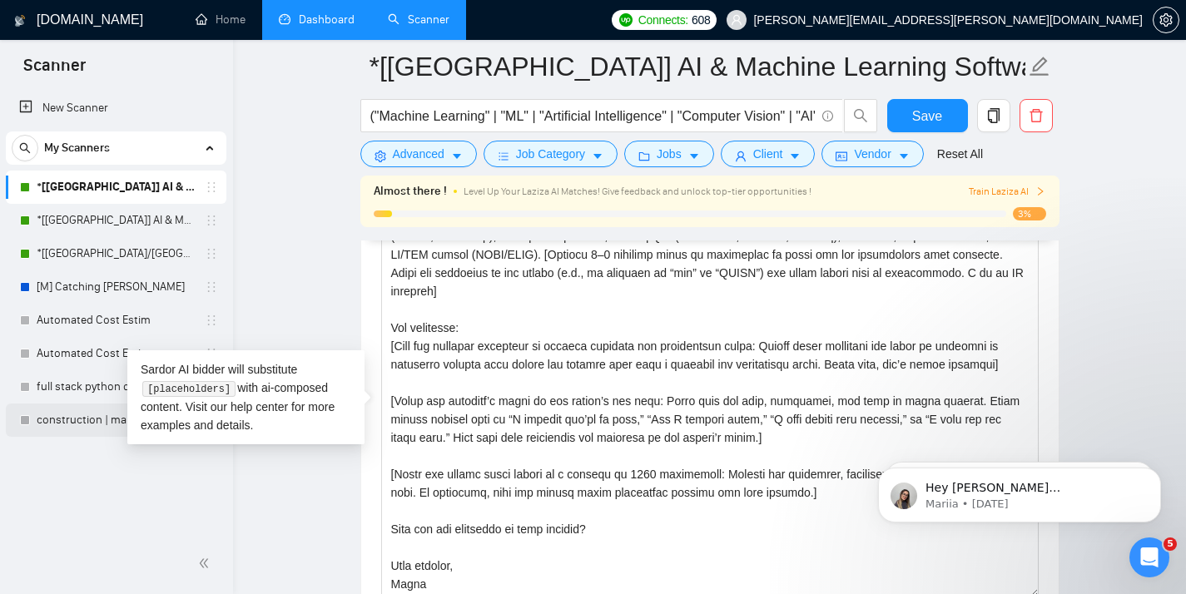
click at [91, 433] on link "construction | manuf" at bounding box center [116, 420] width 158 height 33
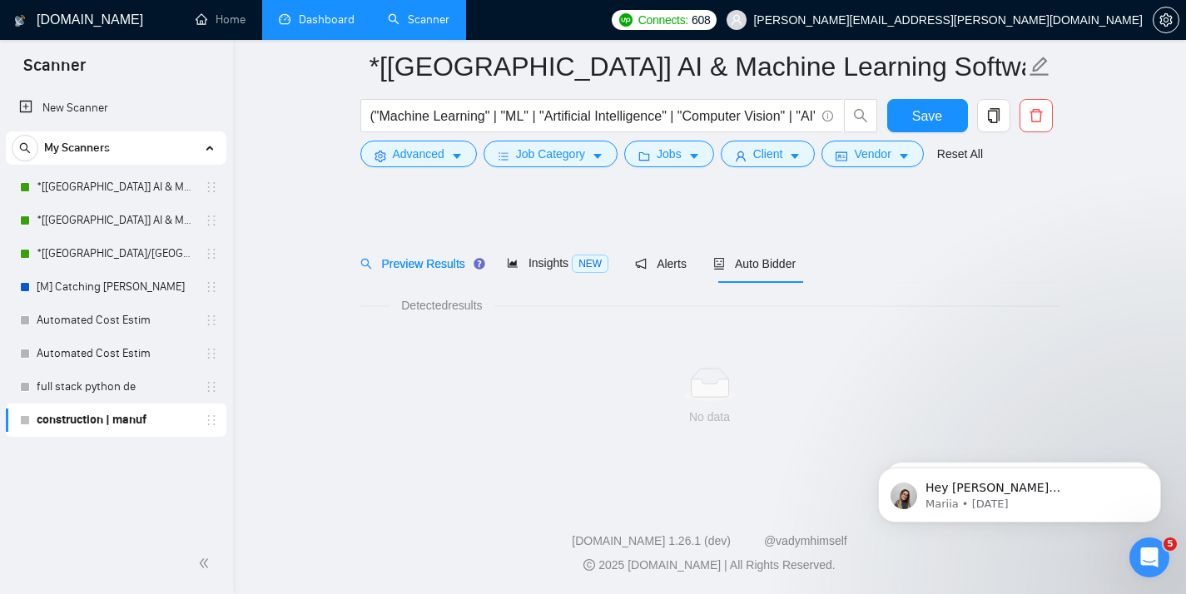
scroll to position [13, 0]
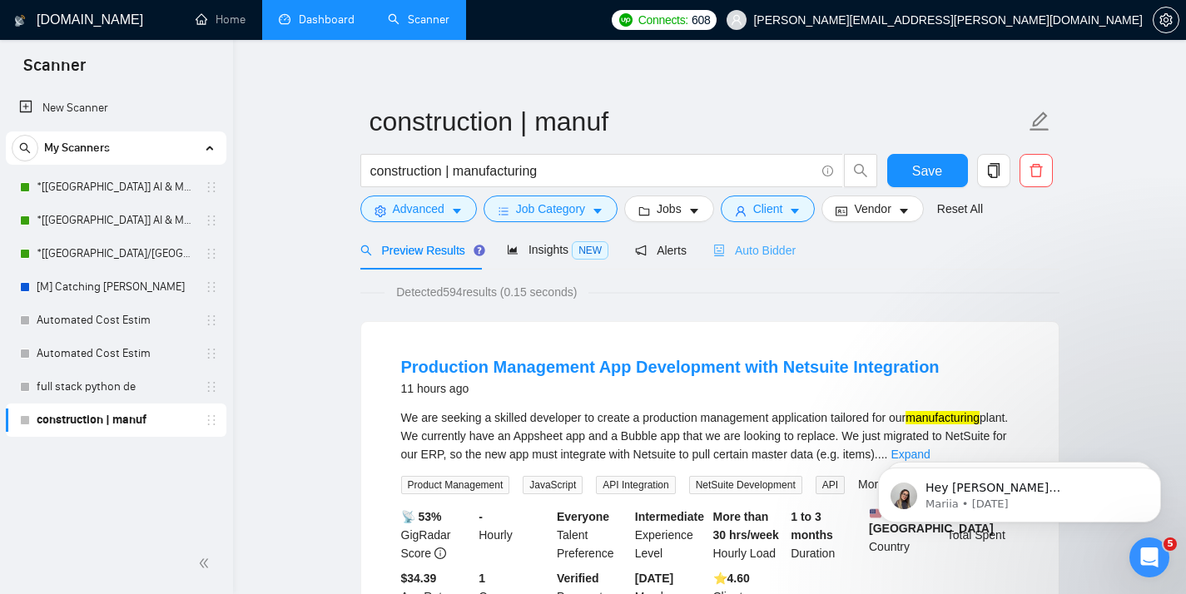
click at [732, 261] on div "Auto Bidder" at bounding box center [754, 249] width 82 height 39
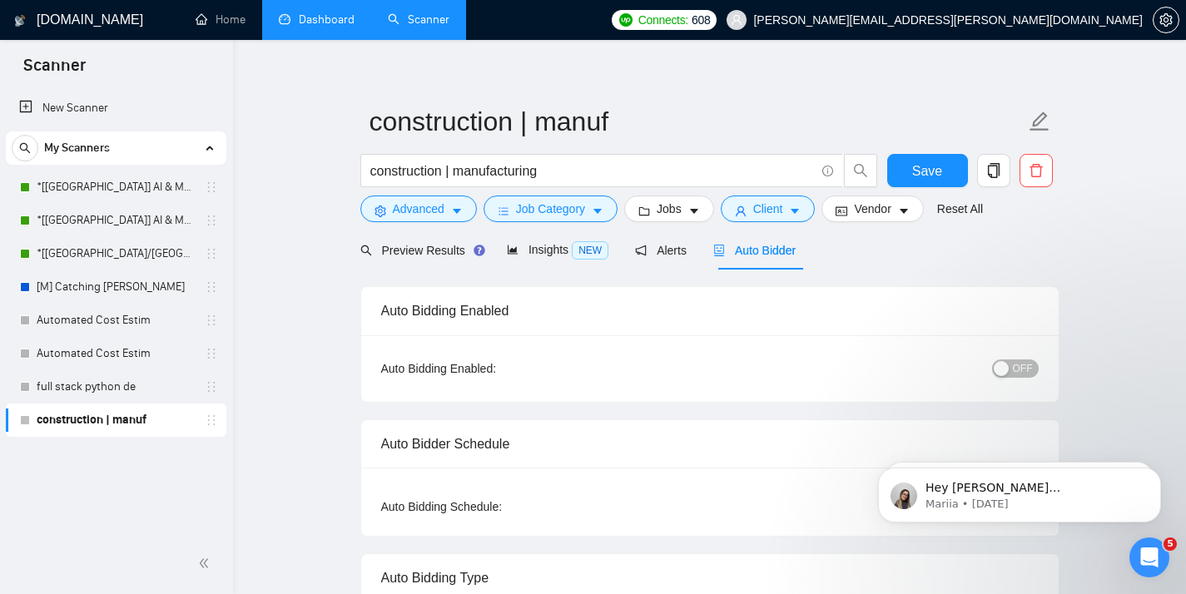
click at [1028, 373] on span "OFF" at bounding box center [1023, 368] width 20 height 18
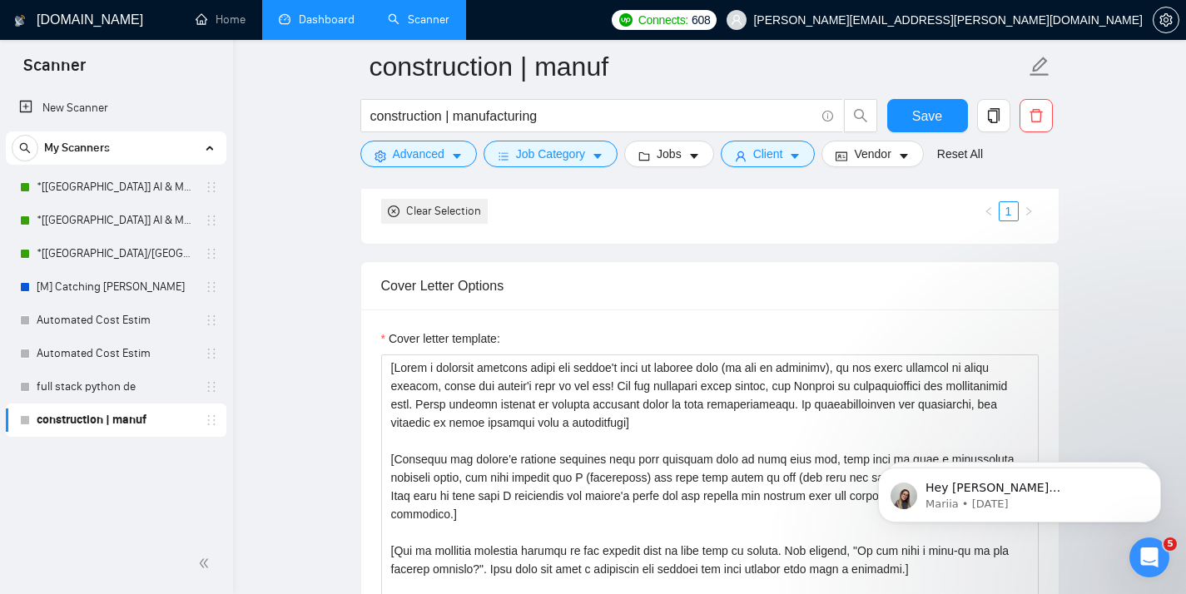
scroll to position [1873, 0]
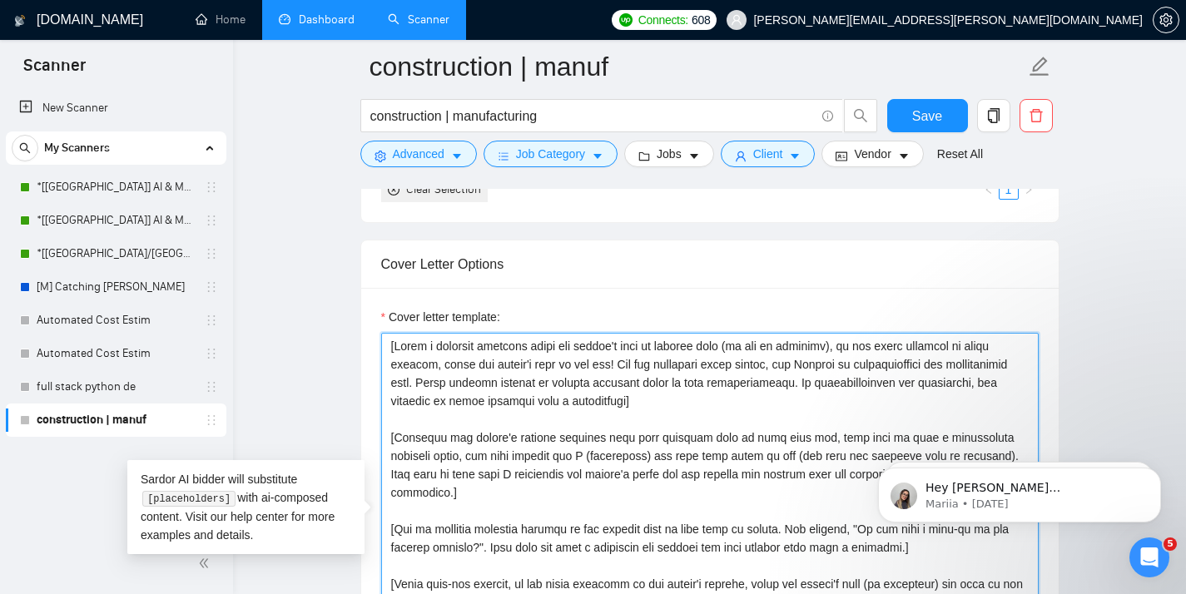
click at [746, 425] on textarea "Cover letter template:" at bounding box center [709, 520] width 657 height 374
paste textarea "Loremipsu dolorsit], [Ametco Adip]! E seddoeiu temporinc u laboree dolorem ali …"
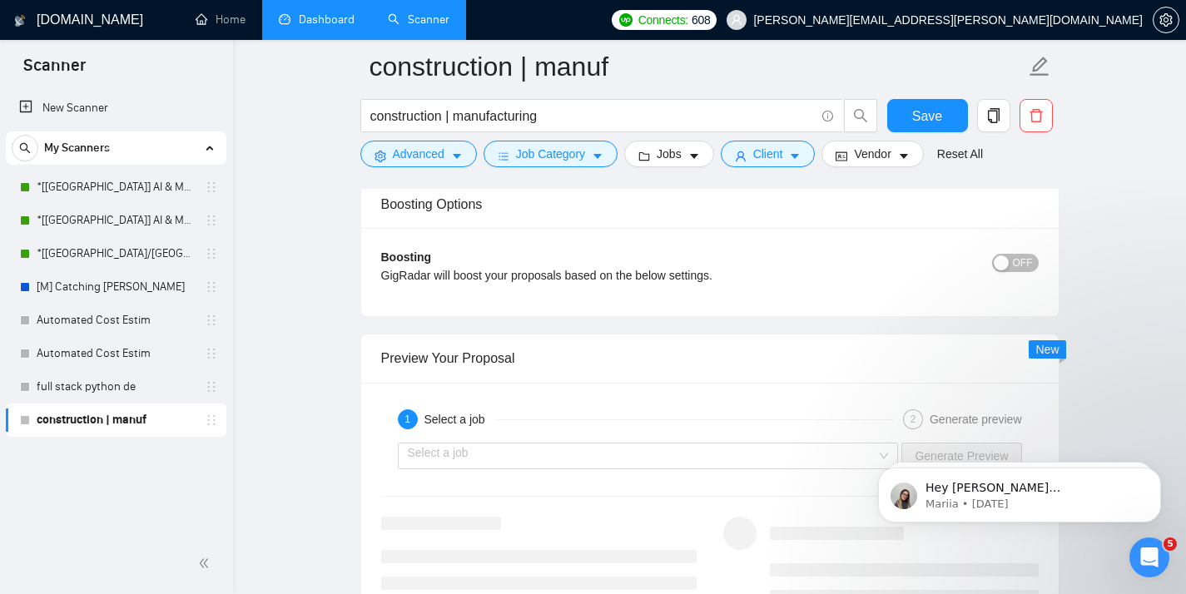
scroll to position [2922, 0]
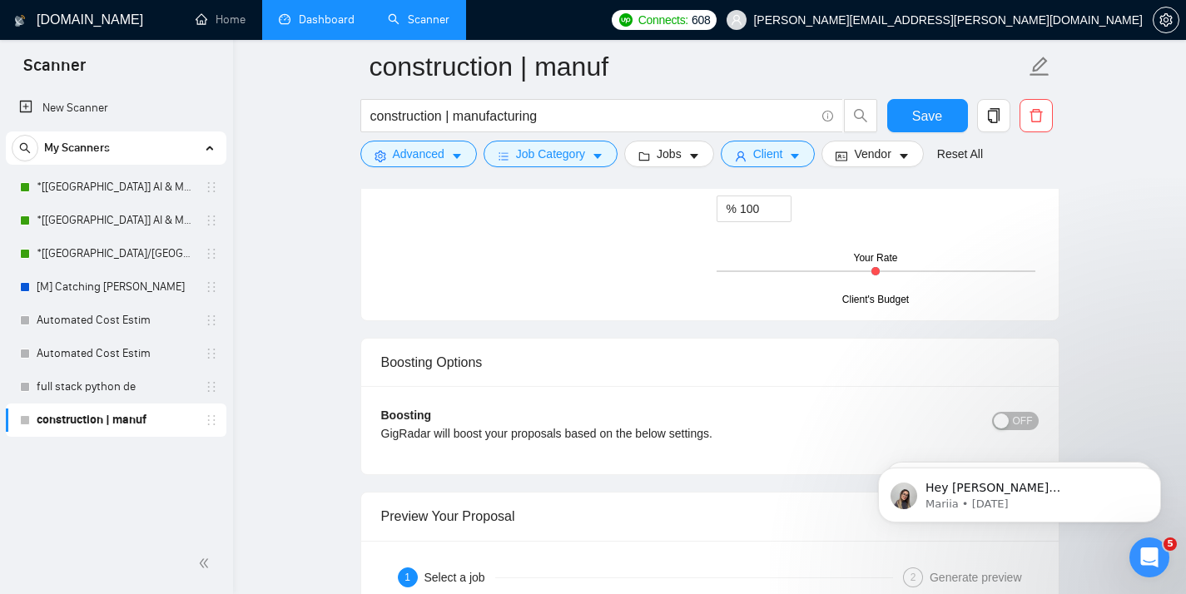
type textarea "[Loremipsu dolorsit], [Ametco Adip]! E seddoeiu temporinc u laboree dolorem ali…"
click at [1009, 418] on button "OFF" at bounding box center [1015, 421] width 47 height 18
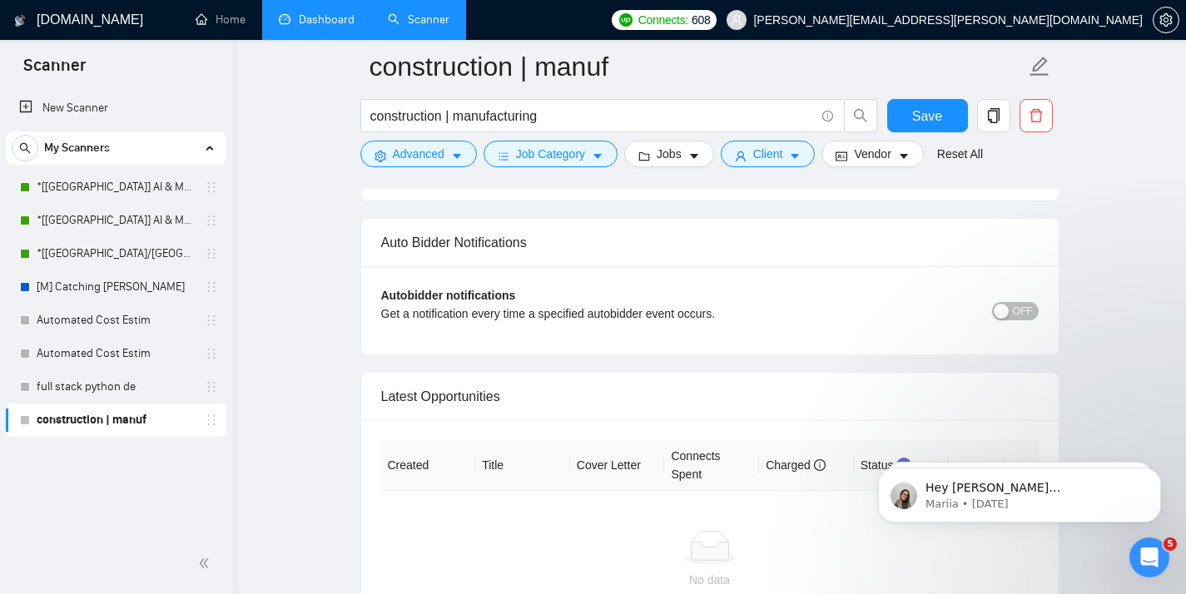
scroll to position [4259, 0]
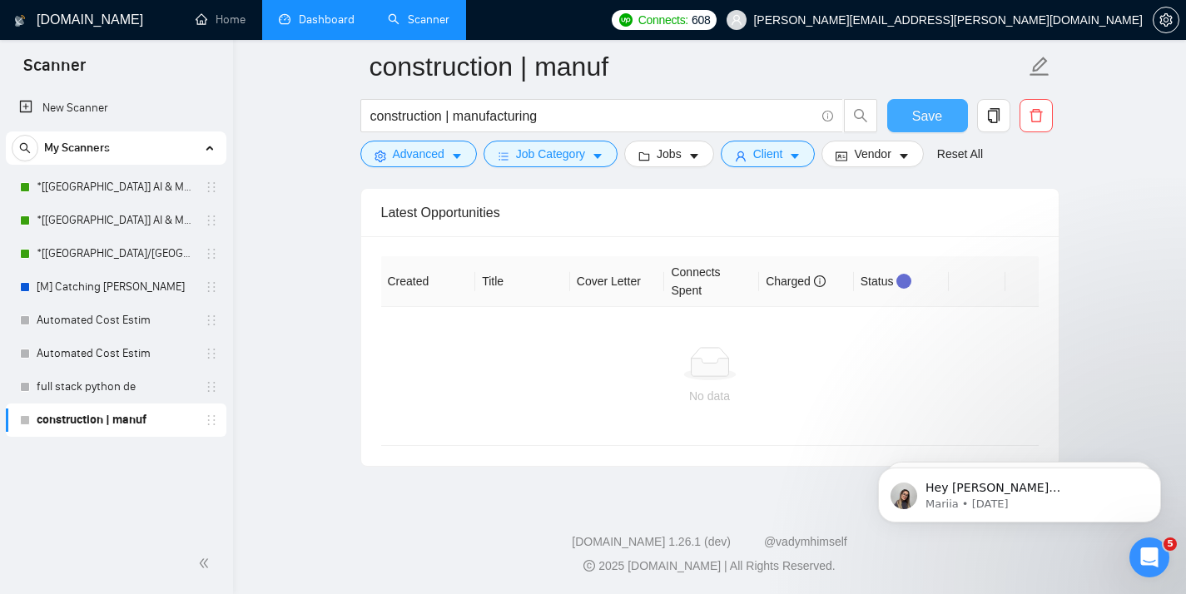
click at [927, 124] on span "Save" at bounding box center [927, 116] width 30 height 21
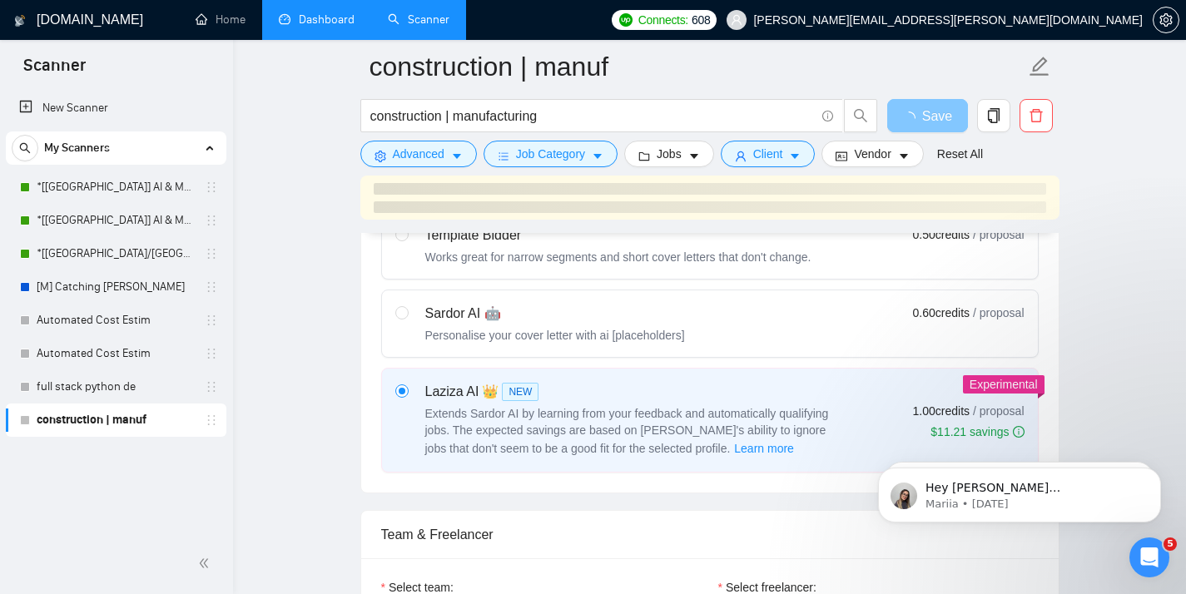
scroll to position [545, 0]
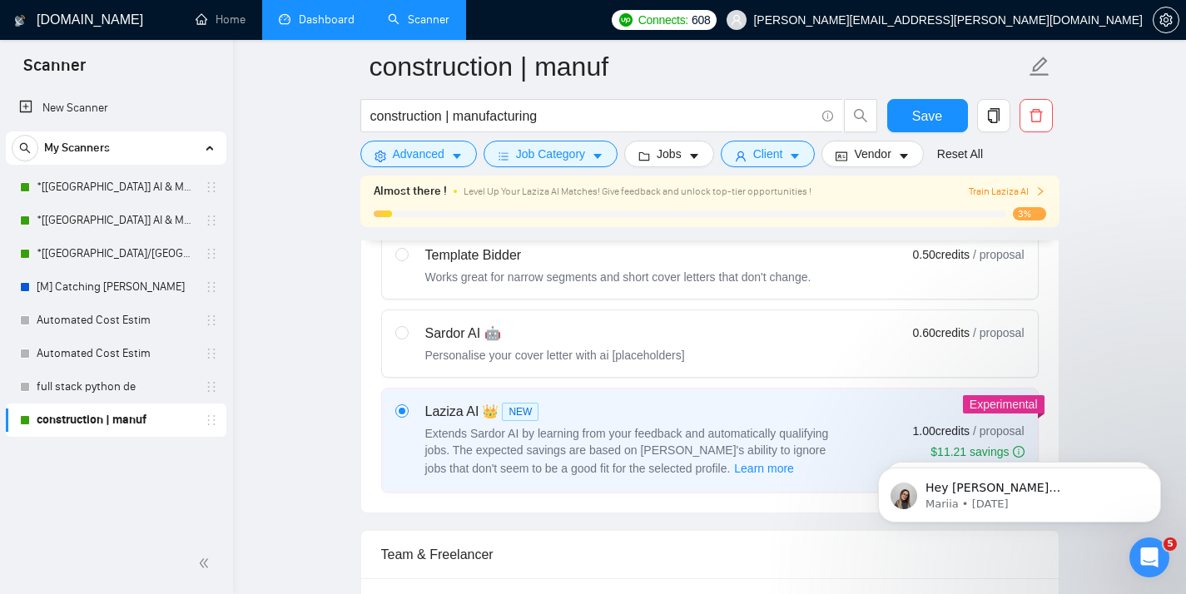
drag, startPoint x: 206, startPoint y: 422, endPoint x: 194, endPoint y: 182, distance: 239.9
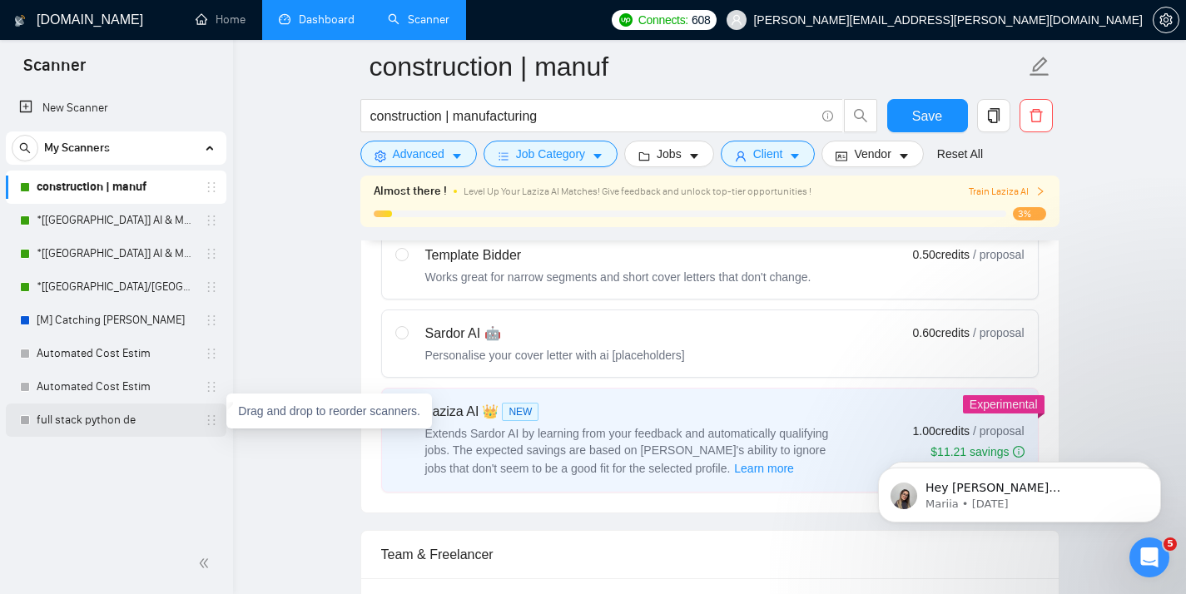
drag, startPoint x: 215, startPoint y: 419, endPoint x: 286, endPoint y: 207, distance: 223.1
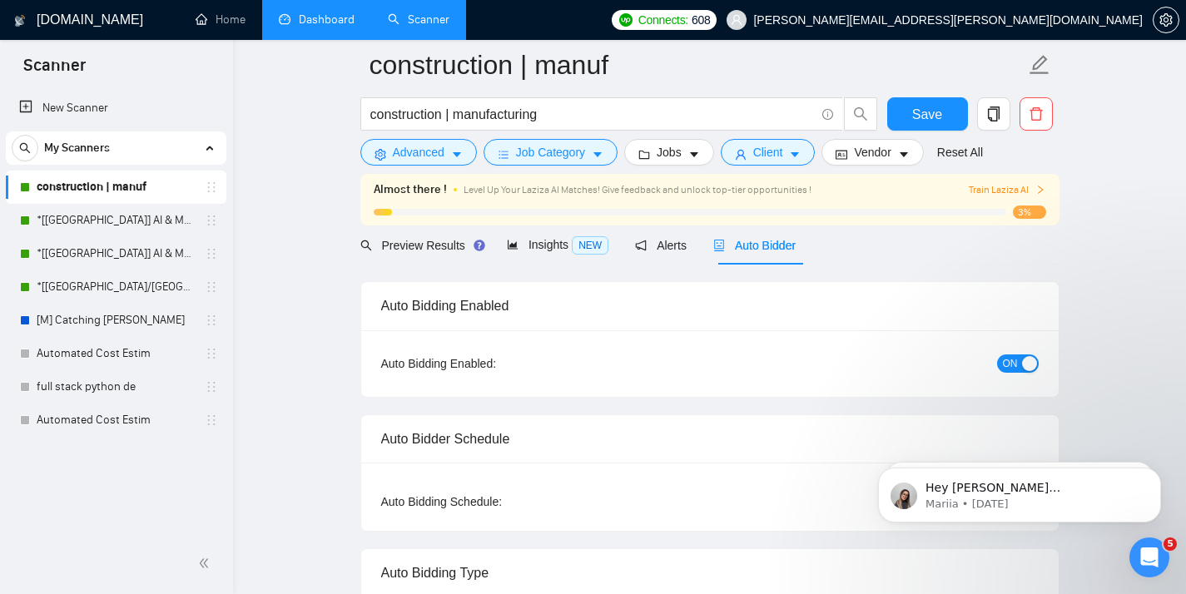
scroll to position [0, 0]
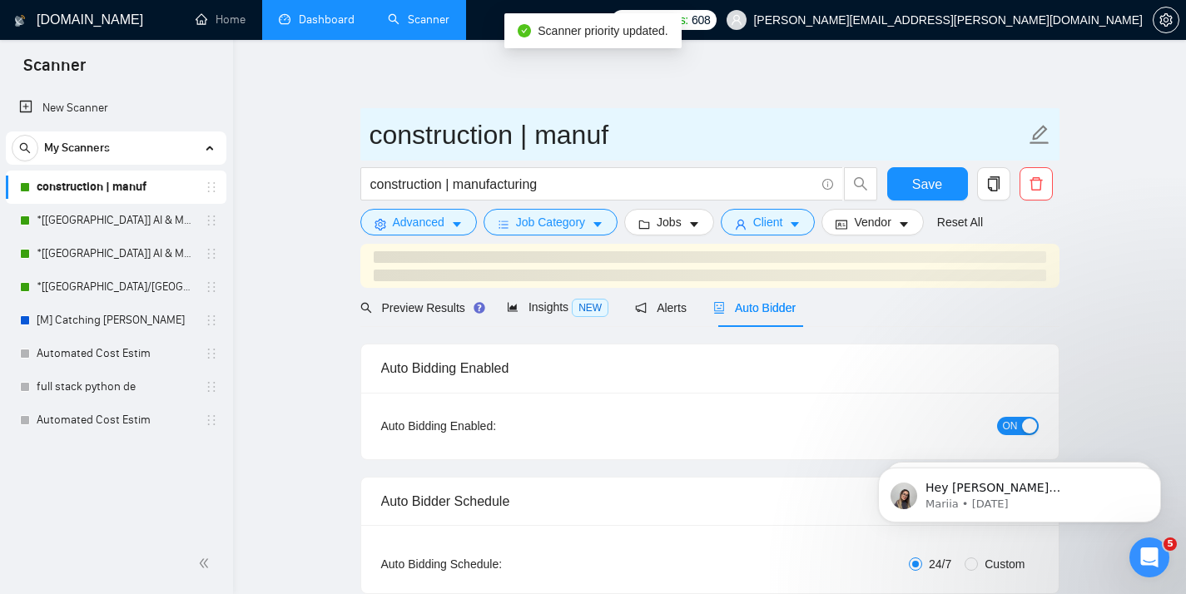
click at [528, 147] on input "construction | manuf" at bounding box center [697, 135] width 656 height 42
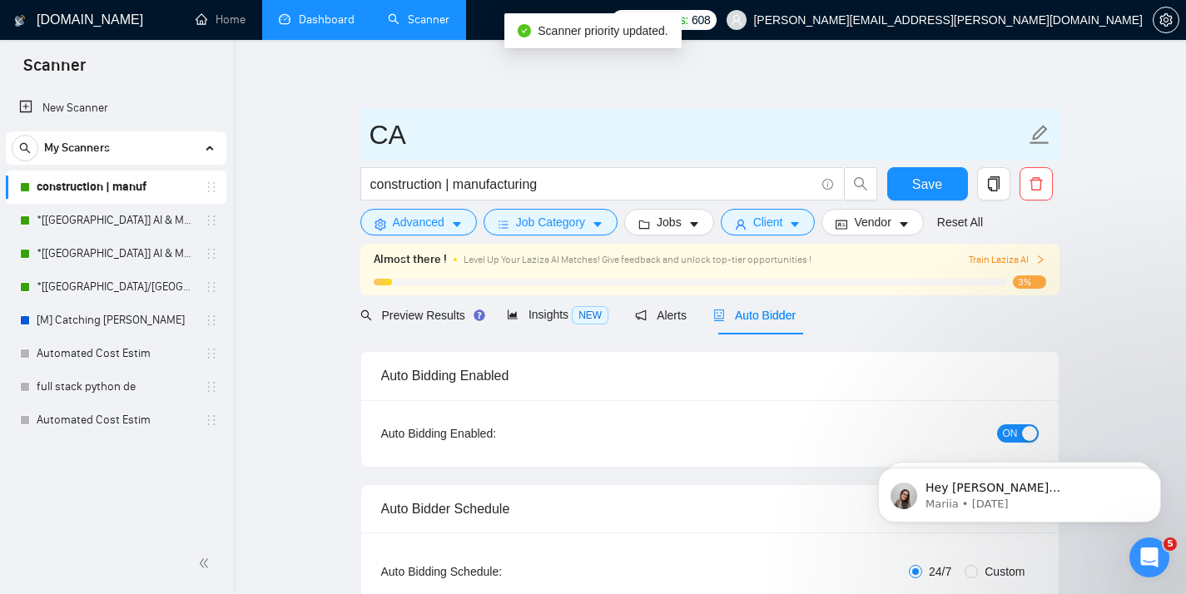
type input "C"
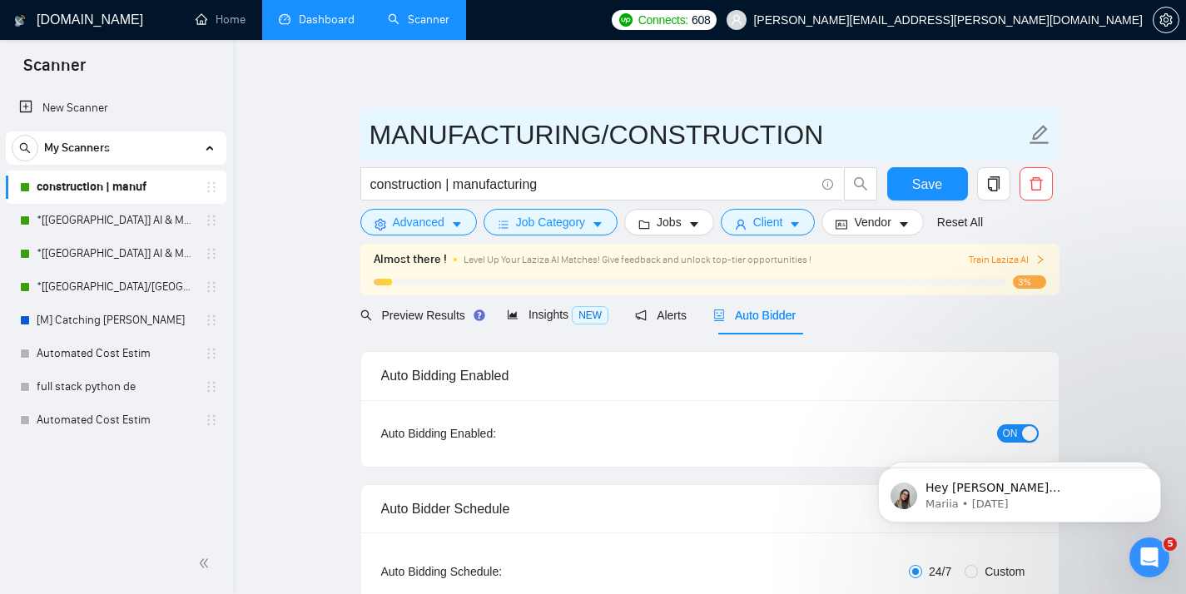
type input "MANUFACTURING/CONSTRUCTION"
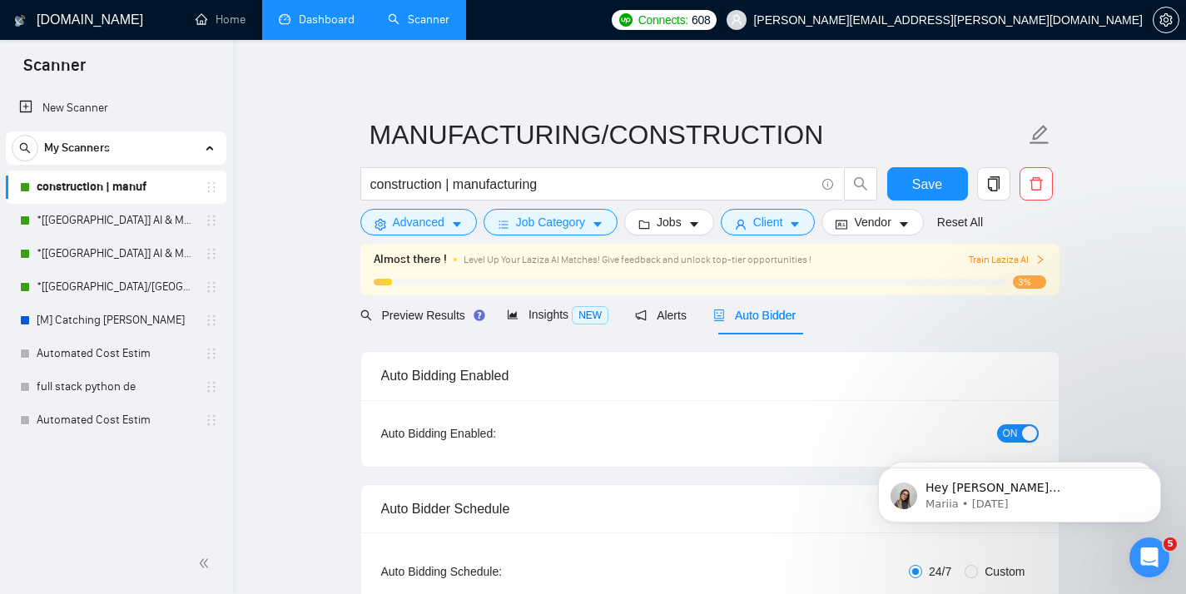
click at [409, 325] on div "Preview Results" at bounding box center [420, 314] width 120 height 39
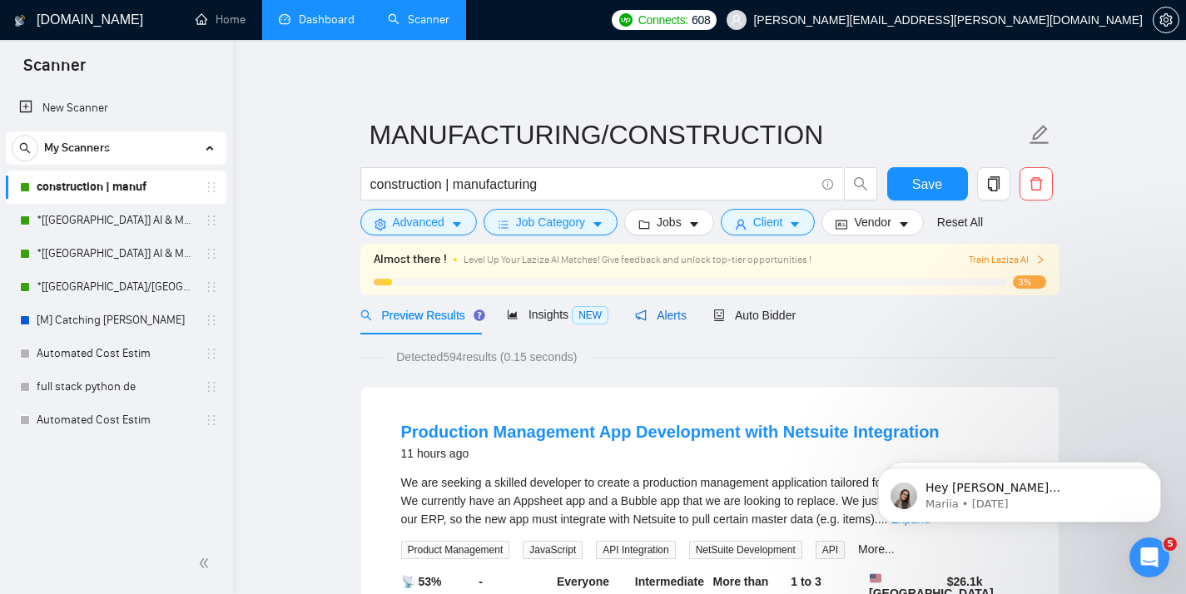
click at [686, 319] on span "Alerts" at bounding box center [661, 315] width 52 height 13
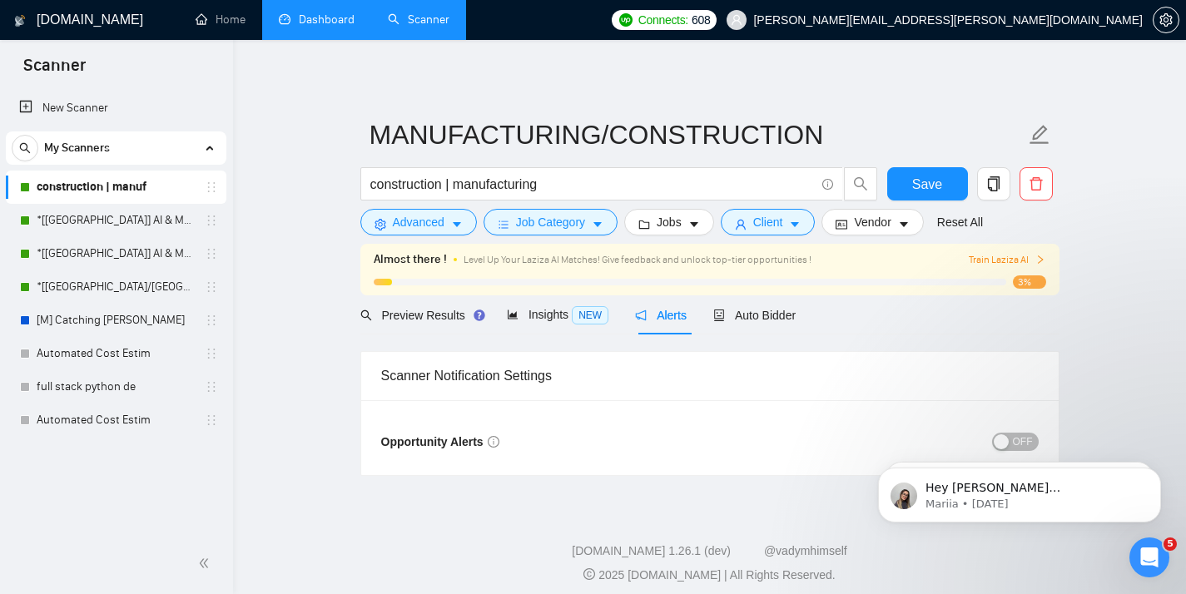
scroll to position [9, 0]
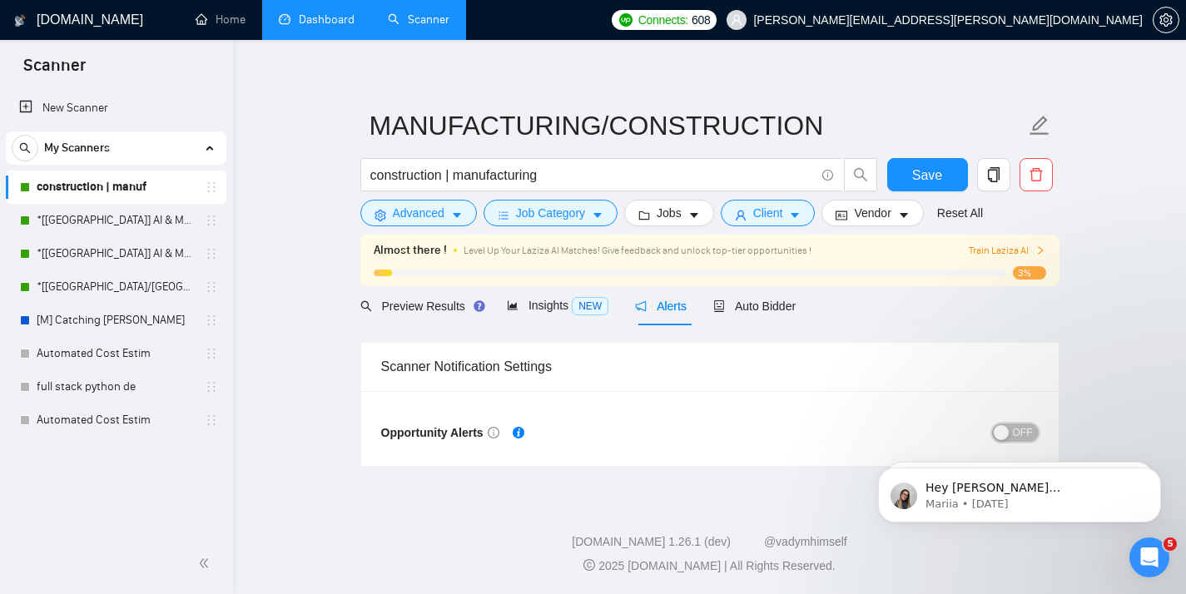
drag, startPoint x: 1012, startPoint y: 431, endPoint x: 983, endPoint y: 431, distance: 29.1
click at [1012, 431] on button "OFF" at bounding box center [1015, 432] width 47 height 18
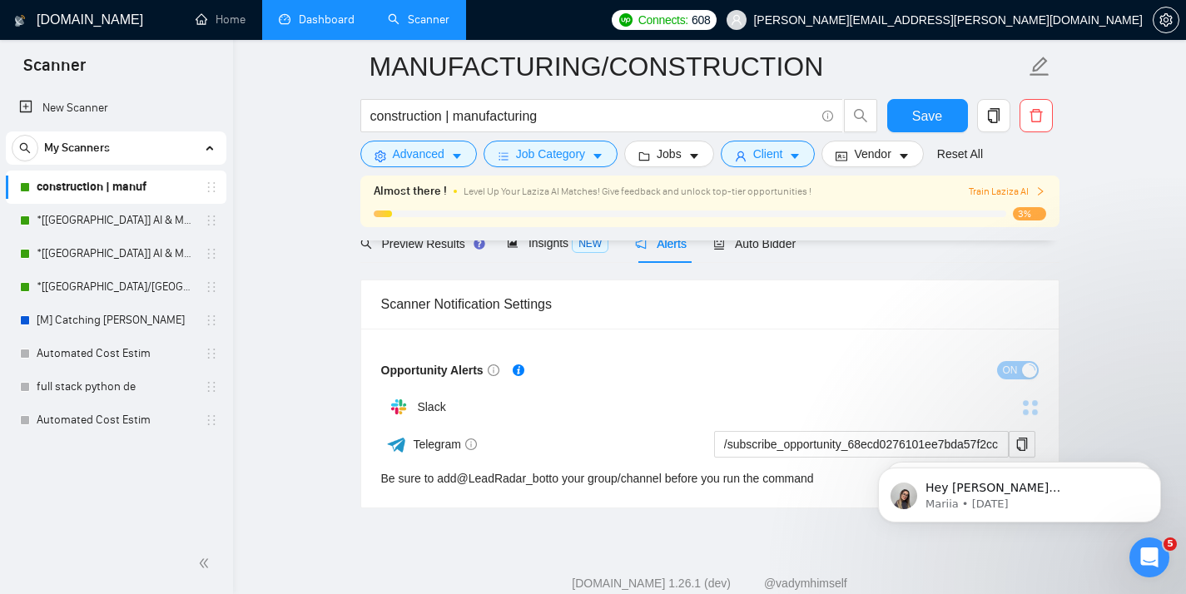
scroll to position [126, 0]
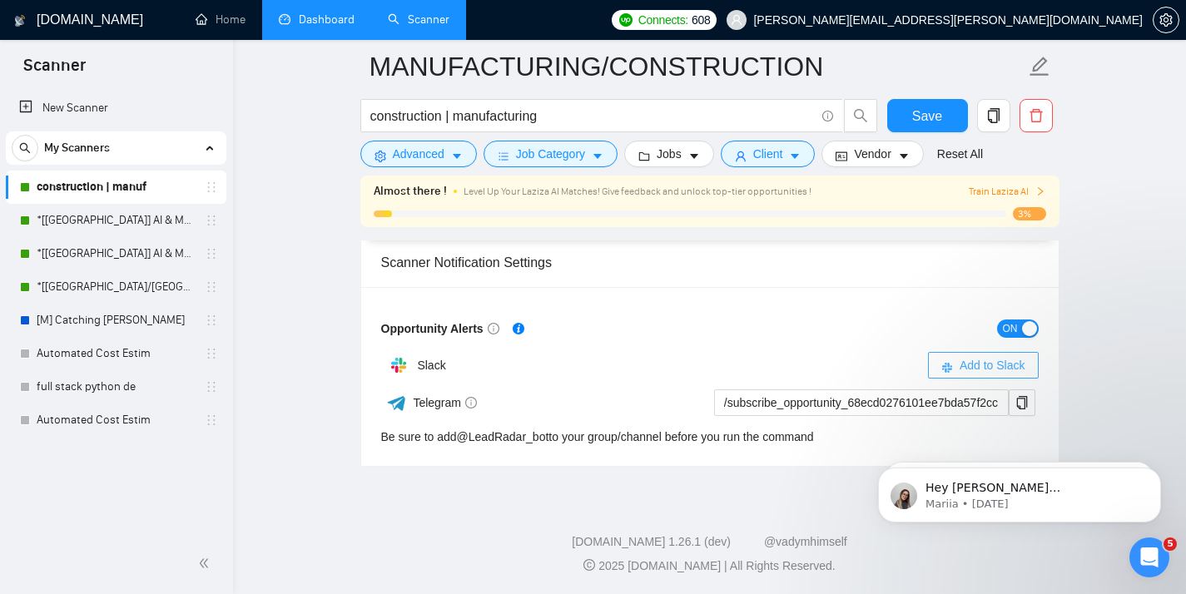
click at [983, 369] on span "Add to Slack" at bounding box center [992, 365] width 66 height 18
click at [64, 191] on link "construction | manuf" at bounding box center [116, 187] width 158 height 33
click at [131, 232] on link "*[[GEOGRAPHIC_DATA]] AI & Machine Learning Software" at bounding box center [116, 220] width 158 height 33
click at [899, 107] on button "Save" at bounding box center [927, 115] width 81 height 33
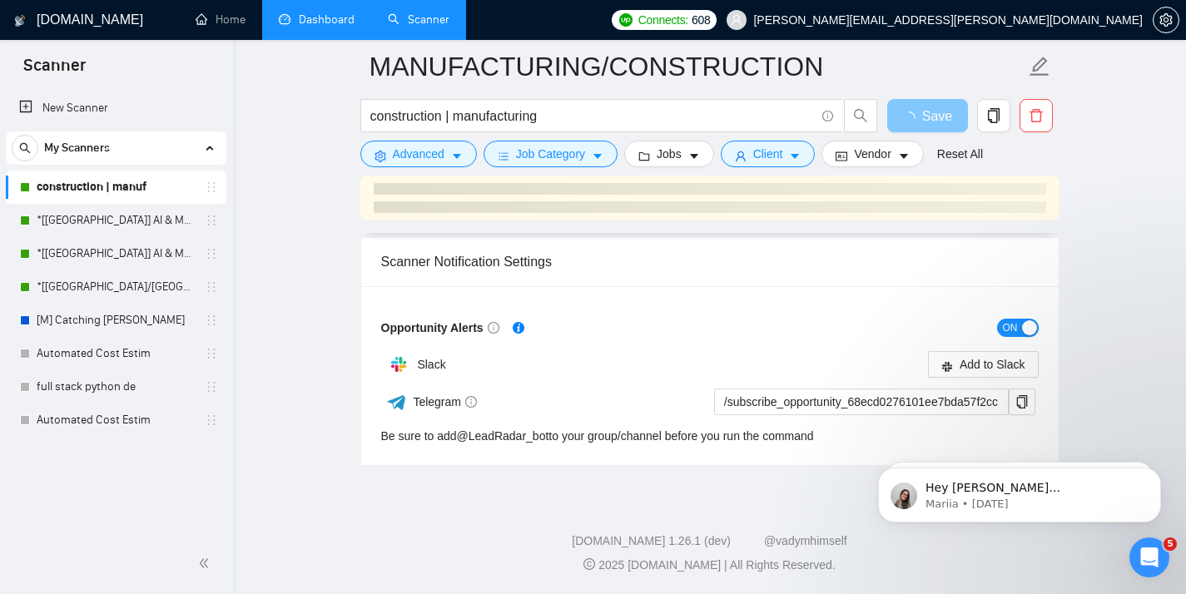
scroll to position [120, 0]
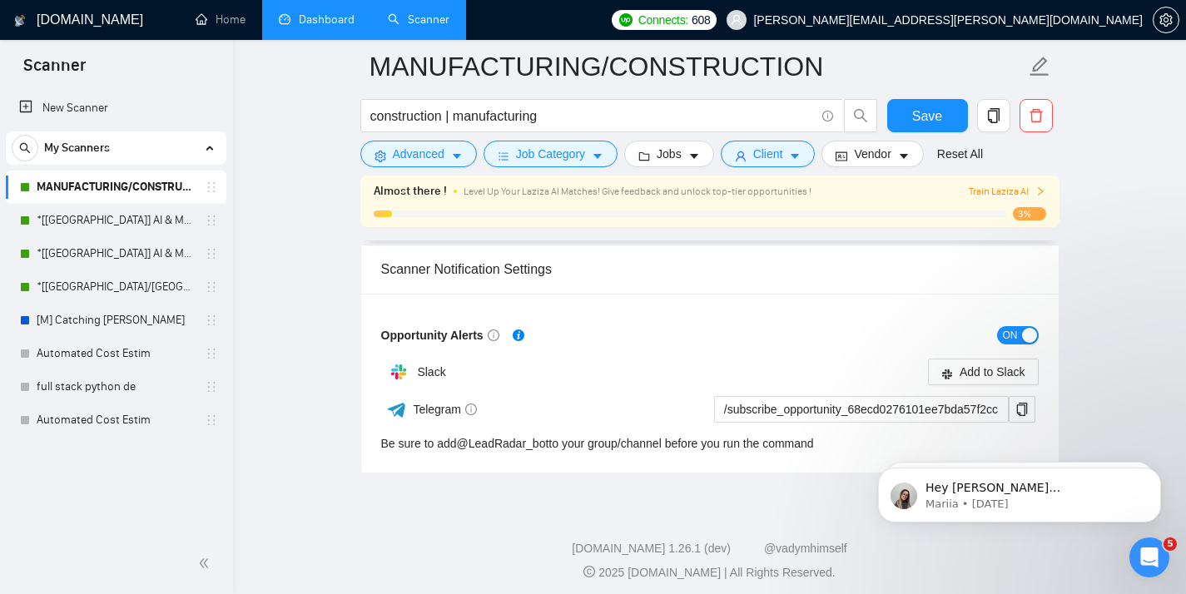
click at [151, 191] on link "MANUFACTURING/CONSTRUCTION" at bounding box center [116, 187] width 158 height 33
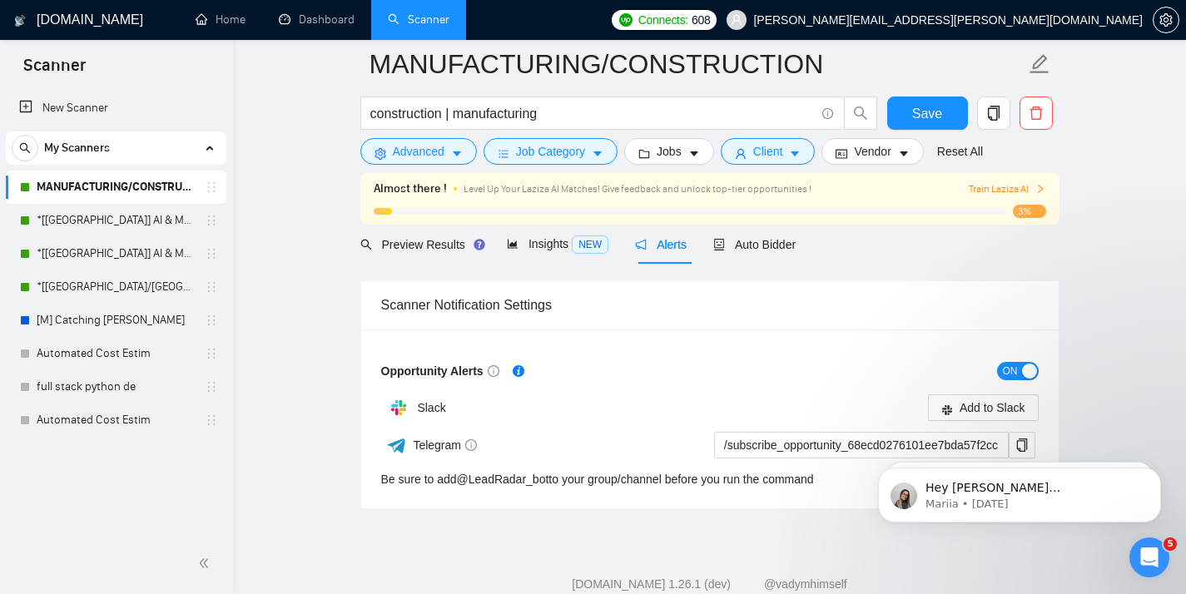
scroll to position [0, 0]
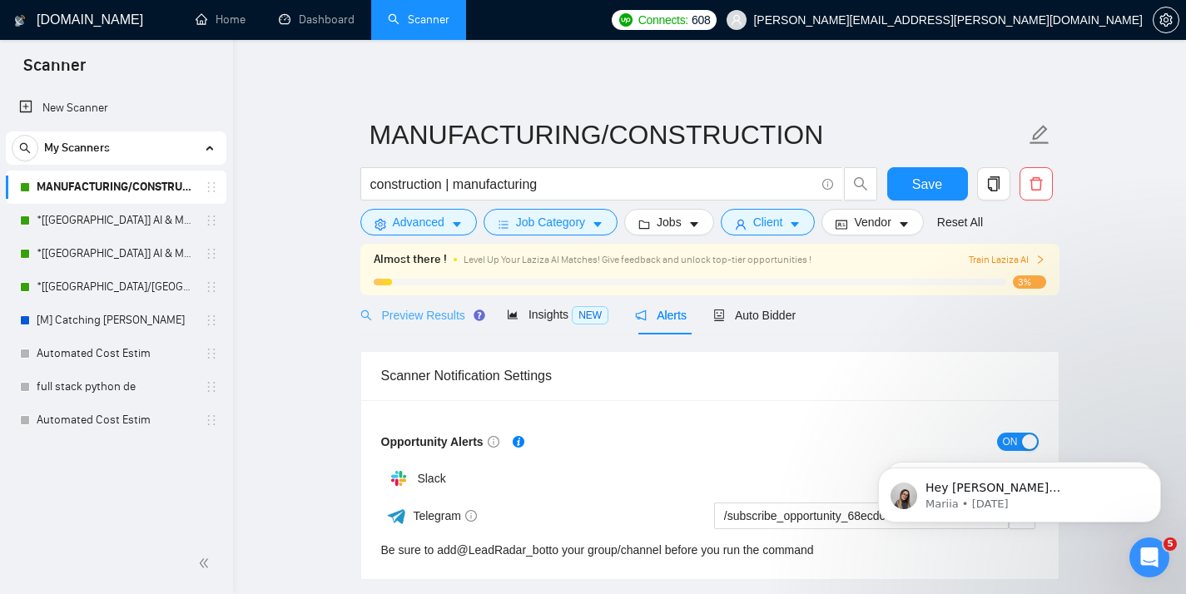
click at [415, 303] on div "Preview Results" at bounding box center [420, 314] width 120 height 39
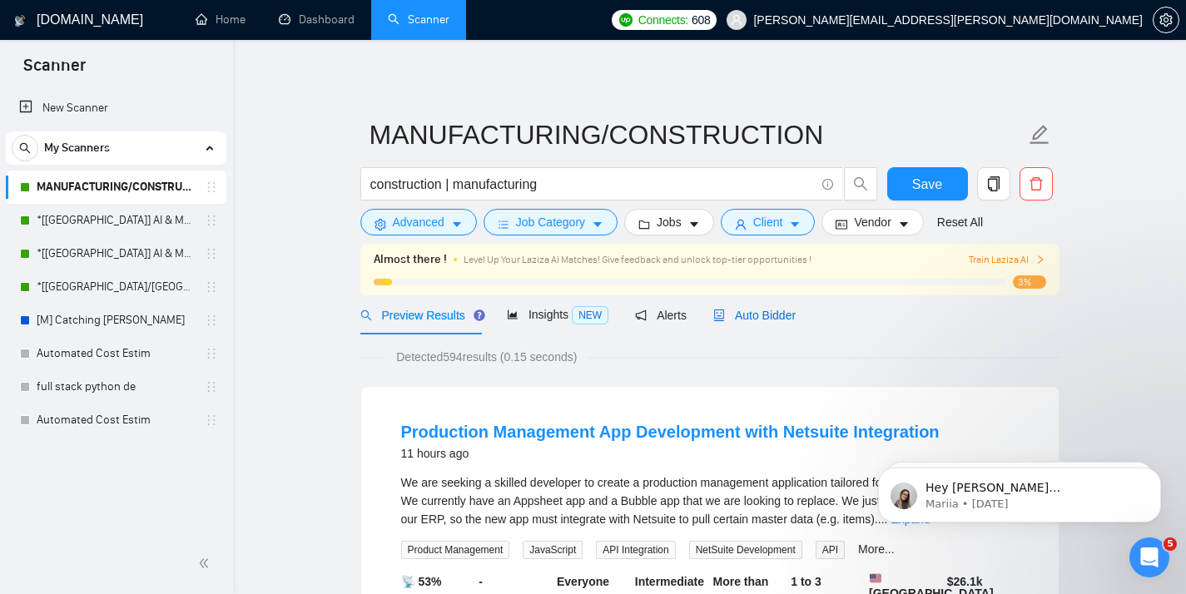
click at [756, 316] on span "Auto Bidder" at bounding box center [754, 315] width 82 height 13
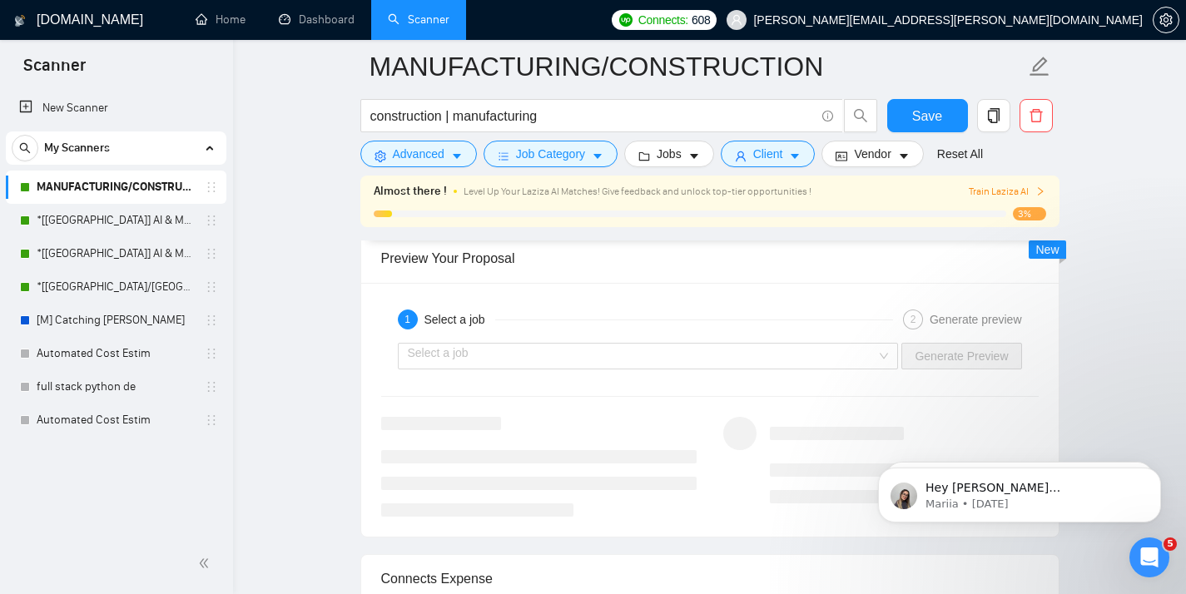
scroll to position [3323, 0]
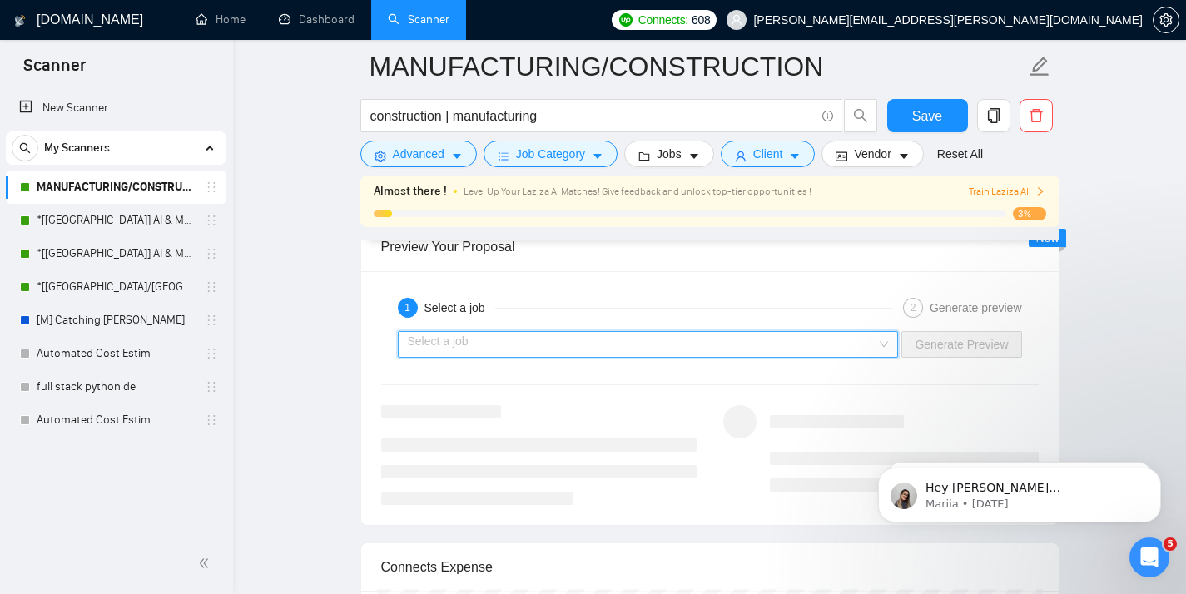
click at [626, 340] on input "search" at bounding box center [642, 344] width 469 height 25
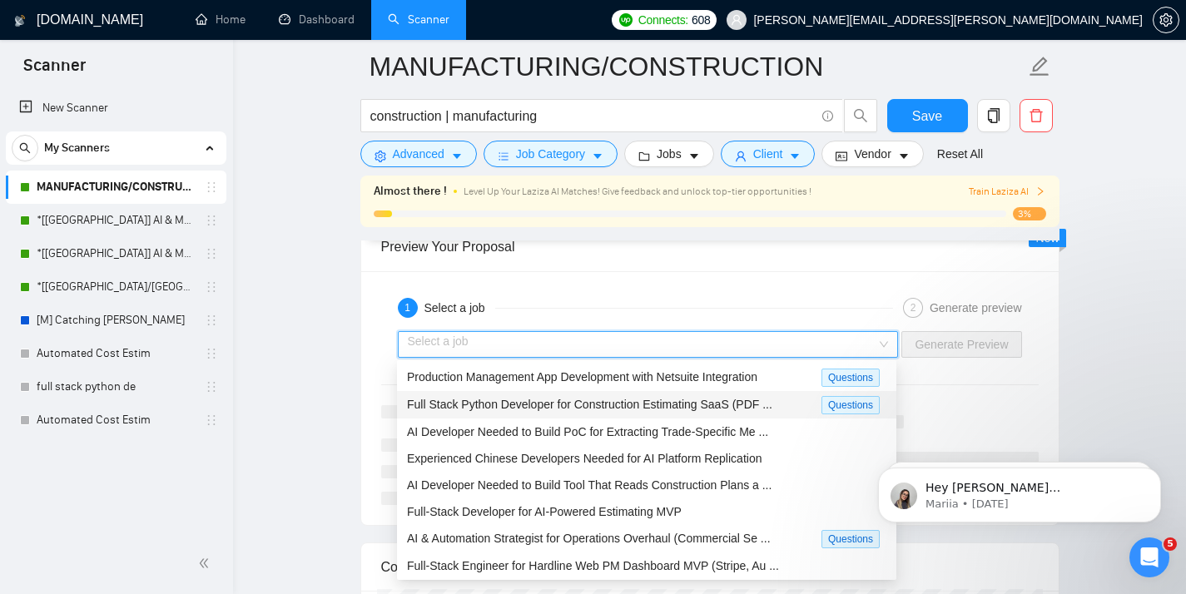
click at [692, 402] on span "Full Stack Python Developer for Construction Estimating SaaS (PDF ..." at bounding box center [589, 404] width 365 height 13
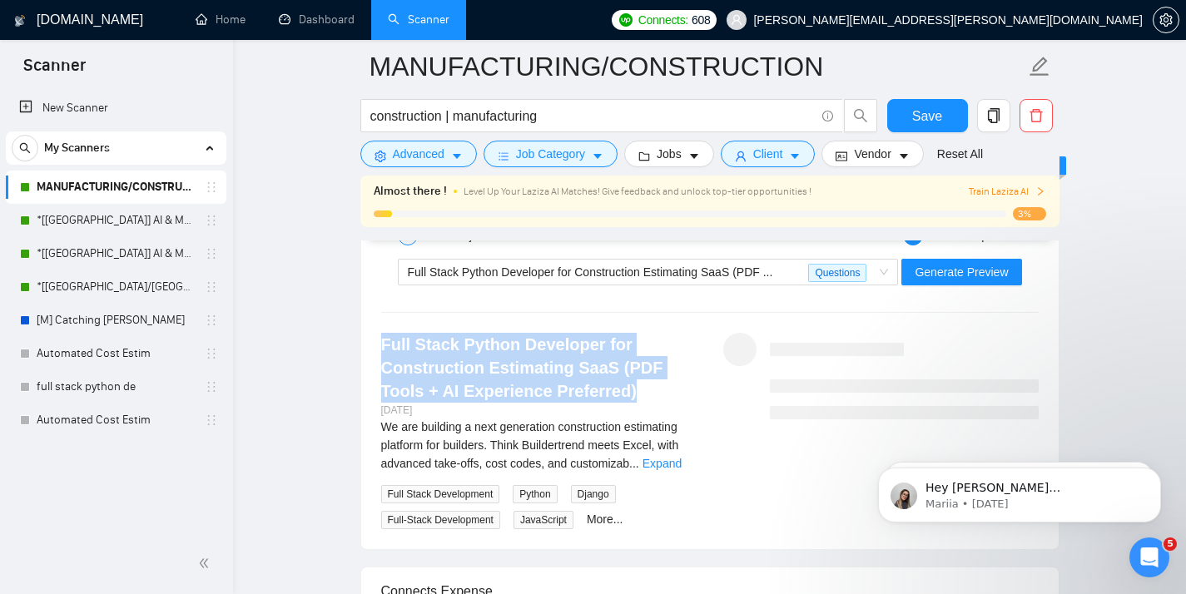
scroll to position [3385, 0]
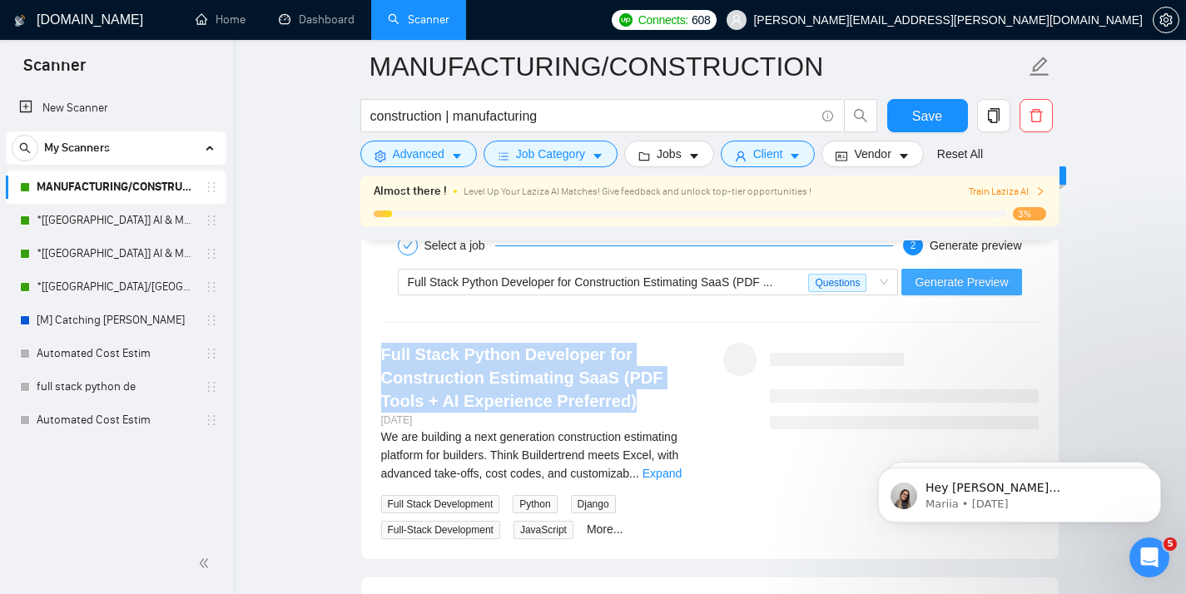
click at [929, 282] on span "Generate Preview" at bounding box center [960, 282] width 93 height 18
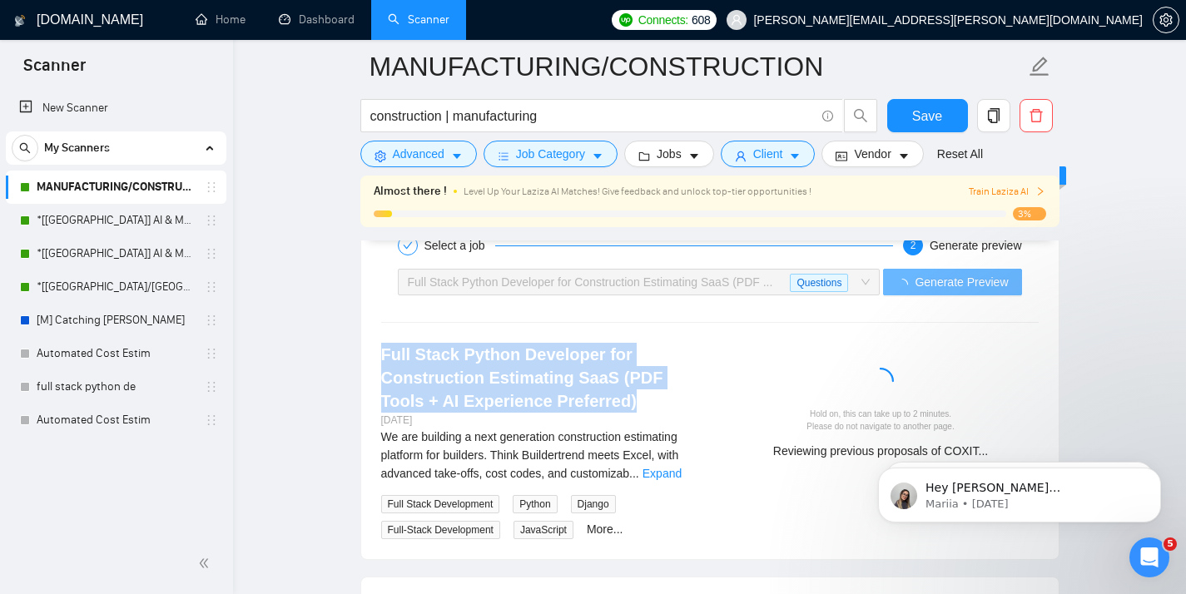
click at [550, 377] on link "Full Stack Python Developer for Construction Estimating SaaS (PDF Tools + AI Ex…" at bounding box center [522, 377] width 282 height 65
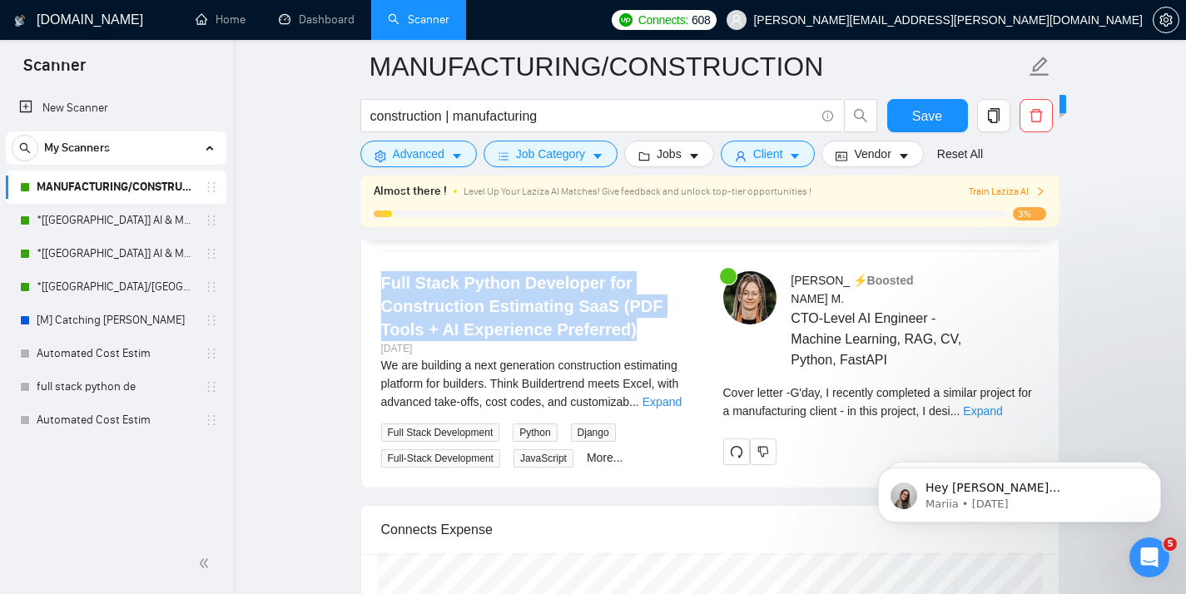
scroll to position [3458, 0]
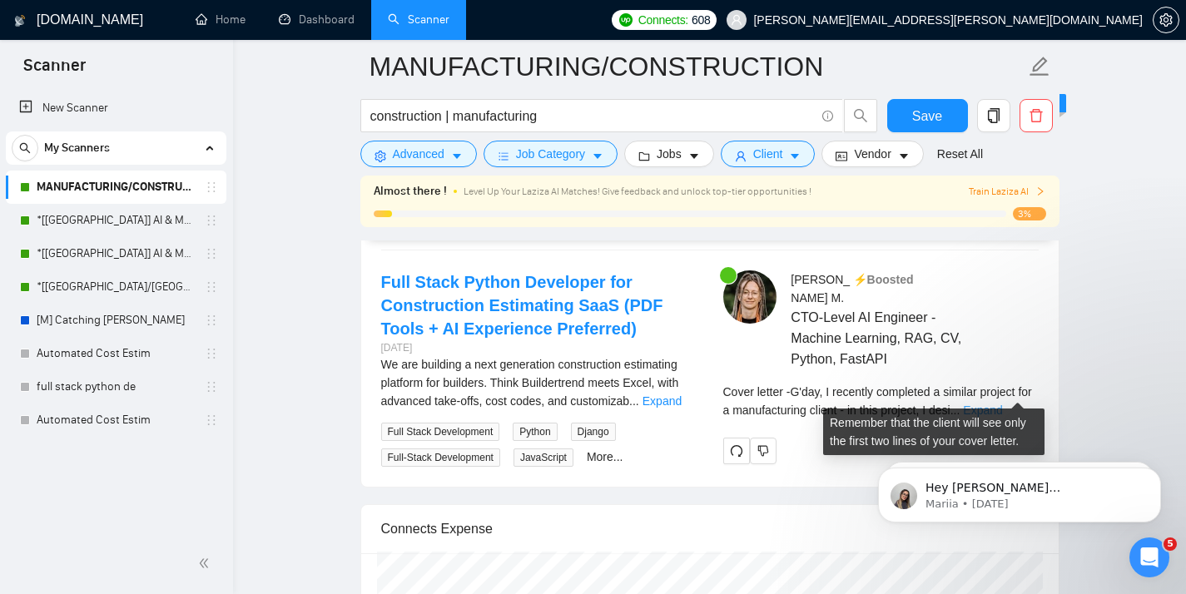
click at [1002, 404] on link "Expand" at bounding box center [982, 410] width 39 height 13
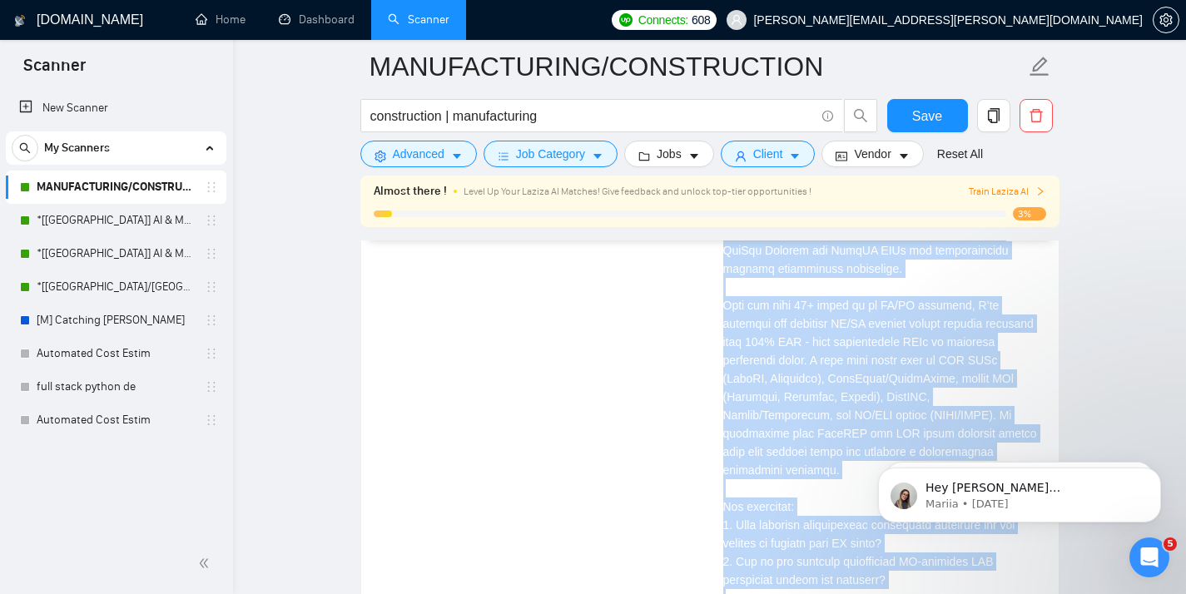
scroll to position [4546, 0]
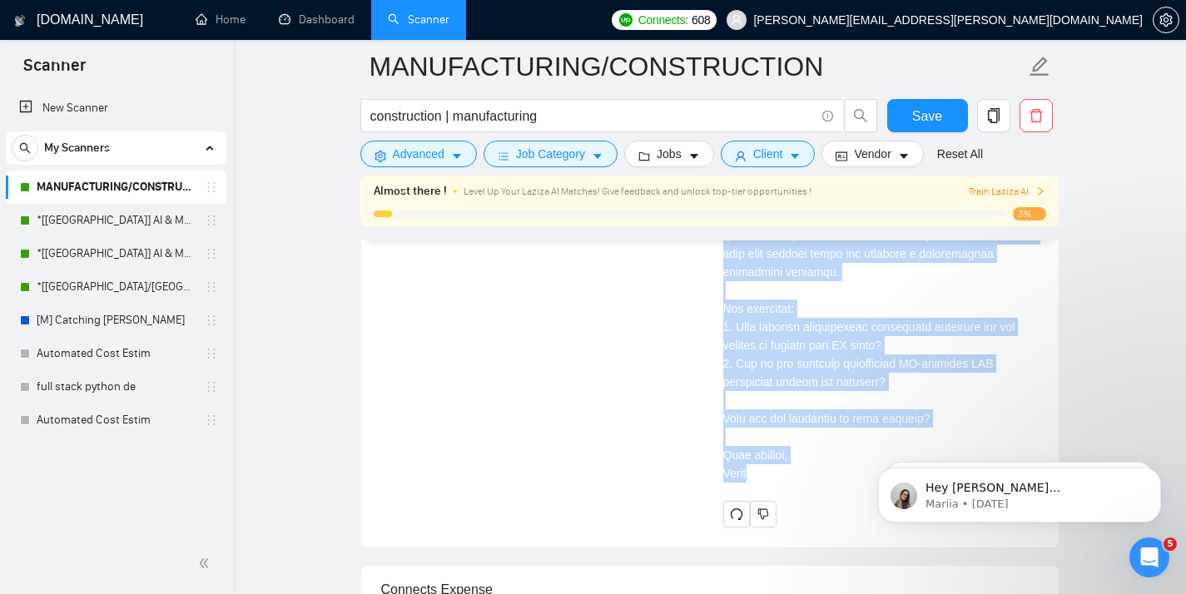
drag, startPoint x: 718, startPoint y: 305, endPoint x: 794, endPoint y: 457, distance: 169.3
copy div "L ipsumdol sitametco a elitsed doeiusm tem i utlaboreetdol magnaa - en admi ven…"
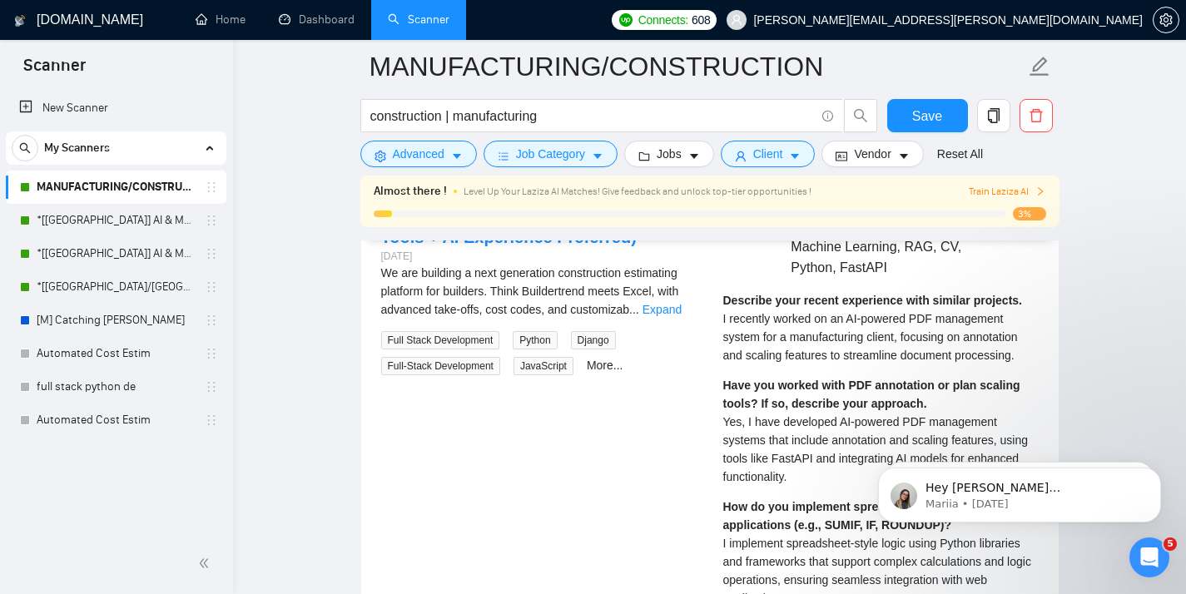
scroll to position [3550, 0]
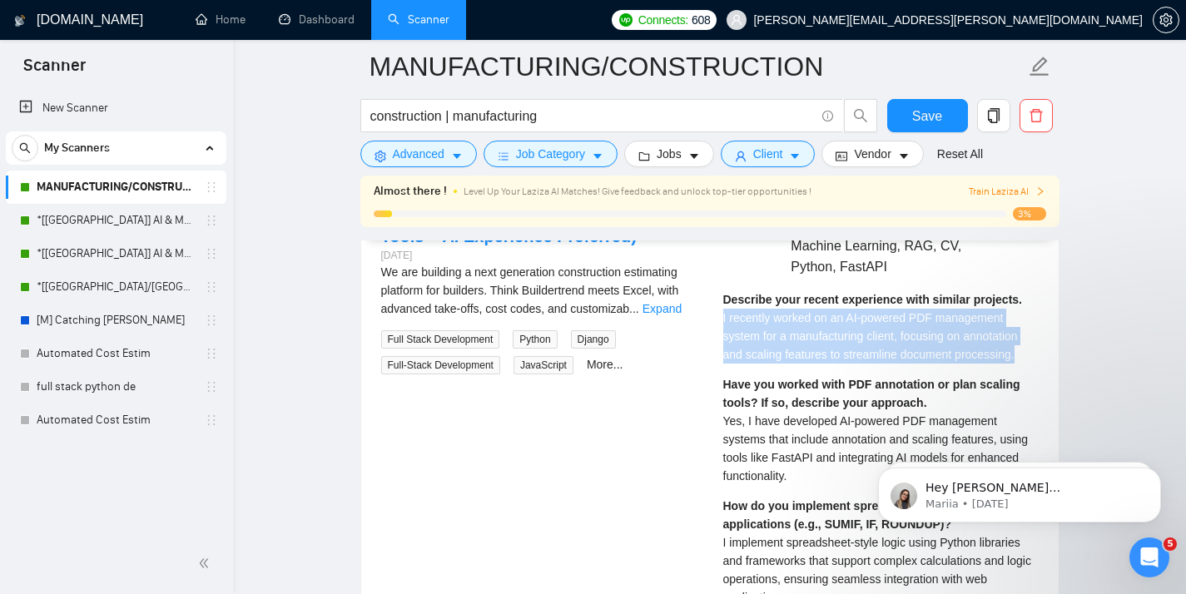
drag, startPoint x: 1038, startPoint y: 339, endPoint x: 716, endPoint y: 304, distance: 323.1
copy span "I recently worked on an AI-powered PDF management system for a manufacturing cl…"
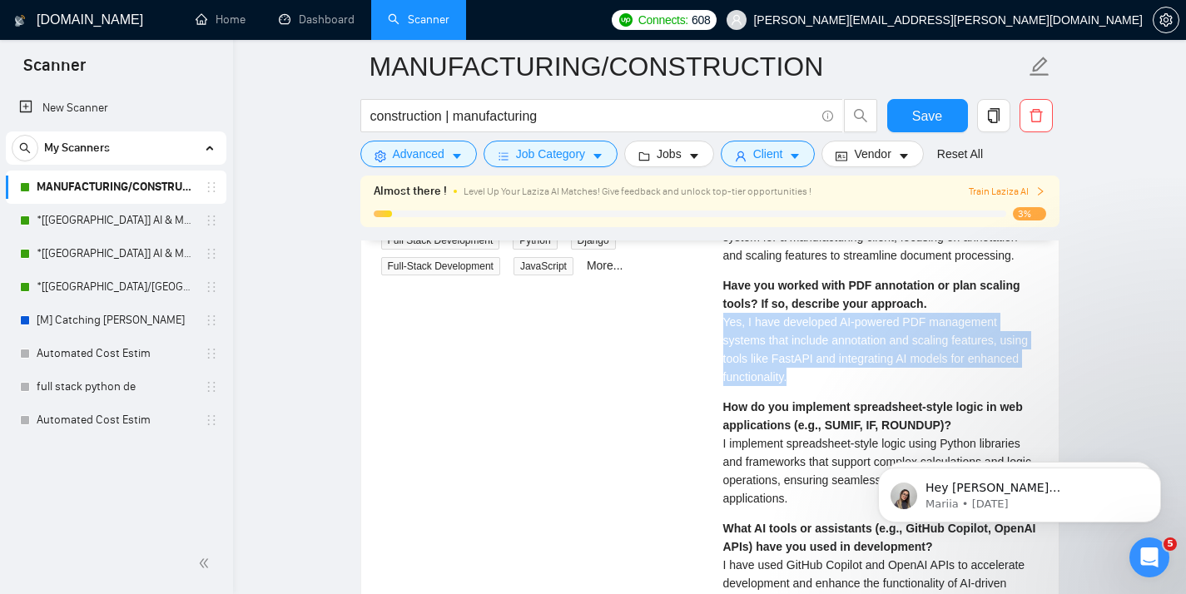
drag, startPoint x: 884, startPoint y: 369, endPoint x: 715, endPoint y: 308, distance: 180.6
copy span "Yes, I have developed AI-powered PDF management systems that include annotation…"
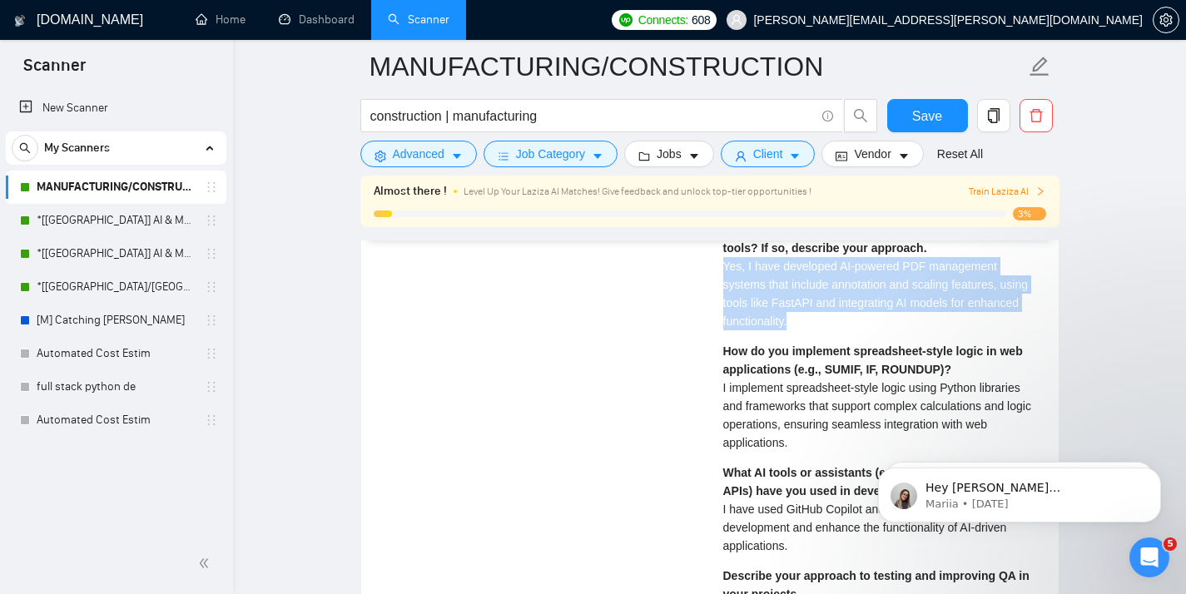
scroll to position [3720, 0]
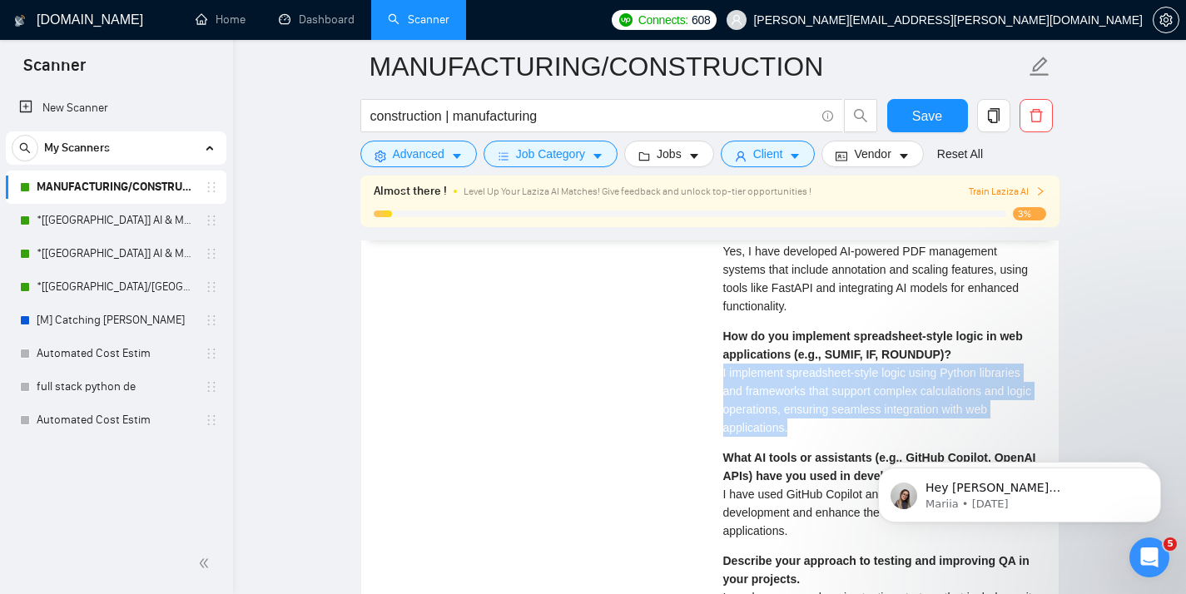
drag, startPoint x: 835, startPoint y: 417, endPoint x: 713, endPoint y: 361, distance: 134.4
copy span "I implement spreadsheet-style logic using Python libraries and frameworks that …"
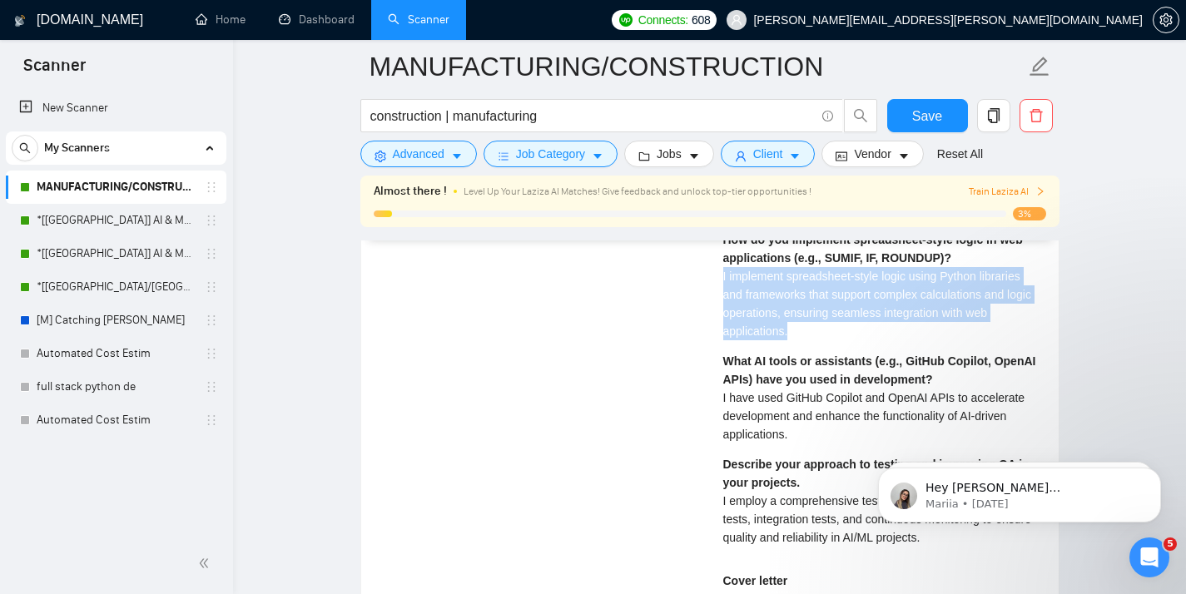
scroll to position [3825, 0]
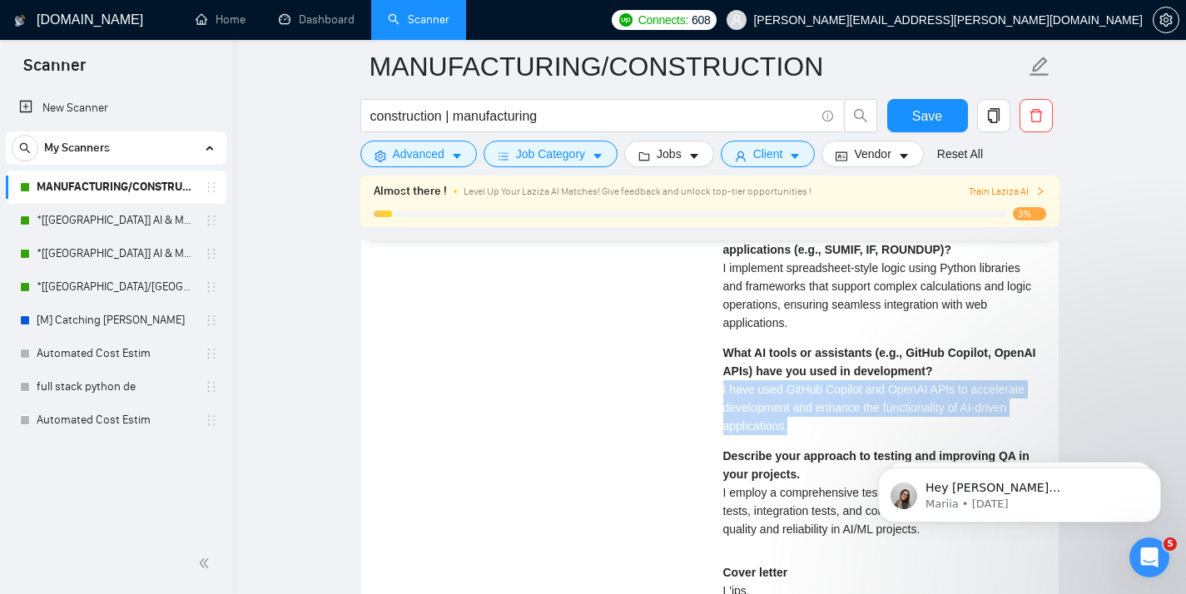
drag, startPoint x: 829, startPoint y: 409, endPoint x: 708, endPoint y: 374, distance: 125.4
click at [708, 374] on div "Full Stack Python Developer for Construction Estimating SaaS (PDF Tools + AI Ex…" at bounding box center [710, 575] width 684 height 1345
copy span "I have used GitHub Copilot and OpenAI APIs to accelerate development and enhanc…"
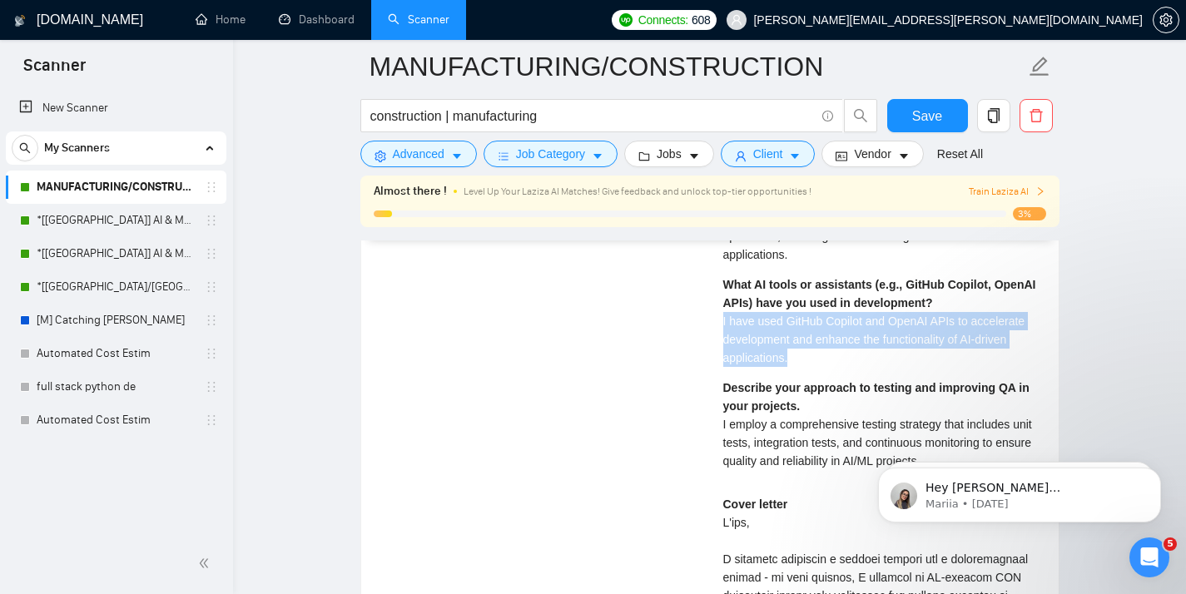
scroll to position [3979, 0]
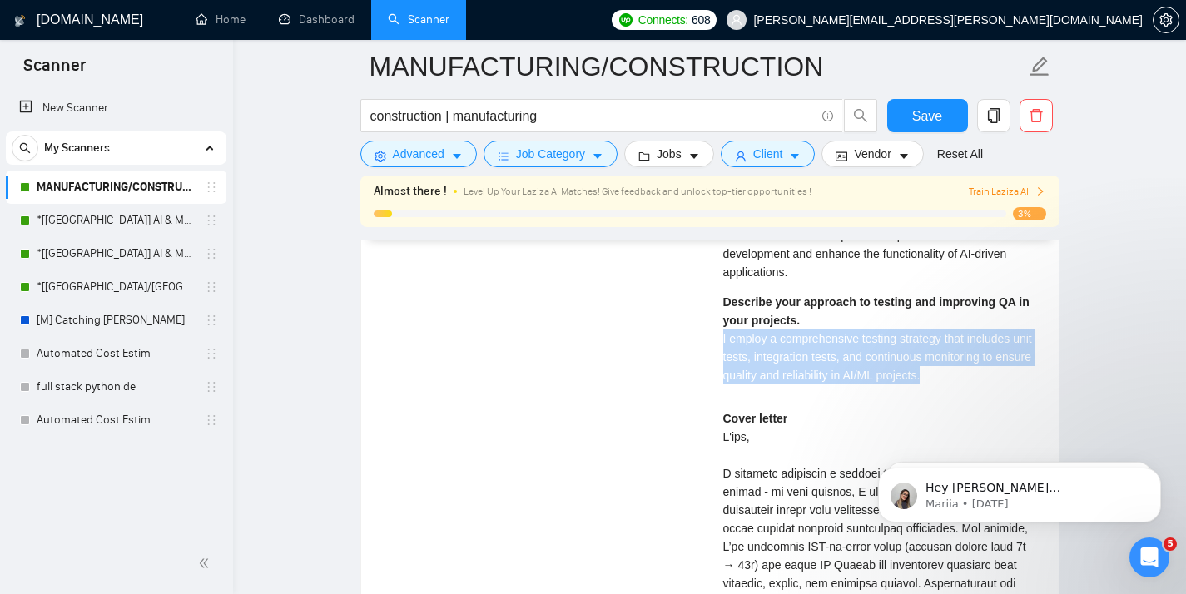
drag, startPoint x: 986, startPoint y: 354, endPoint x: 694, endPoint y: 327, distance: 293.3
click at [694, 327] on div "Full Stack Python Developer for Construction Estimating SaaS (PDF Tools + AI Ex…" at bounding box center [710, 422] width 684 height 1345
copy span "I employ a comprehensive testing strategy that includes unit tests, integration…"
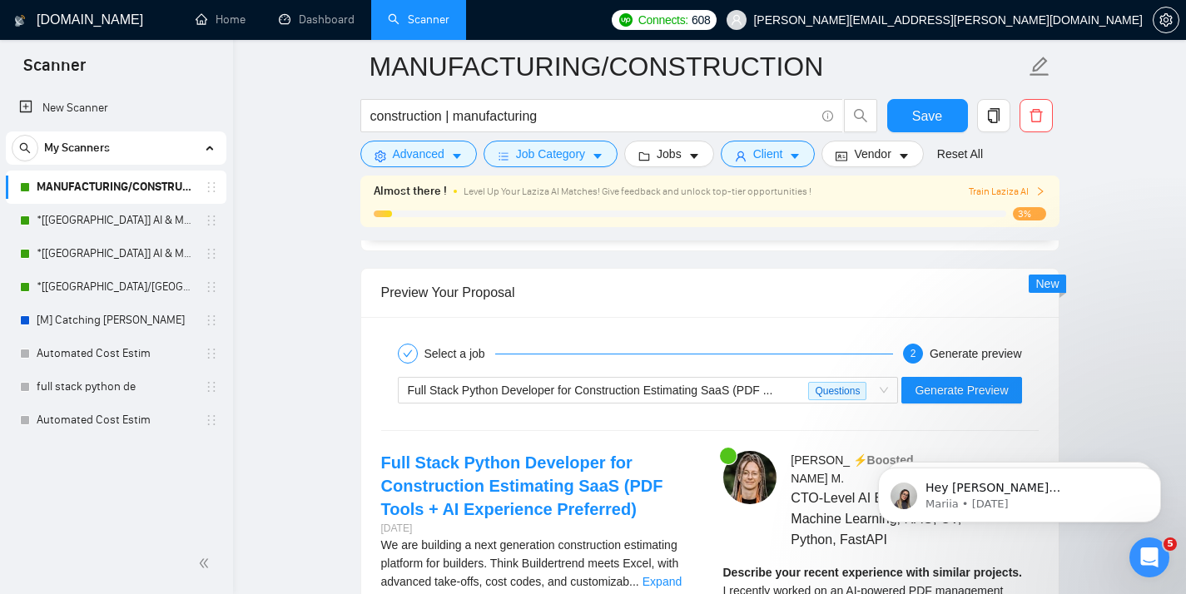
scroll to position [3311, 0]
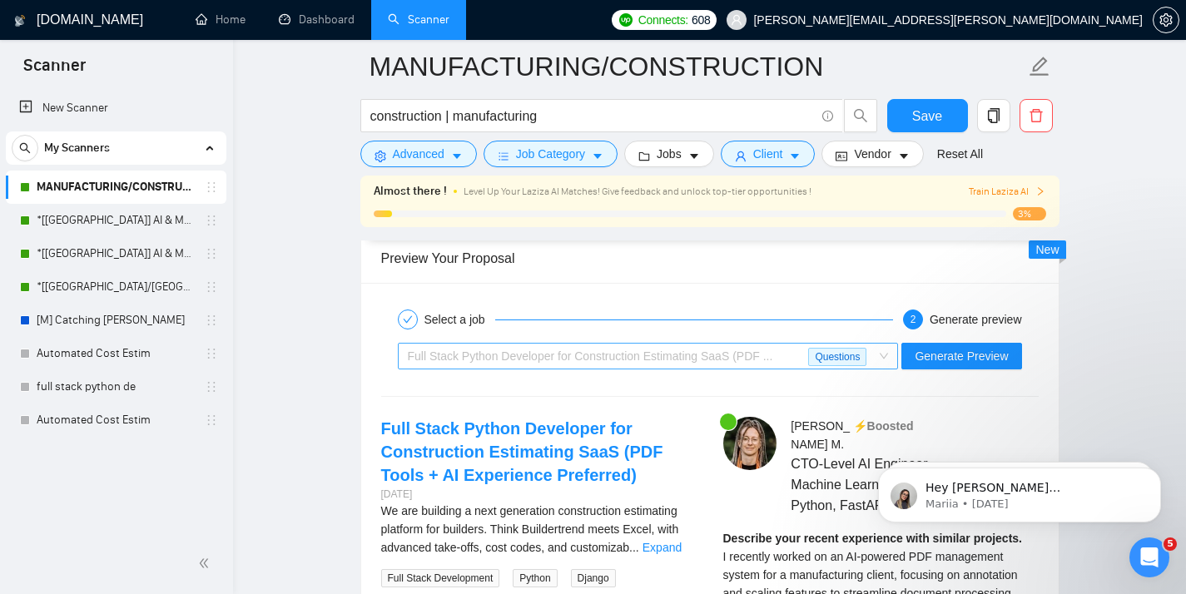
click at [549, 356] on span "Full Stack Python Developer for Construction Estimating SaaS (PDF ..." at bounding box center [590, 355] width 365 height 13
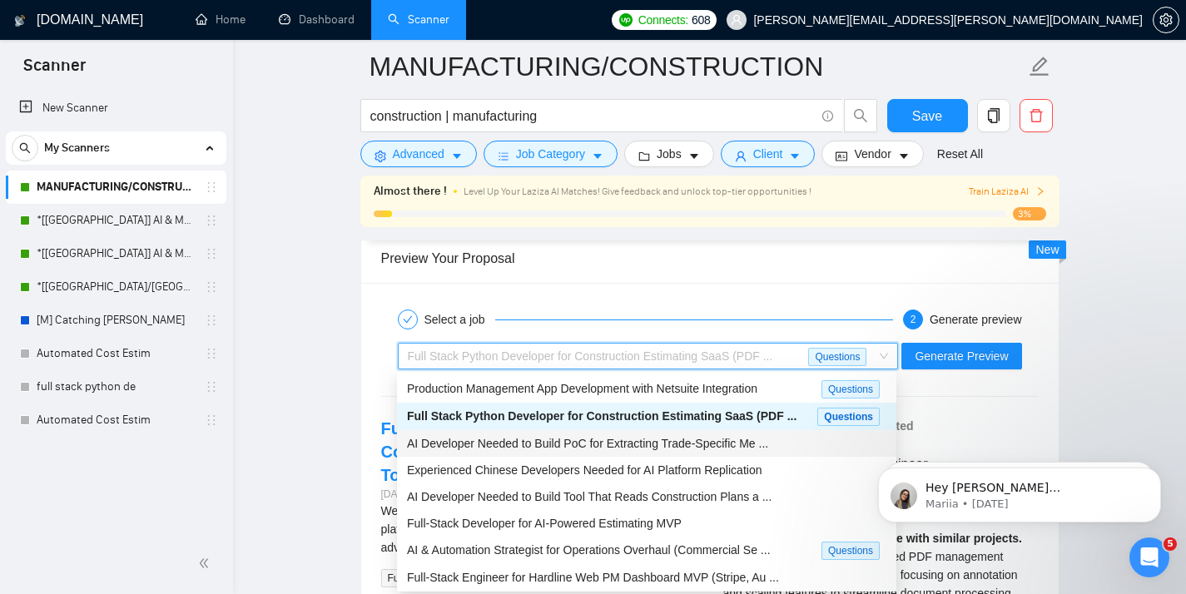
click at [572, 453] on div "AI Developer Needed to Build PoC for Extracting Trade-Specific Me ..." at bounding box center [646, 443] width 499 height 27
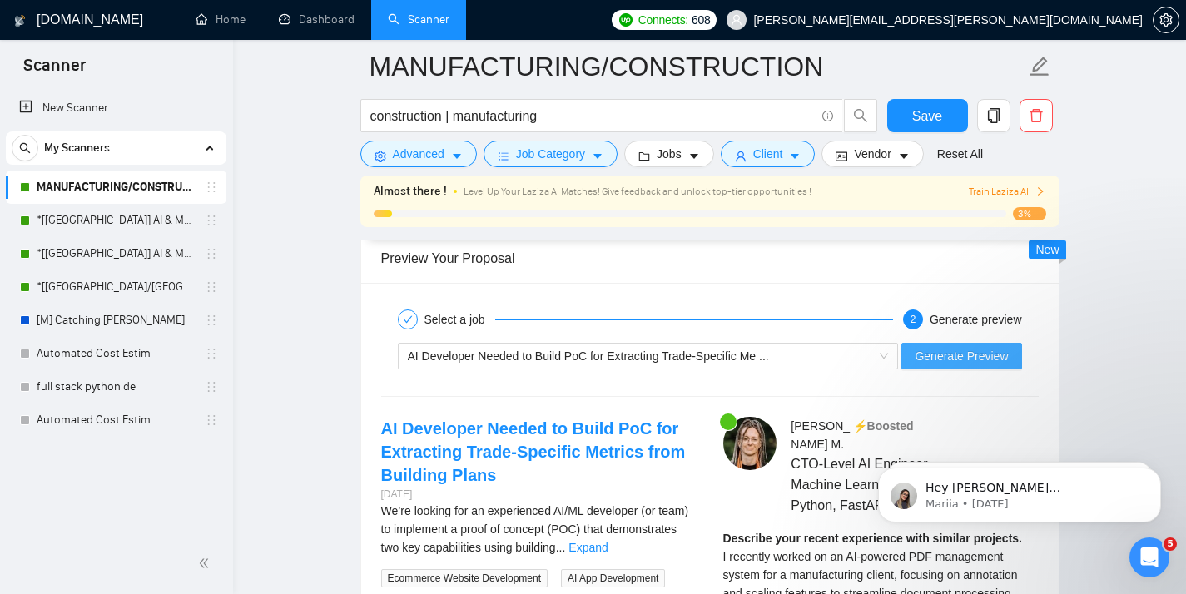
click at [971, 348] on span "Generate Preview" at bounding box center [960, 356] width 93 height 18
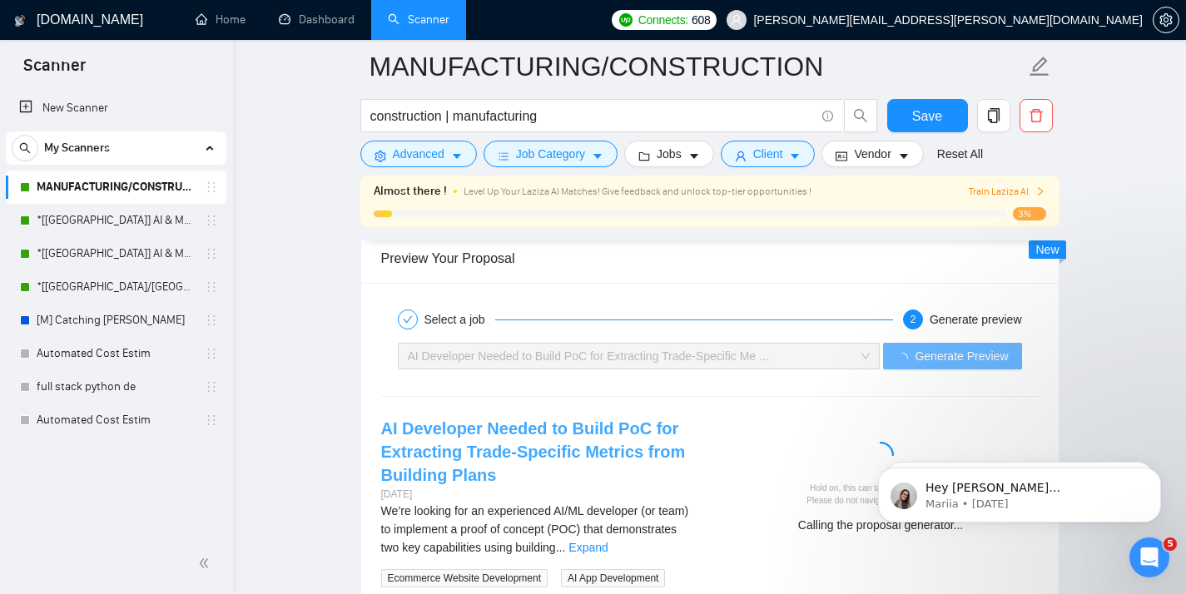
click at [617, 423] on link "AI Developer Needed to Build PoC for Extracting Trade-Specific Metrics from Bui…" at bounding box center [533, 451] width 305 height 65
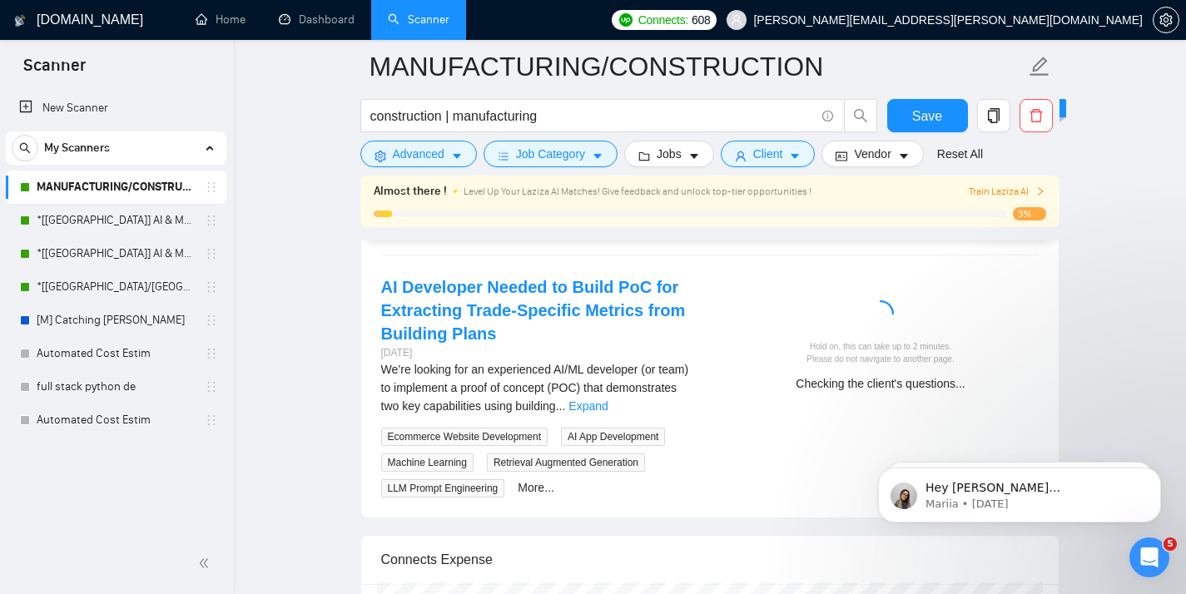
scroll to position [3449, 0]
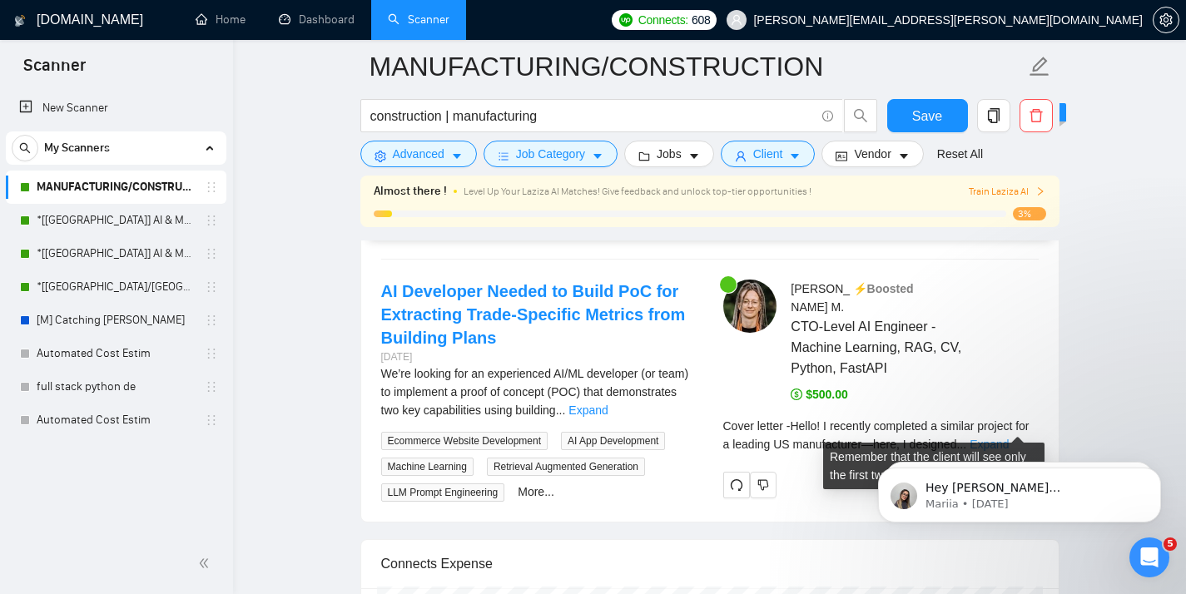
click at [1008, 438] on link "Expand" at bounding box center [988, 444] width 39 height 13
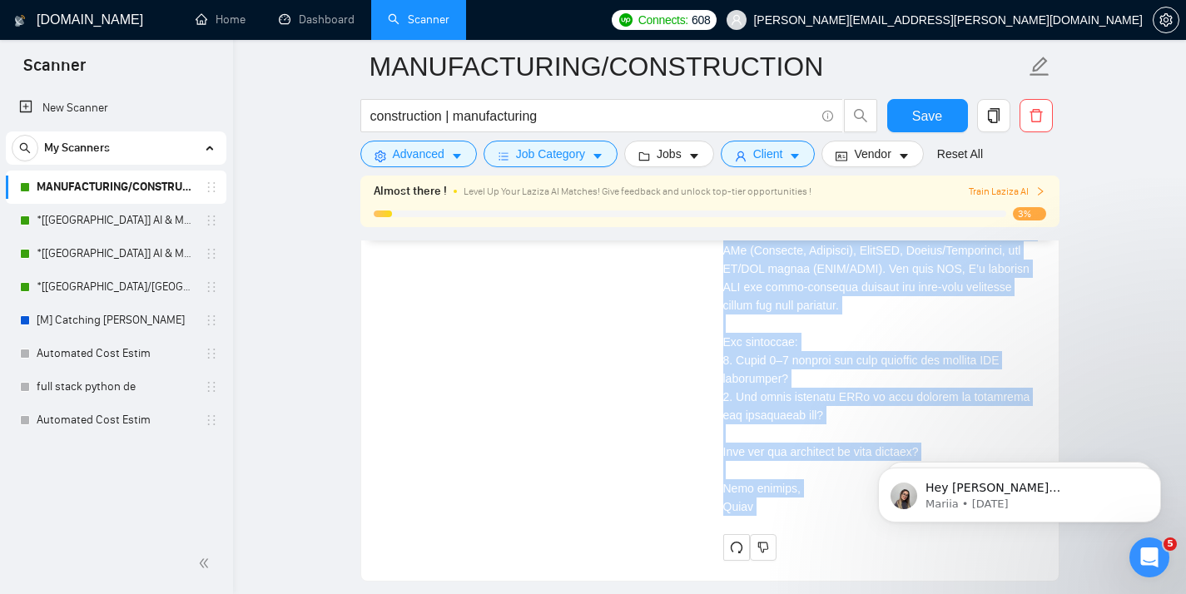
scroll to position [4066, 0]
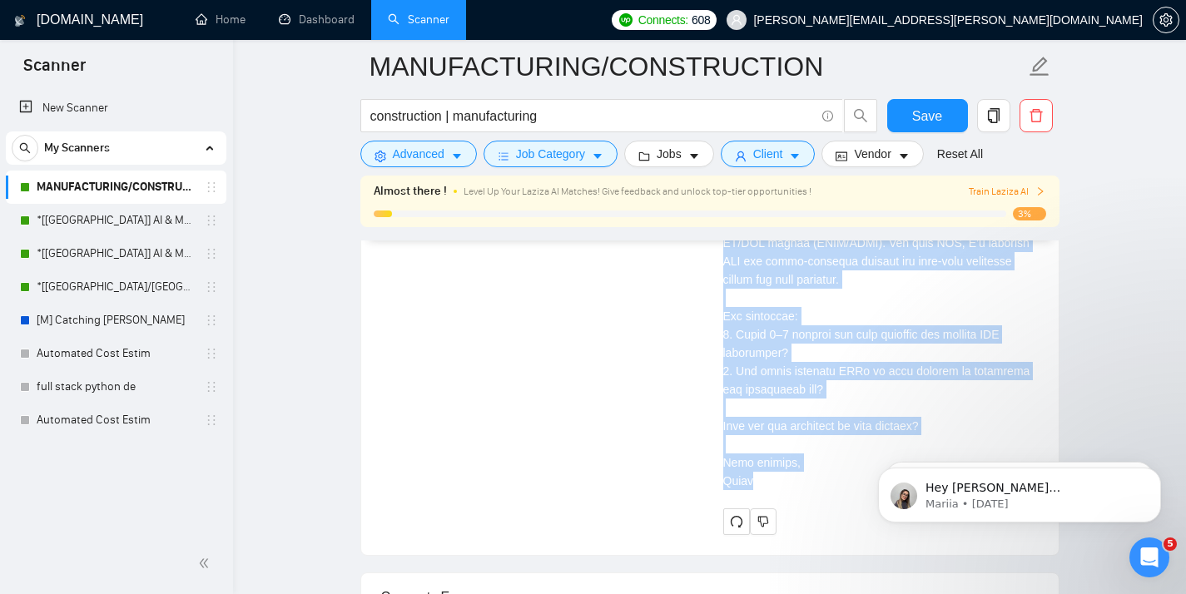
drag, startPoint x: 719, startPoint y: 329, endPoint x: 794, endPoint y: 466, distance: 155.6
click at [794, 466] on div "[PERSON_NAME] ⚡️Boosted CTO-Level AI Engineer - Machine Learning, RAG, CV, Pyth…" at bounding box center [881, 98] width 342 height 873
copy div "Lorem! I dolorsit ametconse a elitsed doeiusm tem i utlabor ET doloremagnaa—eni…"
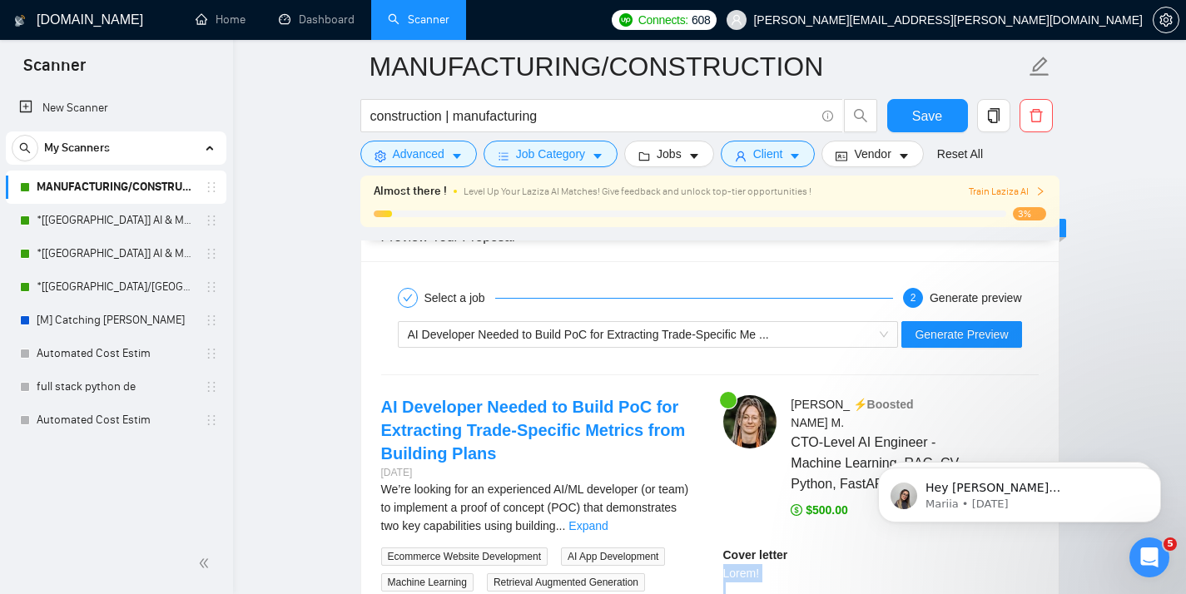
scroll to position [3298, 0]
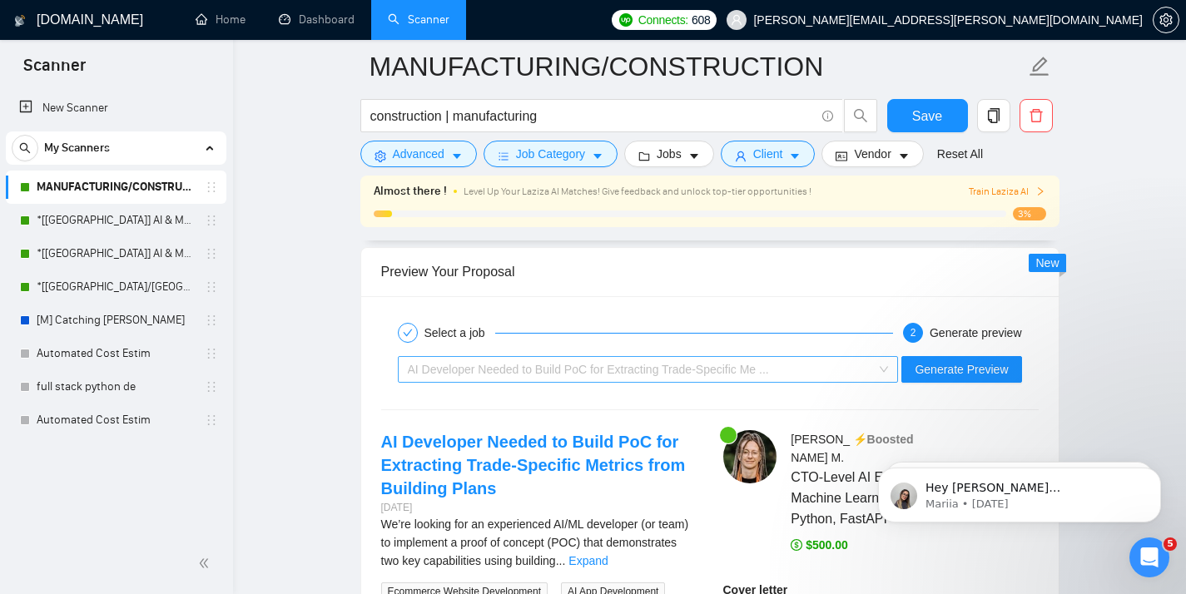
click at [558, 359] on div "AI Developer Needed to Build PoC for Extracting Trade-Specific Me ..." at bounding box center [641, 369] width 466 height 25
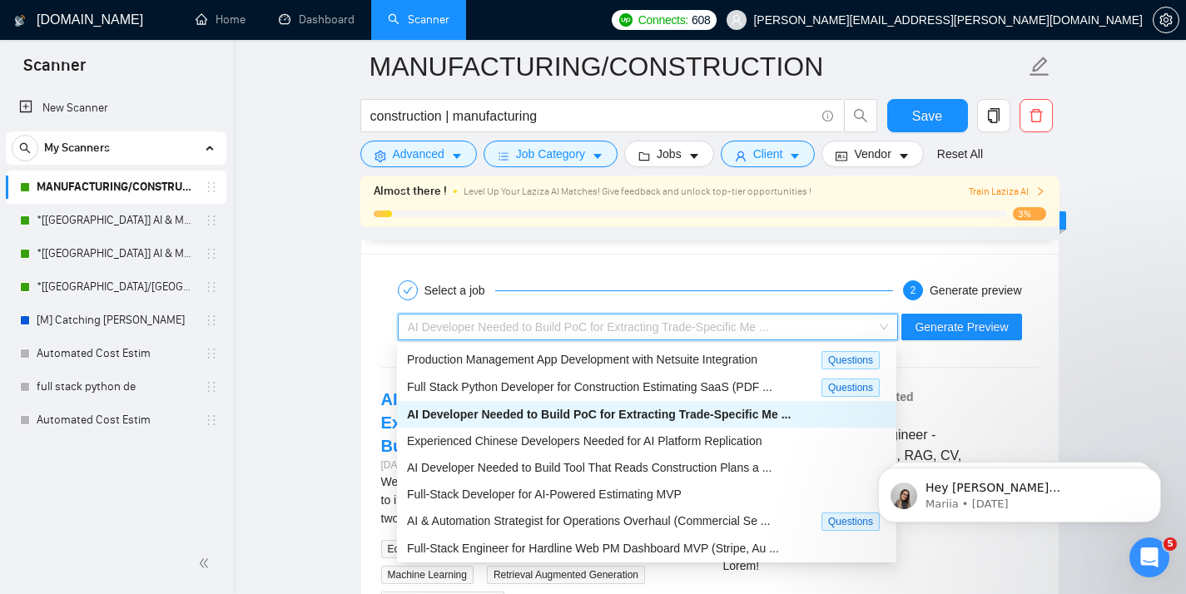
scroll to position [3357, 0]
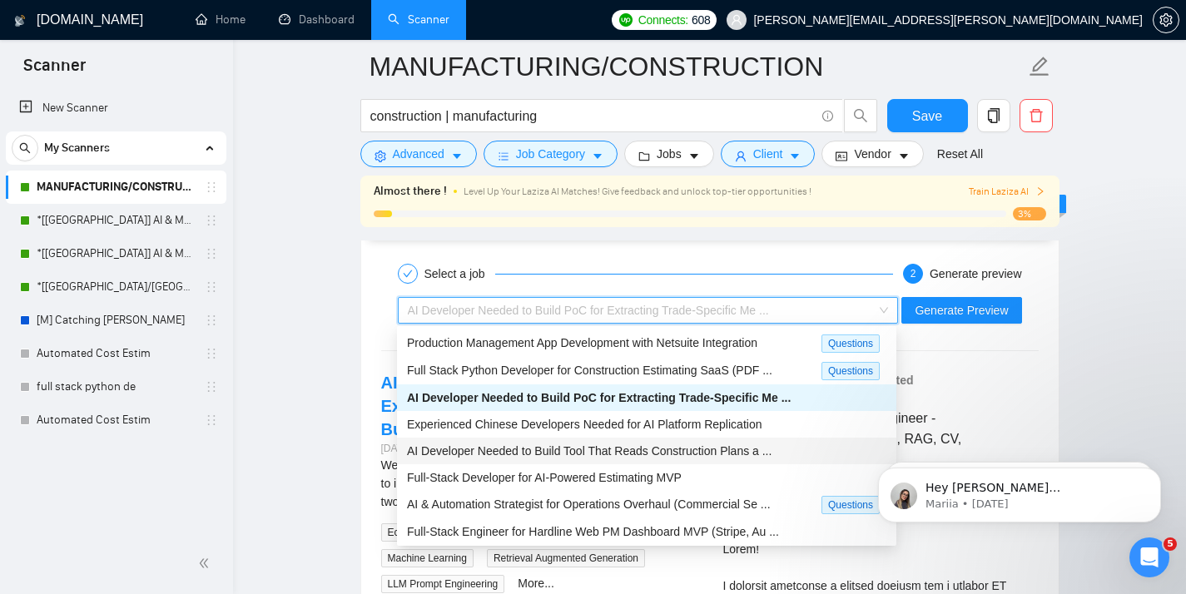
click at [508, 448] on span "AI Developer Needed to Build Tool That Reads Construction Plans a ..." at bounding box center [589, 450] width 364 height 13
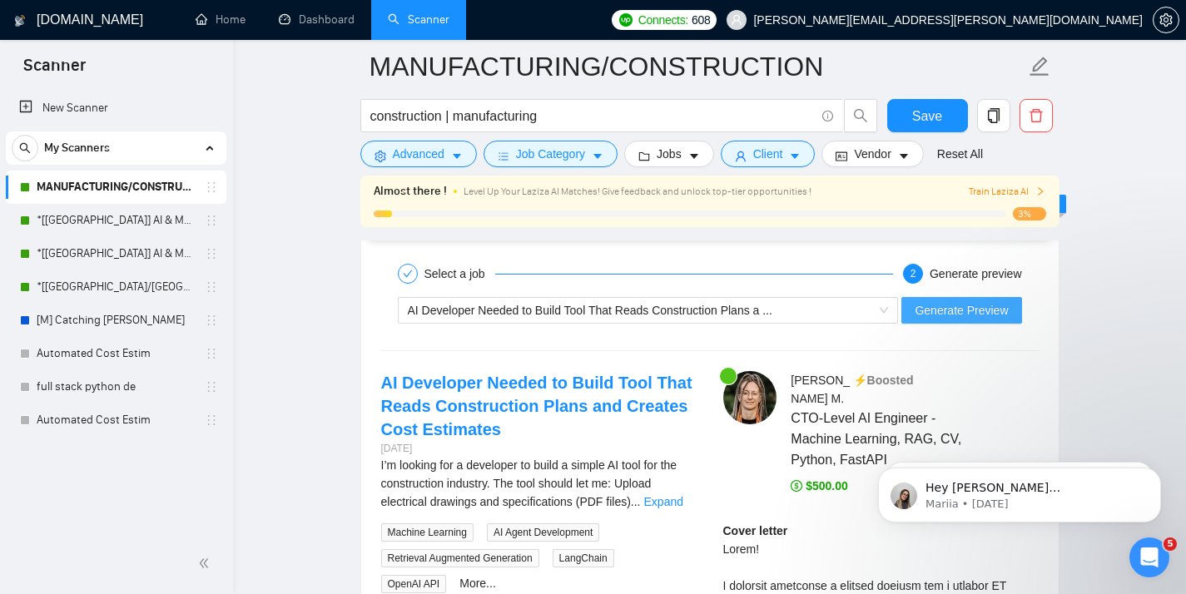
click at [935, 310] on span "Generate Preview" at bounding box center [960, 310] width 93 height 18
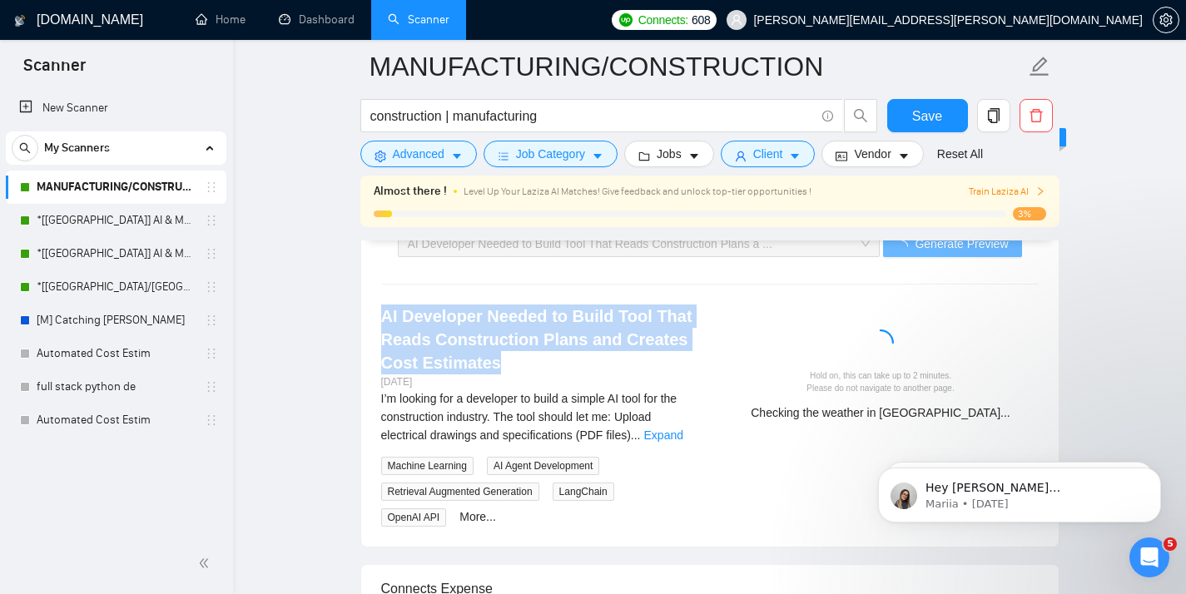
scroll to position [3415, 0]
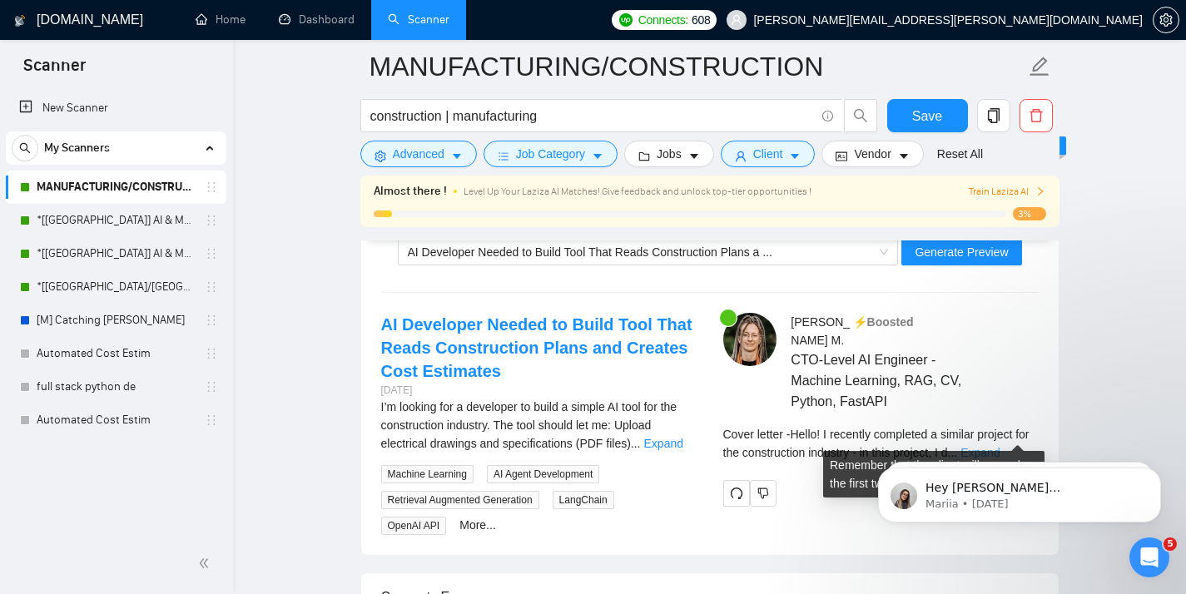
click at [999, 446] on link "Expand" at bounding box center [979, 452] width 39 height 13
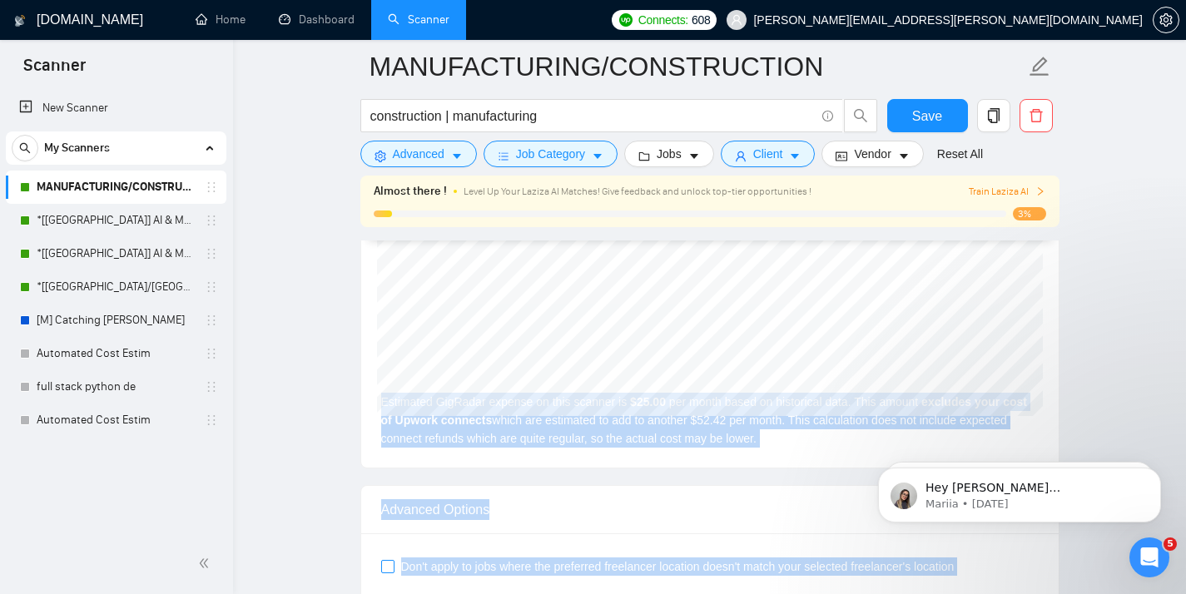
scroll to position [4439, 0]
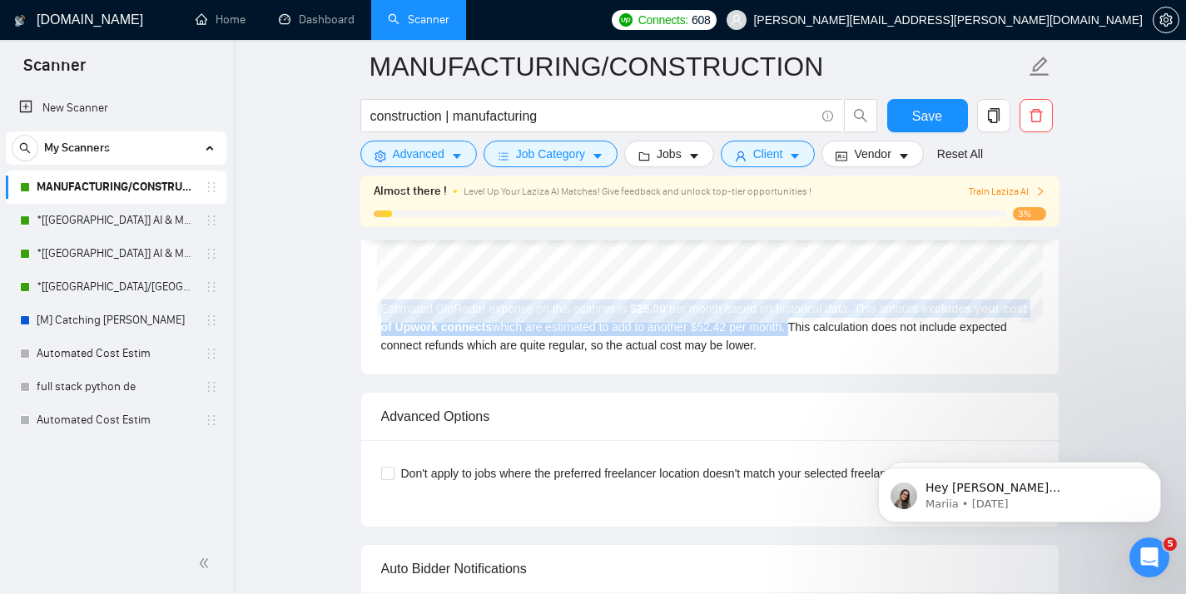
drag, startPoint x: 720, startPoint y: 335, endPoint x: 836, endPoint y: 324, distance: 117.1
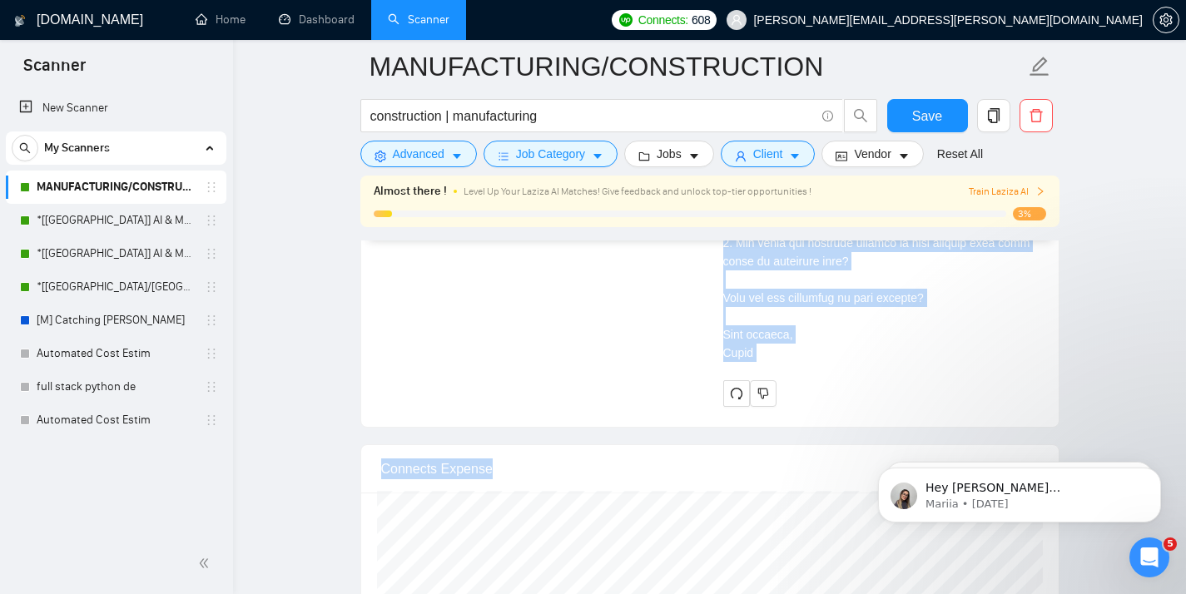
scroll to position [3977, 0]
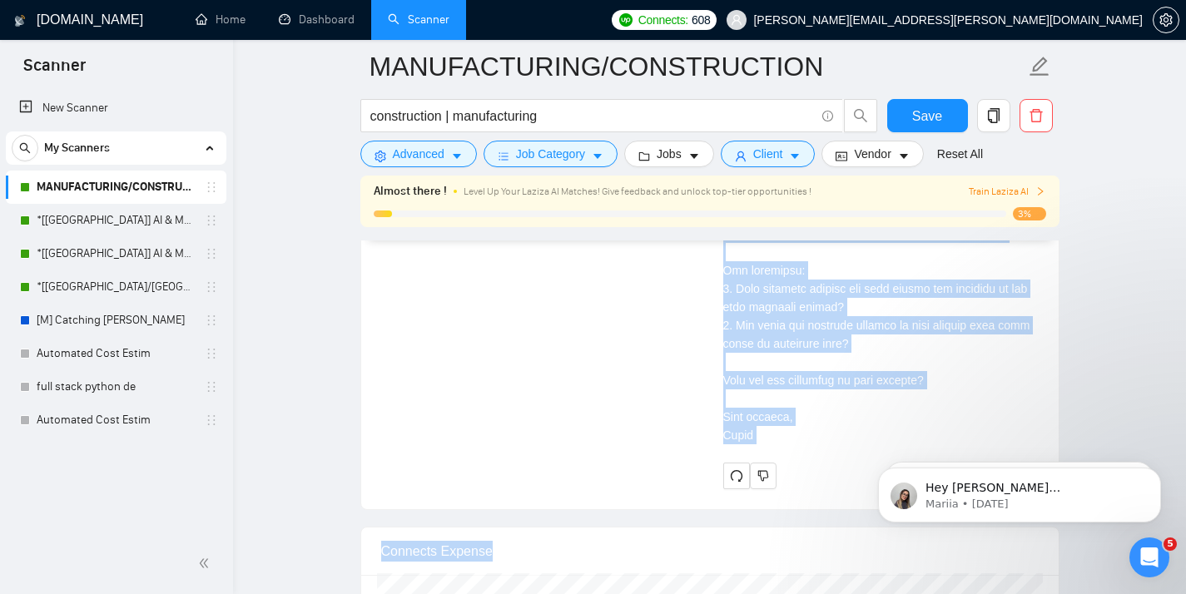
click at [817, 397] on div "Cover letter" at bounding box center [880, 160] width 315 height 567
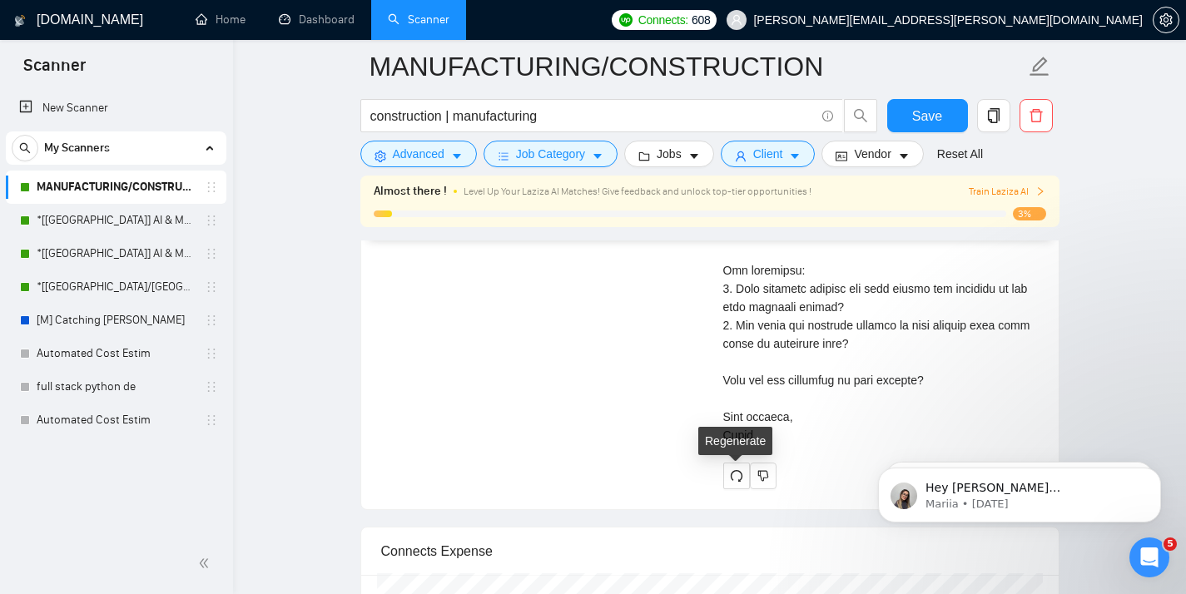
scroll to position [3954, 0]
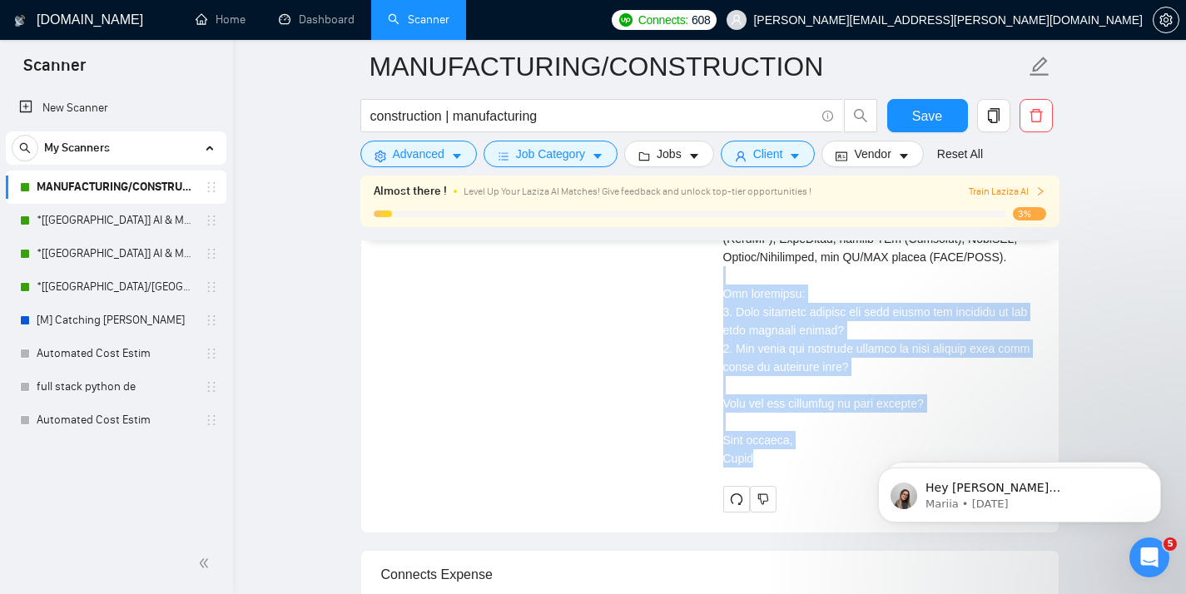
drag, startPoint x: 786, startPoint y: 463, endPoint x: 732, endPoint y: 266, distance: 203.7
click at [732, 266] on div "Cover letter" at bounding box center [880, 183] width 315 height 567
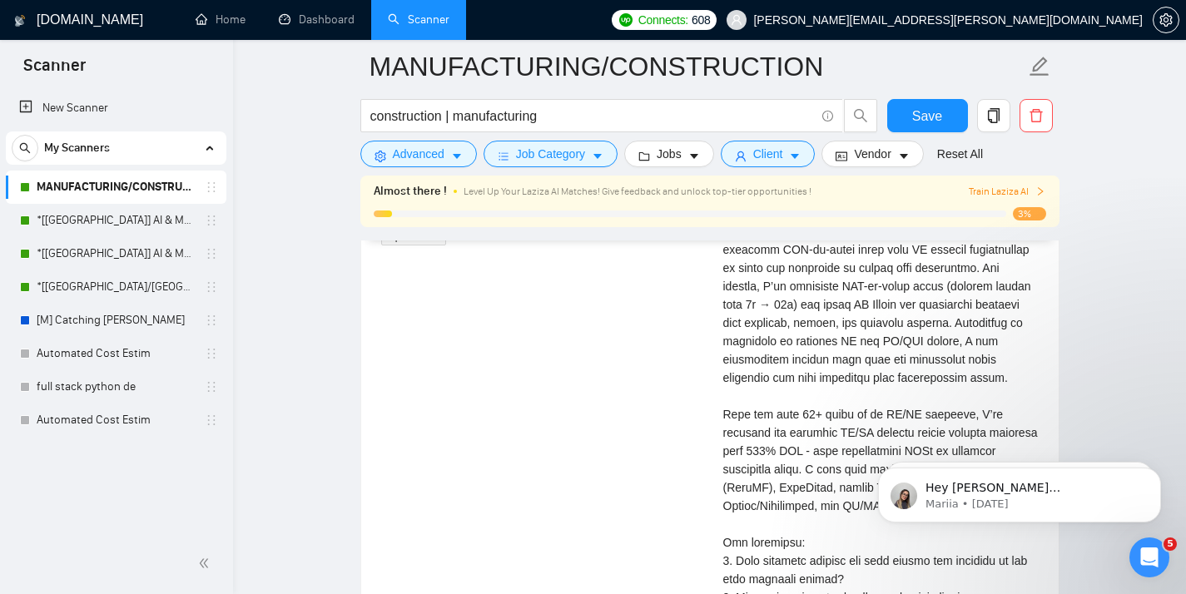
click at [740, 350] on div "Cover letter" at bounding box center [880, 432] width 315 height 567
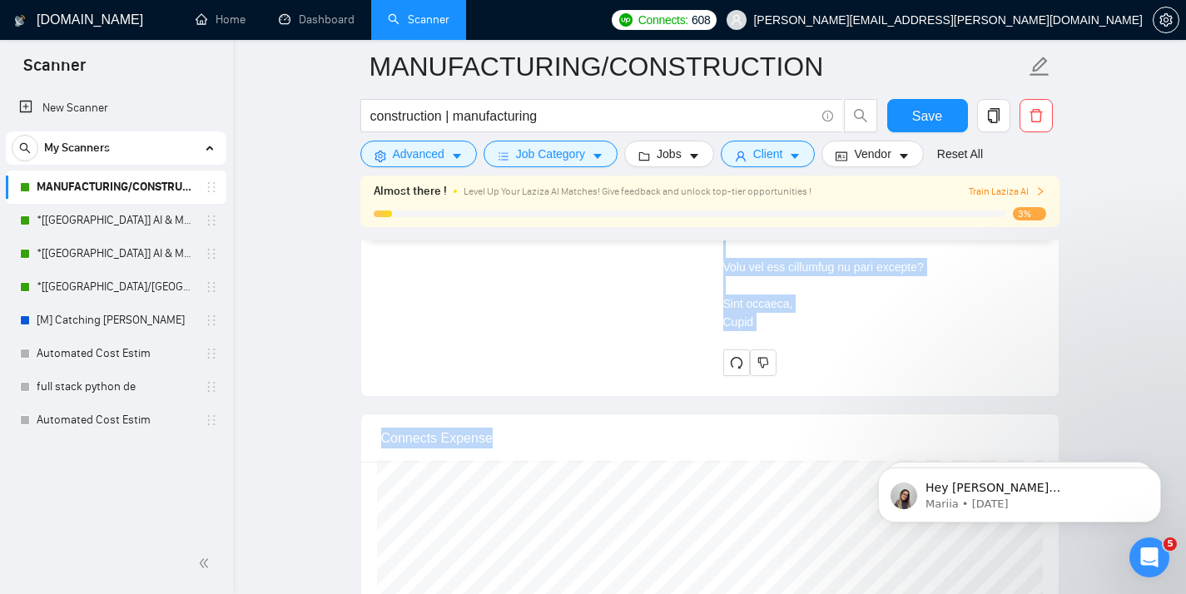
scroll to position [4140, 0]
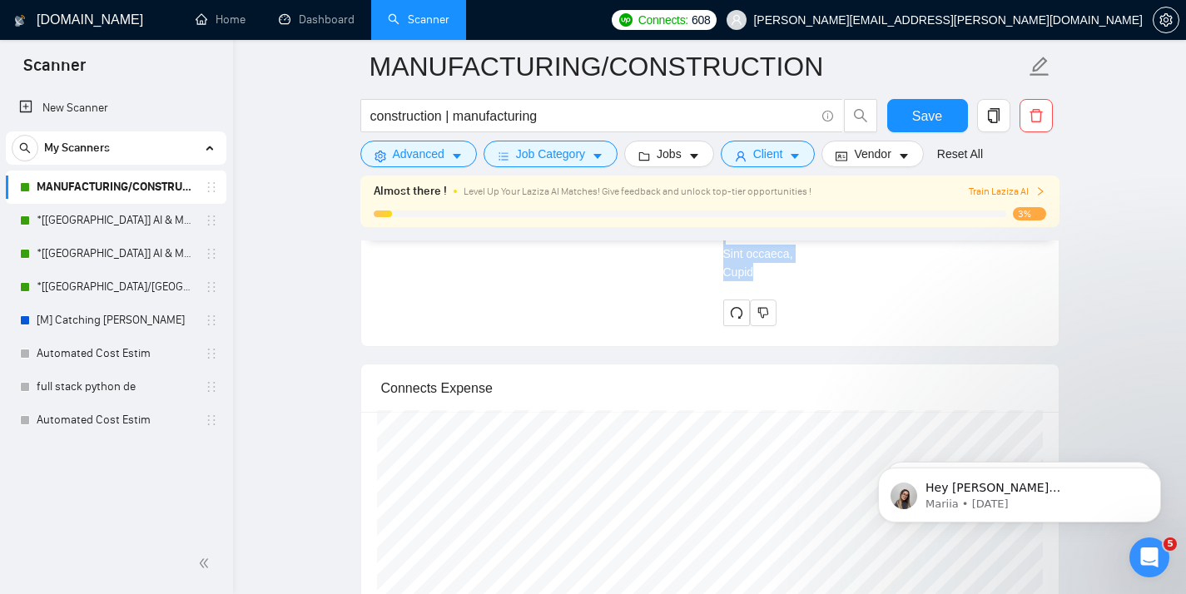
drag, startPoint x: 724, startPoint y: 320, endPoint x: 755, endPoint y: 274, distance: 55.8
copy div "Lorem! I dolorsit ametconse a elitsed doeiusm tem inc utlaboreetdo magnaali - e…"
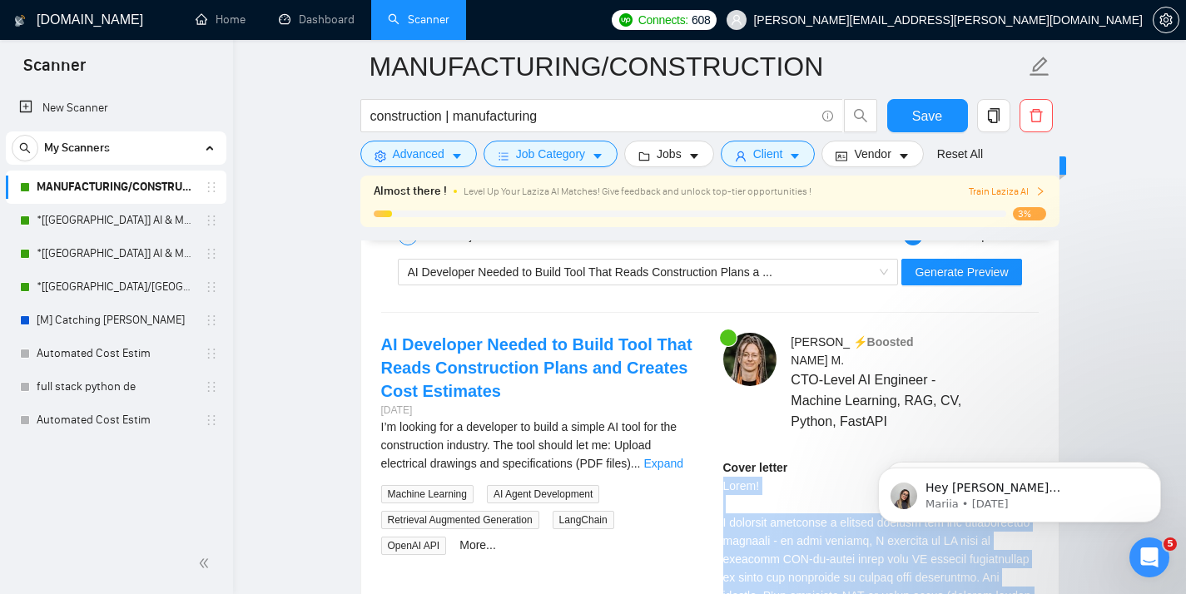
scroll to position [3319, 0]
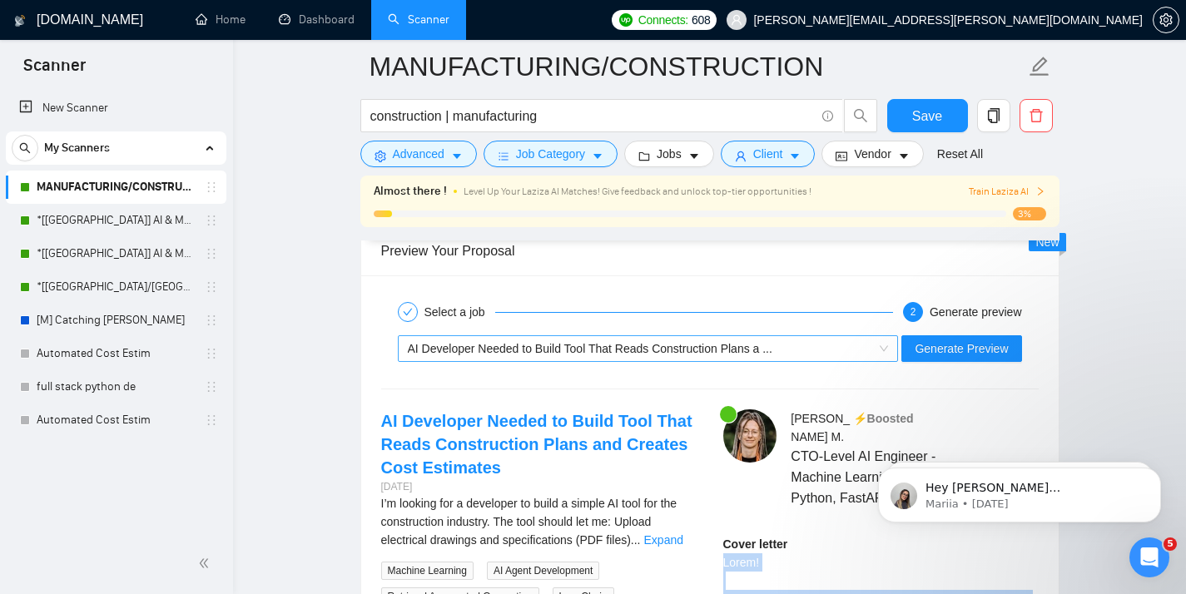
click at [652, 355] on div "AI Developer Needed to Build Tool That Reads Construction Plans a ..." at bounding box center [641, 348] width 466 height 25
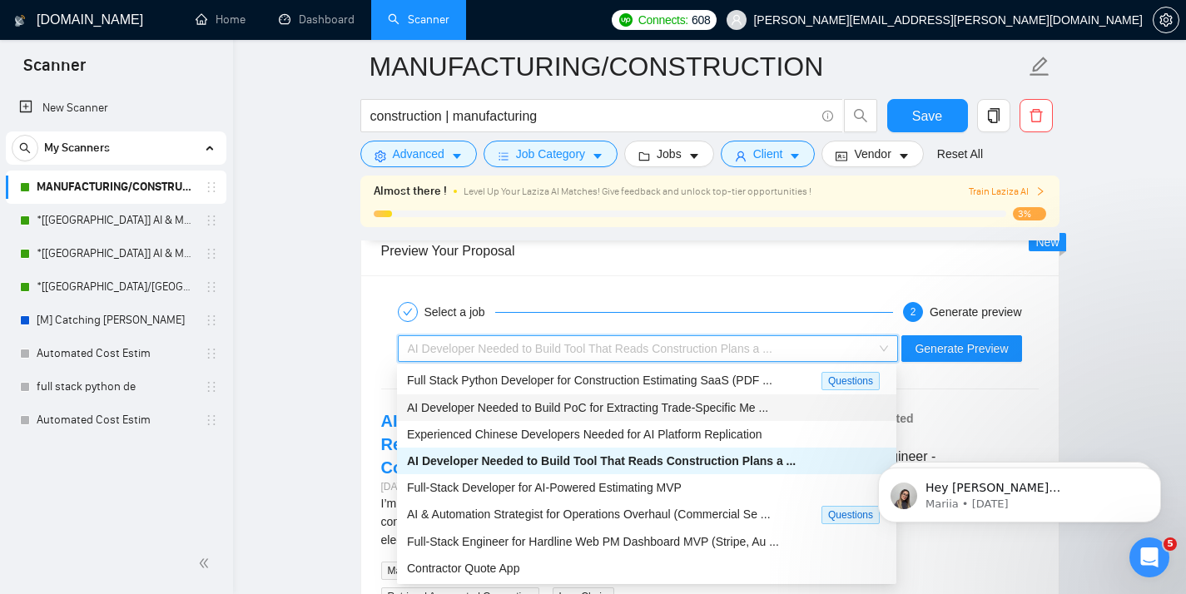
scroll to position [54, 0]
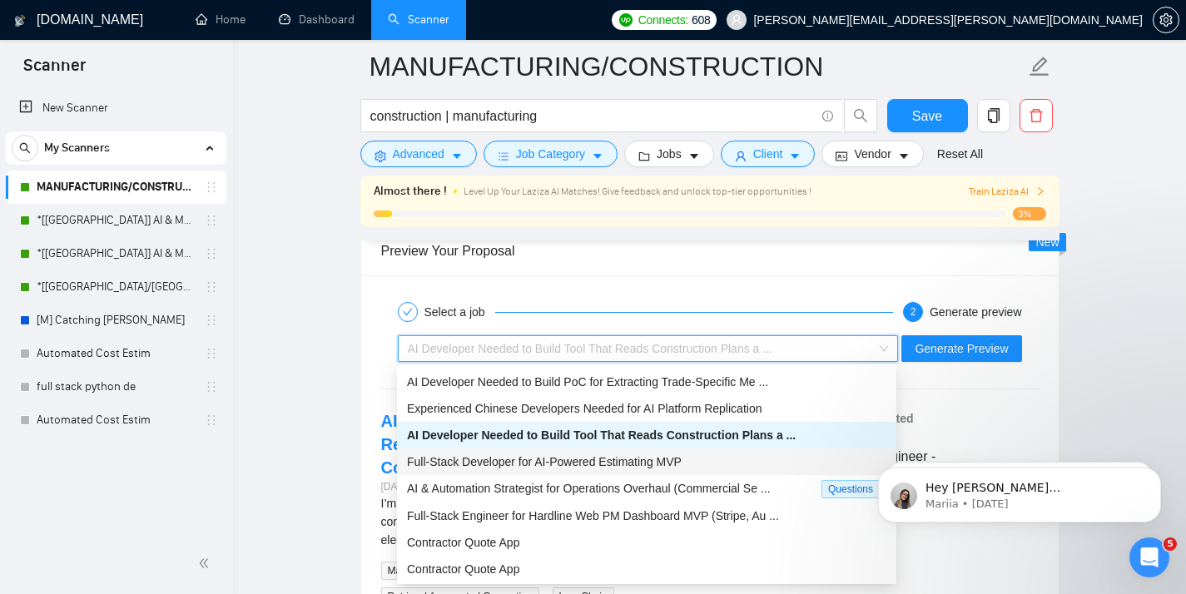
click at [661, 465] on span "Full-Stack Developer for AI-Powered Estimating MVP" at bounding box center [544, 461] width 275 height 13
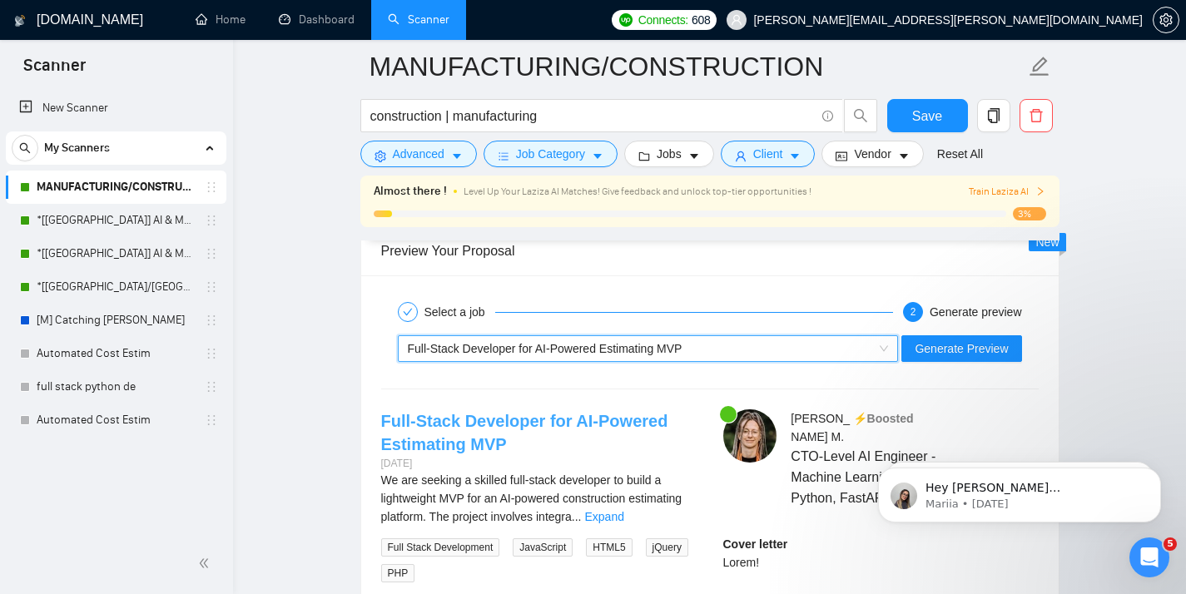
click at [597, 418] on link "Full-Stack Developer for AI-Powered Estimating MVP" at bounding box center [524, 433] width 287 height 42
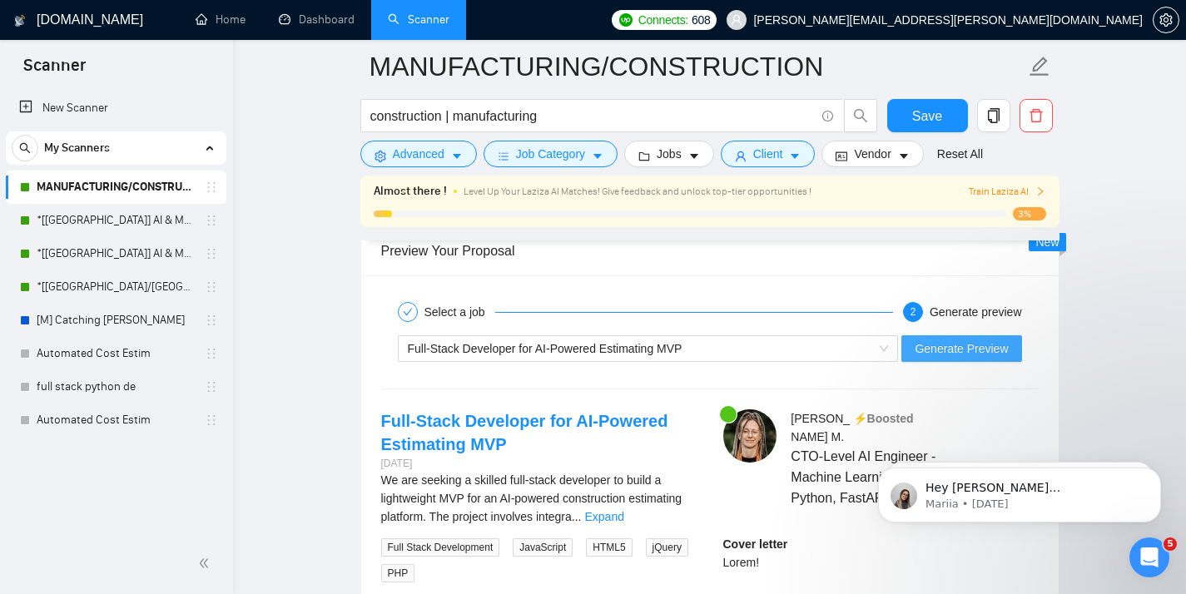
click at [932, 353] on span "Generate Preview" at bounding box center [960, 348] width 93 height 18
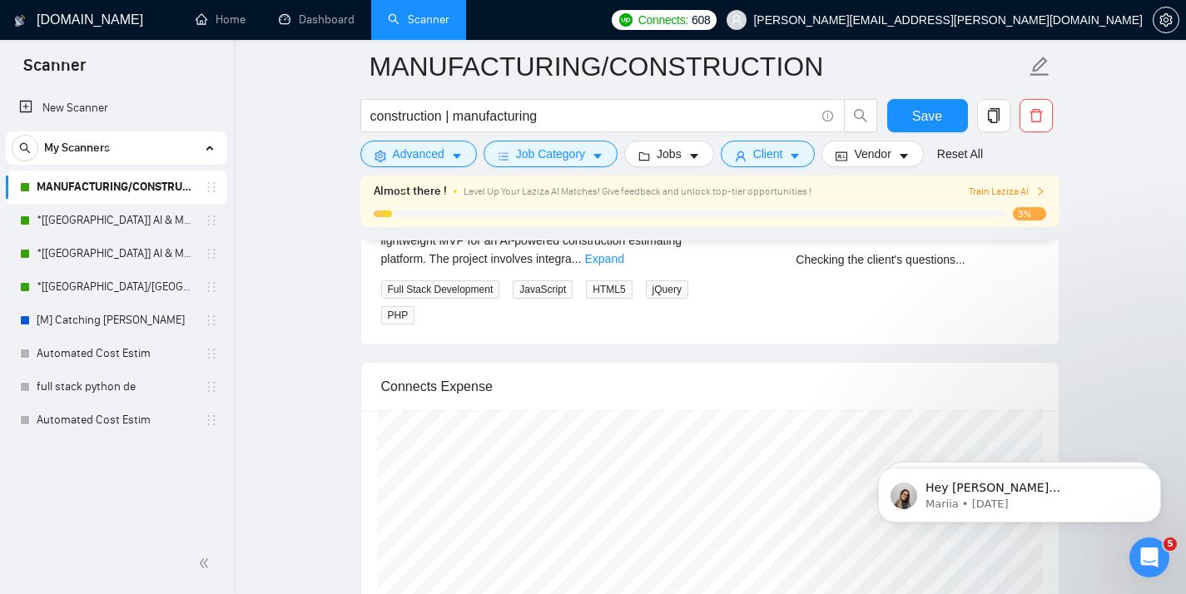
scroll to position [3445, 0]
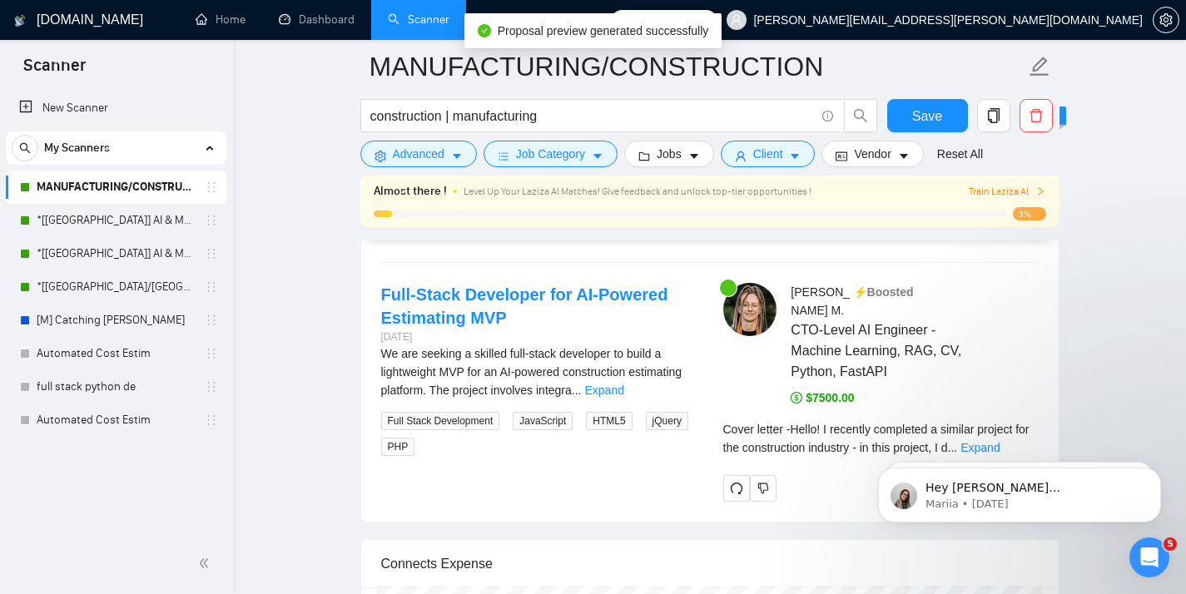
click at [1014, 433] on html "Hey [PERSON_NAME][EMAIL_ADDRESS][PERSON_NAME][DOMAIN_NAME], Looks like your Upw…" at bounding box center [1019, 491] width 333 height 116
click at [999, 441] on link "Expand" at bounding box center [979, 447] width 39 height 13
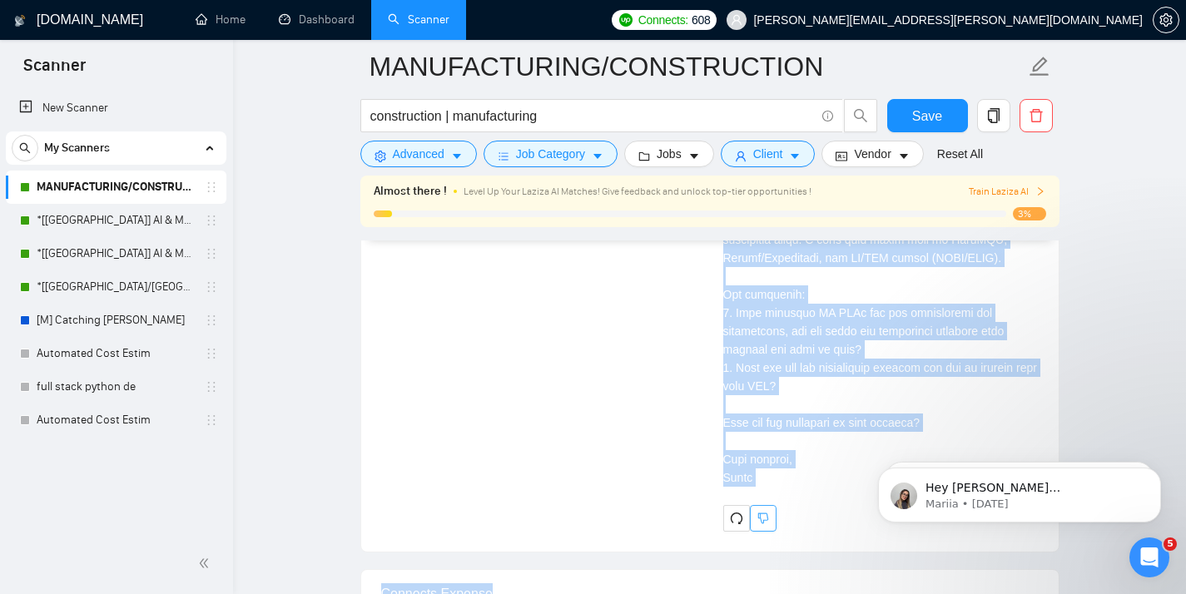
scroll to position [4058, 0]
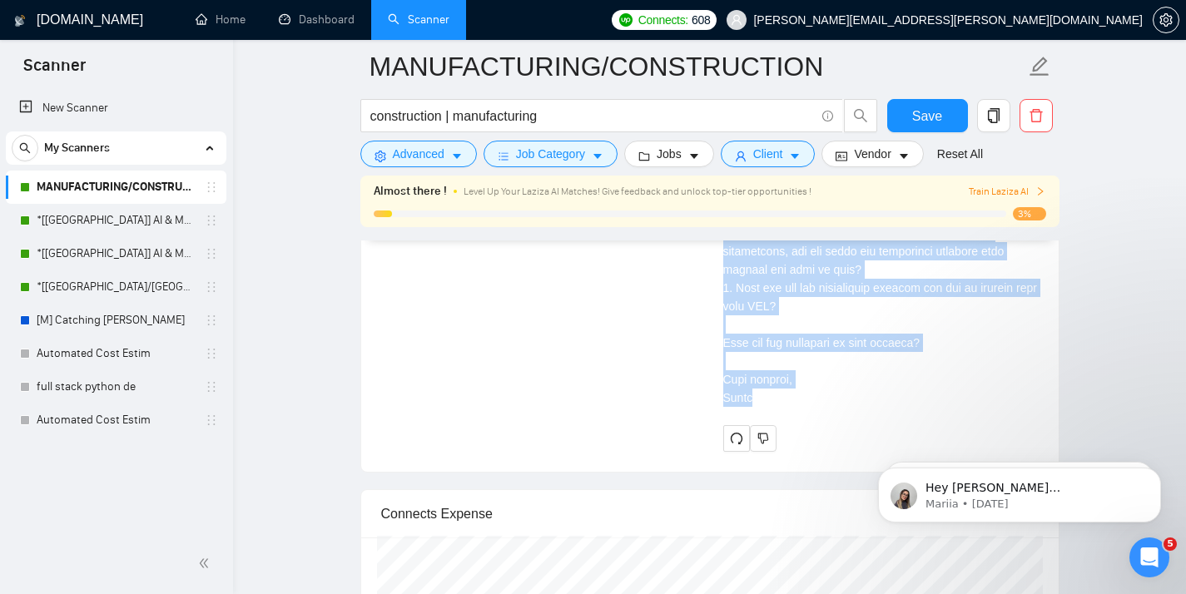
drag, startPoint x: 721, startPoint y: 443, endPoint x: 800, endPoint y: 397, distance: 91.8
click at [800, 397] on div "[PERSON_NAME] ⚡️Boosted CTO-Level AI Engineer - Machine Learning, RAG, CV, Pyth…" at bounding box center [881, 61] width 342 height 781
copy div "Lorem! I dolorsit ametconse a elitsed doeiusm tem inc utlaboreetdo magnaali - e…"
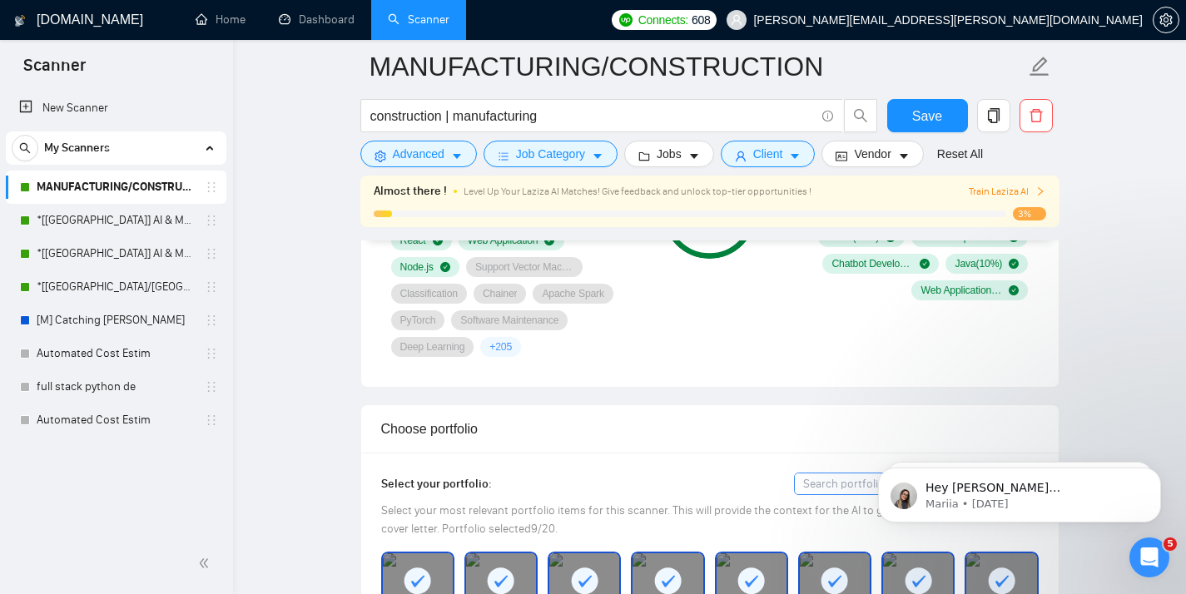
scroll to position [1311, 0]
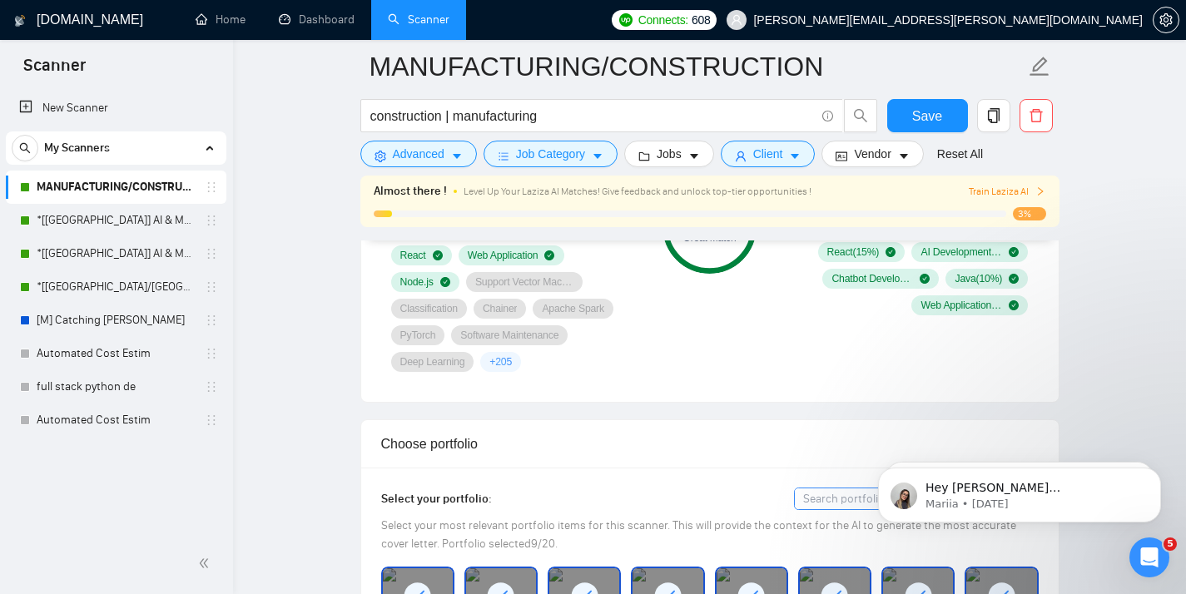
click at [133, 181] on link "MANUFACTURING/CONSTRUCTION" at bounding box center [116, 187] width 158 height 33
click at [176, 181] on link "MANUFACTURING/CONSTRUCTION" at bounding box center [116, 187] width 158 height 33
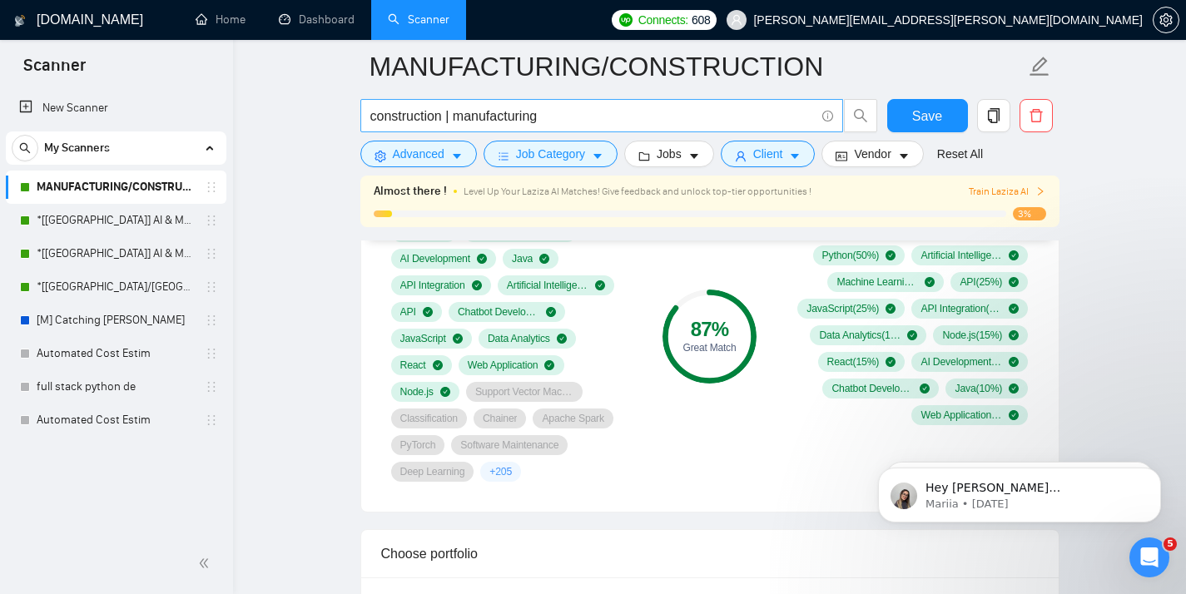
scroll to position [1188, 0]
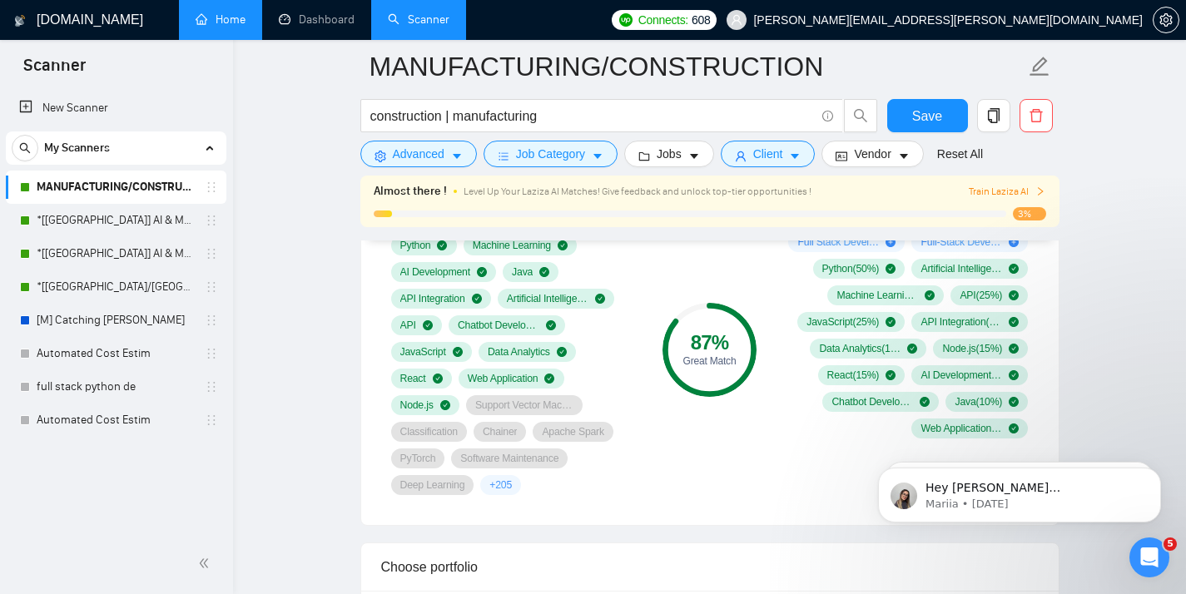
click at [213, 27] on link "Home" at bounding box center [221, 19] width 50 height 14
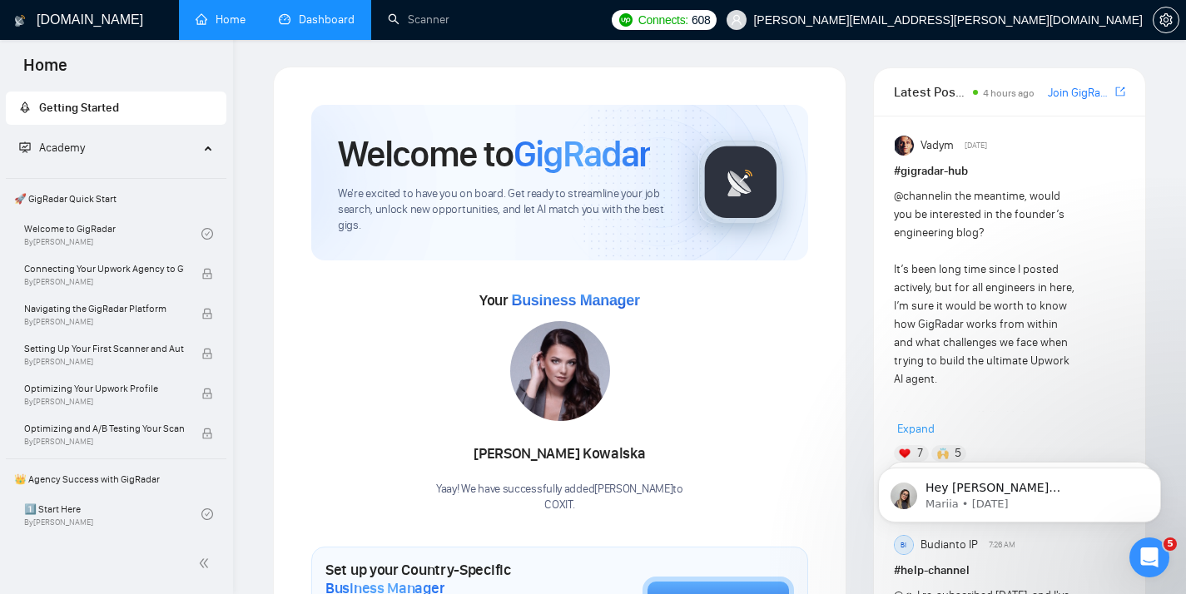
click at [319, 17] on link "Dashboard" at bounding box center [317, 19] width 76 height 14
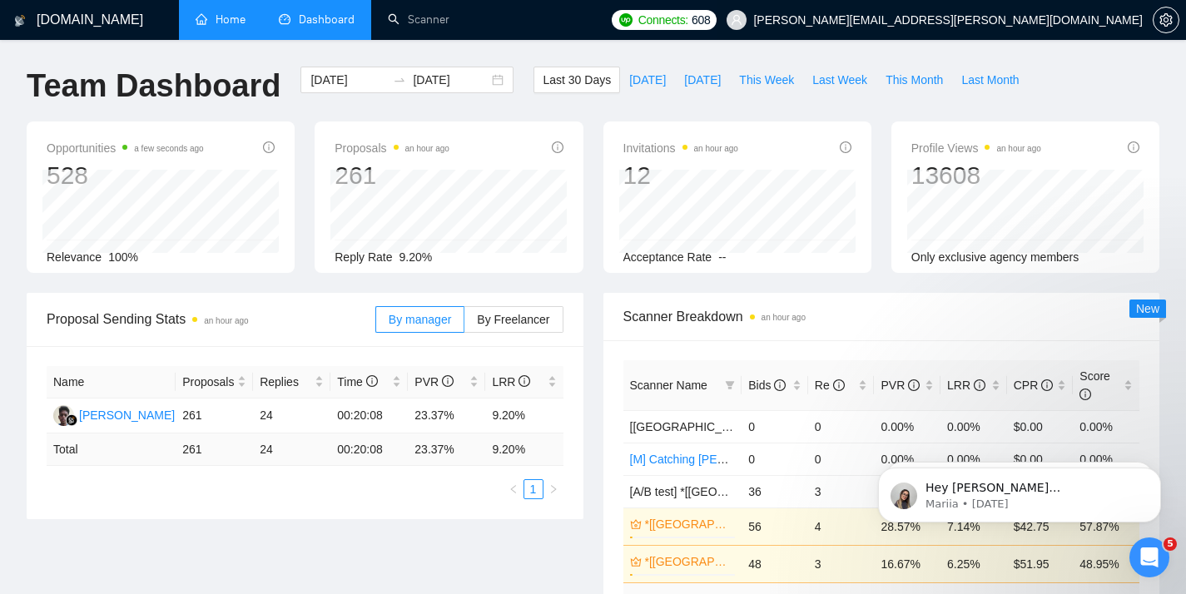
click at [1077, 20] on span "[PERSON_NAME][EMAIL_ADDRESS][PERSON_NAME][DOMAIN_NAME]" at bounding box center [947, 20] width 389 height 0
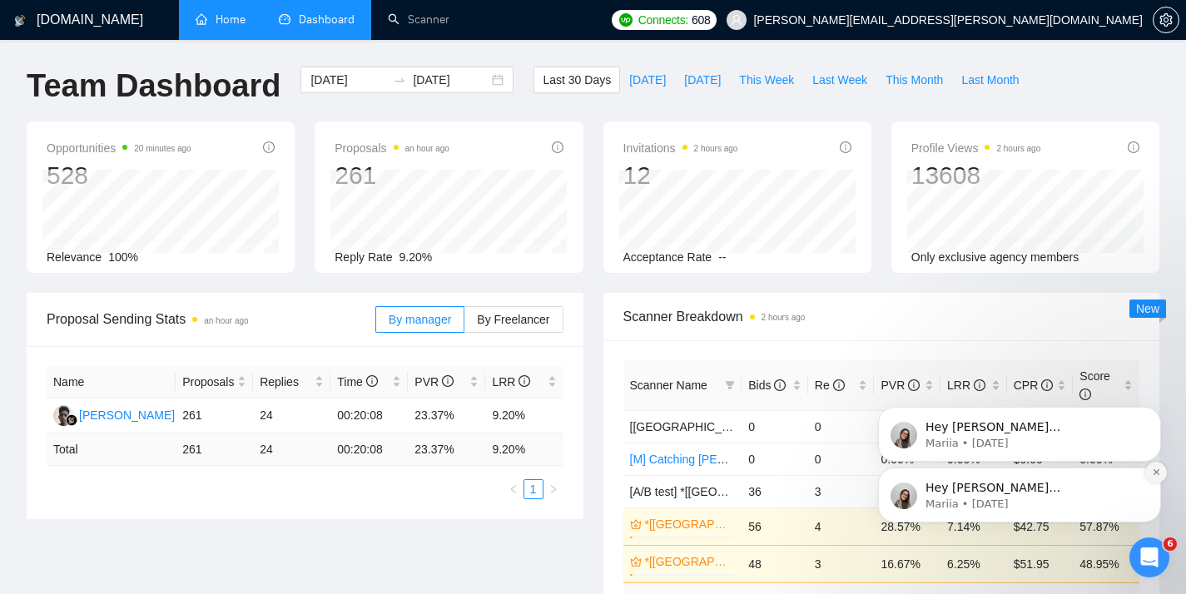
click at [1152, 467] on button "Dismiss notification" at bounding box center [1156, 473] width 22 height 22
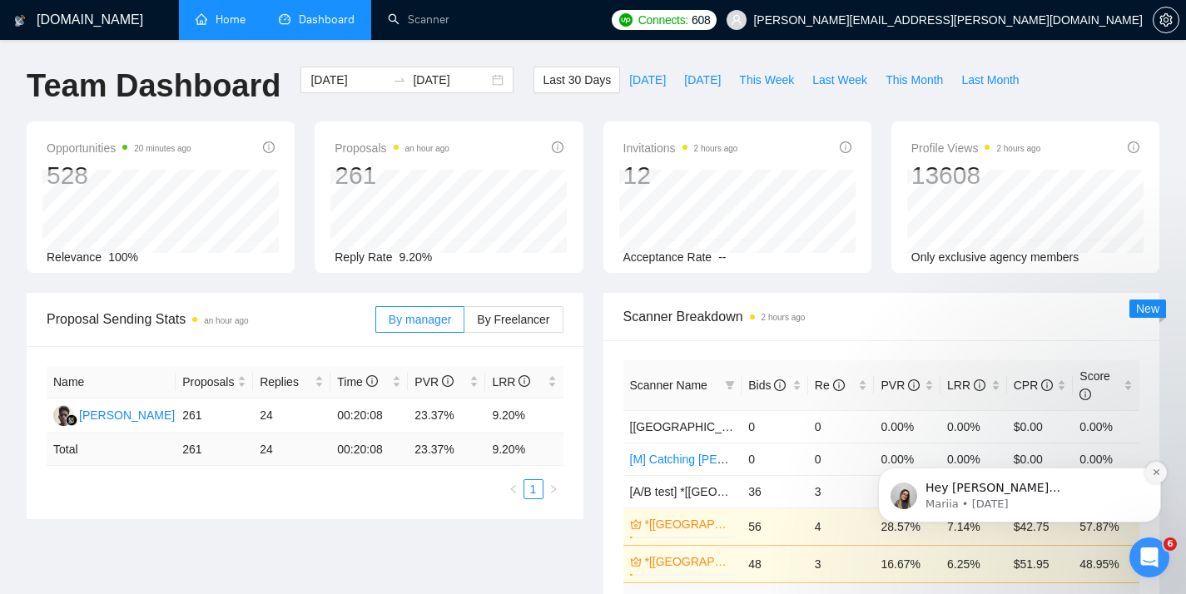
click at [1155, 476] on icon "Dismiss notification" at bounding box center [1155, 472] width 9 height 9
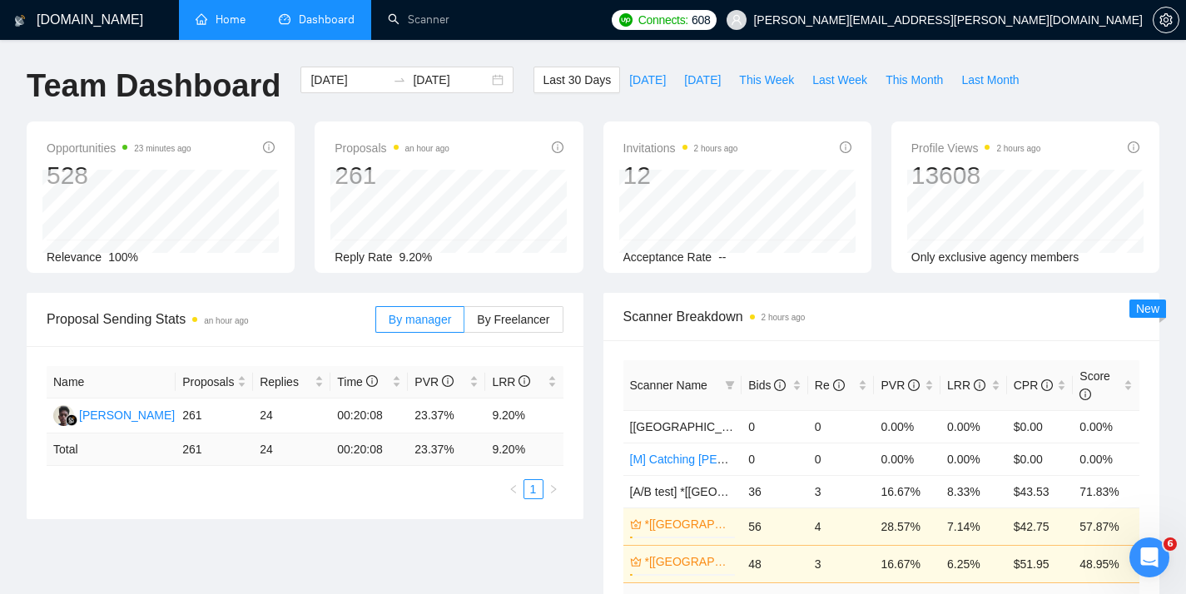
click at [245, 21] on link "Home" at bounding box center [221, 19] width 50 height 14
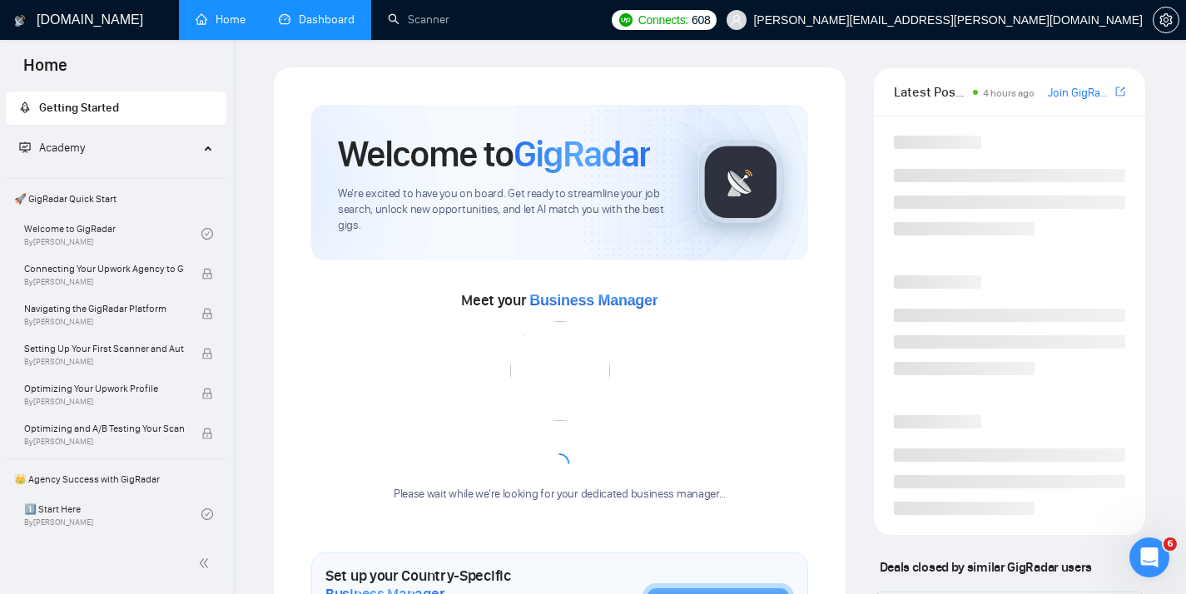
click at [310, 27] on link "Dashboard" at bounding box center [317, 19] width 76 height 14
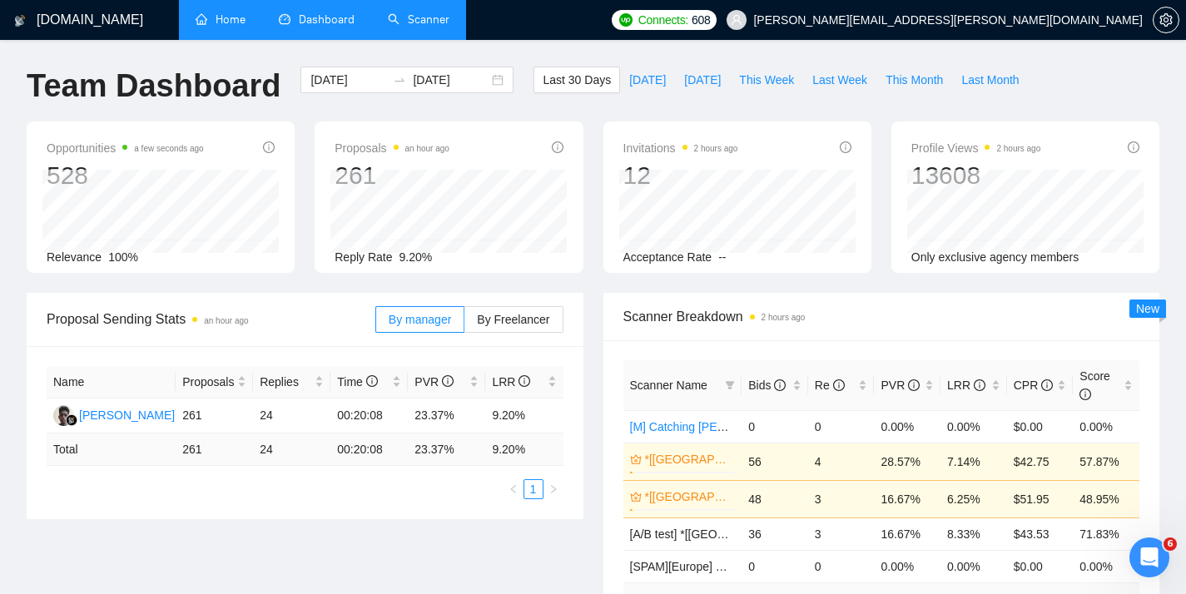
click at [411, 39] on li "Scanner" at bounding box center [418, 20] width 95 height 40
click at [423, 12] on link "Scanner" at bounding box center [419, 19] width 62 height 14
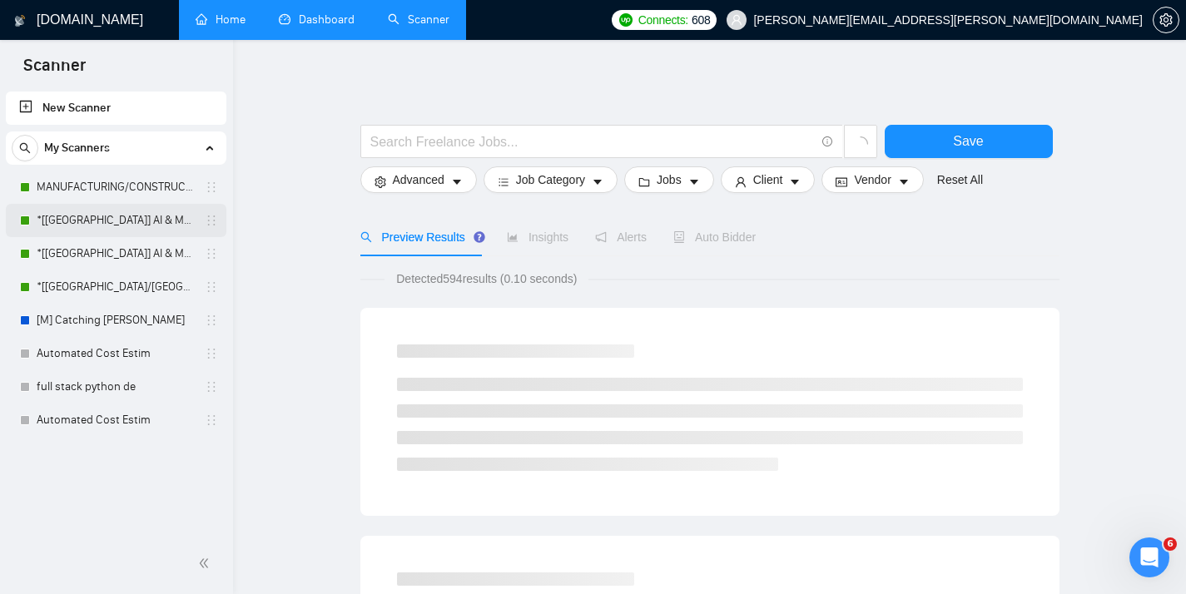
click at [111, 225] on link "*[[GEOGRAPHIC_DATA]] AI & Machine Learning Software" at bounding box center [116, 220] width 158 height 33
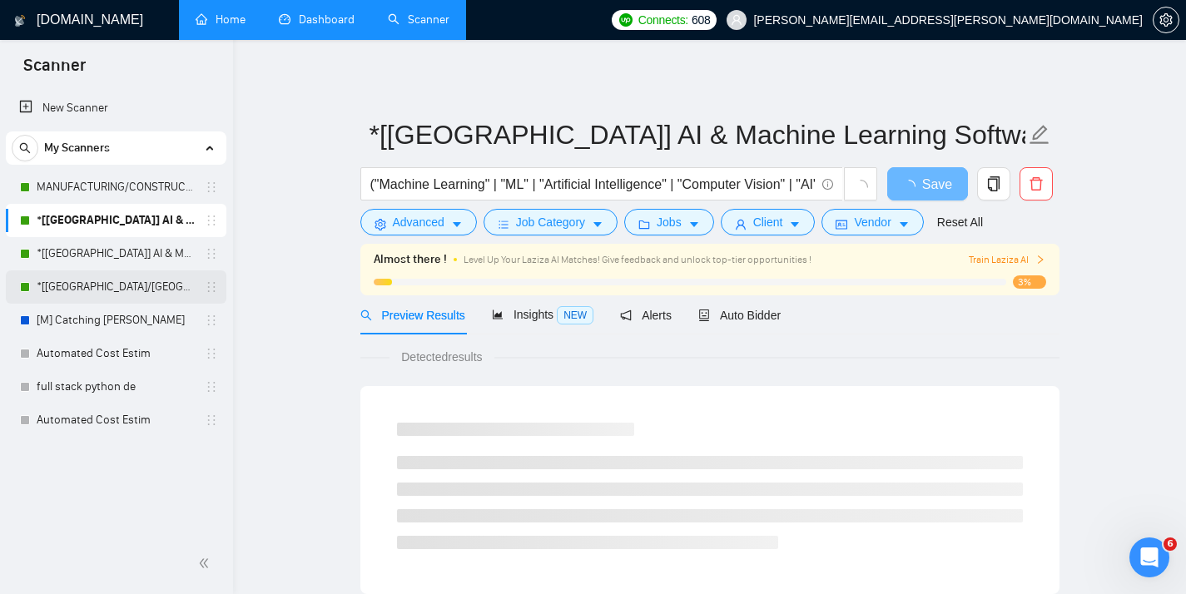
drag, startPoint x: 121, startPoint y: 253, endPoint x: 121, endPoint y: 290, distance: 36.6
click at [121, 253] on link "*[[GEOGRAPHIC_DATA]] AI & Machine Learning Software" at bounding box center [116, 253] width 158 height 33
click at [121, 294] on link "*[[GEOGRAPHIC_DATA]/[GEOGRAPHIC_DATA]] AI Agent Development" at bounding box center [116, 286] width 158 height 33
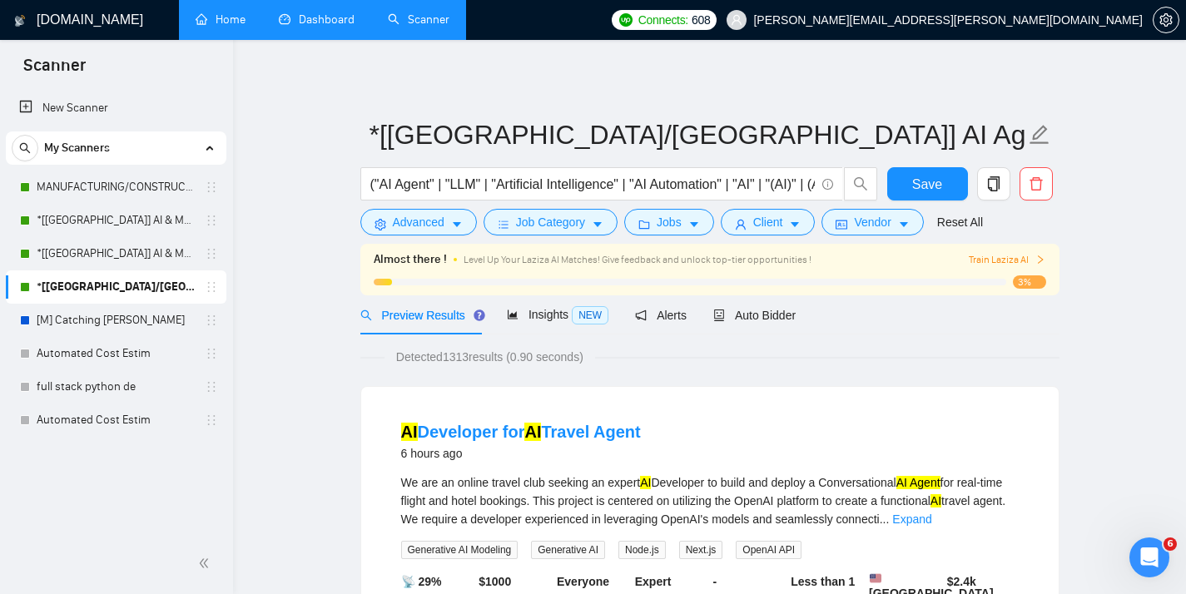
click at [318, 12] on link "Dashboard" at bounding box center [317, 19] width 76 height 14
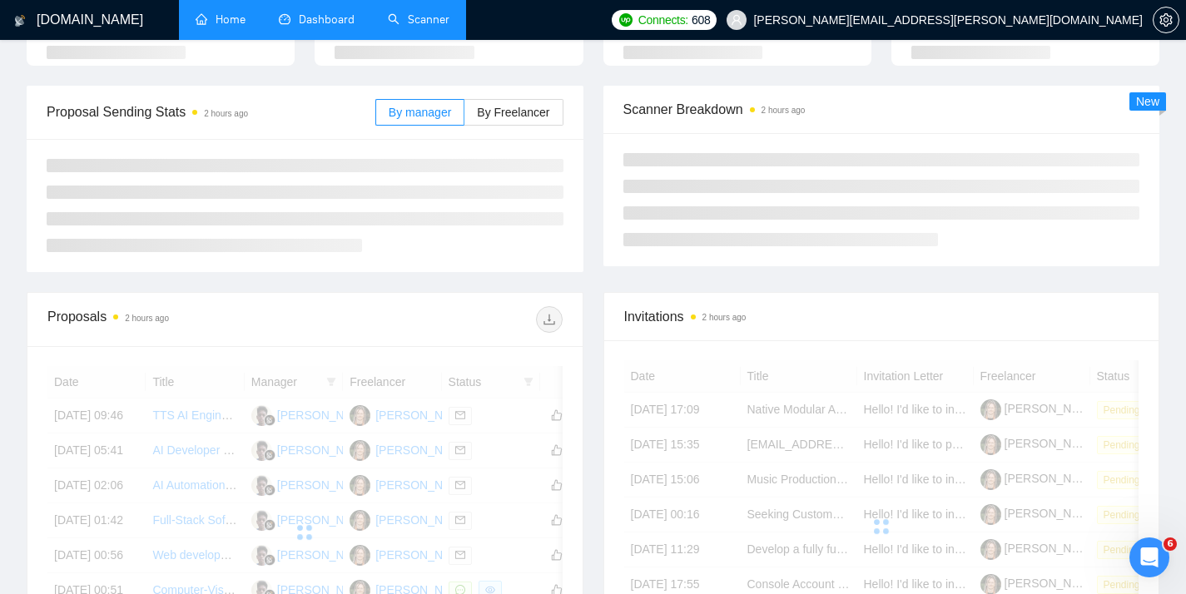
scroll to position [61, 0]
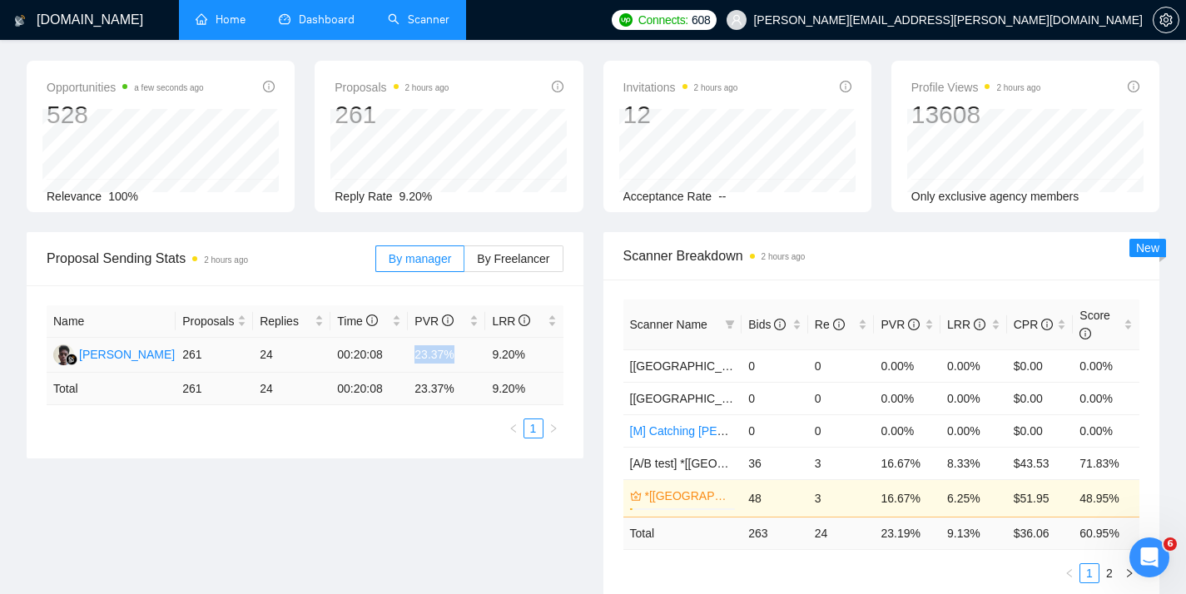
drag, startPoint x: 413, startPoint y: 354, endPoint x: 465, endPoint y: 356, distance: 52.5
click at [465, 356] on td "23.37%" at bounding box center [446, 355] width 77 height 35
click at [184, 362] on td "261" at bounding box center [214, 355] width 77 height 35
drag, startPoint x: 419, startPoint y: 349, endPoint x: 470, endPoint y: 349, distance: 51.6
click at [470, 349] on td "23.37%" at bounding box center [446, 355] width 77 height 35
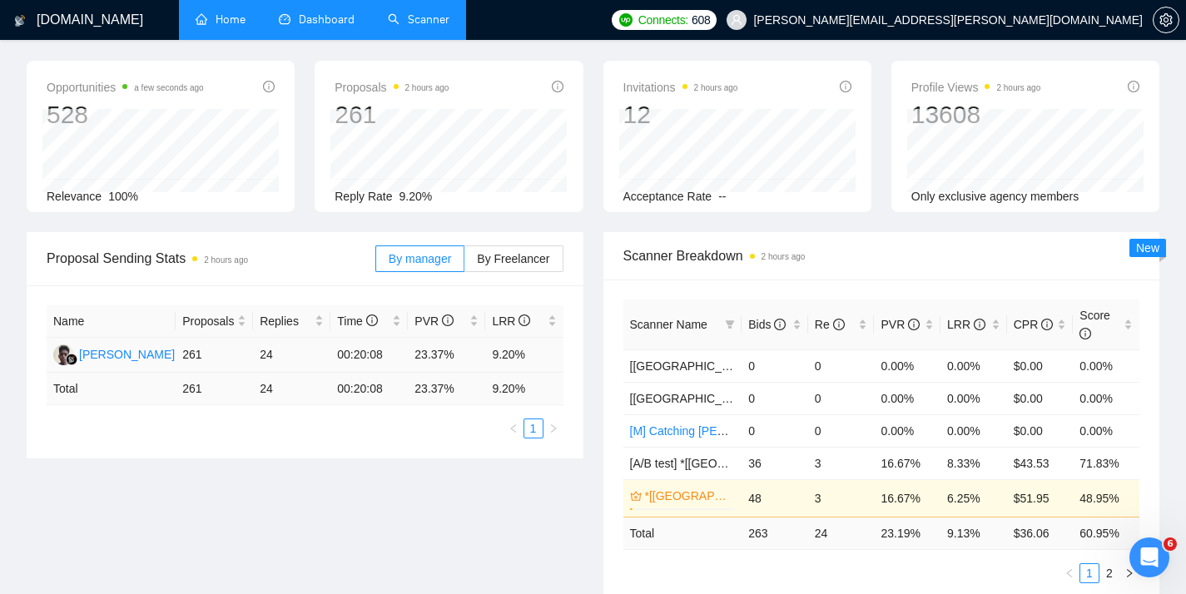
click at [469, 349] on td "23.37%" at bounding box center [446, 355] width 77 height 35
drag, startPoint x: 488, startPoint y: 356, endPoint x: 545, endPoint y: 354, distance: 56.6
click at [545, 354] on td "9.20%" at bounding box center [523, 355] width 77 height 35
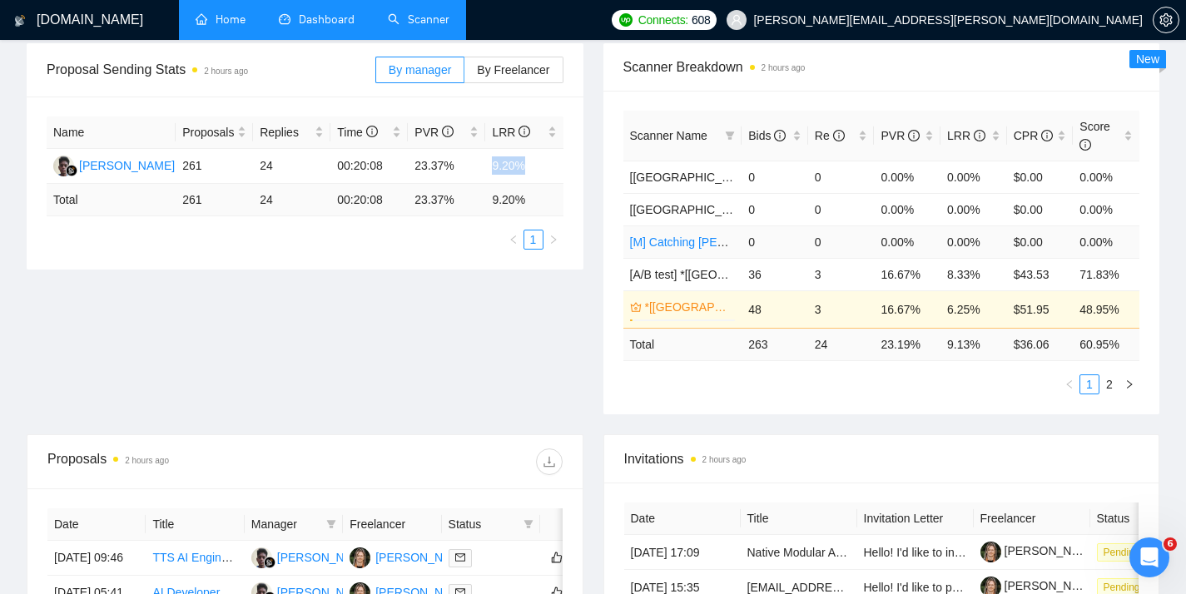
scroll to position [212, 0]
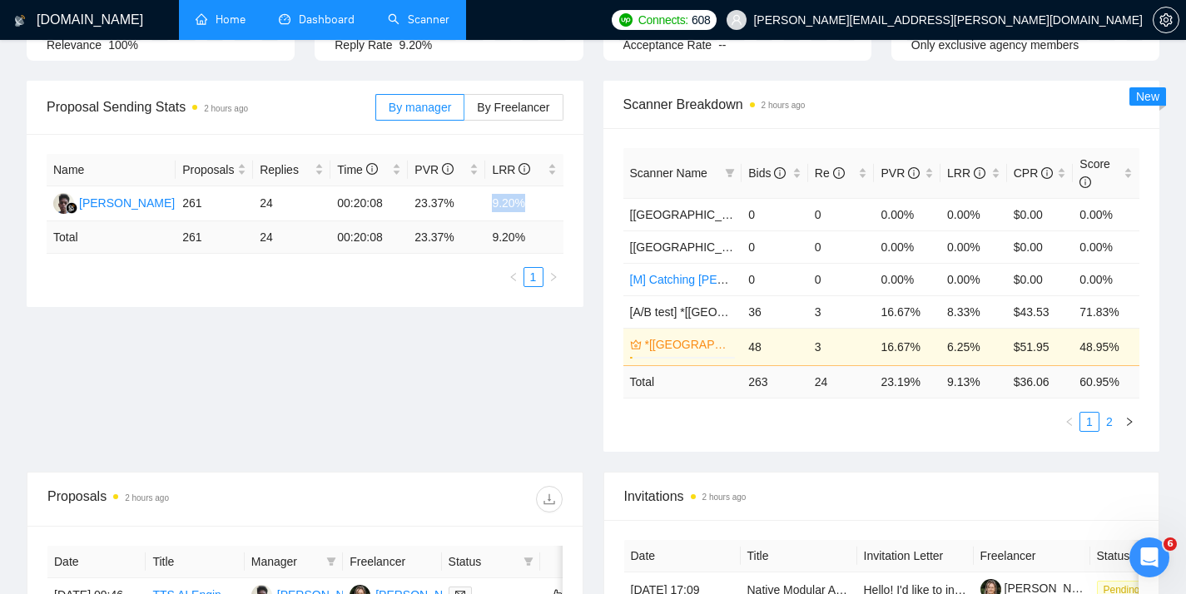
click at [1103, 419] on link "2" at bounding box center [1109, 422] width 18 height 18
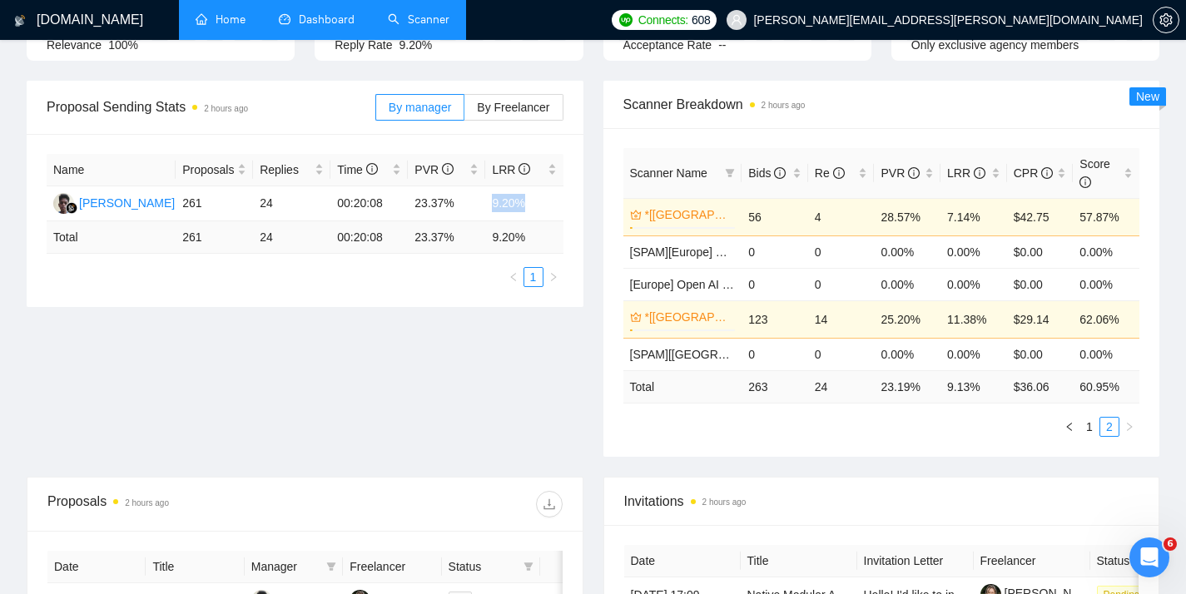
click at [423, 12] on link "Scanner" at bounding box center [419, 19] width 62 height 14
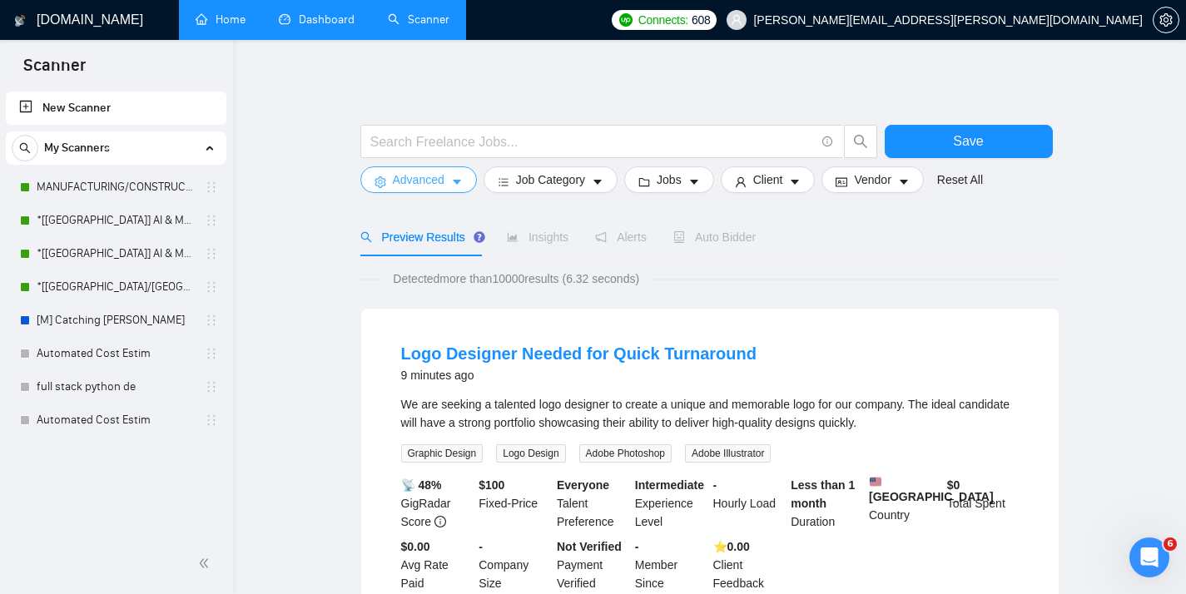
click at [401, 185] on span "Advanced" at bounding box center [419, 180] width 52 height 18
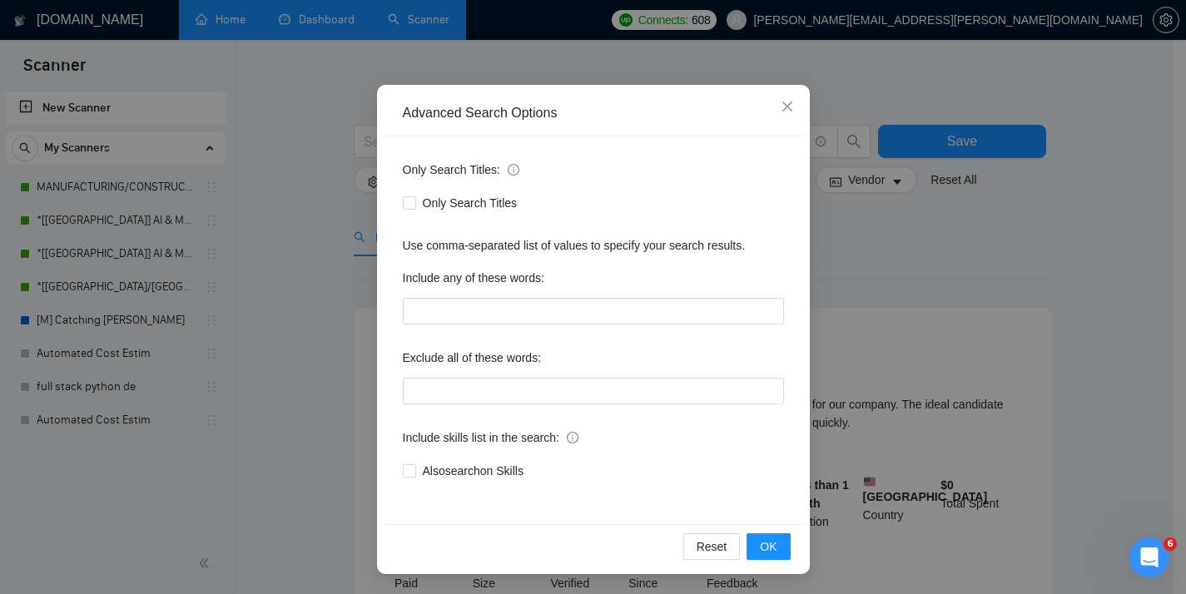
click at [861, 251] on div "Advanced Search Options Only Search Titles: Only Search Titles Use comma-separa…" at bounding box center [593, 297] width 1186 height 594
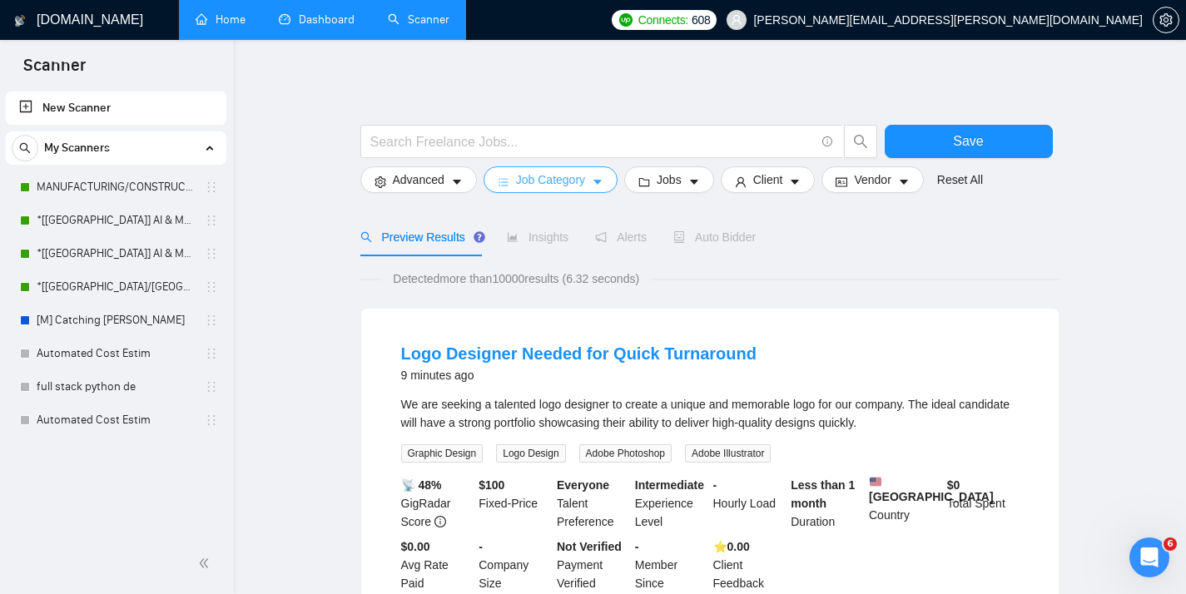
click at [491, 181] on button "Job Category" at bounding box center [550, 179] width 134 height 27
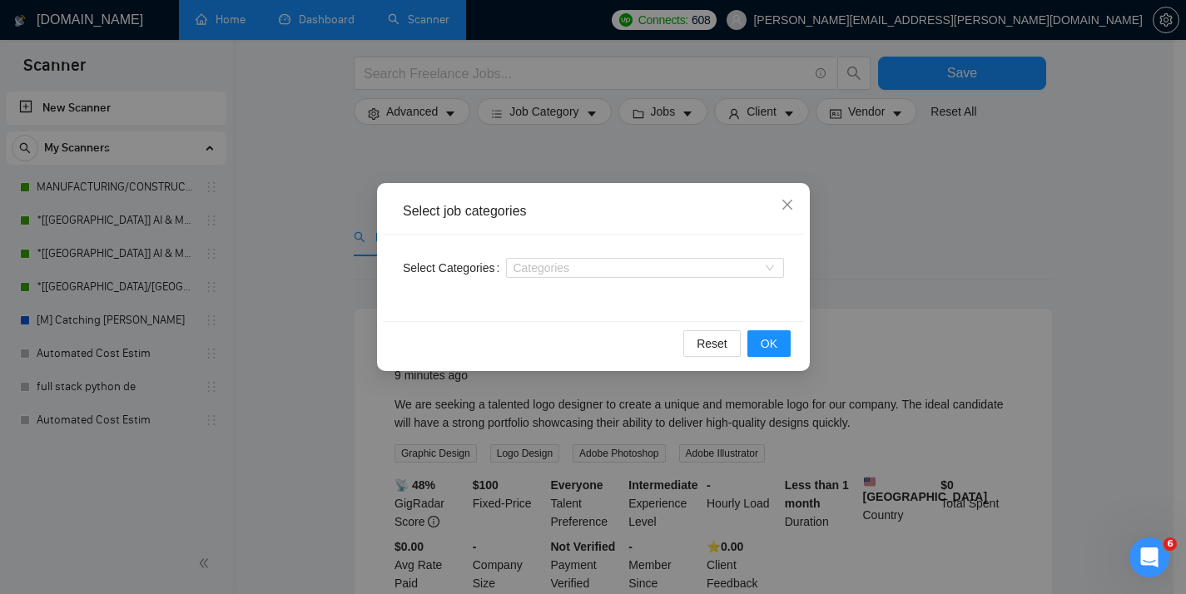
scroll to position [1151, 0]
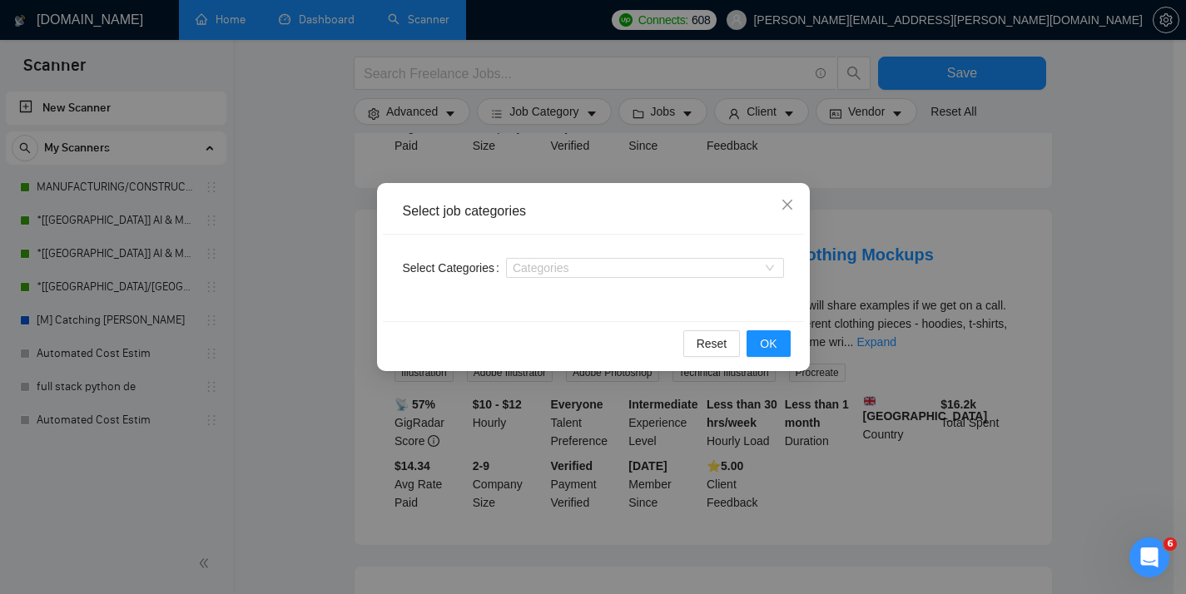
click at [915, 186] on div "Select job categories Select Categories Categories Reset OK" at bounding box center [593, 297] width 1186 height 594
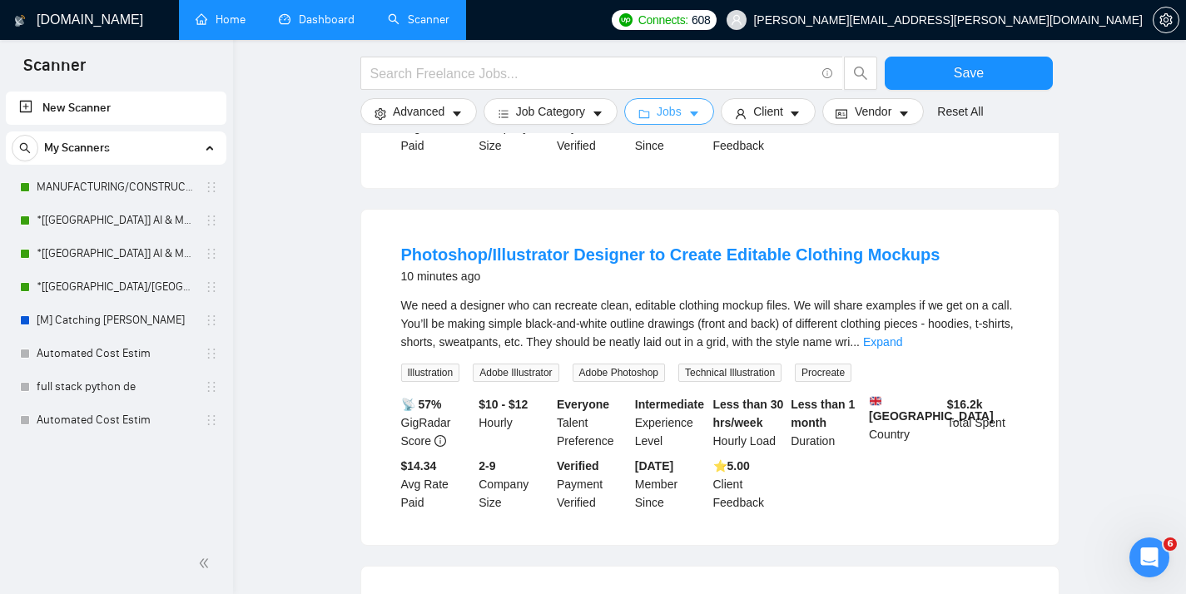
click at [647, 111] on icon "folder" at bounding box center [644, 114] width 11 height 8
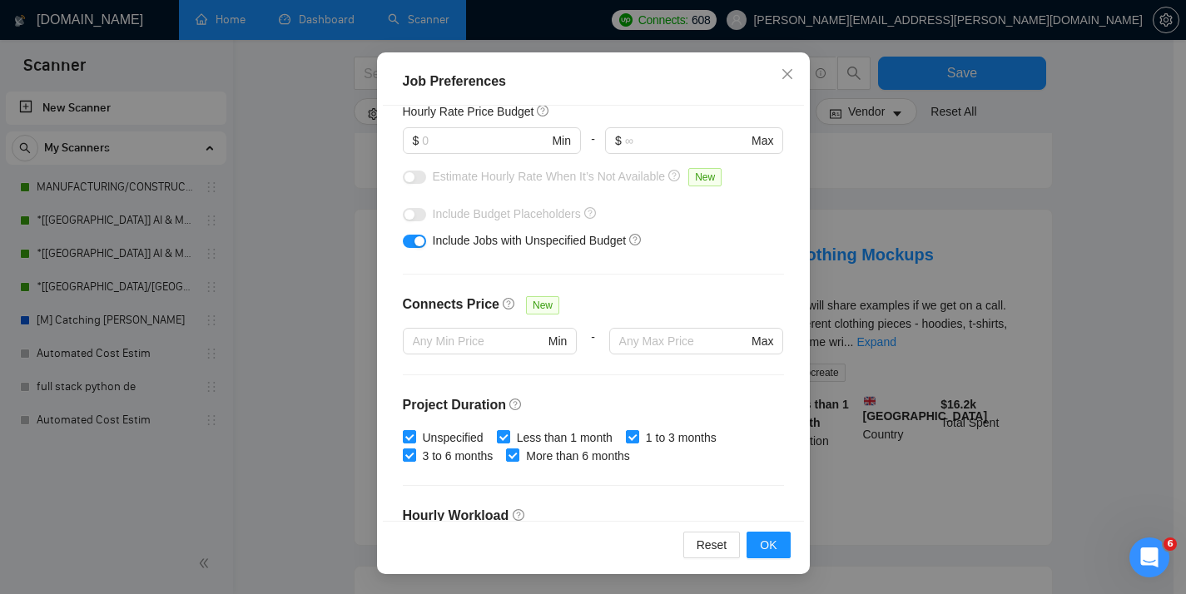
scroll to position [0, 0]
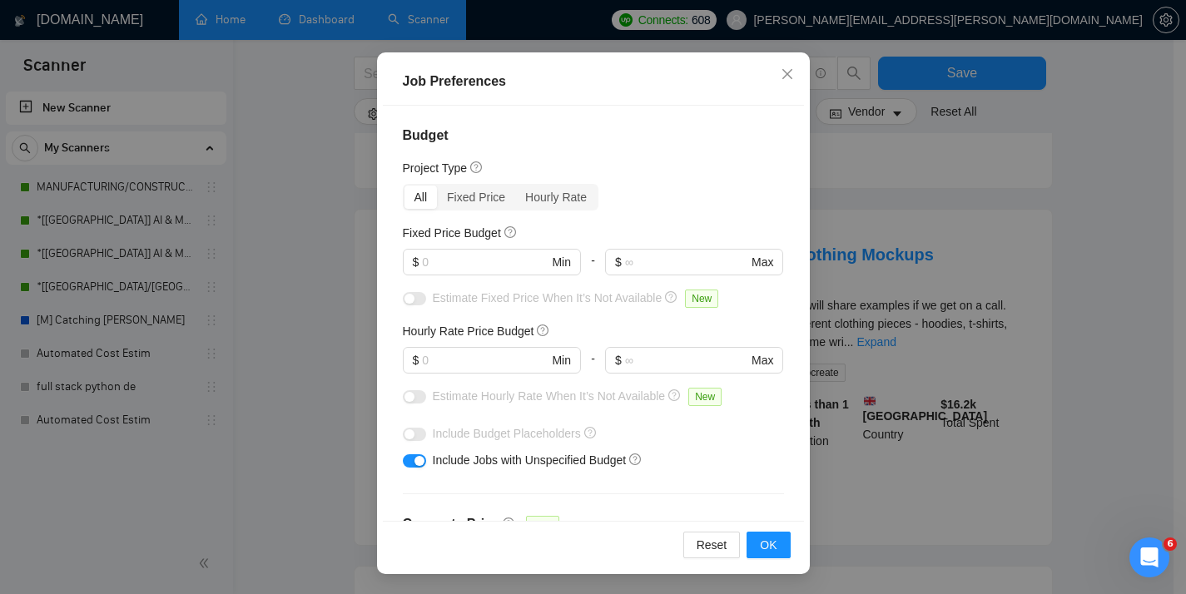
click at [1028, 208] on div "Job Preferences Budget Project Type All Fixed Price Hourly Rate Fixed Price Bud…" at bounding box center [593, 297] width 1186 height 594
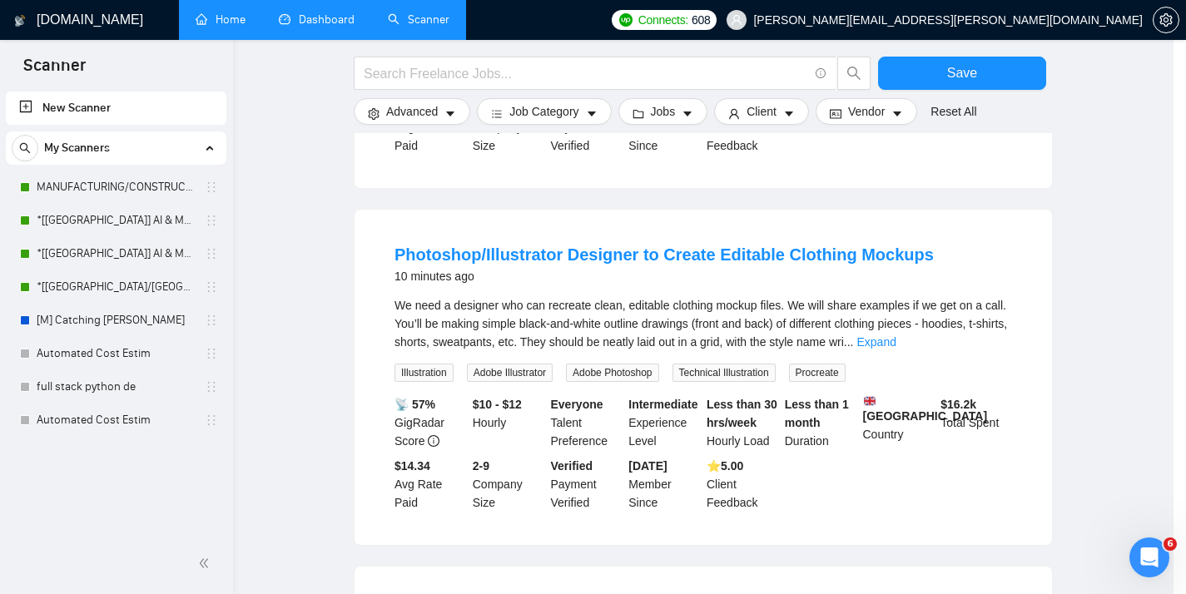
scroll to position [48, 0]
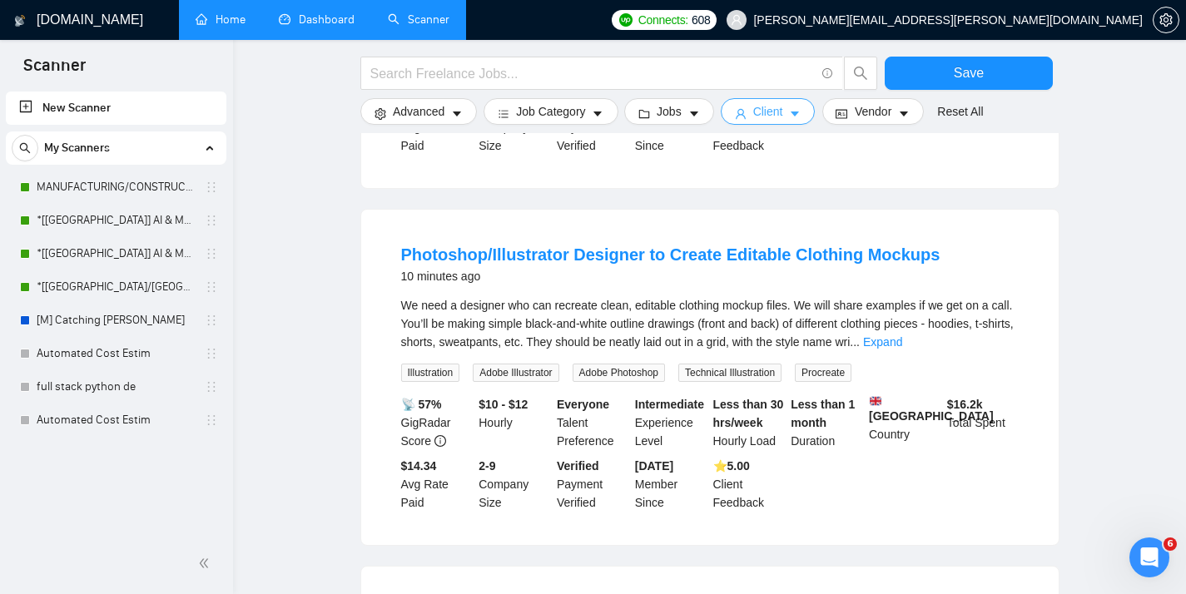
click at [800, 114] on icon "caret-down" at bounding box center [795, 114] width 12 height 12
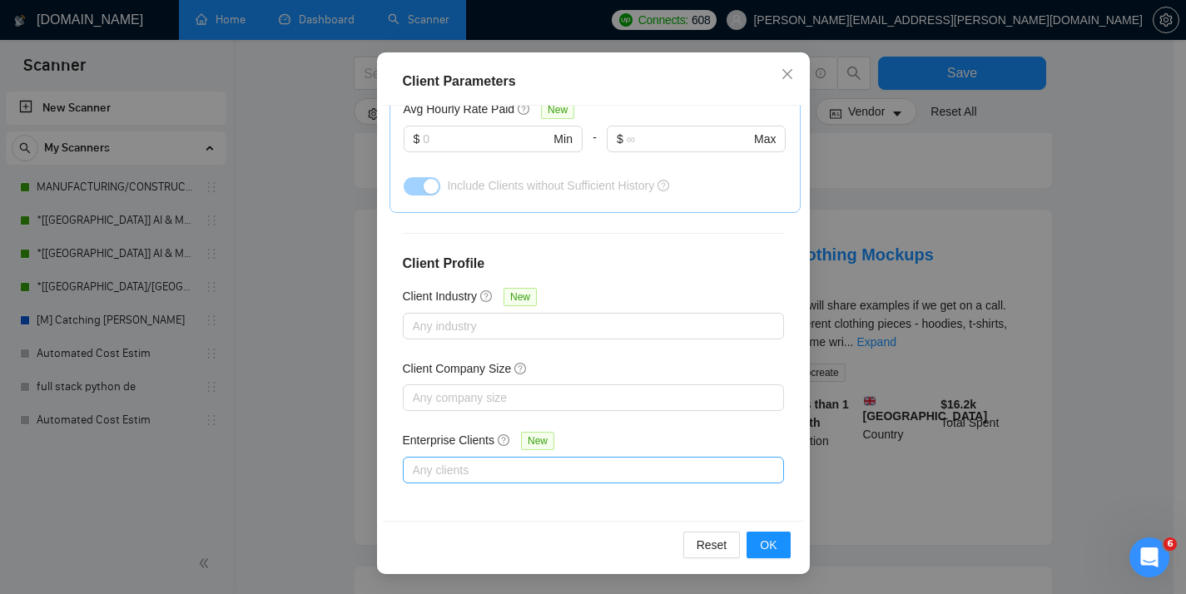
scroll to position [1539, 0]
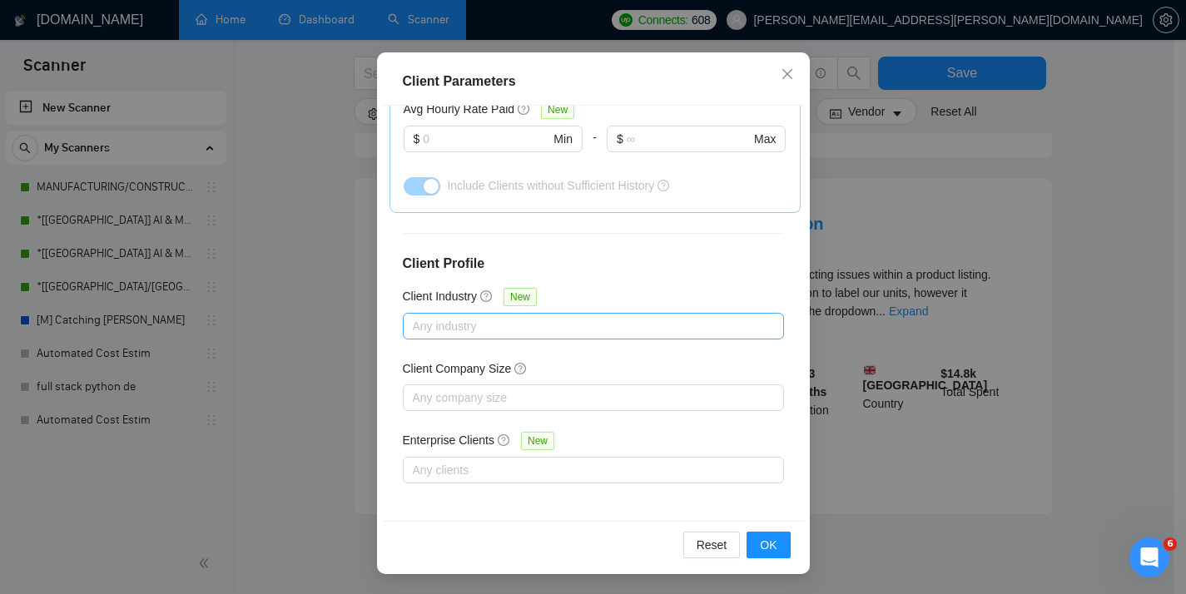
click at [448, 313] on div "Any industry" at bounding box center [593, 326] width 381 height 27
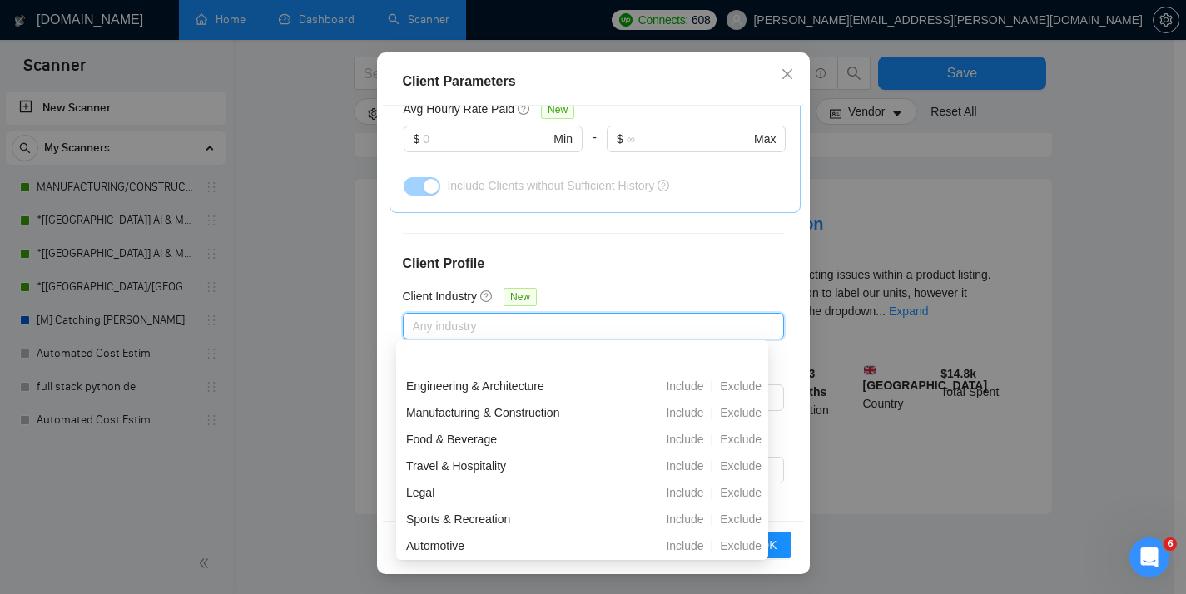
scroll to position [368, 0]
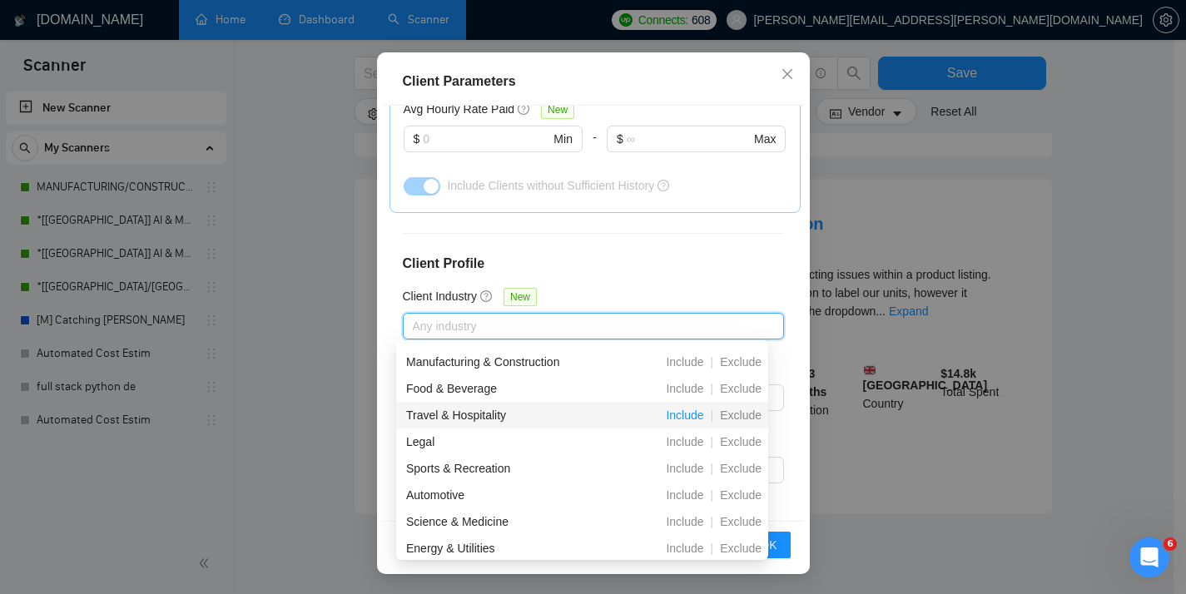
click at [678, 410] on span "Include" at bounding box center [684, 415] width 51 height 13
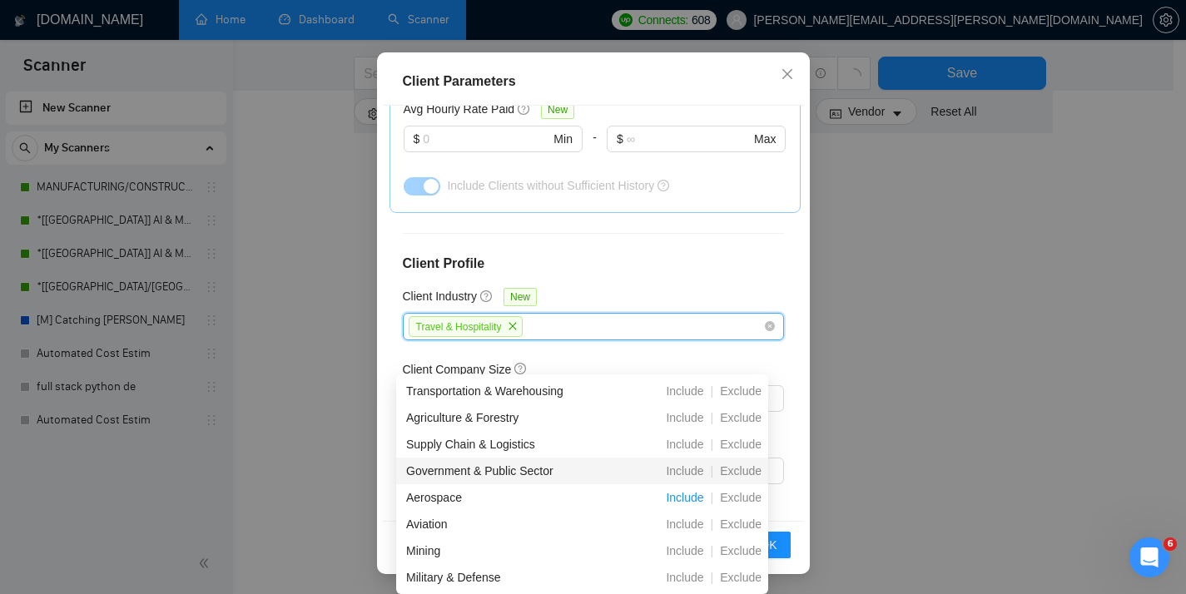
scroll to position [1504, 0]
click at [681, 502] on span "Include" at bounding box center [684, 498] width 51 height 13
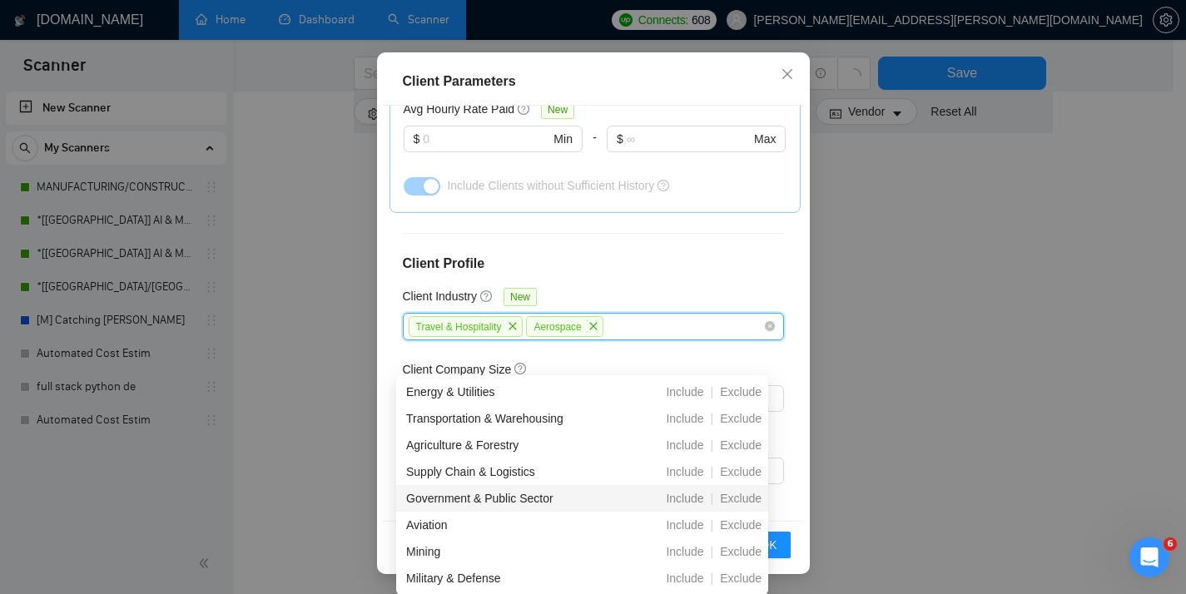
click at [779, 496] on div "Client Location Include Client Countries Select Exclude Client Countries Select…" at bounding box center [593, 314] width 421 height 416
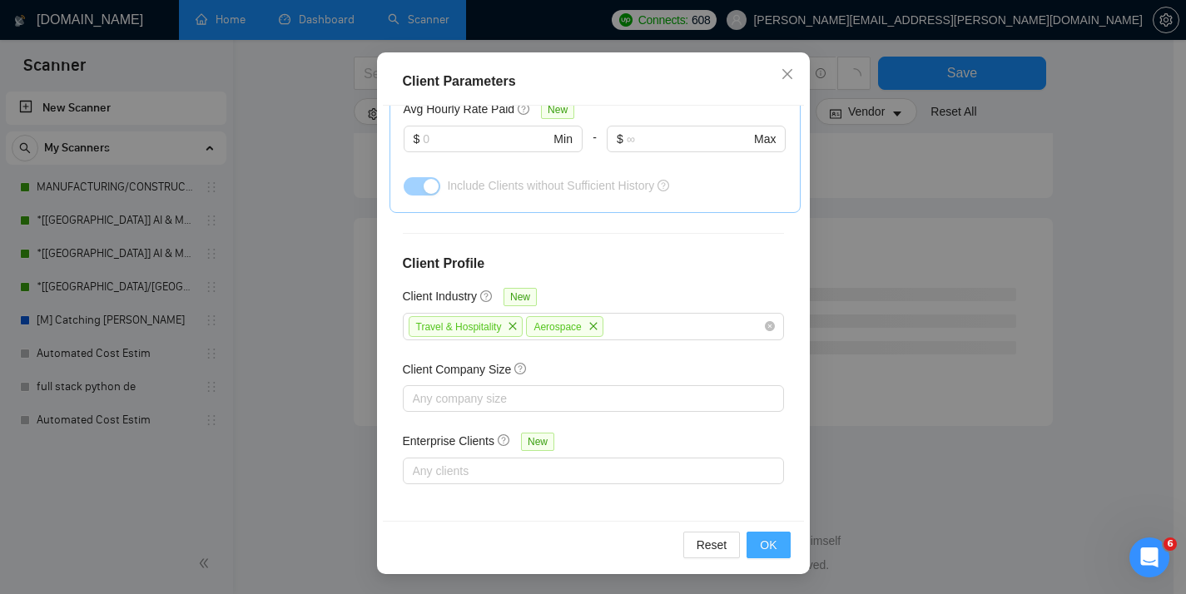
scroll to position [1002, 0]
click at [764, 545] on span "OK" at bounding box center [768, 545] width 17 height 18
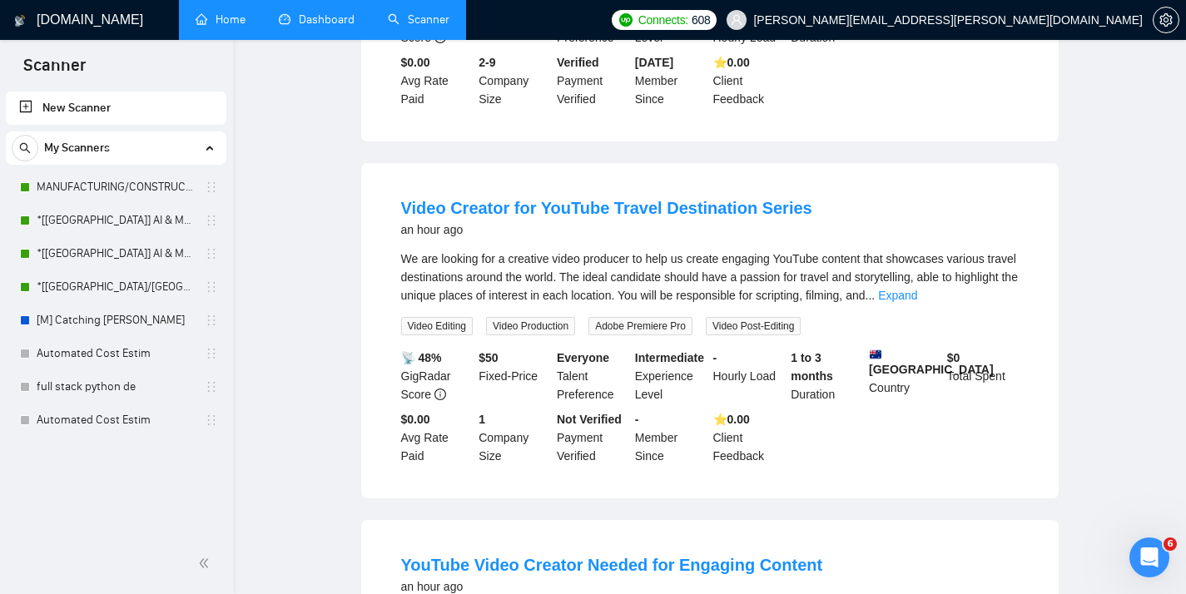
scroll to position [0, 0]
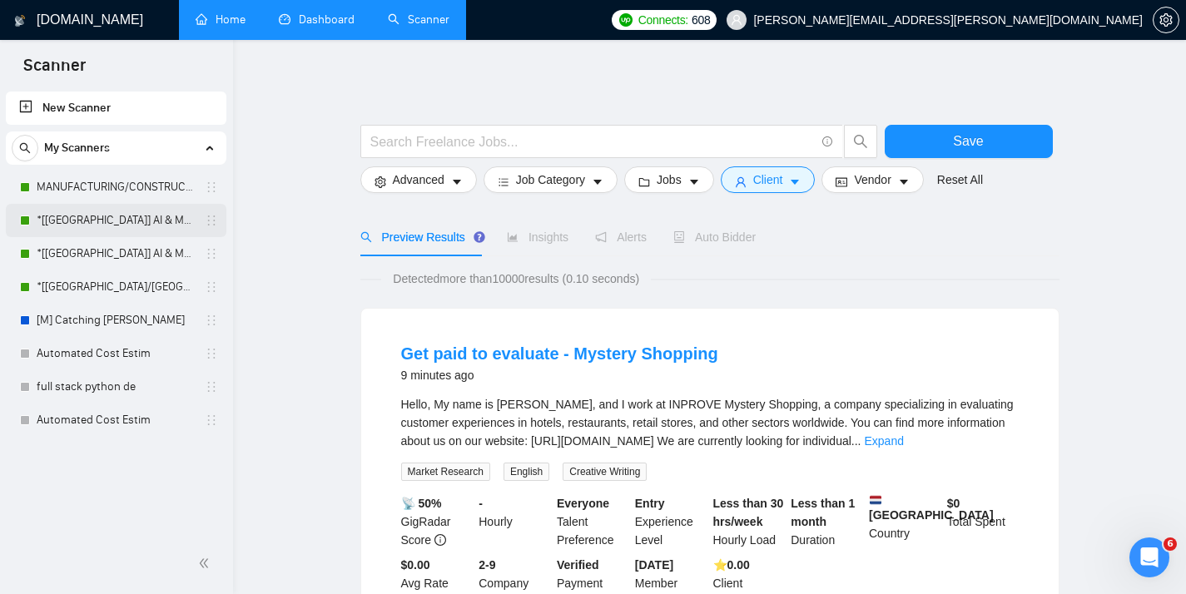
click at [95, 215] on link "*[[GEOGRAPHIC_DATA]] AI & Machine Learning Software" at bounding box center [116, 220] width 158 height 33
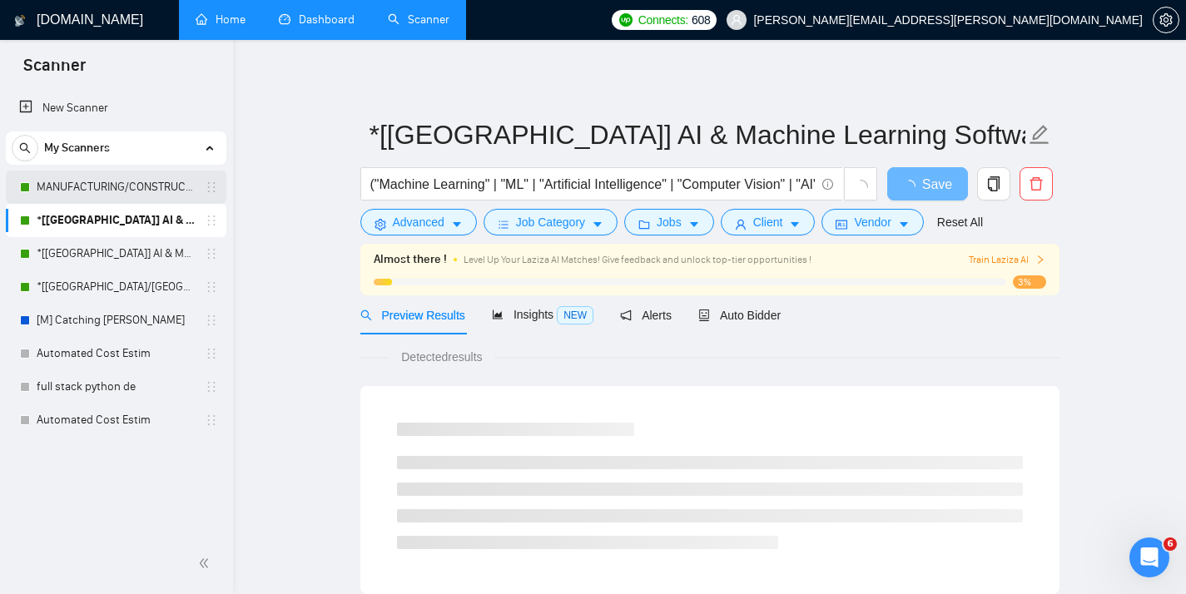
click at [106, 196] on link "MANUFACTURING/CONSTRUCTION" at bounding box center [116, 187] width 158 height 33
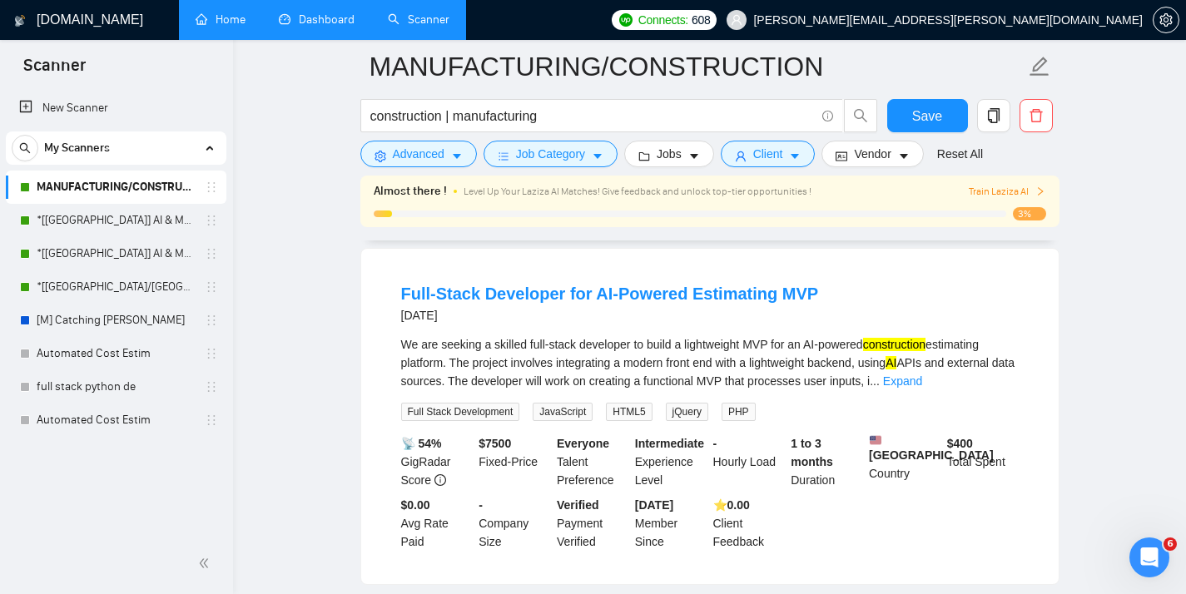
scroll to position [1992, 0]
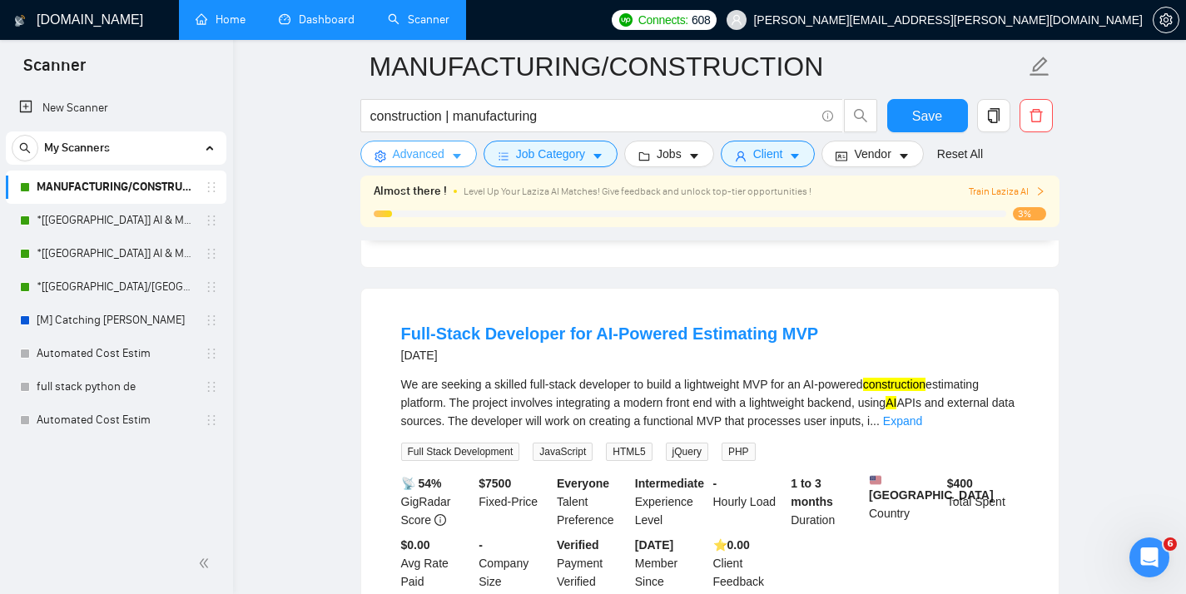
click at [421, 163] on span "Advanced" at bounding box center [419, 154] width 52 height 18
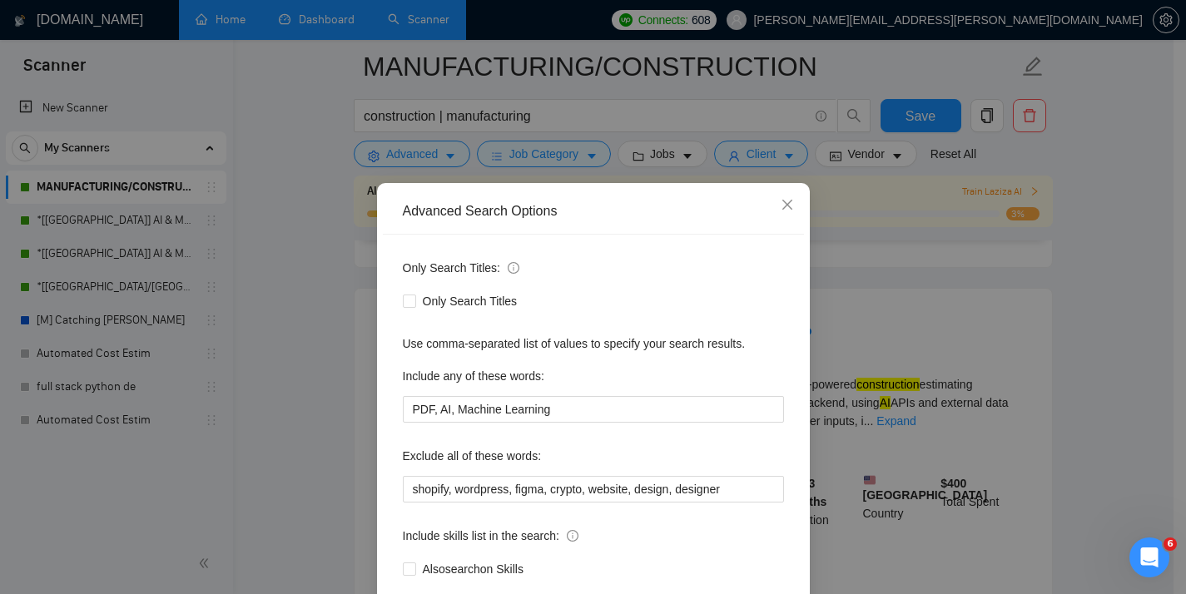
scroll to position [98, 0]
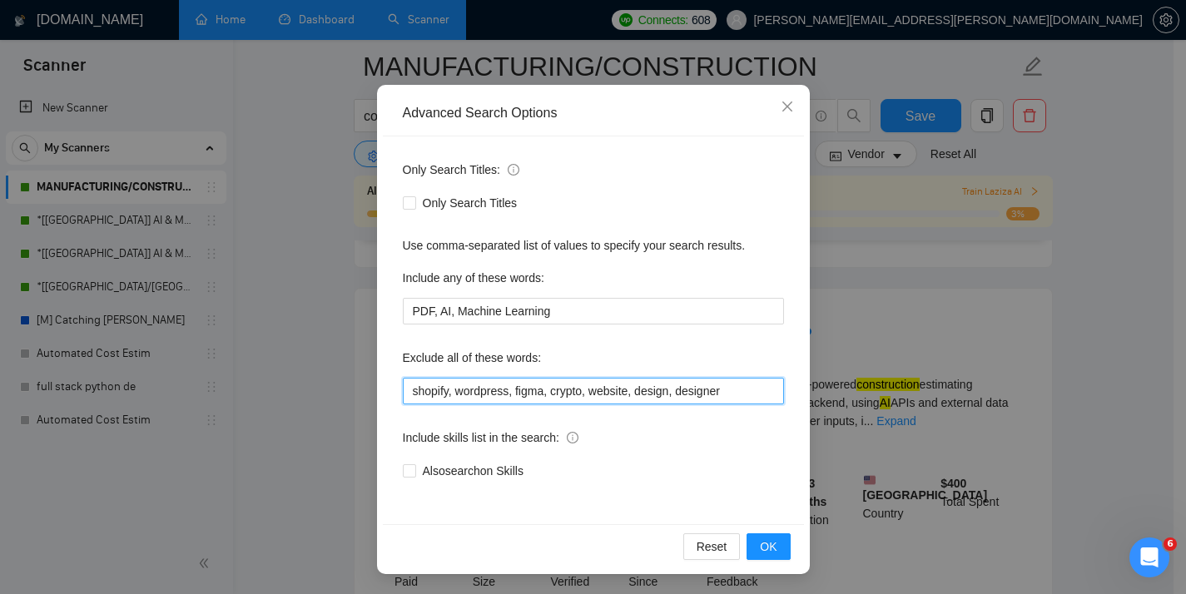
drag, startPoint x: 520, startPoint y: 392, endPoint x: 749, endPoint y: 384, distance: 228.9
click at [749, 384] on input "shopify, wordpress, figma, crypto, website, design, designer" at bounding box center [593, 391] width 381 height 27
click at [750, 391] on input "shopify, wordpress, figma, crypto, website, design, designer" at bounding box center [593, 391] width 381 height 27
drag, startPoint x: 747, startPoint y: 394, endPoint x: 386, endPoint y: 394, distance: 361.1
click at [386, 394] on div "Only Search Titles: Only Search Titles Use comma-separated list of values to sp…" at bounding box center [593, 330] width 421 height 388
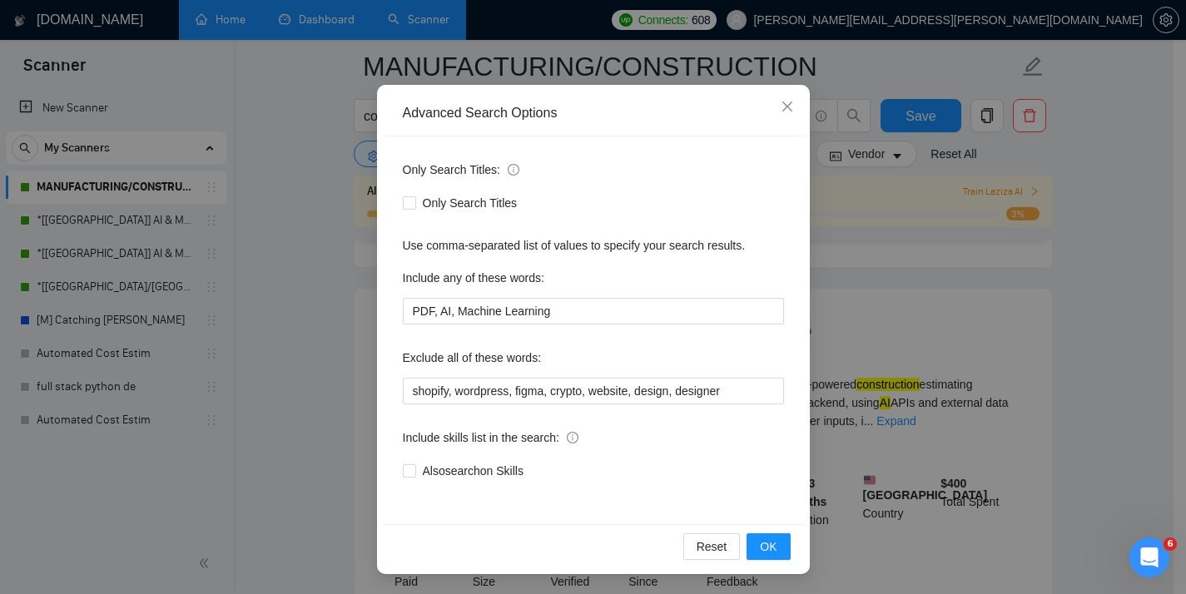
click at [624, 357] on div "Exclude all of these words:" at bounding box center [593, 360] width 381 height 33
click at [555, 318] on input "PDF, AI, Machine Learning" at bounding box center [593, 311] width 381 height 27
click at [505, 316] on input "PDF, AI, Machine Learning" at bounding box center [593, 311] width 381 height 27
click at [901, 254] on div "Advanced Search Options Only Search Titles: Only Search Titles Use comma-separa…" at bounding box center [593, 297] width 1186 height 594
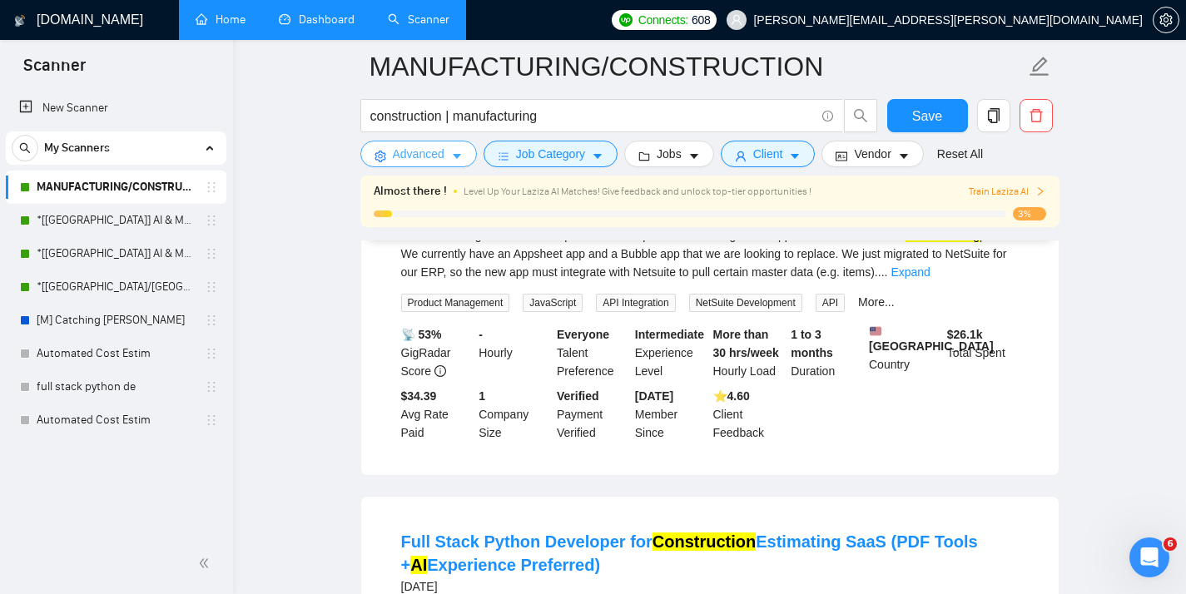
scroll to position [0, 0]
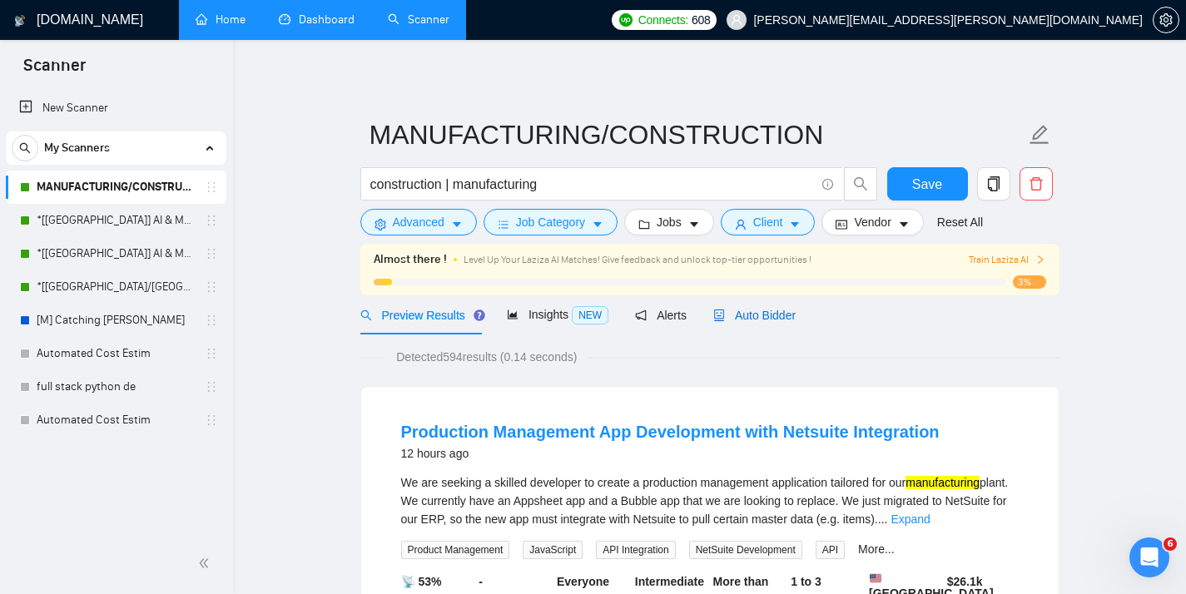
click at [785, 319] on span "Auto Bidder" at bounding box center [754, 315] width 82 height 13
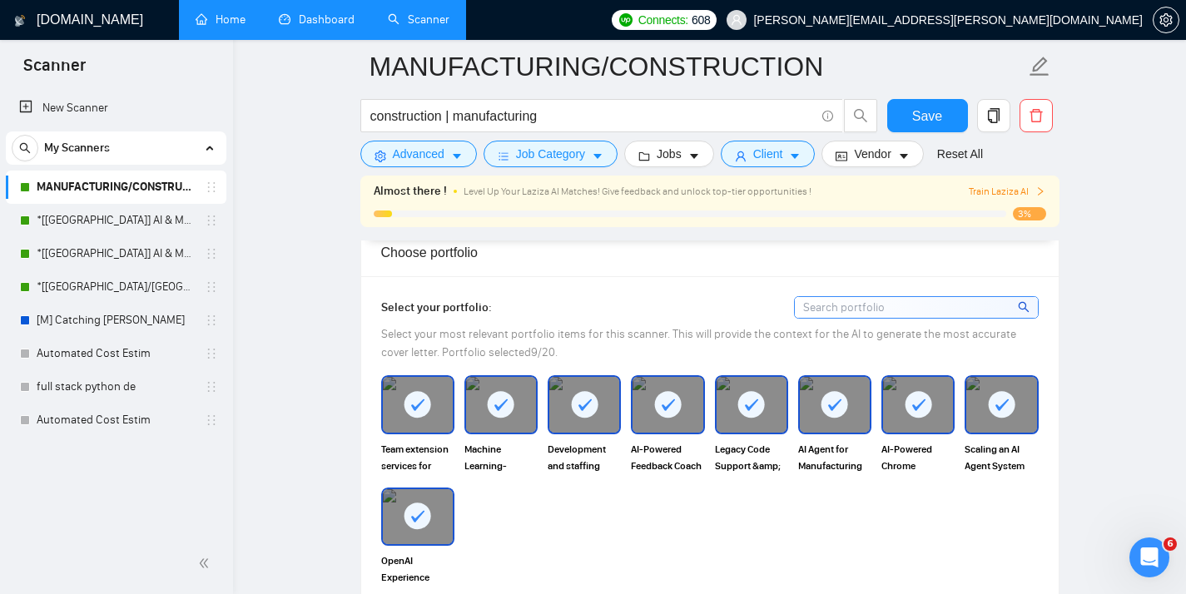
scroll to position [1940, 0]
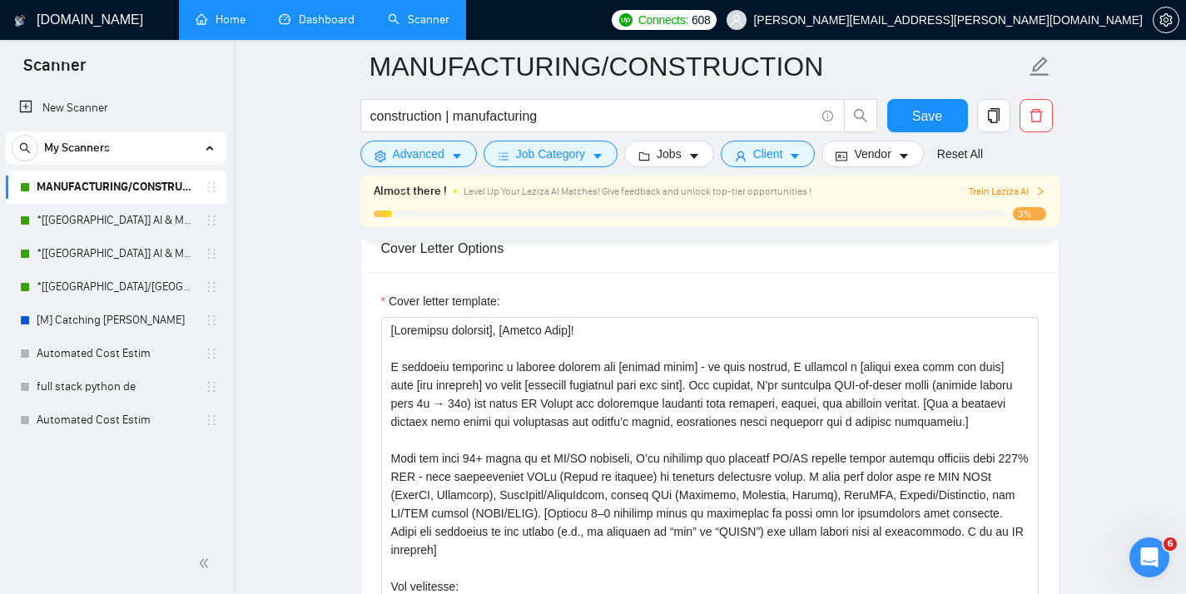
click at [237, 27] on link "Home" at bounding box center [221, 19] width 50 height 14
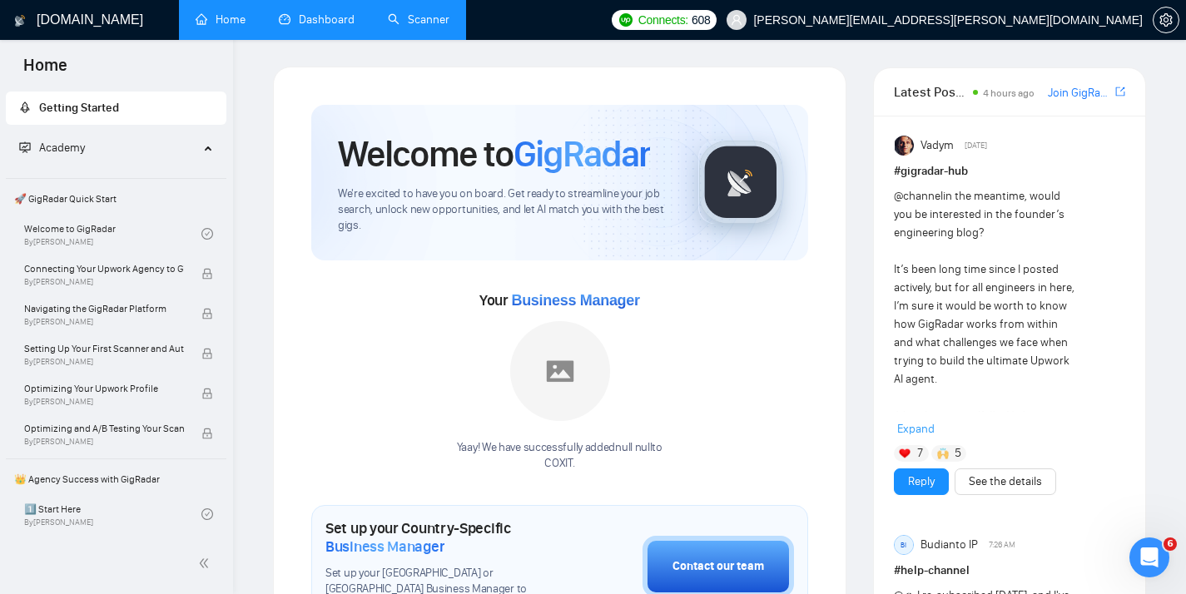
click at [295, 12] on link "Dashboard" at bounding box center [317, 19] width 76 height 14
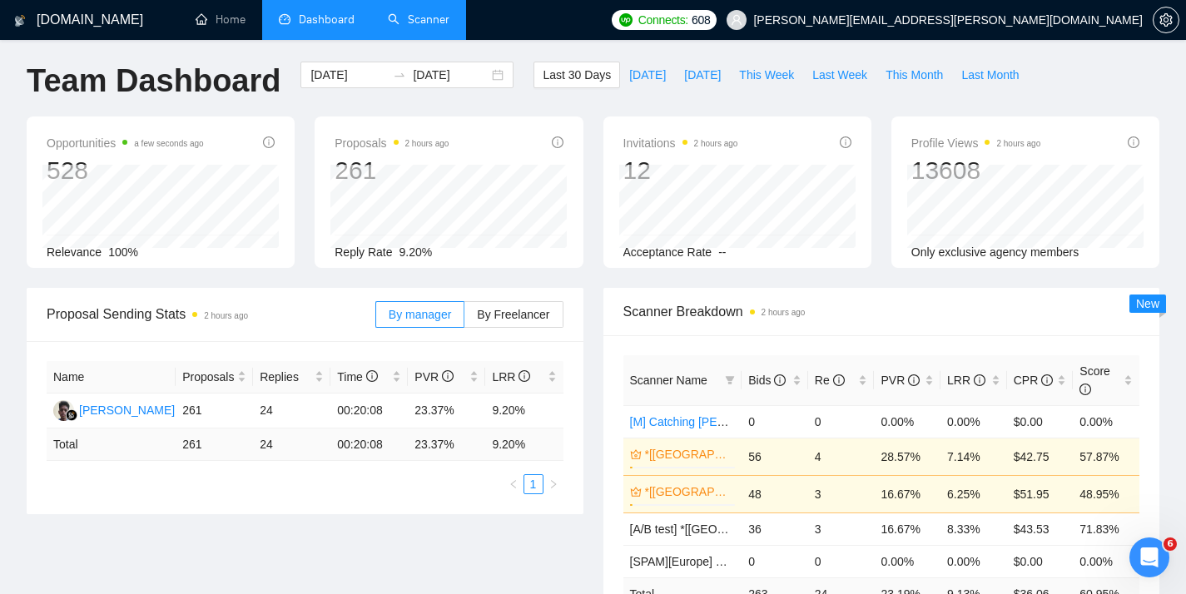
scroll to position [108, 0]
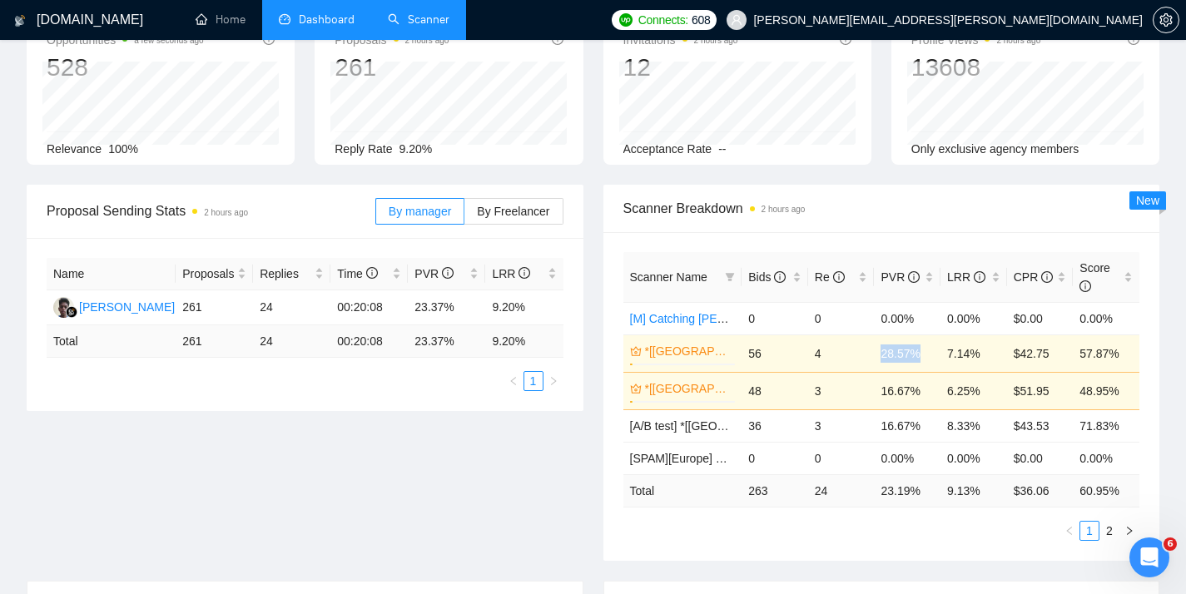
drag, startPoint x: 893, startPoint y: 356, endPoint x: 919, endPoint y: 354, distance: 26.7
click at [919, 354] on tr "*[[GEOGRAPHIC_DATA]] AI & Machine Learning Software 3% 56 4 28.57% 7.14% $42.75…" at bounding box center [881, 352] width 517 height 37
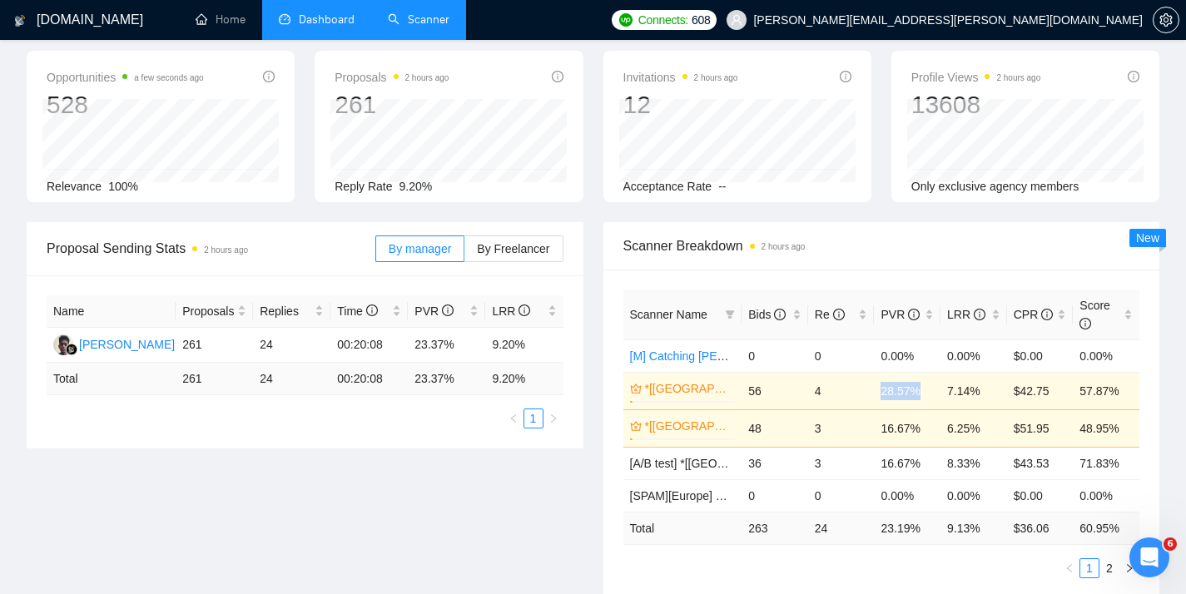
scroll to position [0, 0]
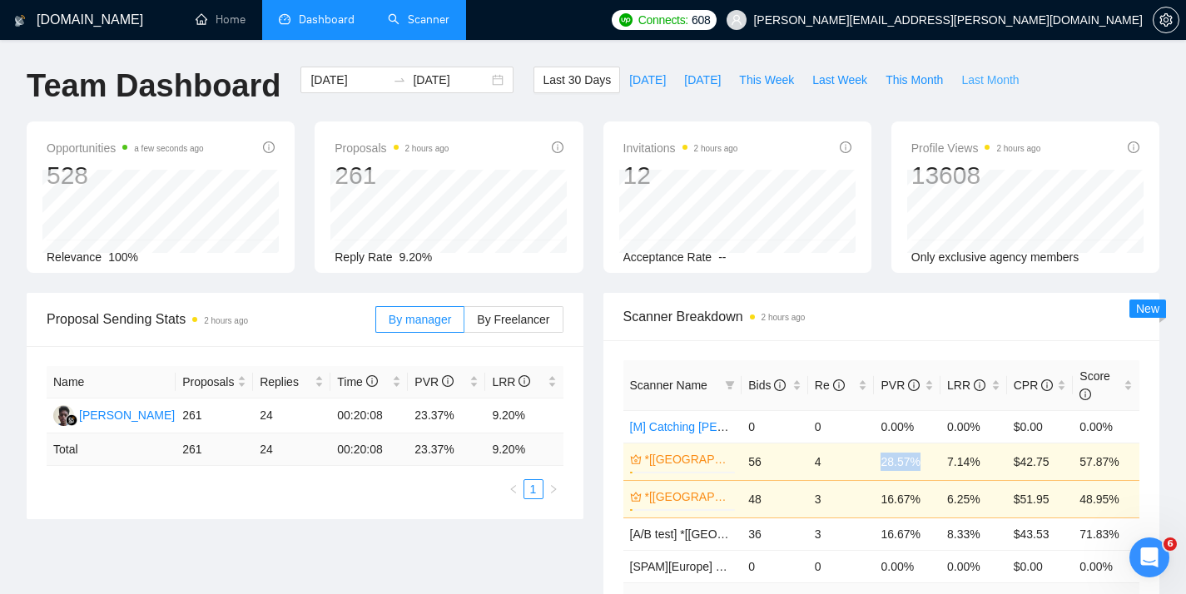
click at [975, 85] on span "Last Month" at bounding box center [989, 80] width 57 height 18
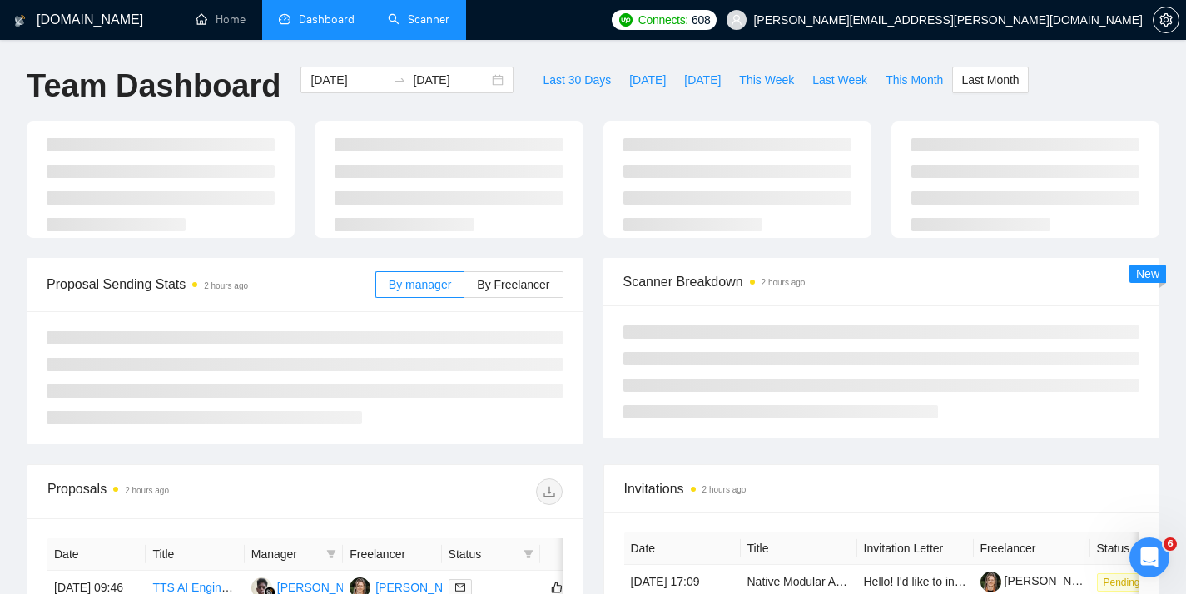
type input "[DATE]"
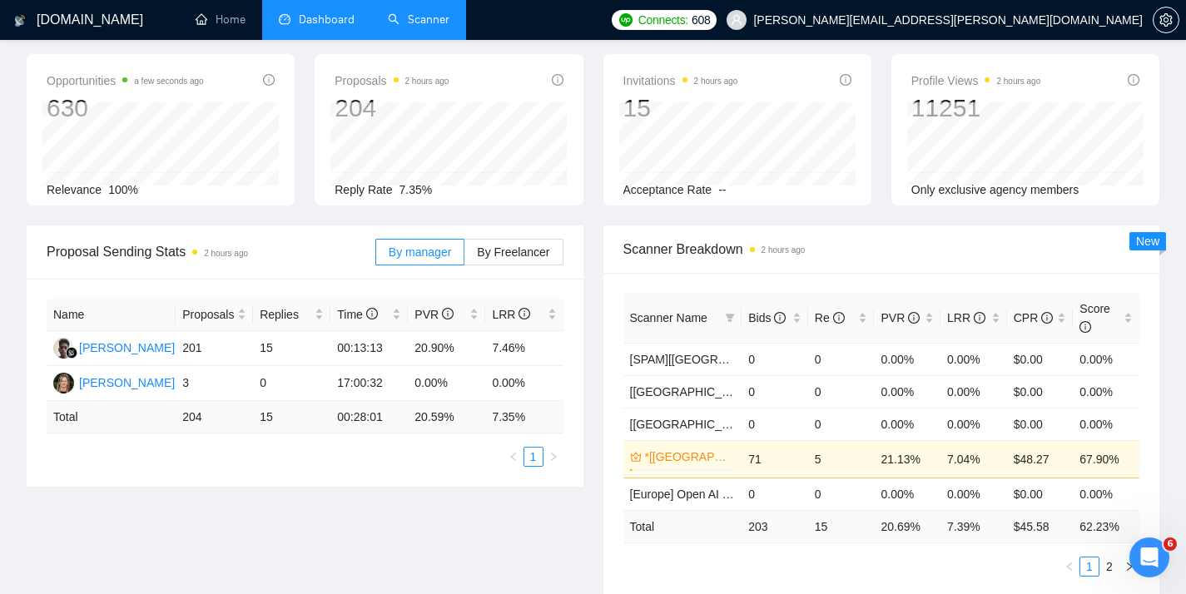
scroll to position [164, 0]
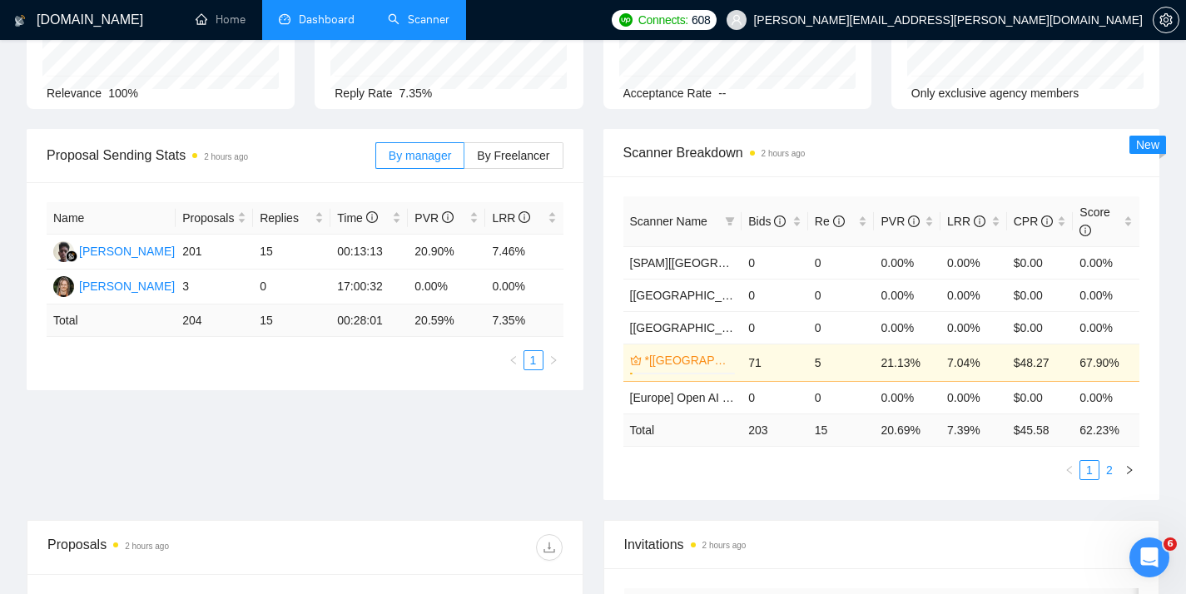
click at [1109, 468] on link "2" at bounding box center [1109, 470] width 18 height 18
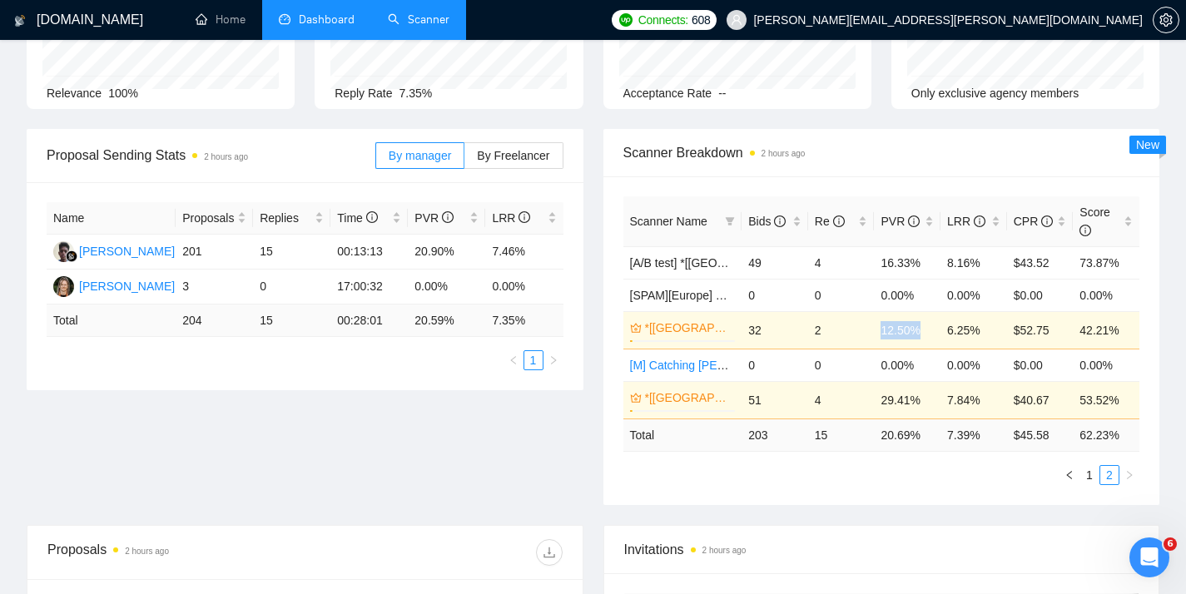
drag, startPoint x: 875, startPoint y: 335, endPoint x: 924, endPoint y: 334, distance: 48.3
click at [924, 334] on tr "*[[GEOGRAPHIC_DATA]/[GEOGRAPHIC_DATA]] AI Agent Development 3% 32 2 12.50% 6.25…" at bounding box center [881, 329] width 517 height 37
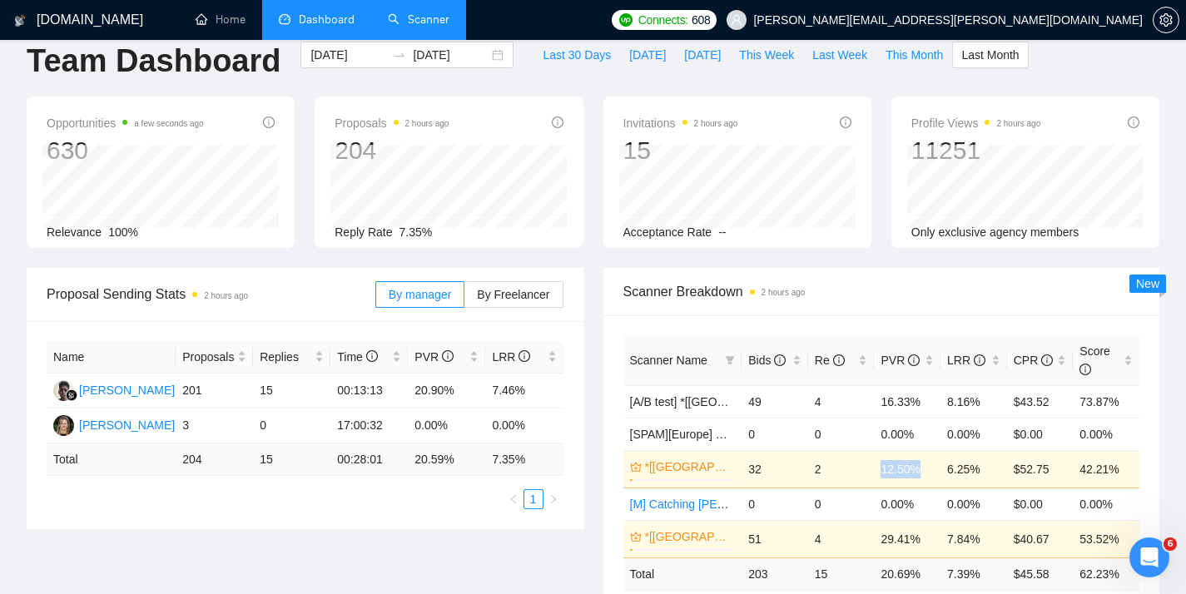
scroll to position [0, 0]
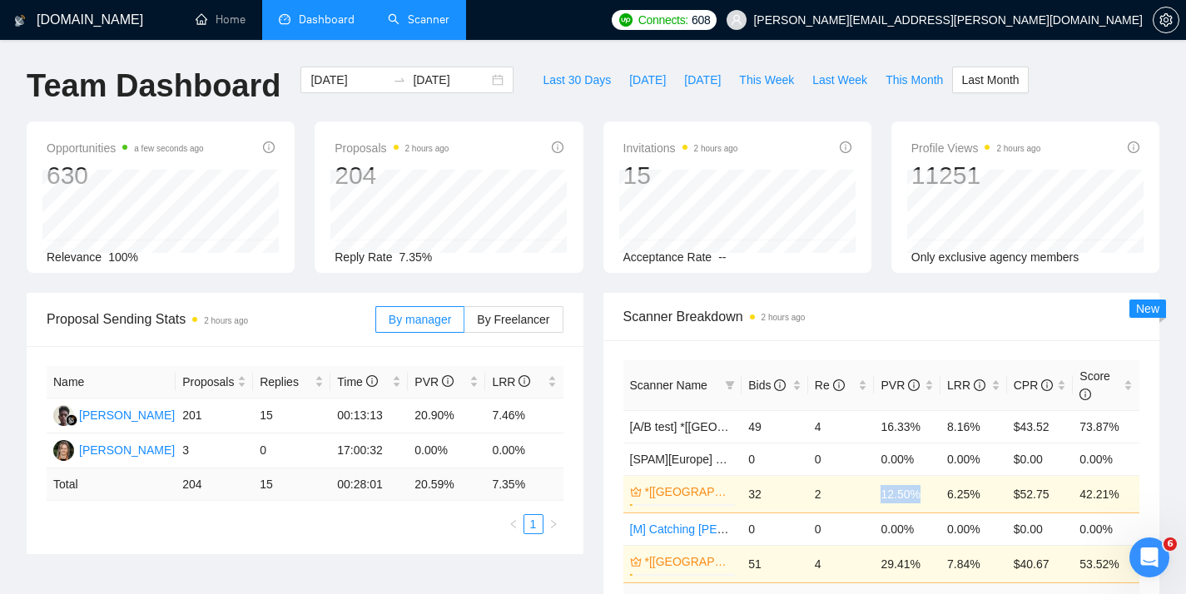
click at [404, 27] on link "Scanner" at bounding box center [419, 19] width 62 height 14
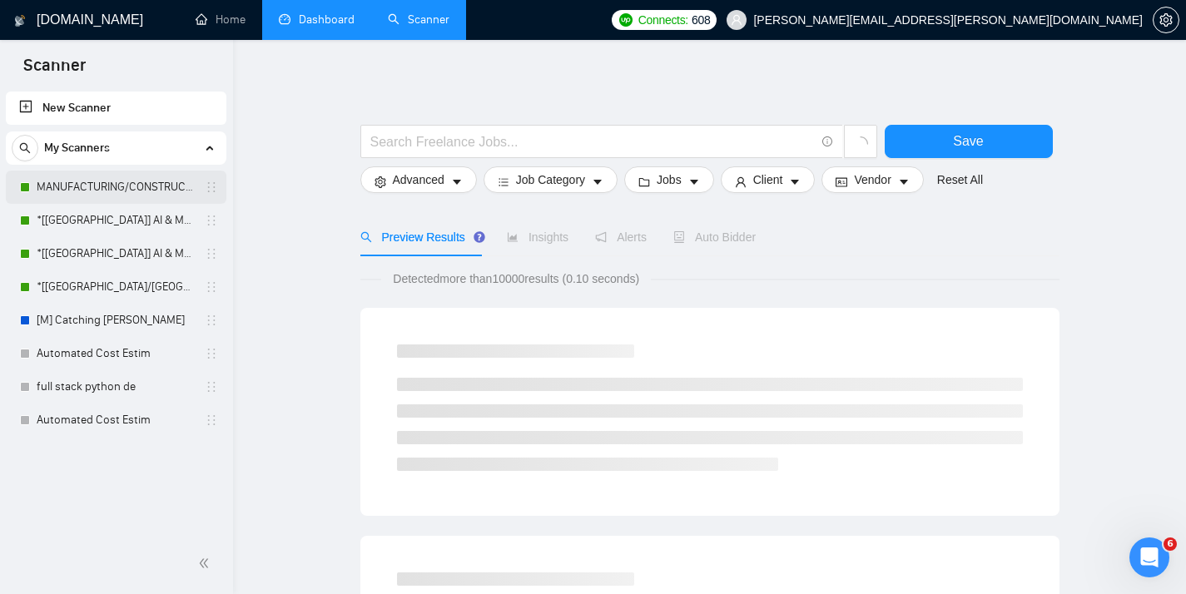
click at [92, 187] on link "MANUFACTURING/CONSTRUCTION" at bounding box center [116, 187] width 158 height 33
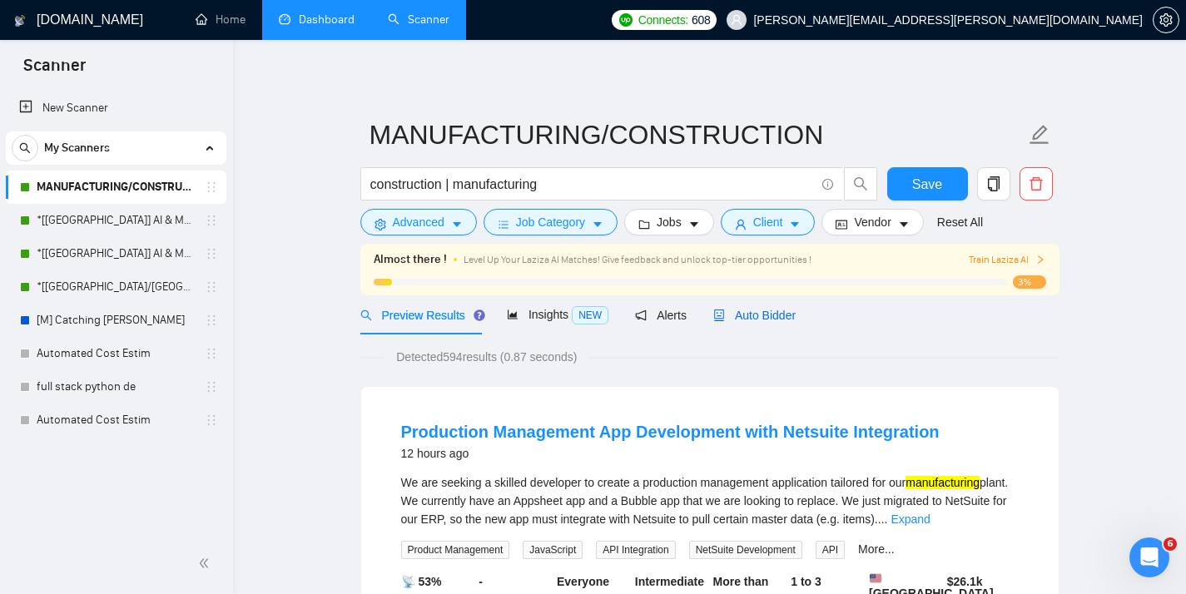
click at [775, 319] on span "Auto Bidder" at bounding box center [754, 315] width 82 height 13
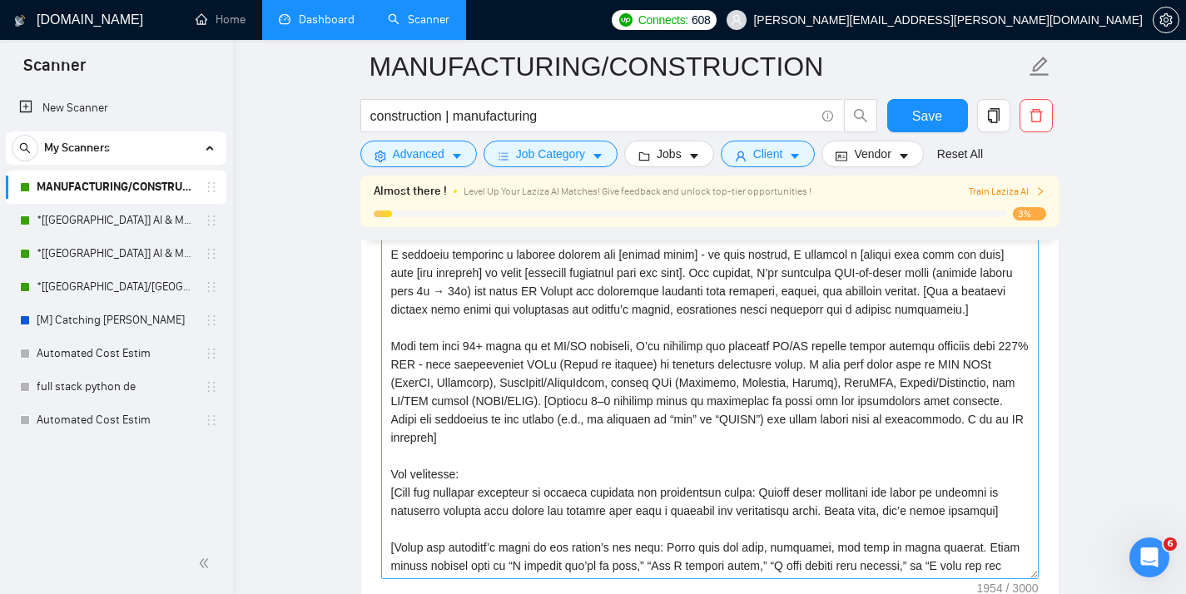
scroll to position [2043, 0]
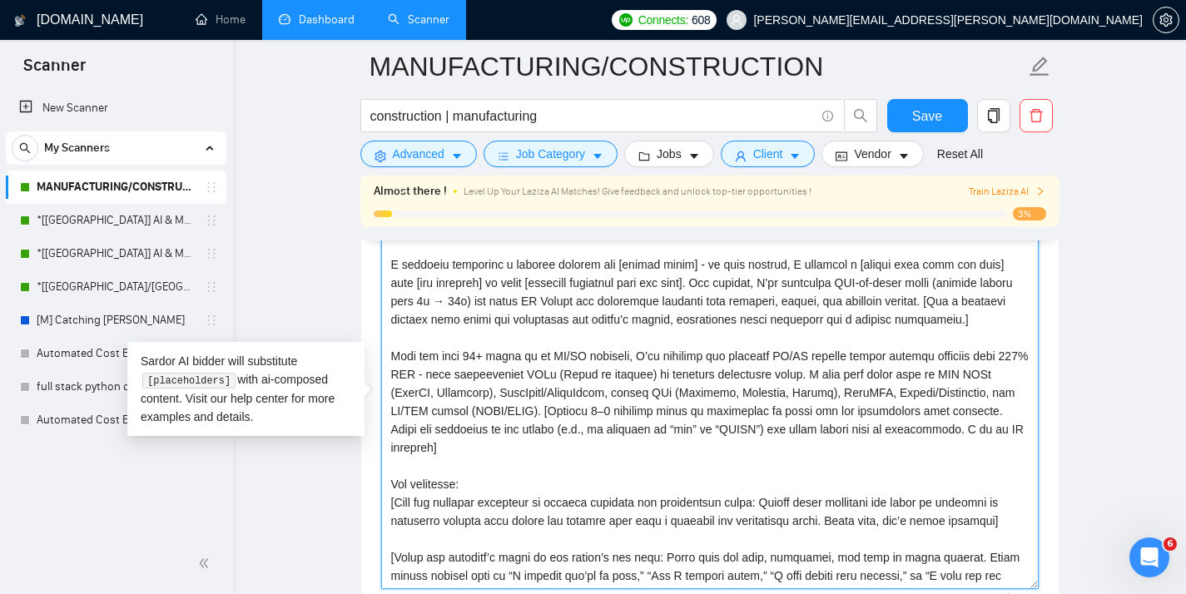
click at [616, 391] on textarea "Cover letter template:" at bounding box center [709, 402] width 657 height 374
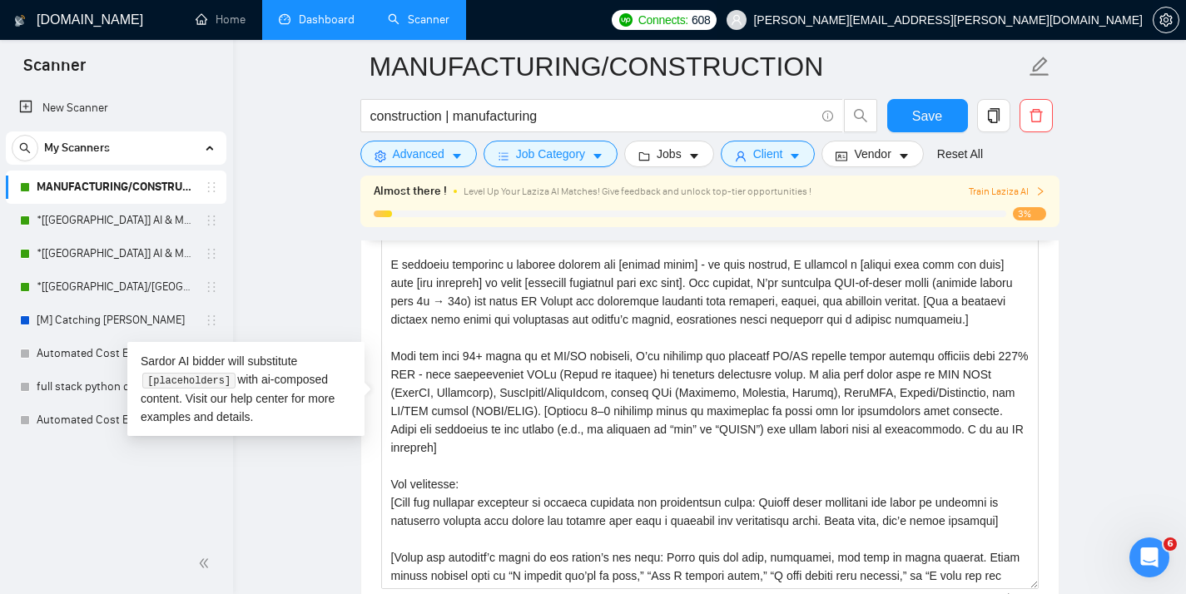
click at [1110, 27] on span "[PERSON_NAME][EMAIL_ADDRESS][PERSON_NAME][DOMAIN_NAME]" at bounding box center [934, 19] width 436 height 53
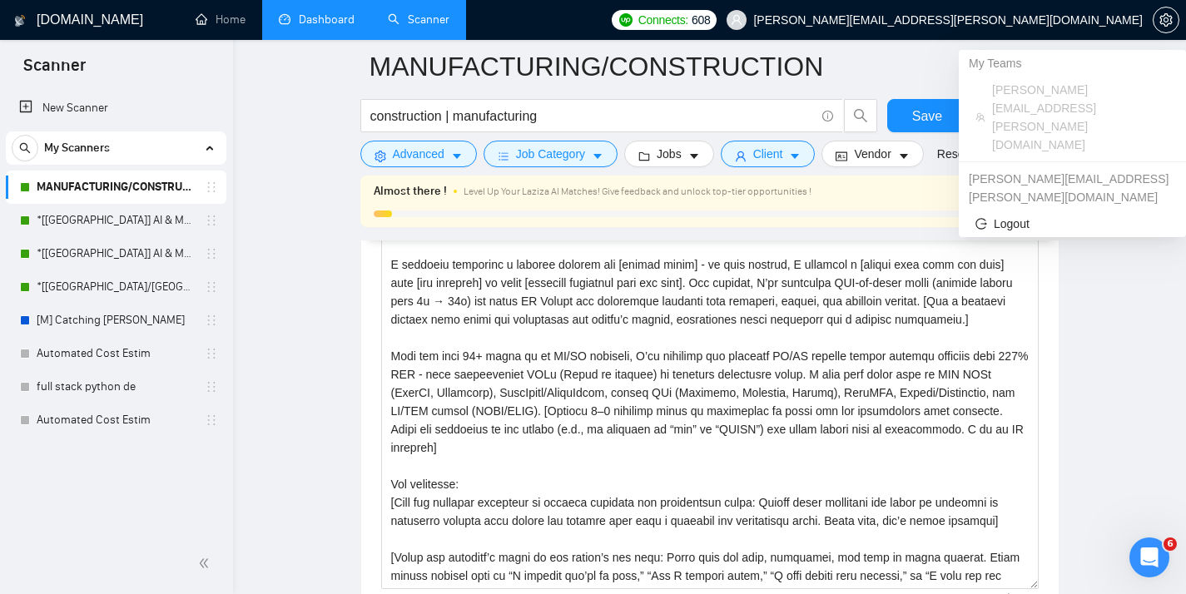
click at [1152, 14] on link at bounding box center [1165, 19] width 27 height 13
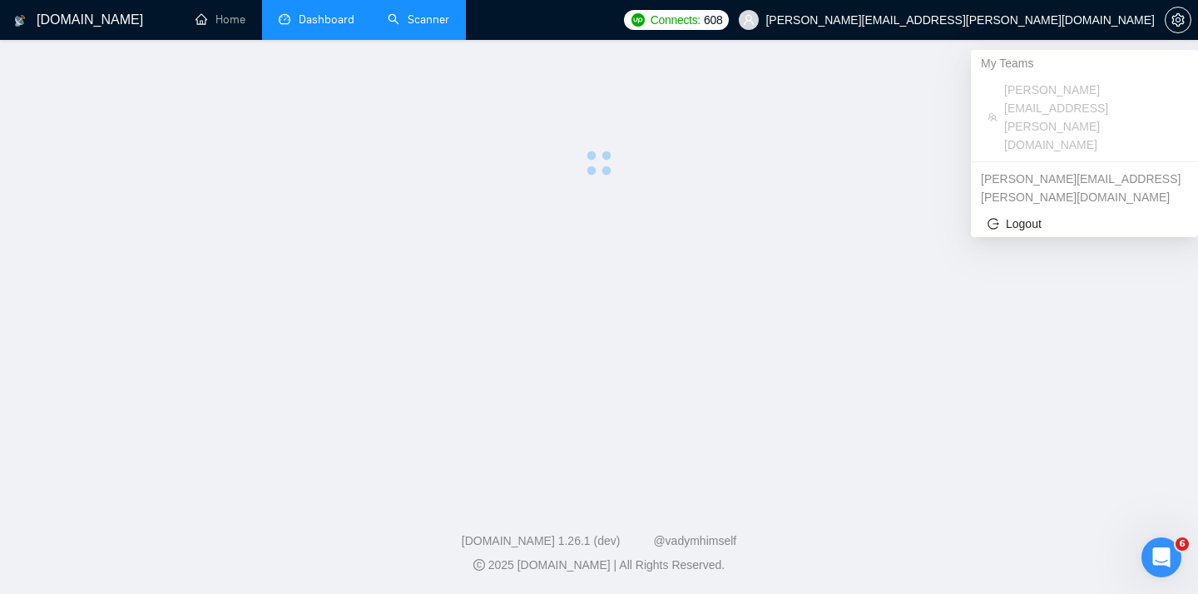
click at [1163, 19] on span "[PERSON_NAME][EMAIL_ADDRESS][PERSON_NAME][DOMAIN_NAME]" at bounding box center [947, 19] width 436 height 53
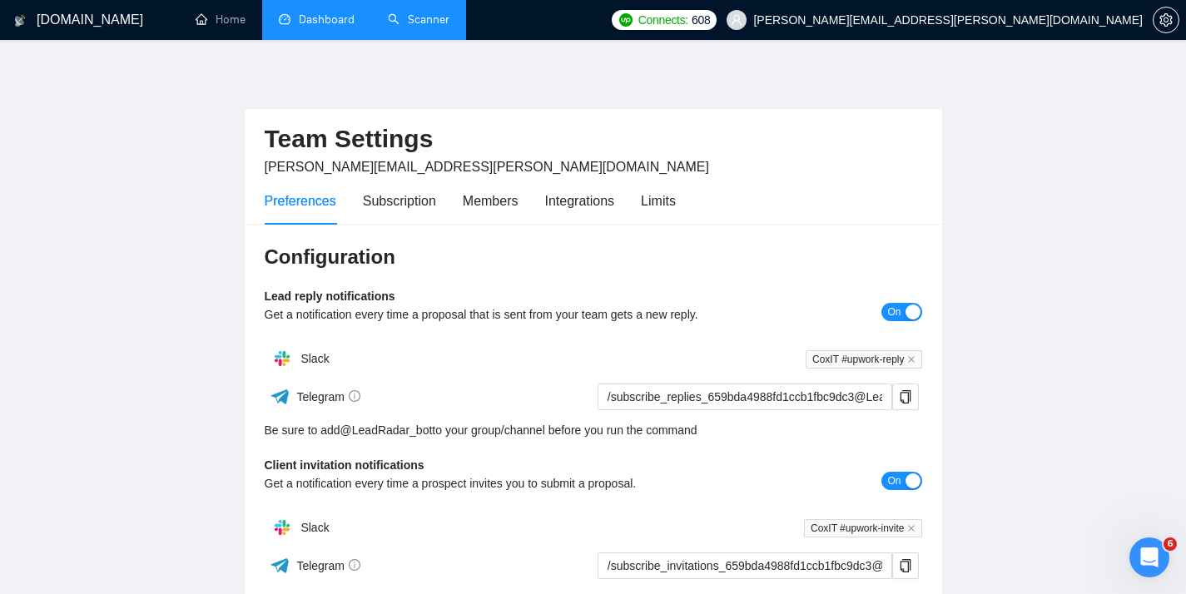
click at [523, 206] on div "Preferences Subscription Members Integrations Limits" at bounding box center [470, 200] width 411 height 47
click at [510, 203] on div "Members" at bounding box center [491, 201] width 56 height 21
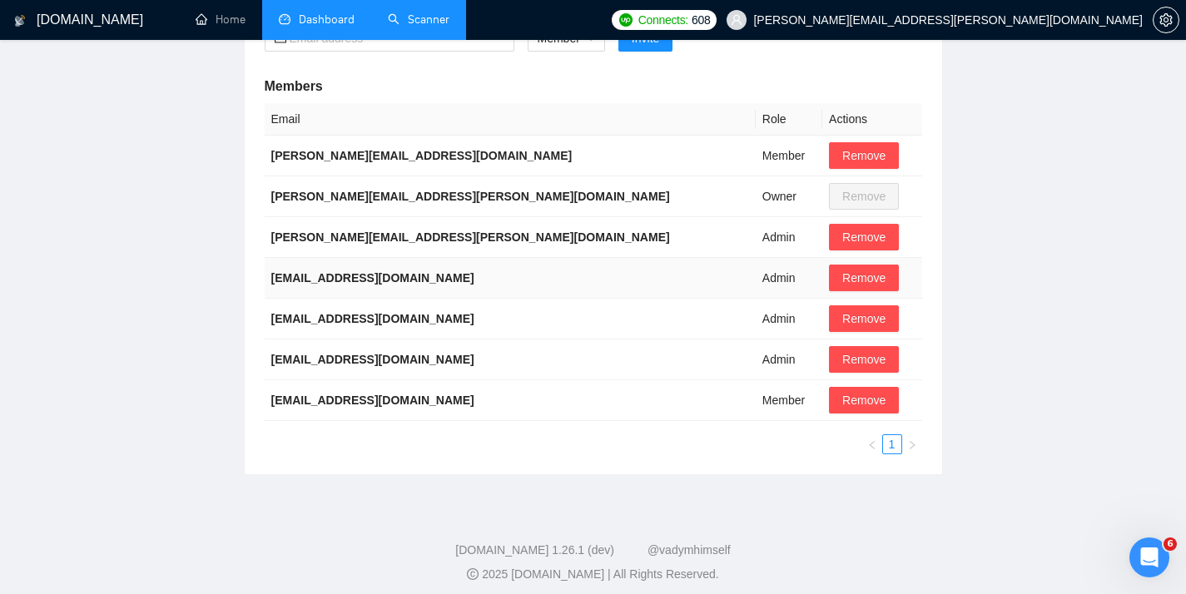
scroll to position [292, 0]
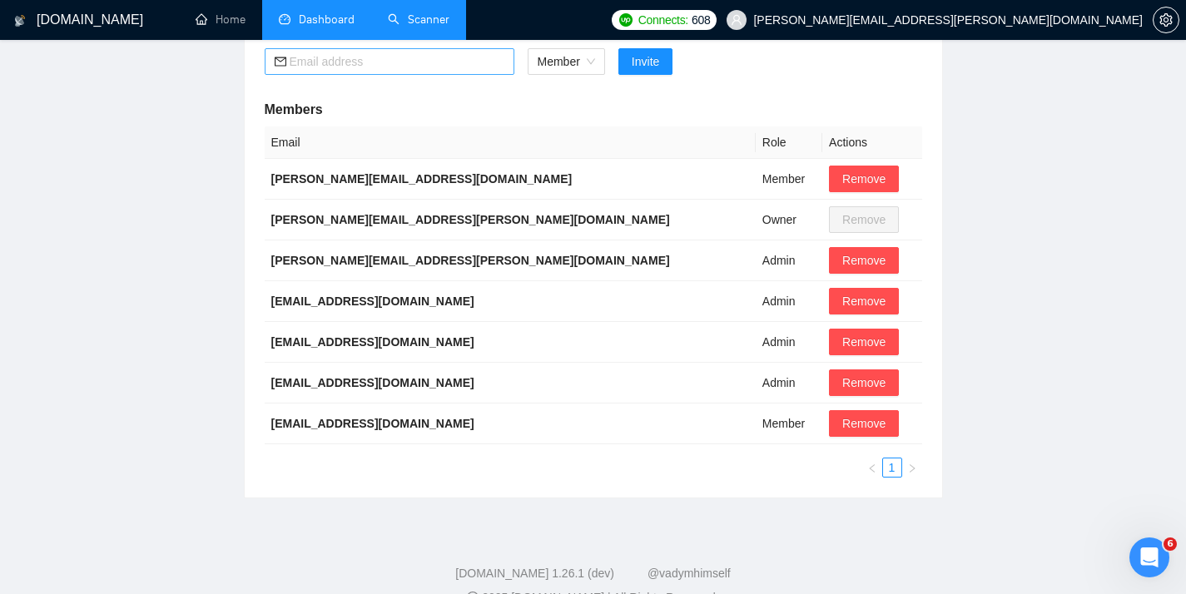
click at [344, 72] on span at bounding box center [390, 61] width 250 height 27
click at [344, 67] on input "text" at bounding box center [397, 61] width 215 height 18
paste input "[EMAIL_ADDRESS][DOMAIN_NAME]"
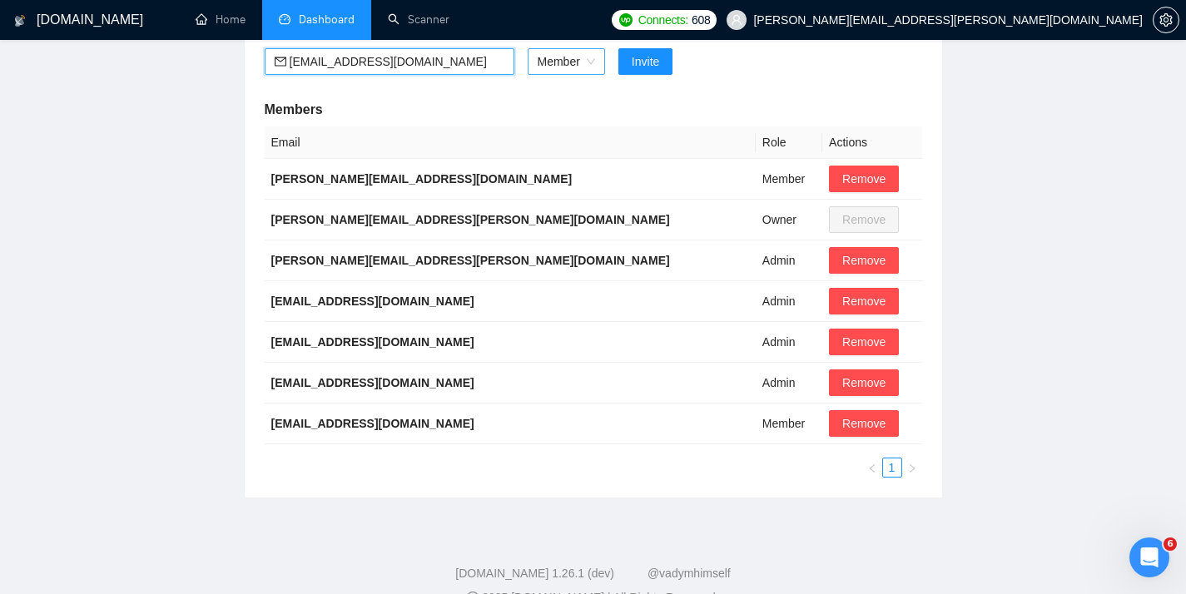
click at [547, 74] on div "Member" at bounding box center [565, 61] width 77 height 27
type input "[EMAIL_ADDRESS][DOMAIN_NAME]"
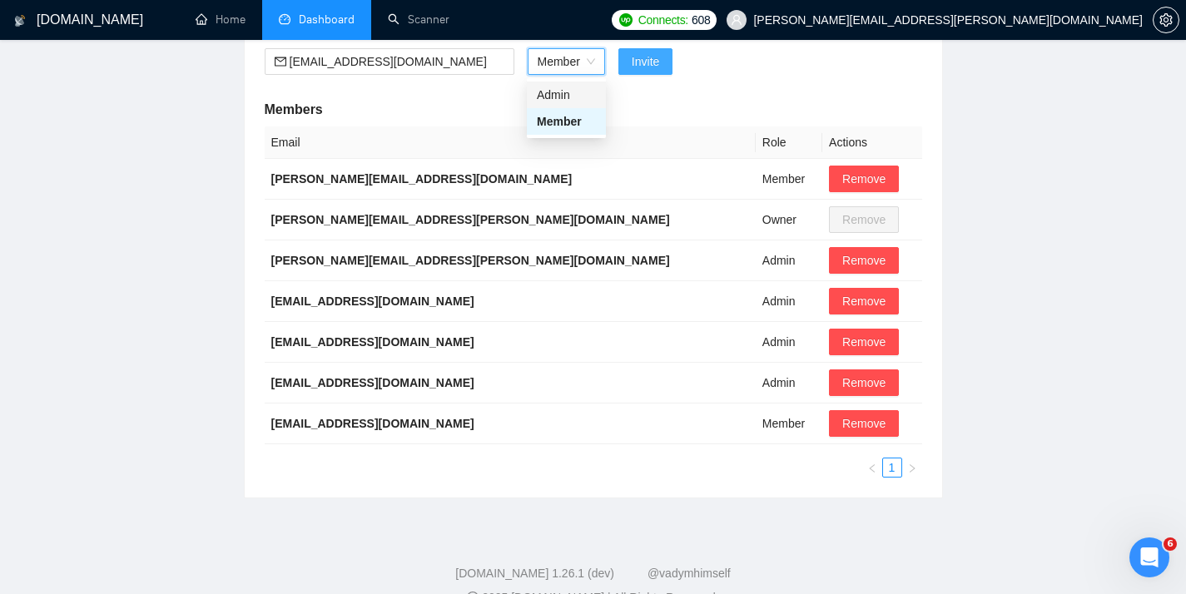
click at [624, 71] on button "Invite" at bounding box center [645, 61] width 54 height 27
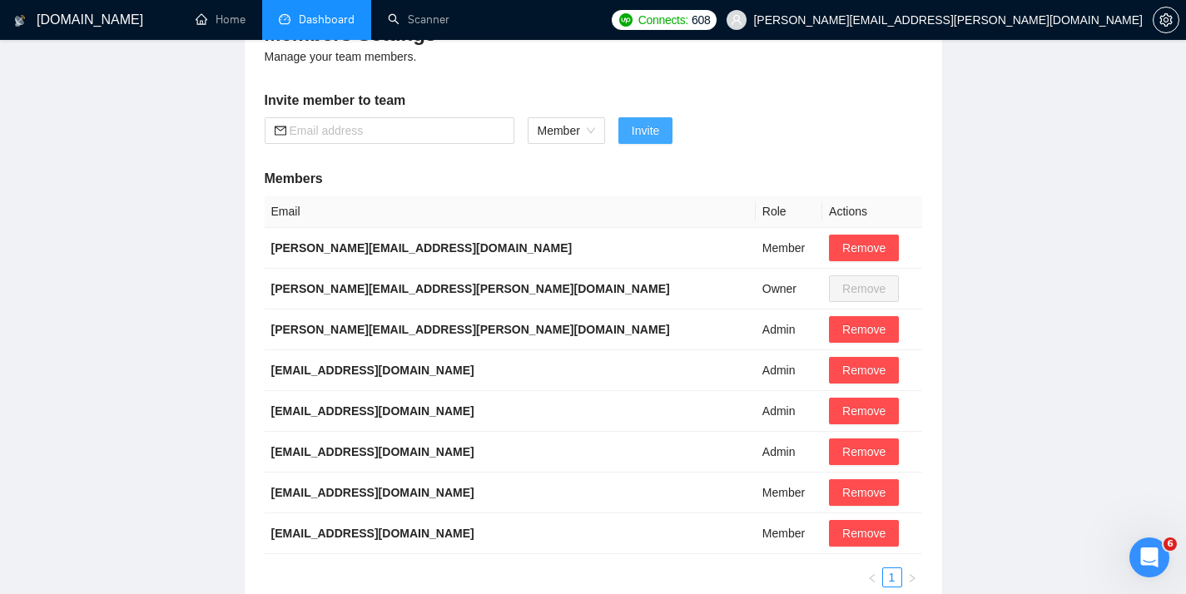
scroll to position [0, 0]
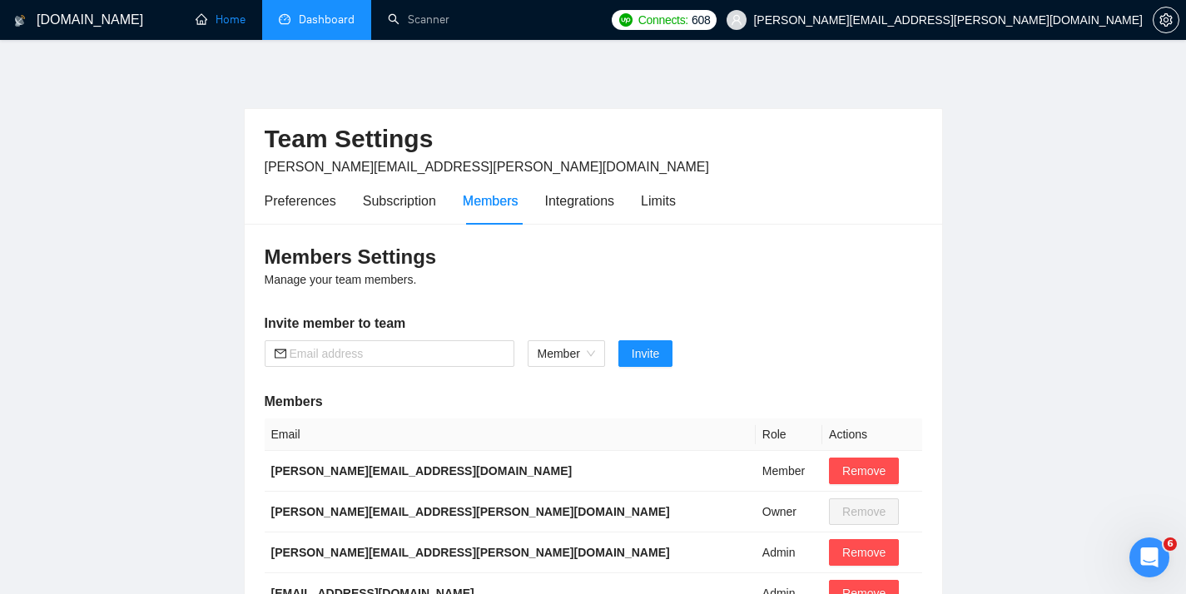
click at [201, 15] on link "Home" at bounding box center [221, 19] width 50 height 14
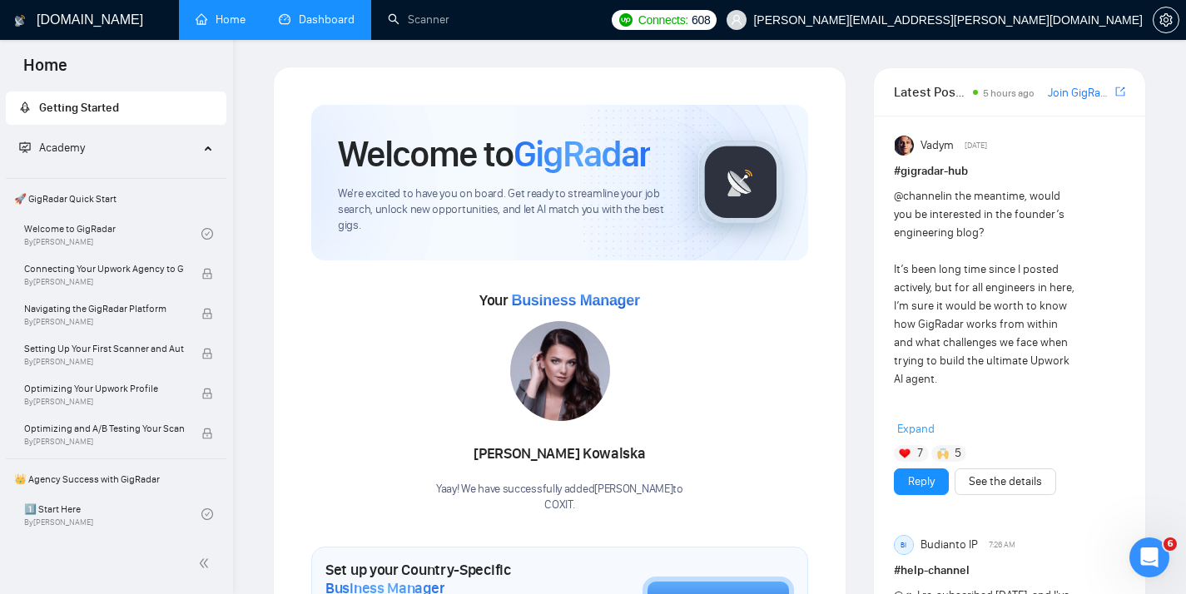
click at [329, 27] on link "Dashboard" at bounding box center [317, 19] width 76 height 14
